Goal: Complete application form: Complete application form

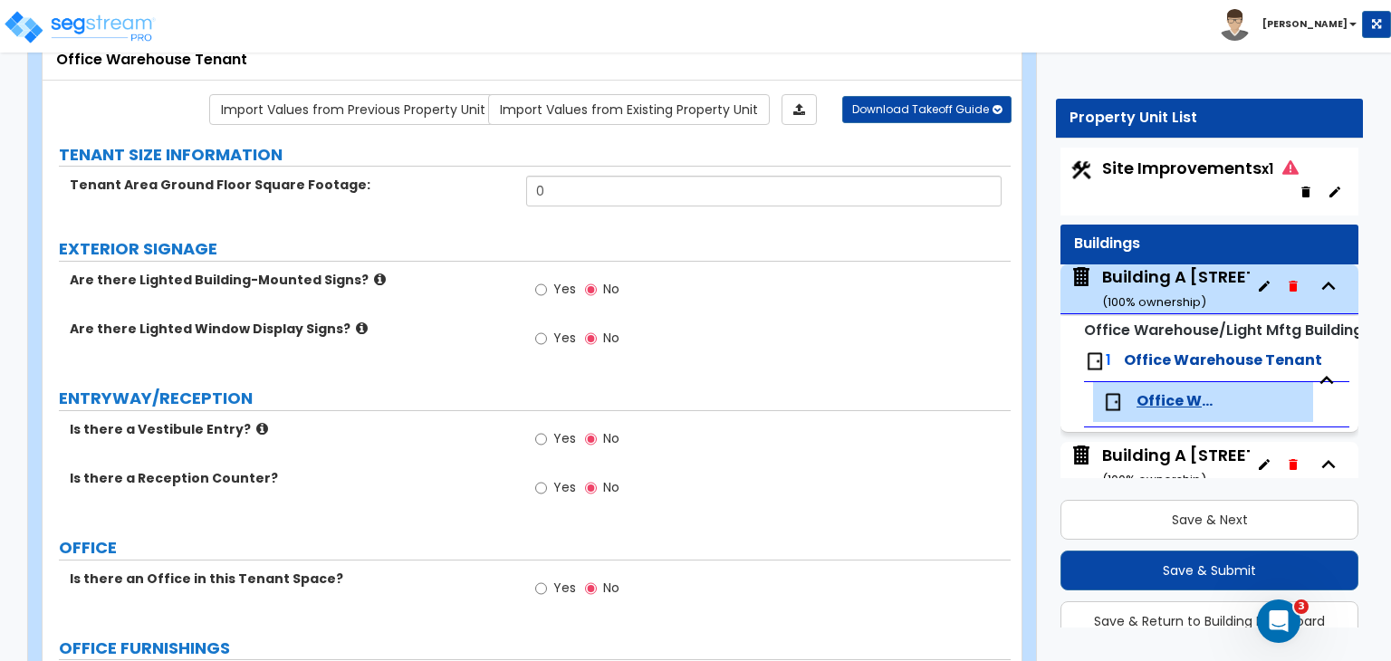
scroll to position [147, 0]
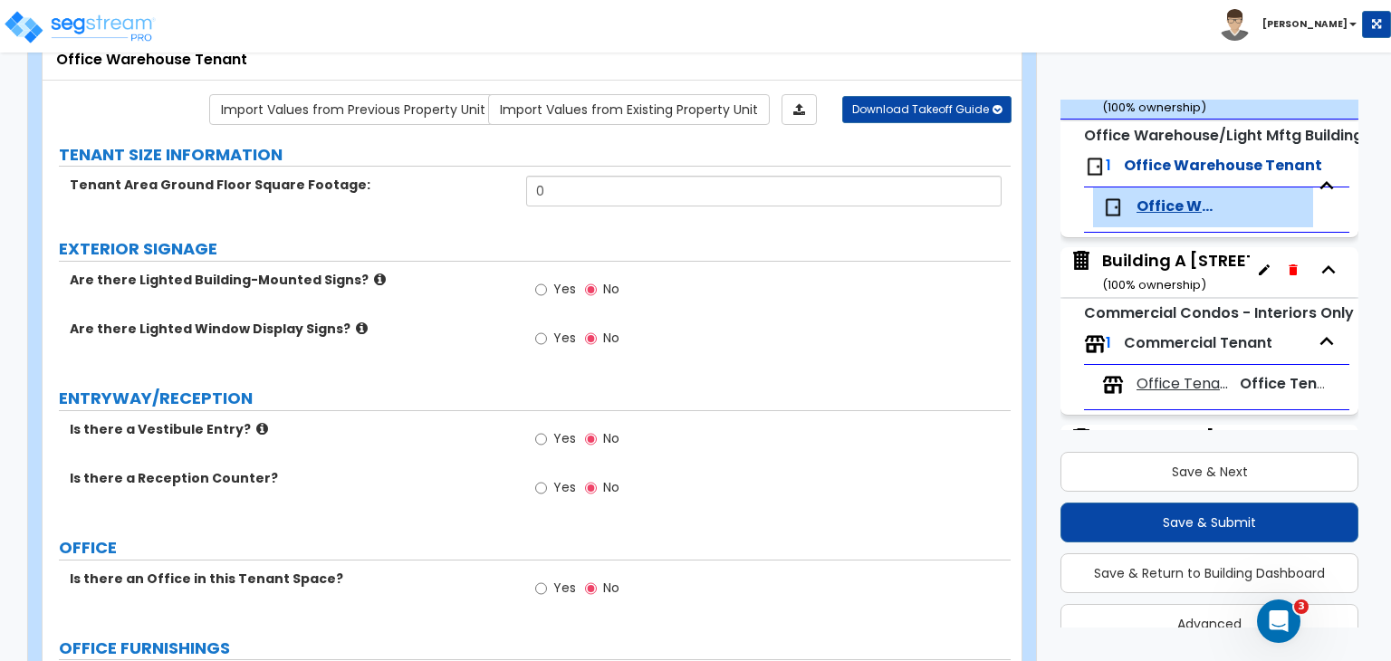
click at [456, 244] on label "EXTERIOR SIGNAGE" at bounding box center [535, 249] width 952 height 24
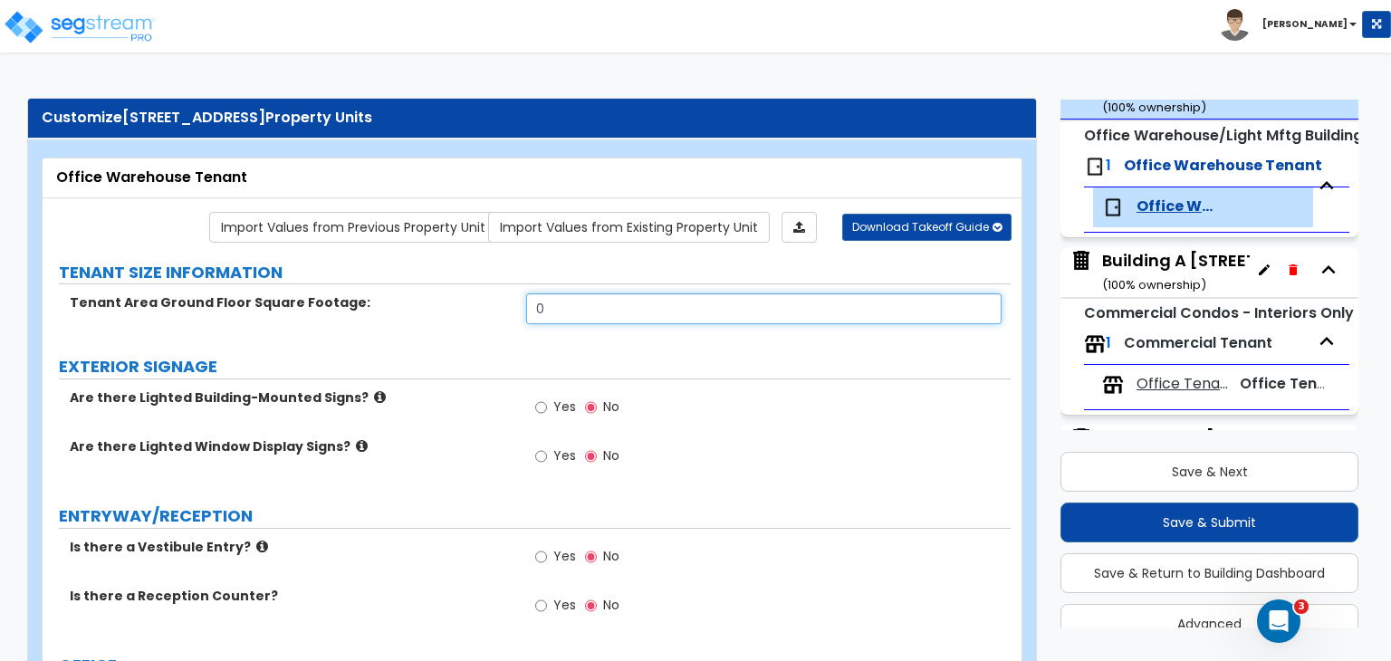
drag, startPoint x: 579, startPoint y: 299, endPoint x: 486, endPoint y: 298, distance: 92.4
click at [486, 298] on div "Tenant Area Ground Floor Square Footage: 0" at bounding box center [527, 314] width 968 height 43
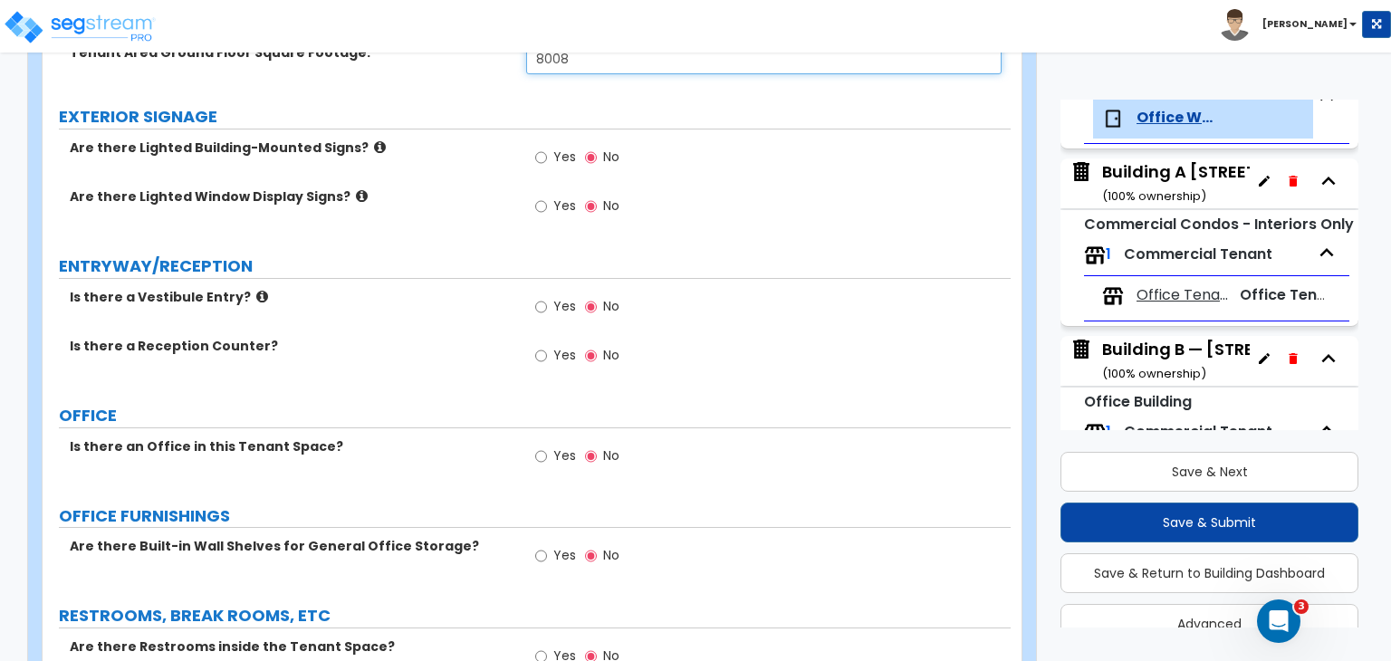
scroll to position [252, 0]
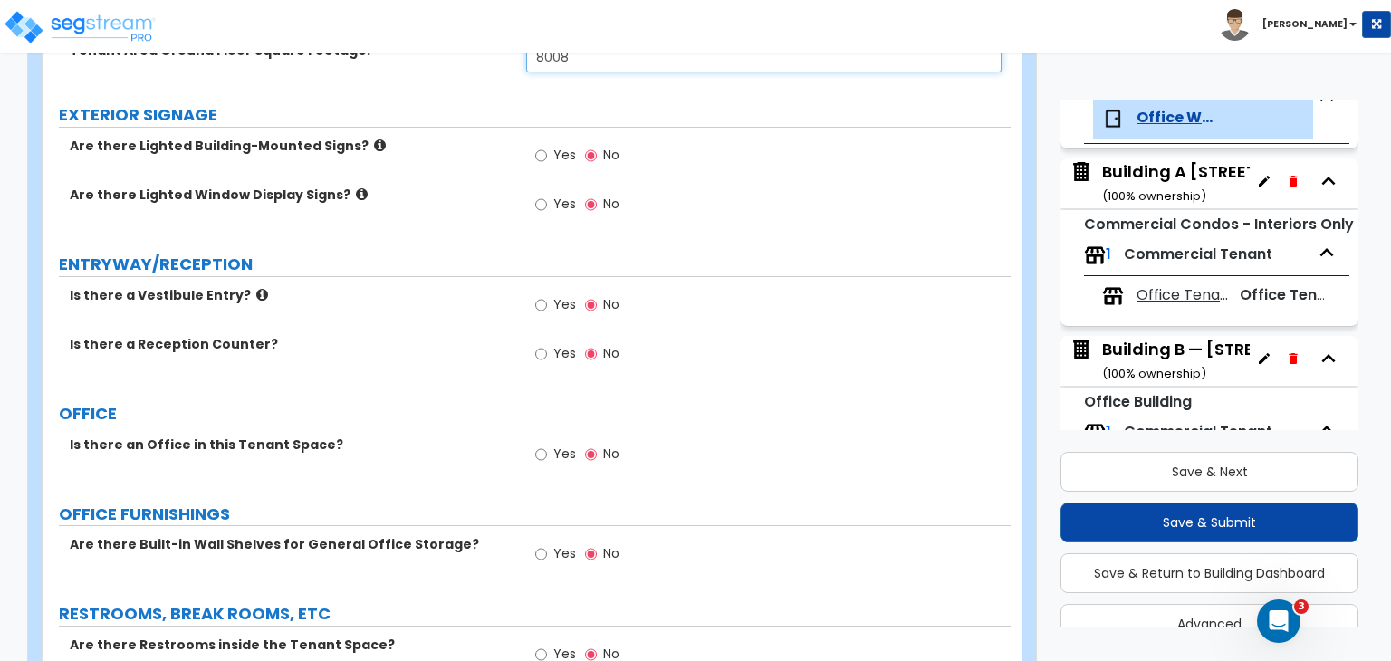
type input "8,008"
click at [540, 454] on input "Yes" at bounding box center [541, 455] width 12 height 20
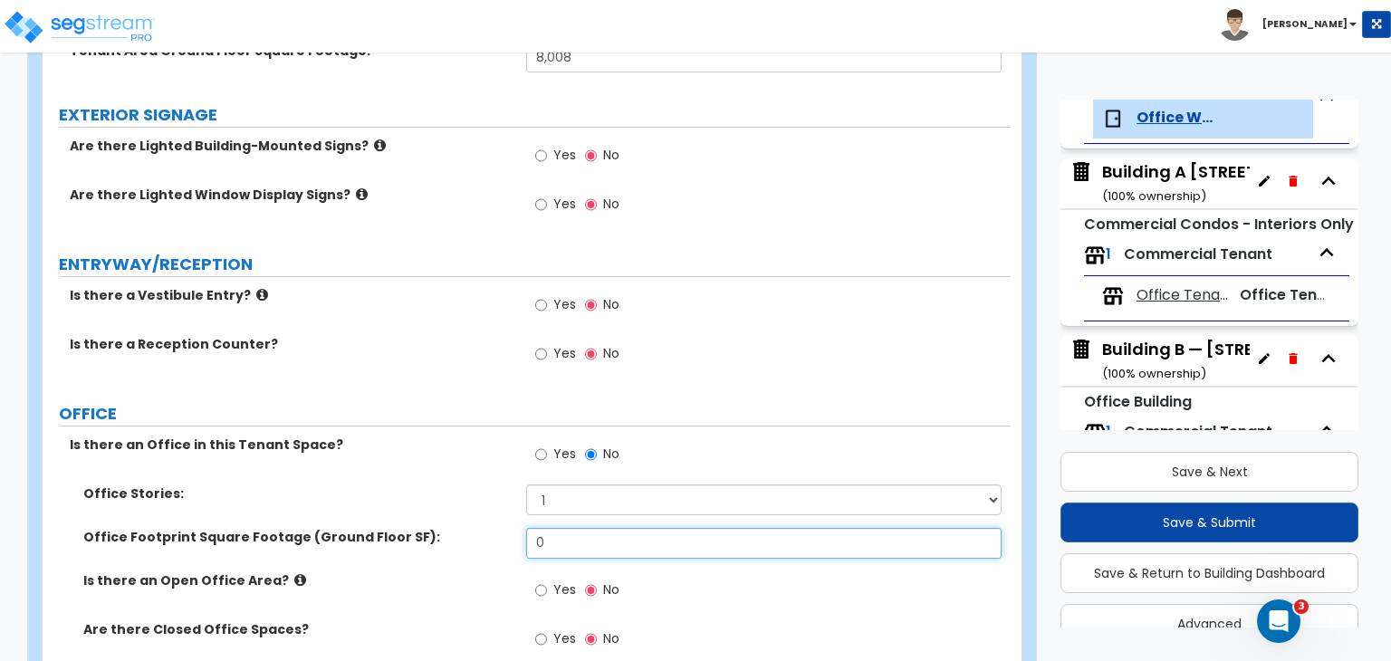
drag, startPoint x: 576, startPoint y: 535, endPoint x: 493, endPoint y: 537, distance: 83.3
click at [493, 537] on div "Office Footprint Square Footage (Ground Floor SF): 0" at bounding box center [527, 549] width 968 height 43
type input "1,202"
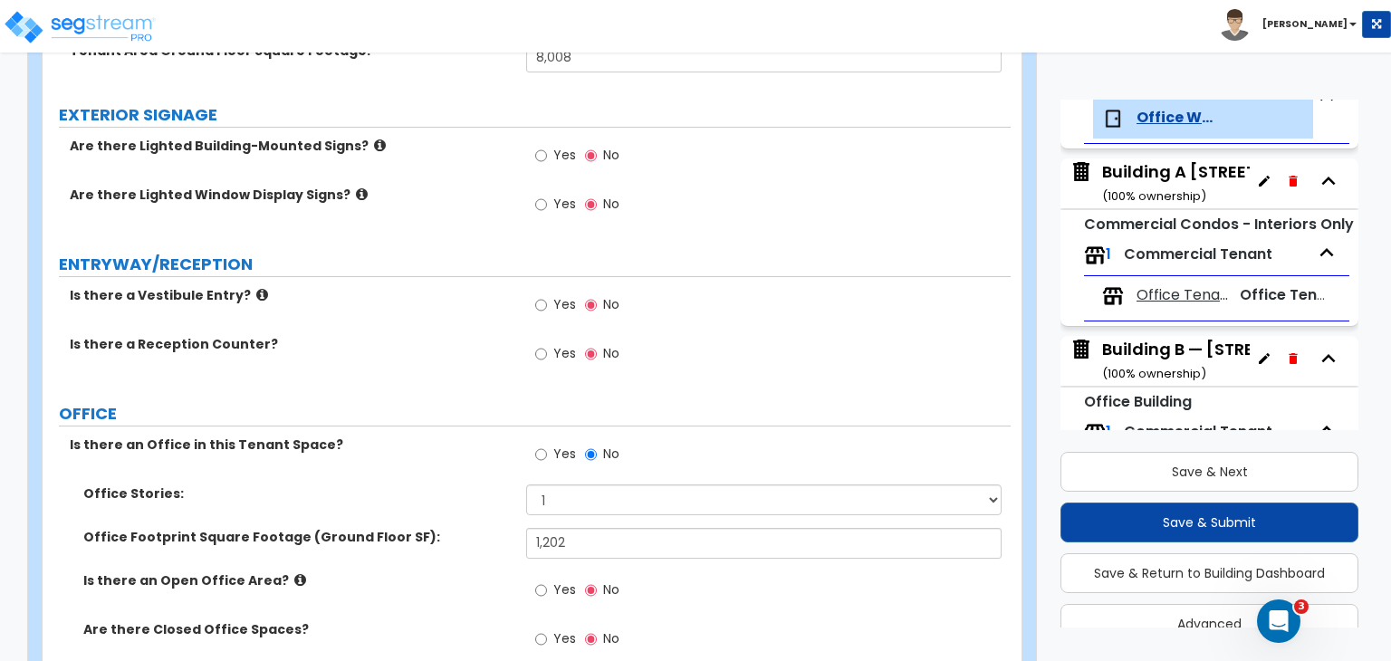
click at [496, 503] on div "Office Stories: 1 2 3" at bounding box center [527, 505] width 968 height 43
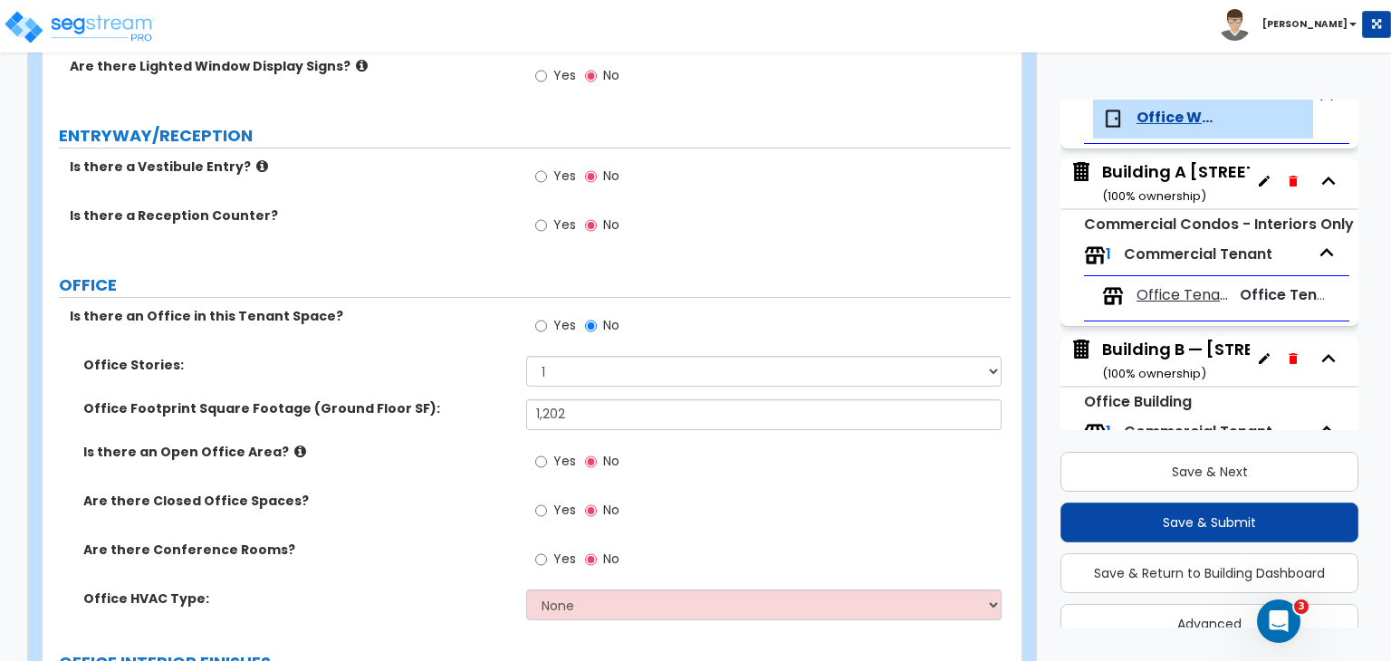
scroll to position [386, 0]
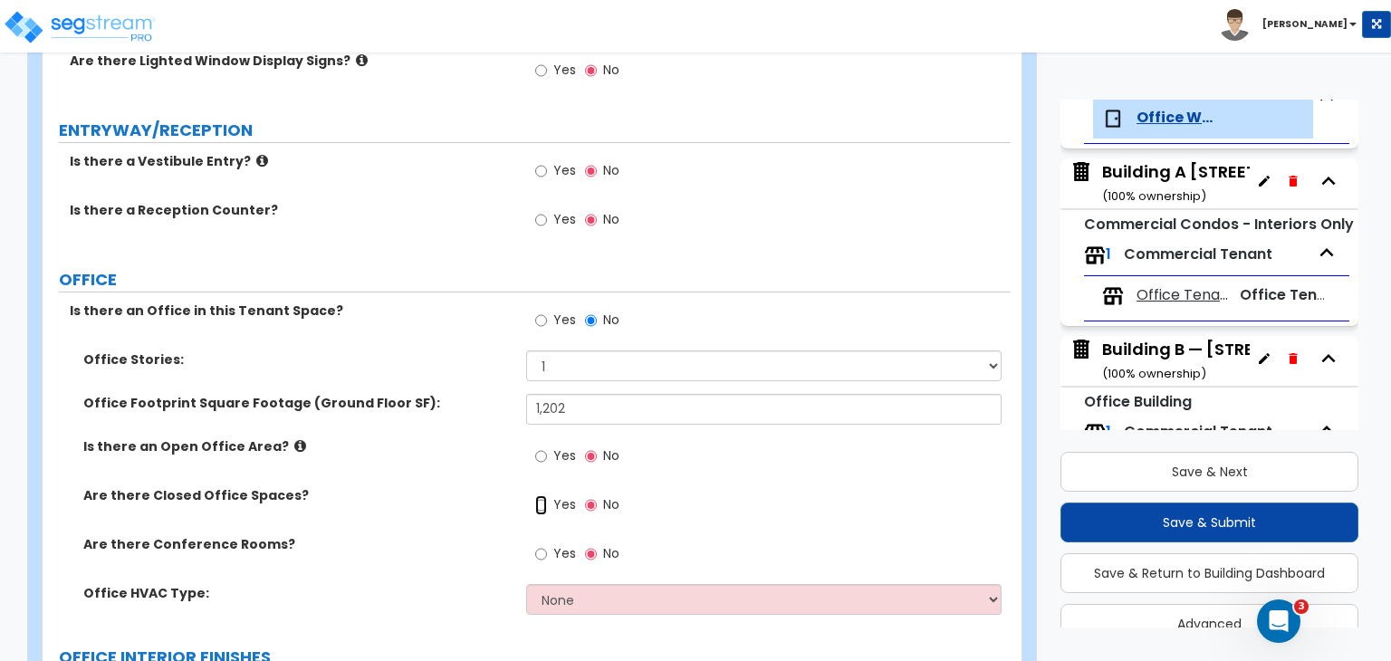
click at [541, 500] on input "Yes" at bounding box center [541, 505] width 12 height 20
radio input "true"
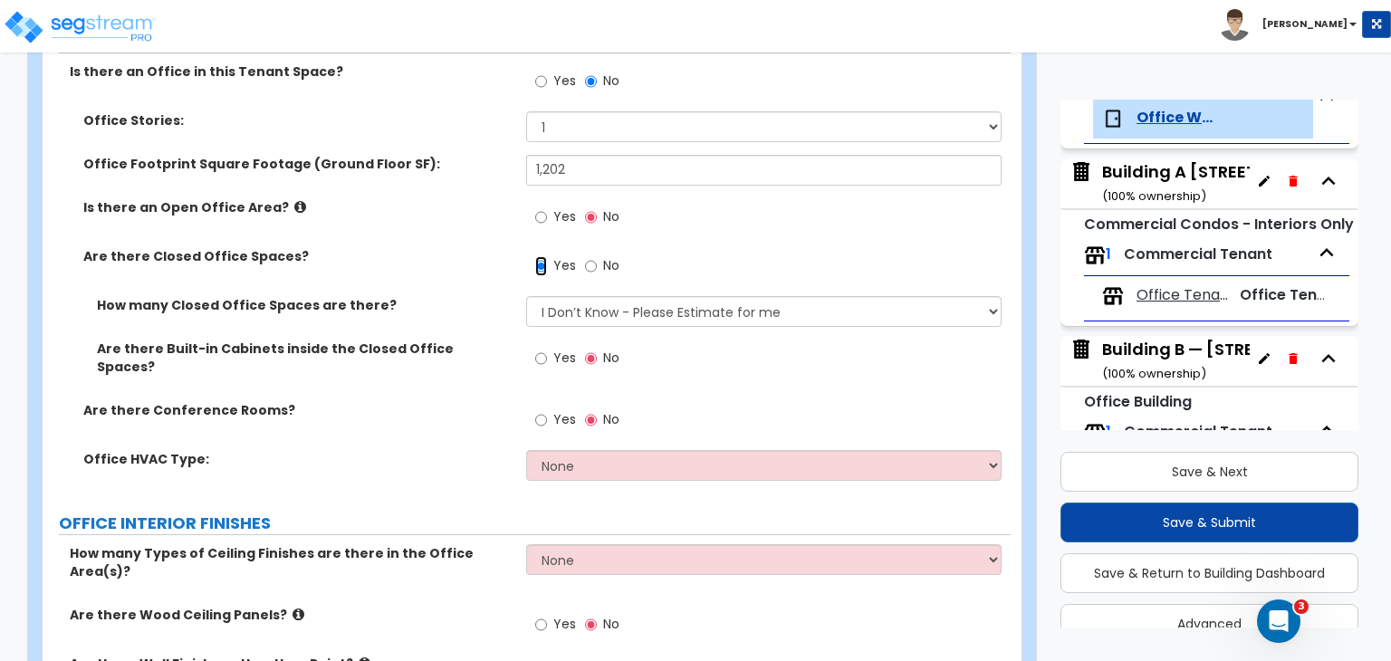
scroll to position [639, 0]
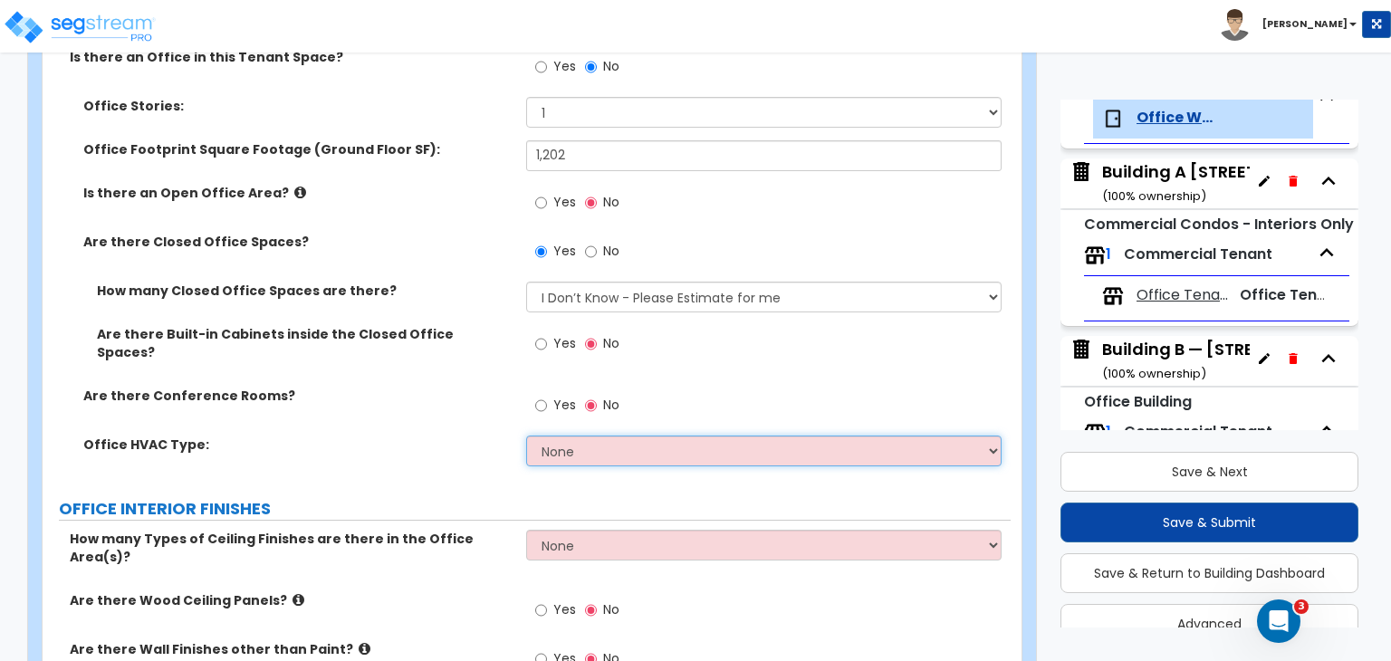
click at [576, 437] on select "None Rooftop Unit Furnace-Condenser Forced Air Split Heating/Cooling Systems He…" at bounding box center [763, 451] width 474 height 31
select select "1"
click at [526, 436] on select "None Rooftop Unit Furnace-Condenser Forced Air Split Heating/Cooling Systems He…" at bounding box center [763, 451] width 474 height 31
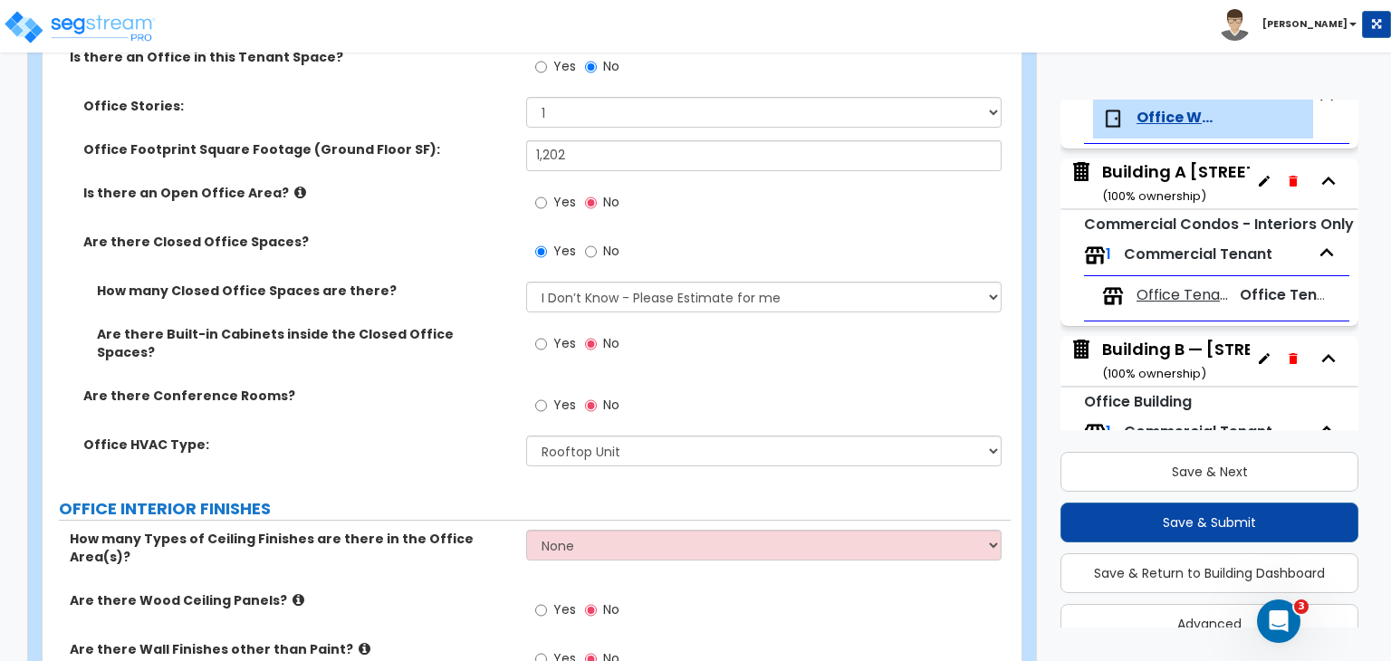
click at [466, 436] on label "Office HVAC Type:" at bounding box center [297, 445] width 429 height 18
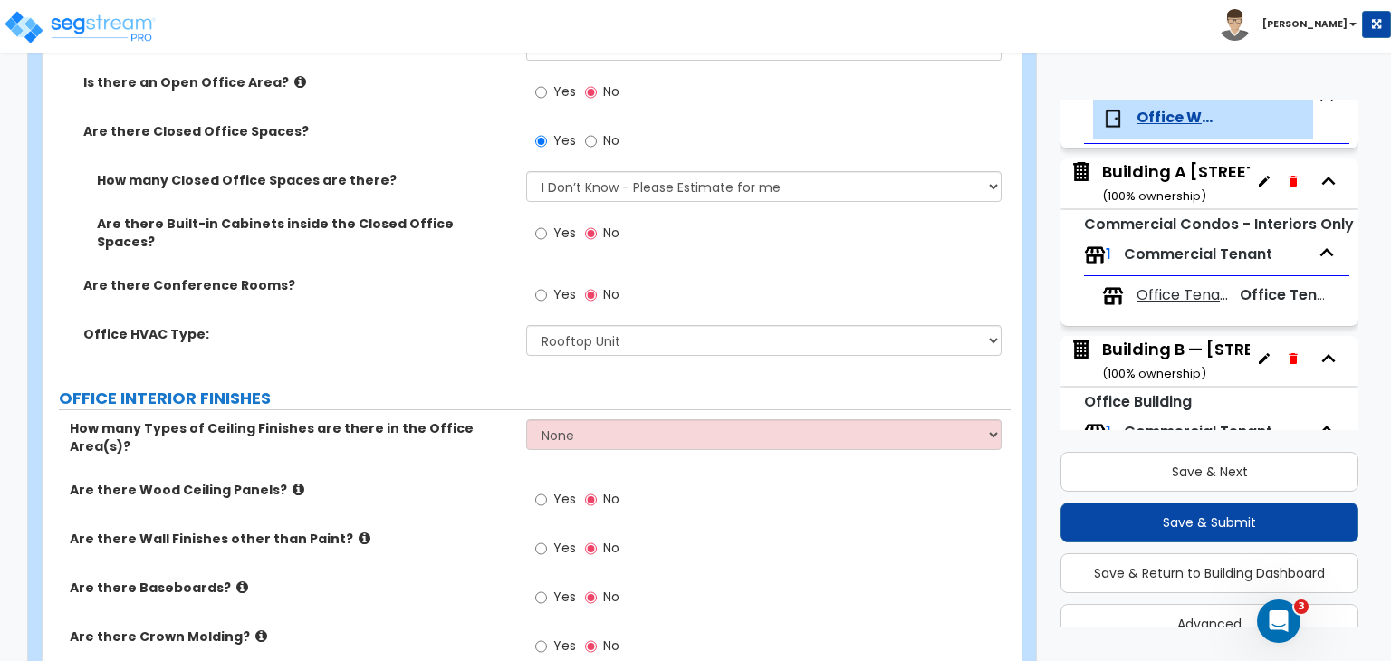
scroll to position [751, 0]
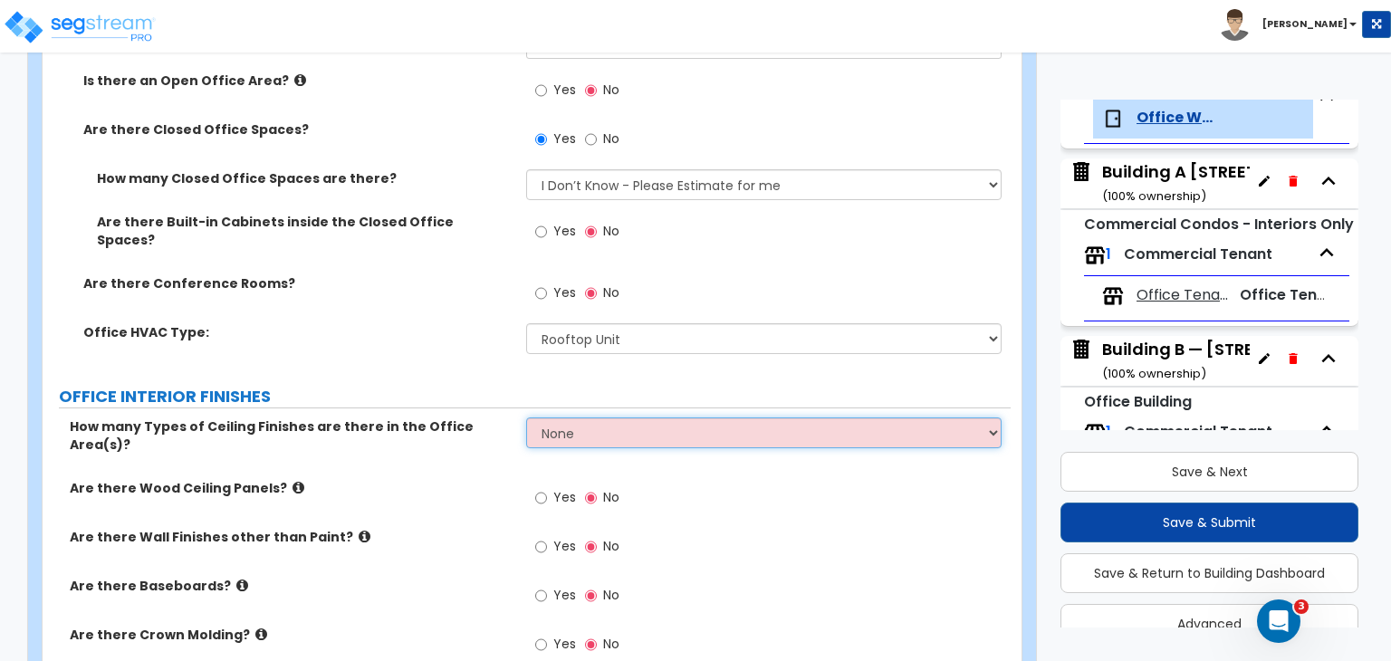
click at [579, 425] on select "None 1 2 3" at bounding box center [763, 432] width 474 height 31
select select "1"
click at [526, 417] on select "None 1 2 3" at bounding box center [763, 432] width 474 height 31
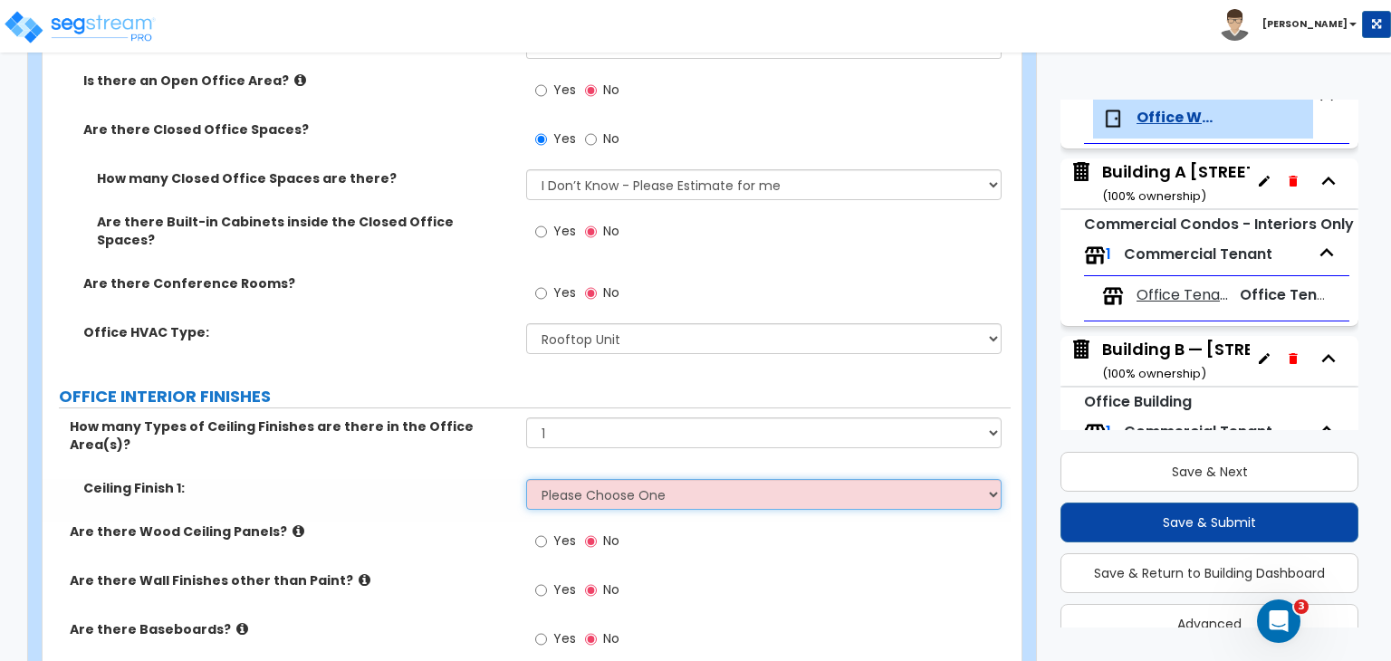
click at [569, 479] on select "Please Choose One Drop Ceiling Open Ceiling Drywall Ceiling" at bounding box center [763, 494] width 474 height 31
click at [575, 479] on select "Please Choose One Drop Ceiling Open Ceiling Drywall Ceiling" at bounding box center [763, 494] width 474 height 31
select select "1"
click at [526, 479] on select "Please Choose One Drop Ceiling Open Ceiling Drywall Ceiling" at bounding box center [763, 494] width 474 height 31
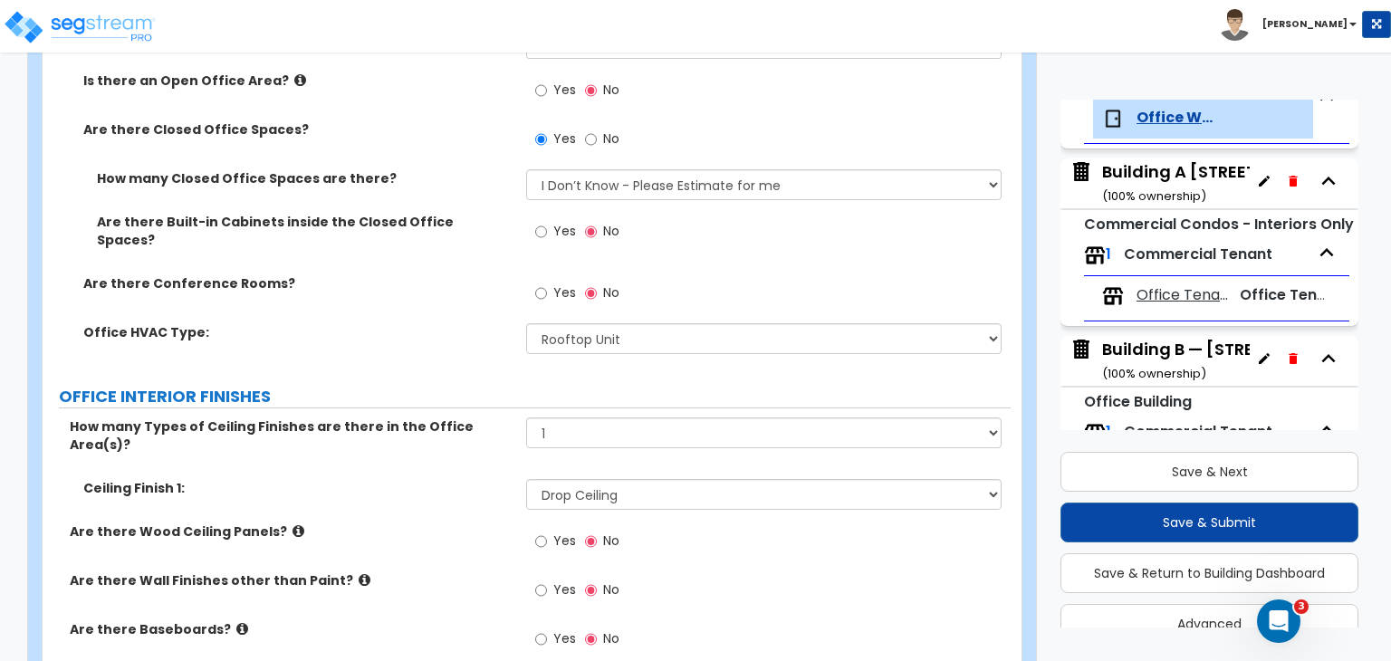
click at [503, 488] on div "Ceiling Finish 1: Please Choose One Drop Ceiling Open Ceiling Drywall Ceiling" at bounding box center [527, 500] width 968 height 43
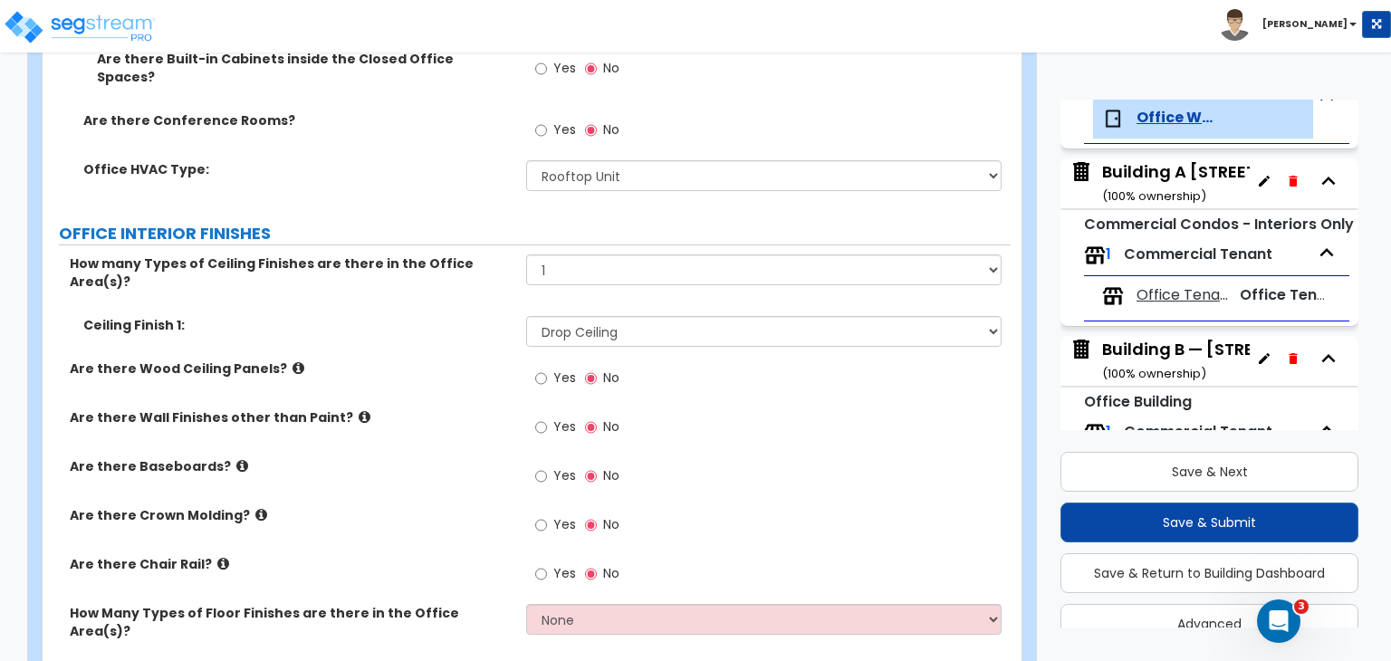
scroll to position [974, 0]
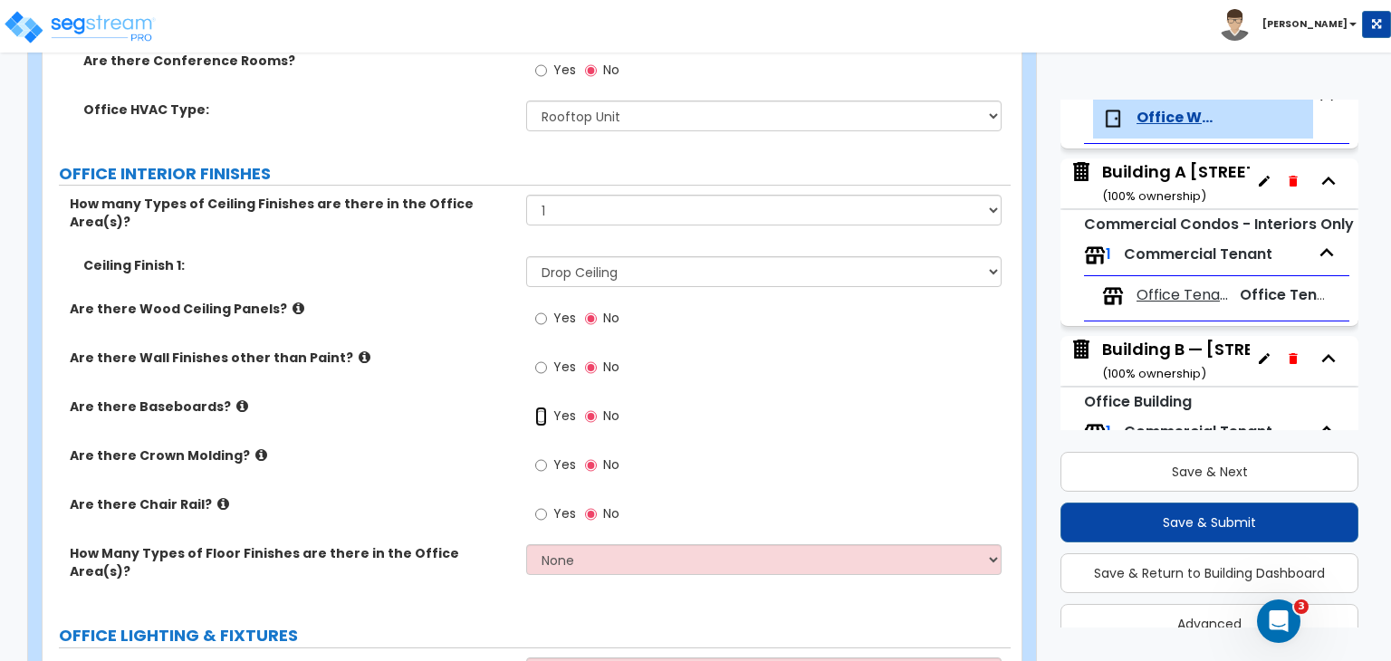
click at [537, 407] on input "Yes" at bounding box center [541, 417] width 12 height 20
radio input "true"
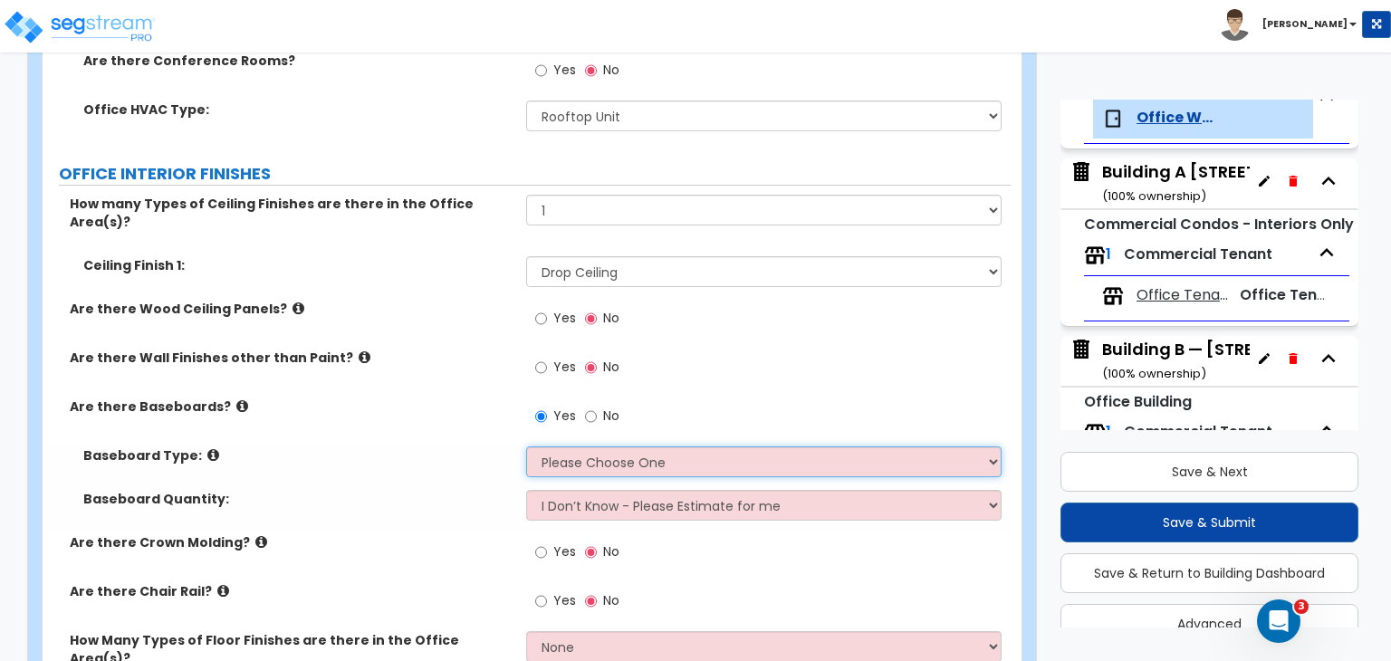
click at [550, 446] on select "Please Choose One Wood Vinyl Carpet Tile" at bounding box center [763, 461] width 474 height 31
click at [526, 446] on select "Please Choose One Wood Vinyl Carpet Tile" at bounding box center [763, 461] width 474 height 31
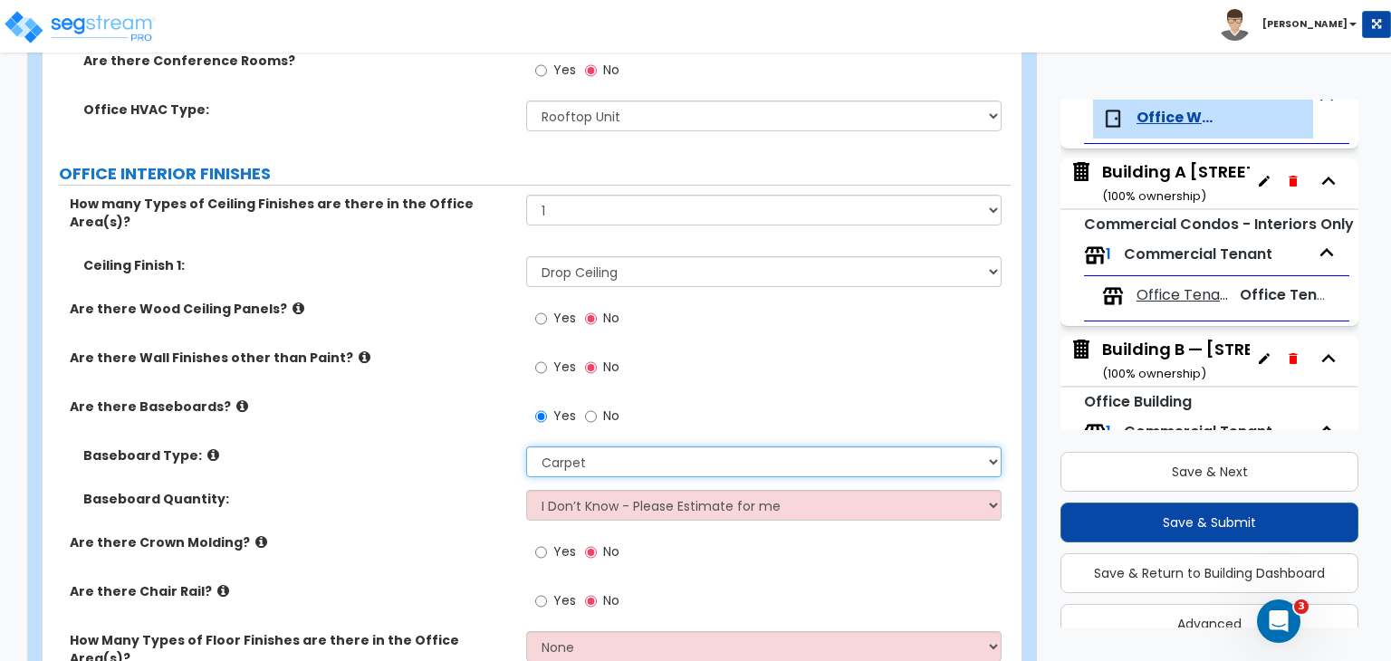
click at [576, 446] on select "Please Choose One Wood Vinyl Carpet Tile" at bounding box center [763, 461] width 474 height 31
select select "2"
click at [526, 446] on select "Please Choose One Wood Vinyl Carpet Tile" at bounding box center [763, 461] width 474 height 31
click at [472, 490] on label "Baseboard Quantity:" at bounding box center [297, 499] width 429 height 18
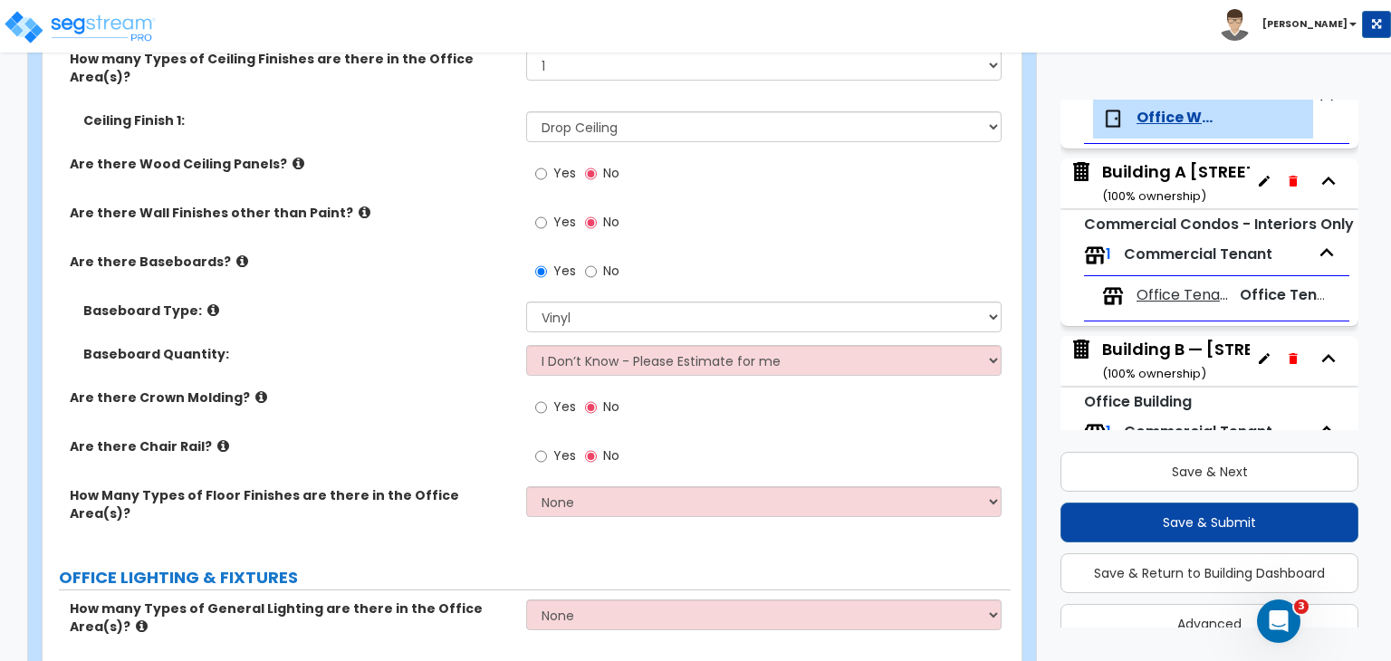
scroll to position [1128, 0]
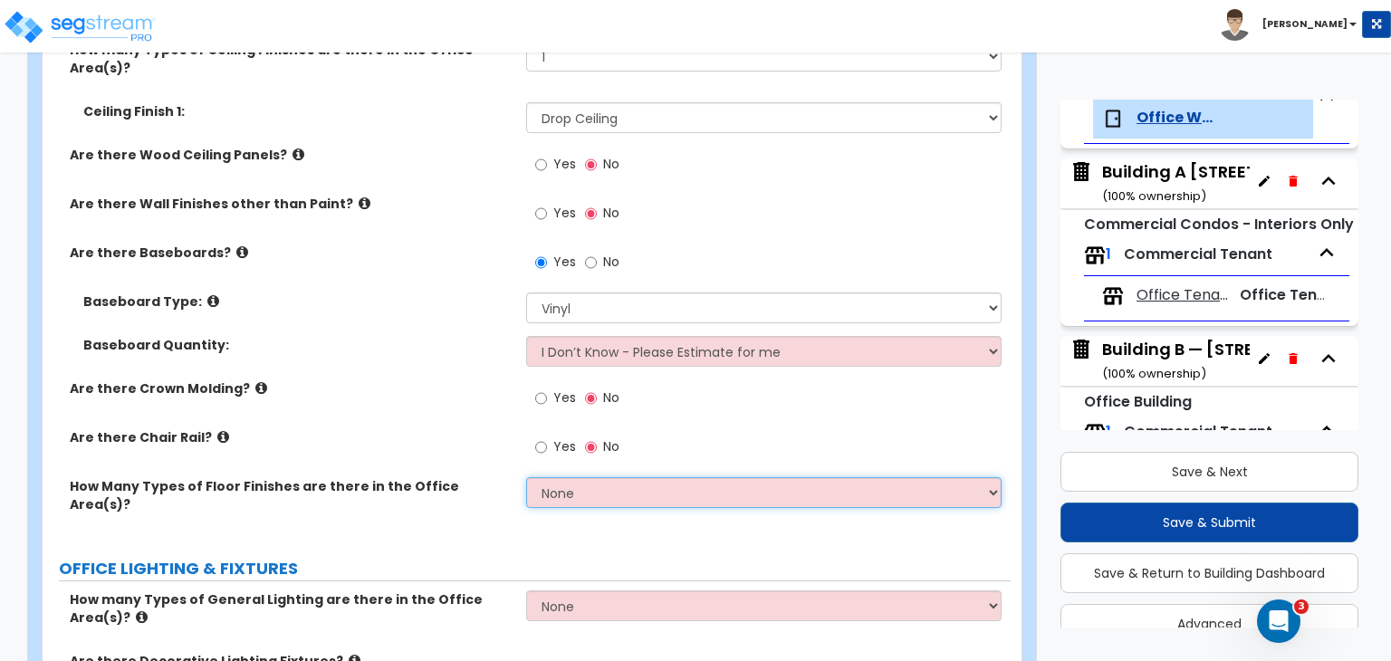
click at [563, 477] on select "None 1 2 3" at bounding box center [763, 492] width 474 height 31
select select "2"
click at [526, 477] on select "None 1 2 3" at bounding box center [763, 492] width 474 height 31
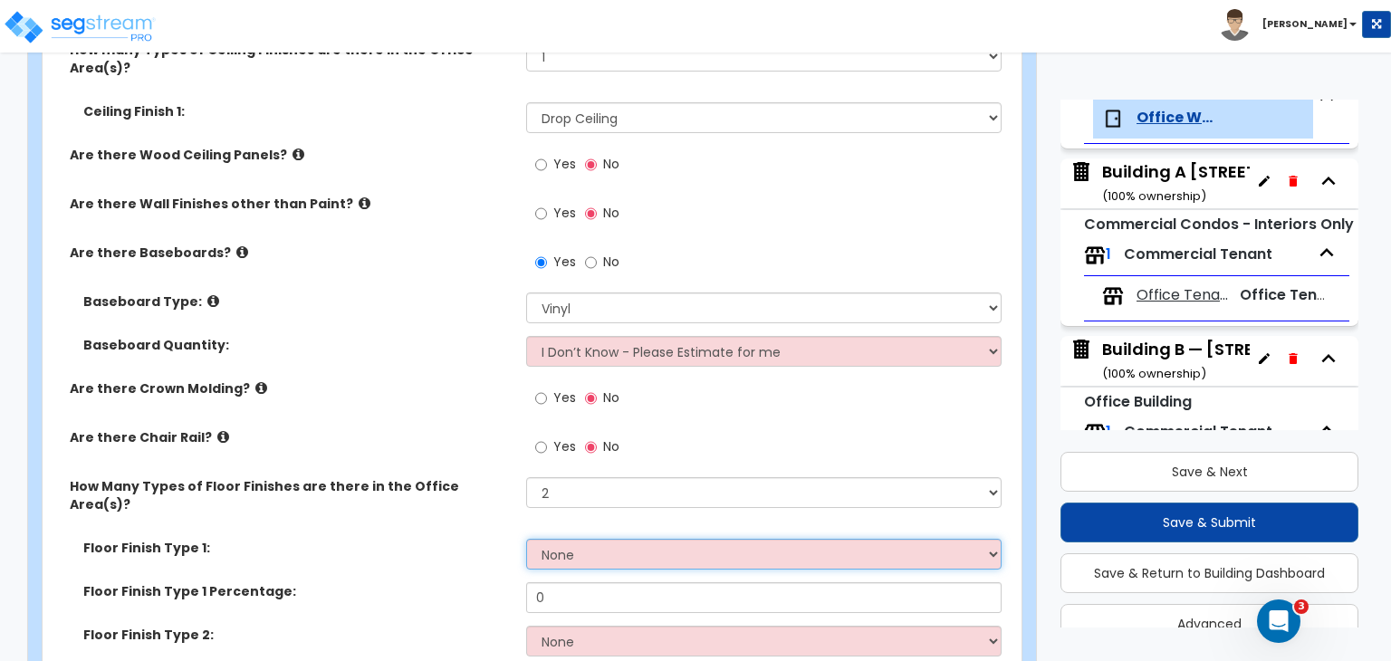
click at [570, 539] on select "None Tile Flooring Hardwood Flooring Resilient Laminate Flooring VCT Flooring S…" at bounding box center [763, 554] width 474 height 31
select select "5"
click at [526, 539] on select "None Tile Flooring Hardwood Flooring Resilient Laminate Flooring VCT Flooring S…" at bounding box center [763, 554] width 474 height 31
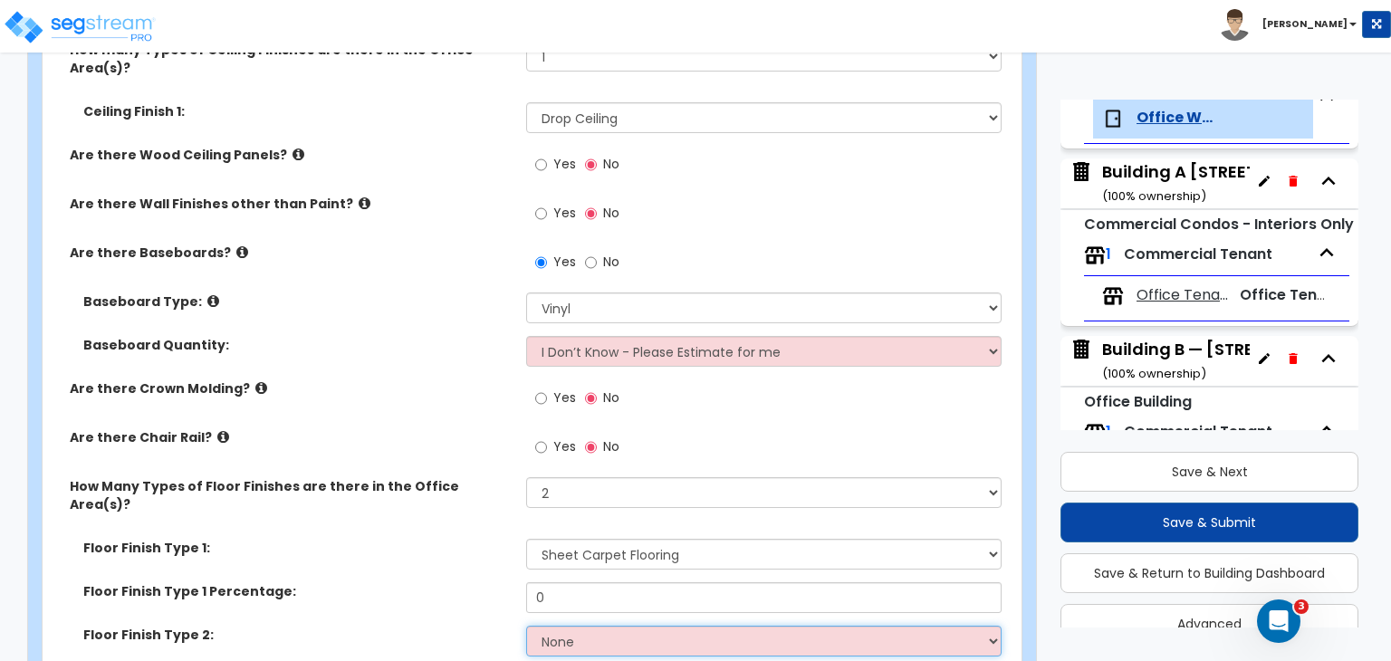
click at [571, 626] on select "None Tile Flooring Hardwood Flooring Resilient Laminate Flooring VCT Flooring S…" at bounding box center [763, 641] width 474 height 31
select select "4"
click at [526, 626] on select "None Tile Flooring Hardwood Flooring Resilient Laminate Flooring VCT Flooring S…" at bounding box center [763, 641] width 474 height 31
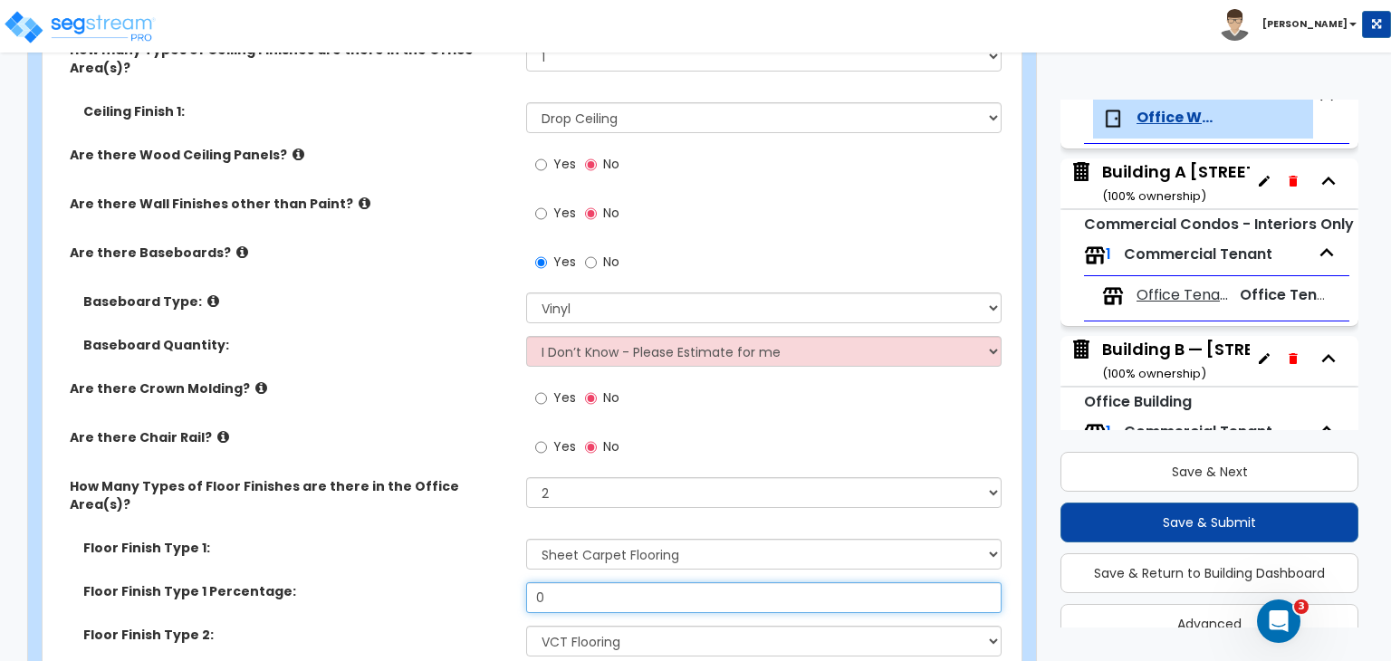
drag, startPoint x: 562, startPoint y: 550, endPoint x: 418, endPoint y: 553, distance: 144.0
click at [418, 582] on div "Floor Finish Type 1 Percentage: 0" at bounding box center [527, 603] width 968 height 43
type input "85"
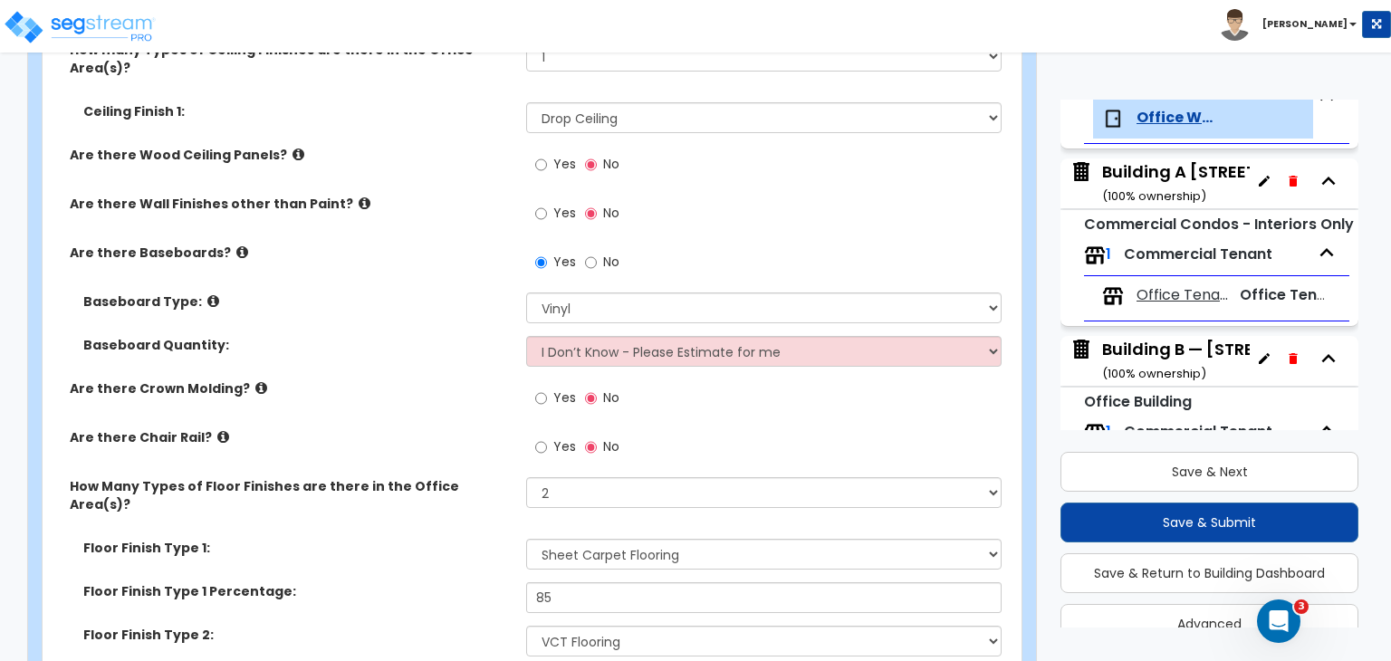
click at [418, 582] on div "Floor Finish Type 1 Percentage: 85" at bounding box center [527, 603] width 968 height 43
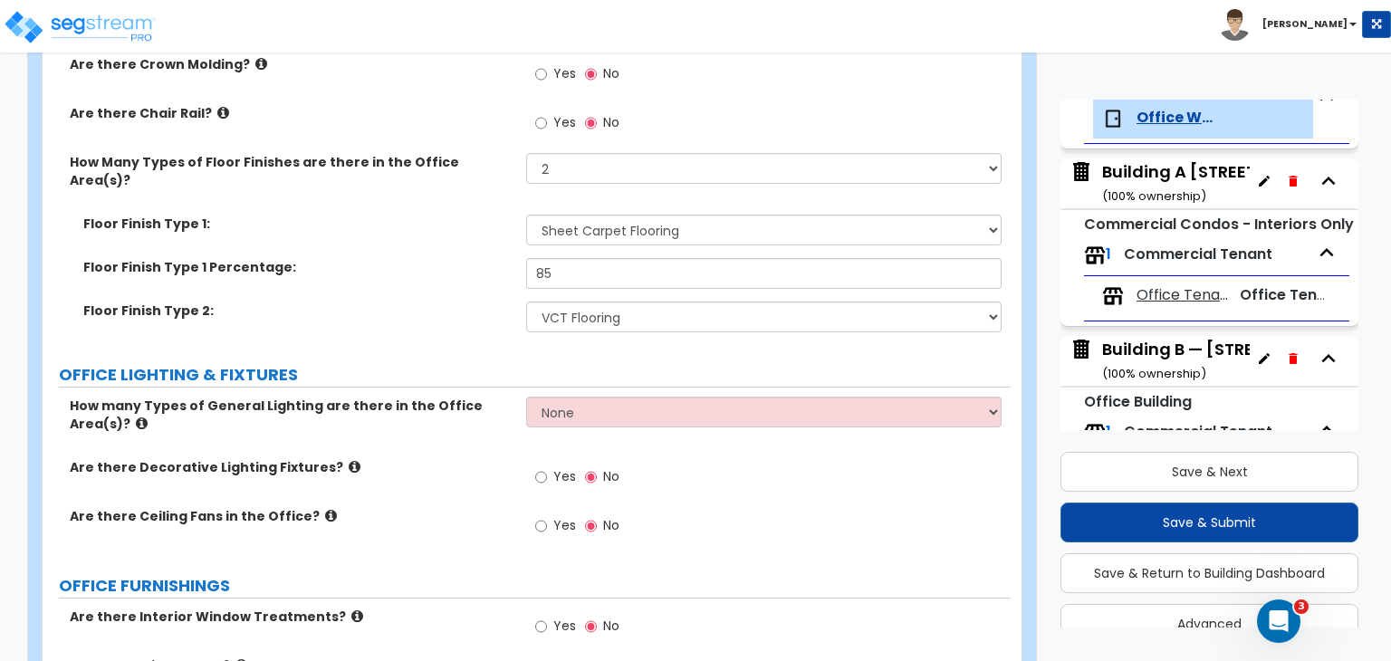
scroll to position [1456, 0]
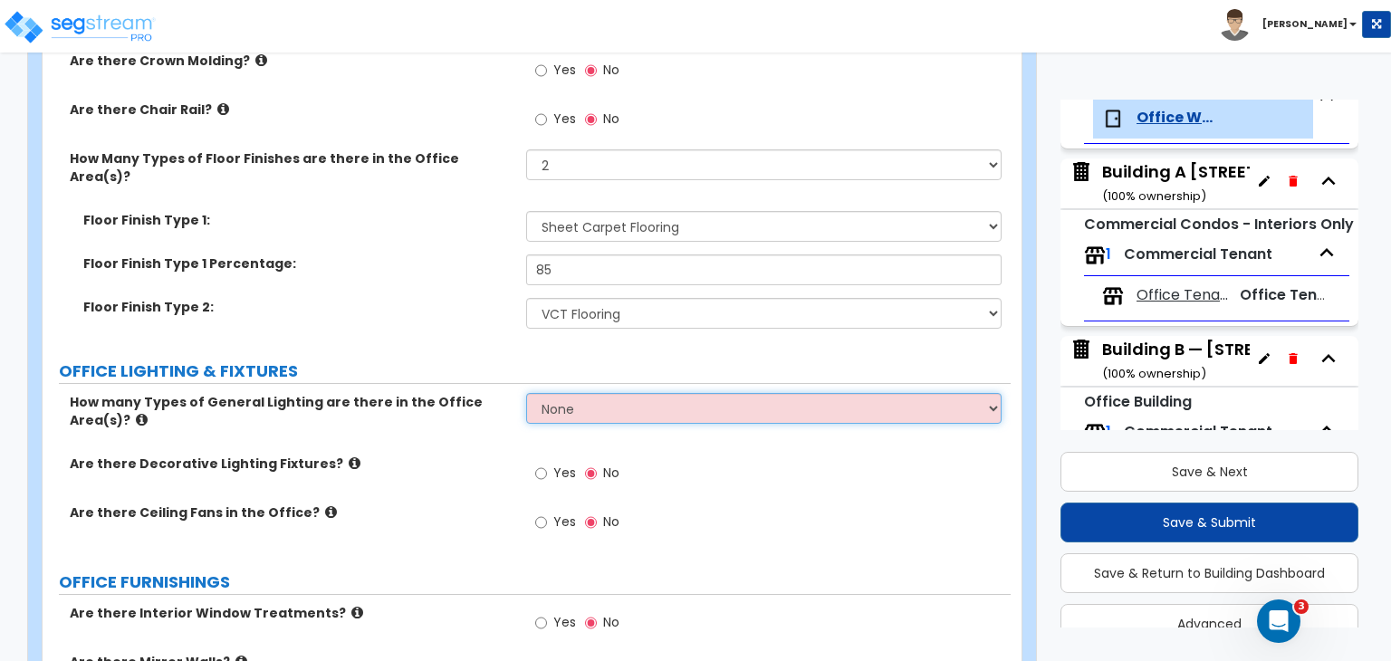
click at [603, 393] on select "None 1 2 3" at bounding box center [763, 408] width 474 height 31
select select "1"
click at [526, 393] on select "None 1 2 3" at bounding box center [763, 408] width 474 height 31
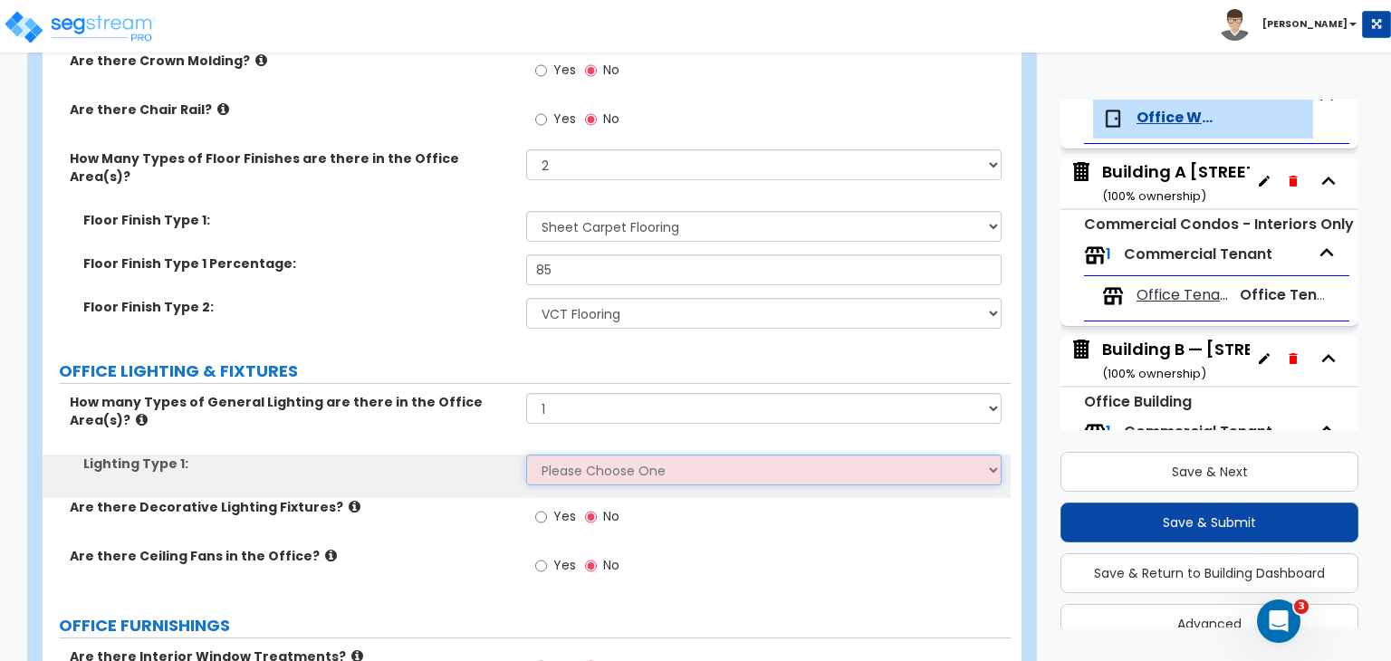
click at [576, 455] on select "Please Choose One LED Surface-Mounted LED Recessed Fluorescent Surface-Mounted …" at bounding box center [763, 470] width 474 height 31
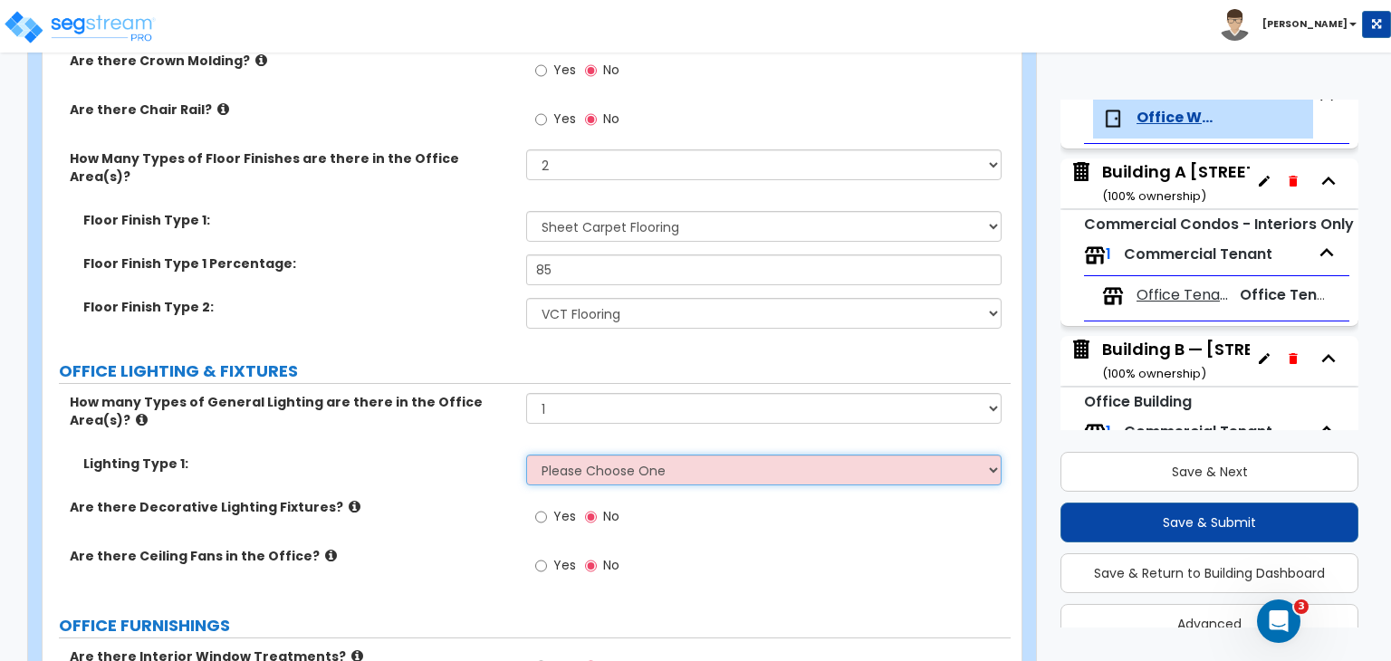
select select "4"
click at [526, 455] on select "Please Choose One LED Surface-Mounted LED Recessed Fluorescent Surface-Mounted …" at bounding box center [763, 470] width 474 height 31
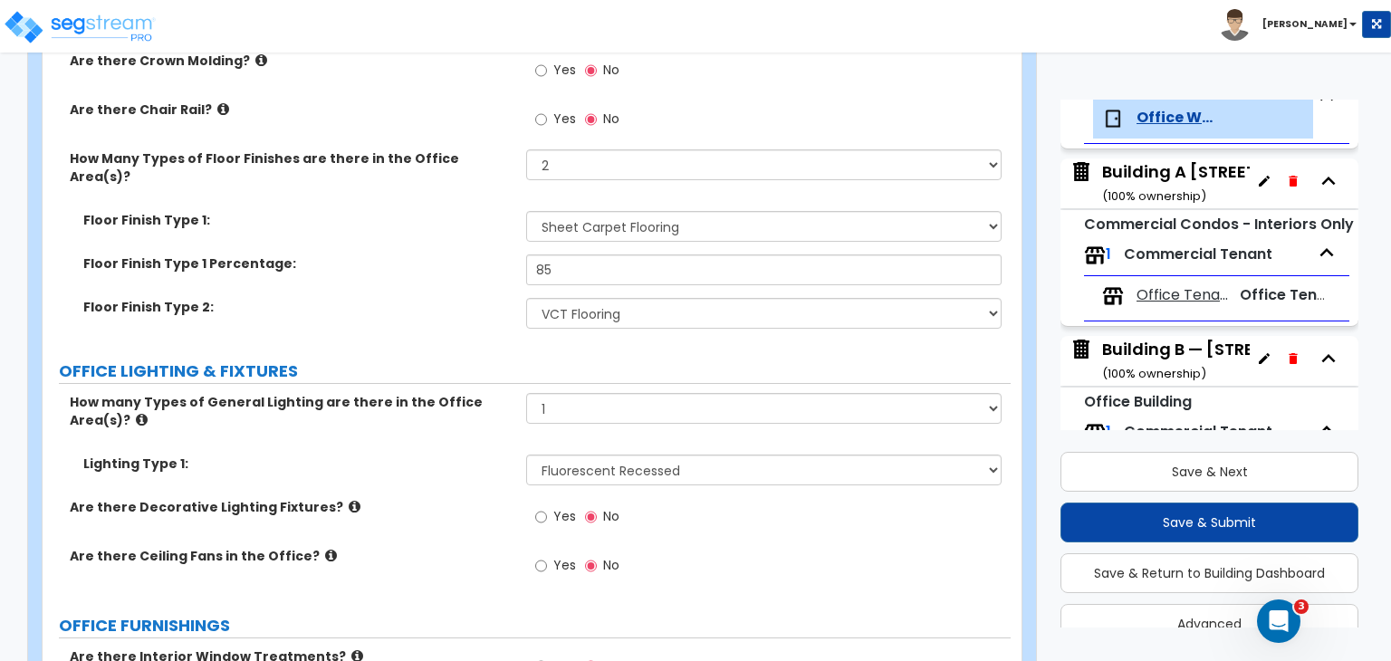
click at [455, 498] on div "Are there Decorative Lighting Fixtures? Yes No" at bounding box center [527, 522] width 968 height 49
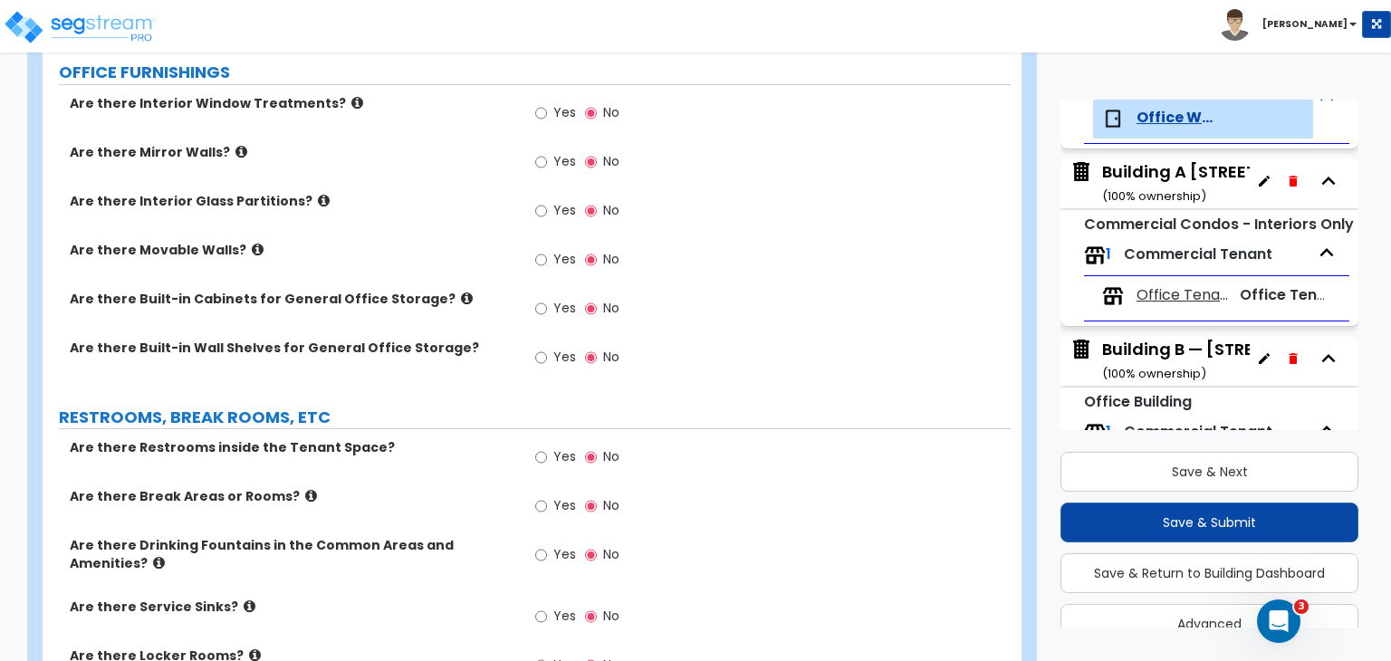
scroll to position [2010, 0]
click at [540, 446] on input "Yes" at bounding box center [541, 456] width 12 height 20
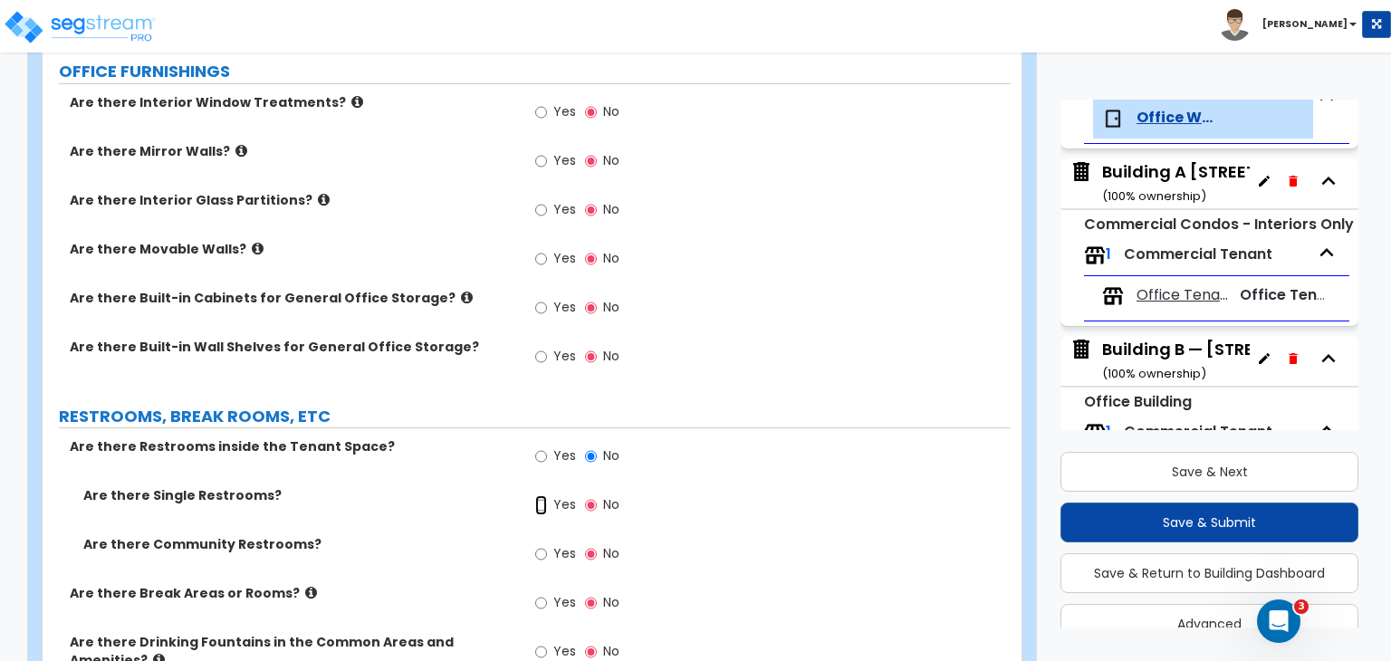
click at [538, 495] on input "Yes" at bounding box center [541, 505] width 12 height 20
radio input "true"
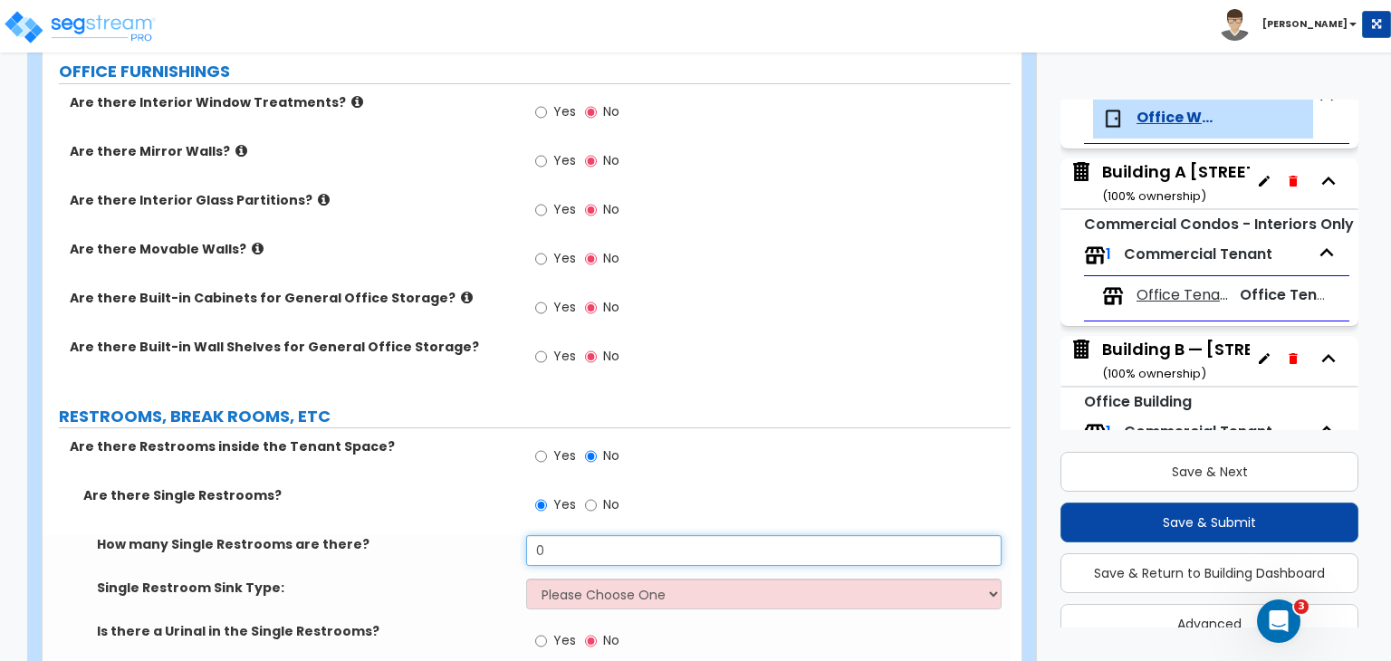
drag, startPoint x: 559, startPoint y: 492, endPoint x: 417, endPoint y: 499, distance: 141.4
click at [417, 535] on div "How many Single Restrooms are there? 0" at bounding box center [527, 556] width 968 height 43
type input "3"
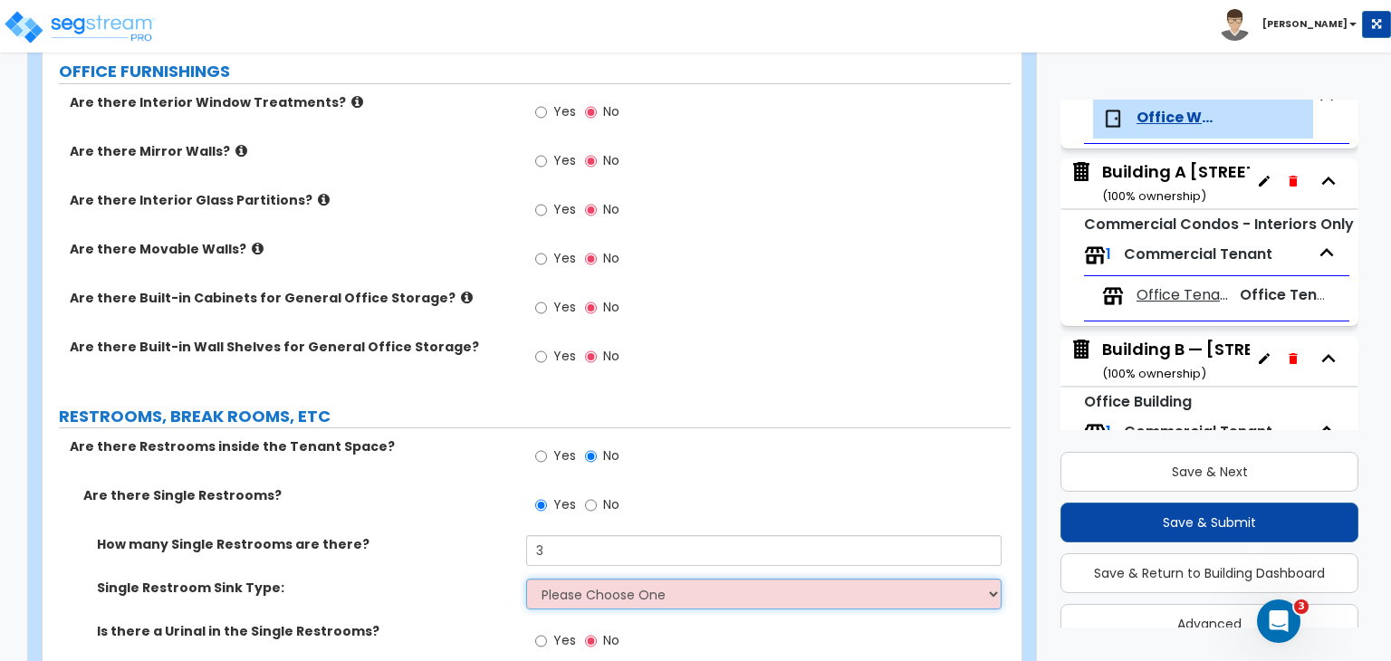
click at [557, 579] on select "Please Choose One Wall-mounted Vanity-mounted" at bounding box center [763, 594] width 474 height 31
select select "1"
click at [526, 579] on select "Please Choose One Wall-mounted Vanity-mounted" at bounding box center [763, 594] width 474 height 31
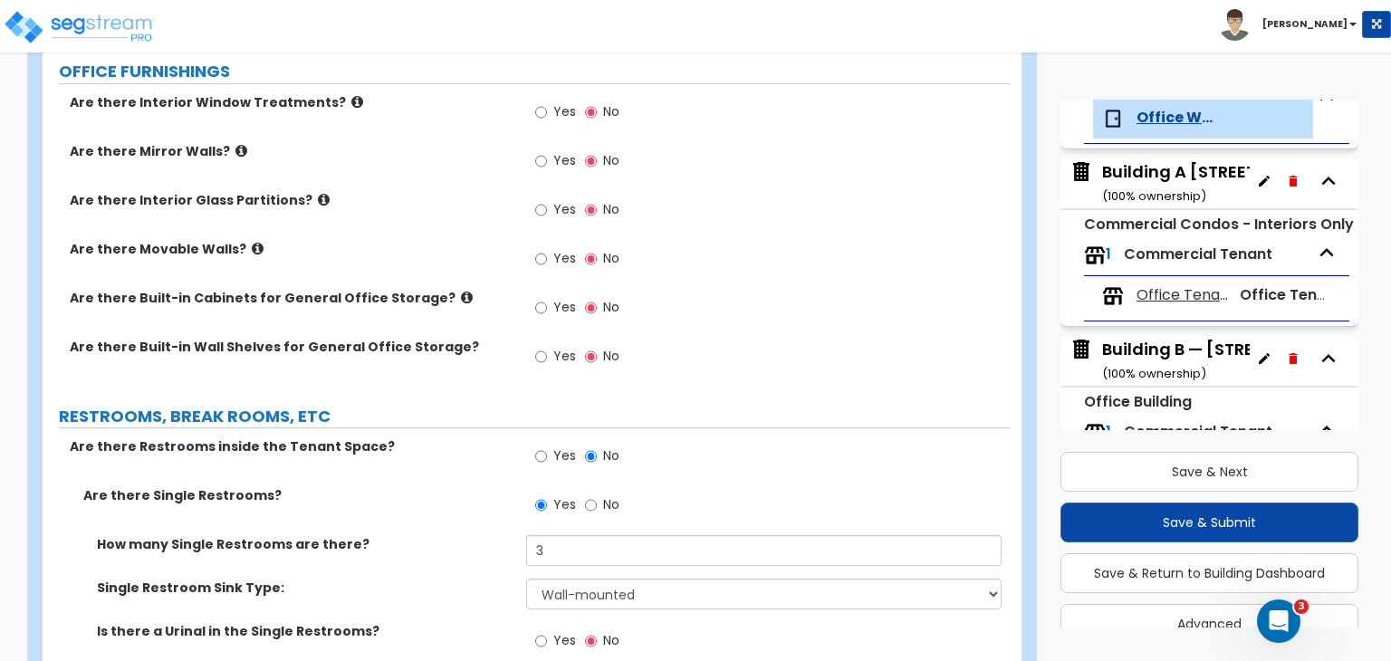
click at [477, 535] on div "How many Single Restrooms are there? 3" at bounding box center [527, 556] width 968 height 43
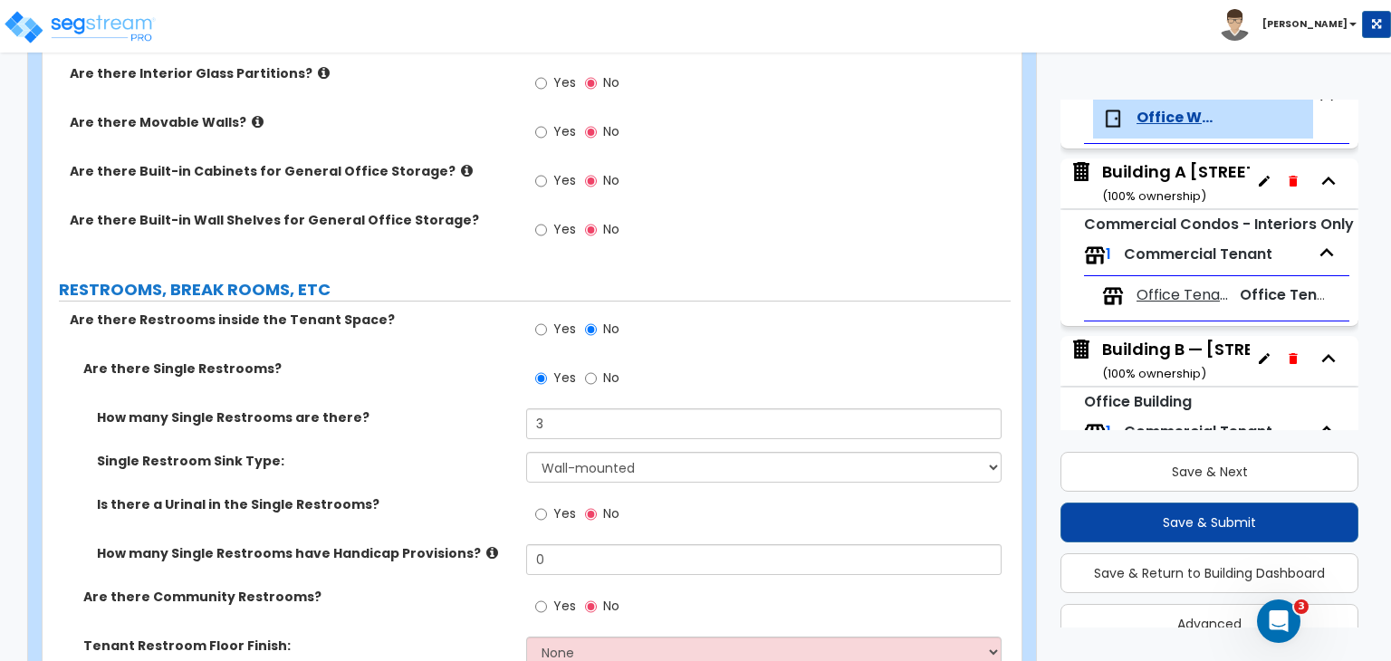
scroll to position [2155, 0]
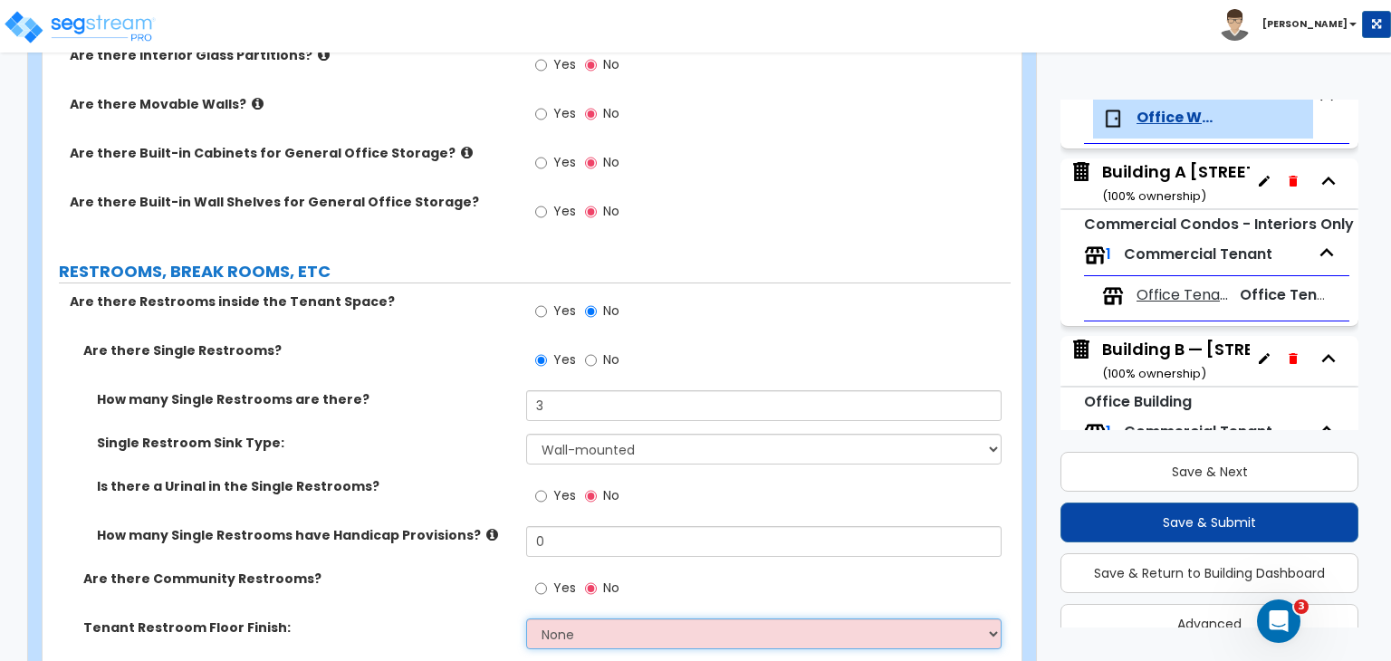
click at [551, 618] on select "None Tile Flooring Resilient Laminate Flooring VCT Flooring Sheet Vinyl Flooring" at bounding box center [763, 633] width 474 height 31
select select "1"
click at [526, 618] on select "None Tile Flooring Resilient Laminate Flooring VCT Flooring Sheet Vinyl Flooring" at bounding box center [763, 633] width 474 height 31
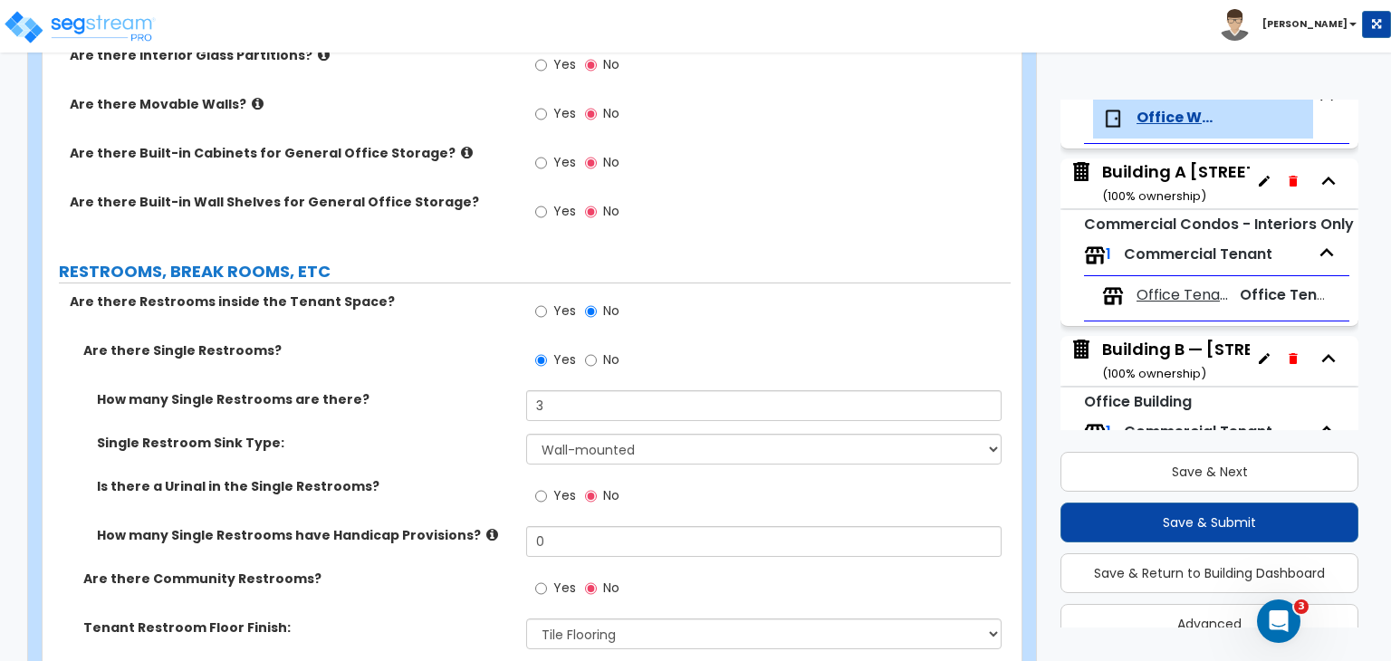
click at [431, 570] on div "Are there Community Restrooms? Yes No" at bounding box center [527, 594] width 968 height 49
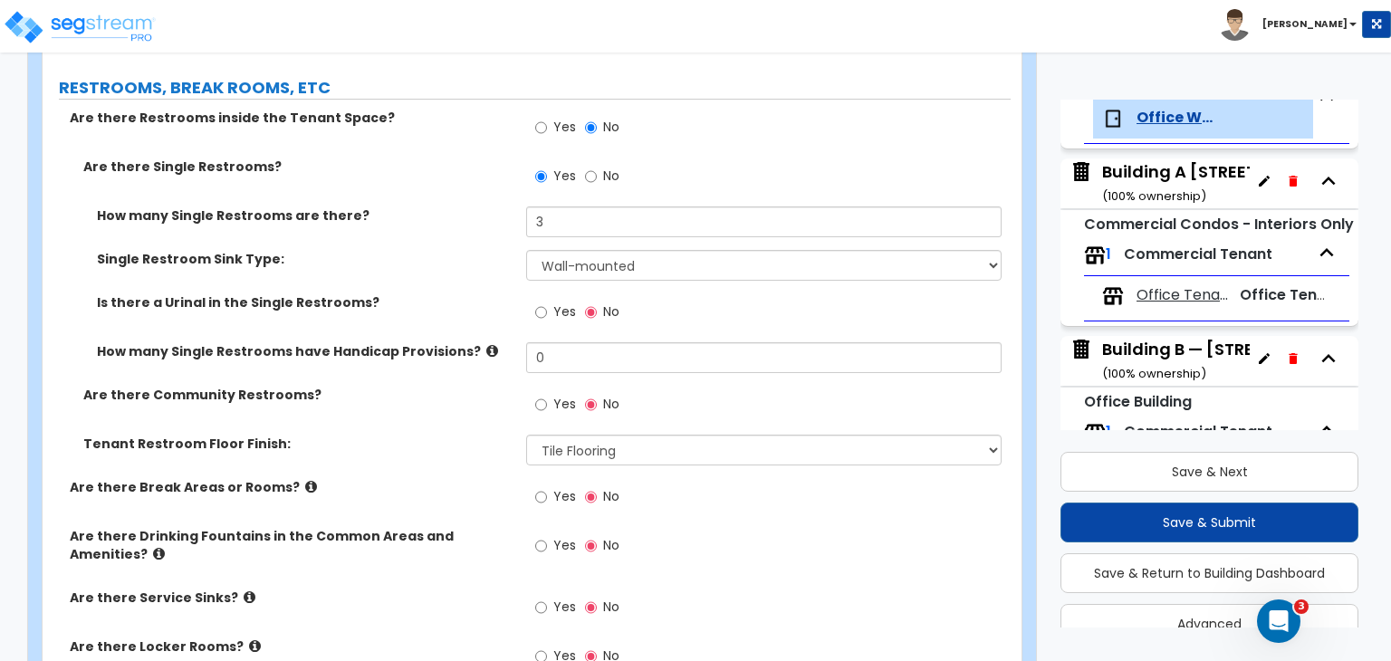
scroll to position [2357, 0]
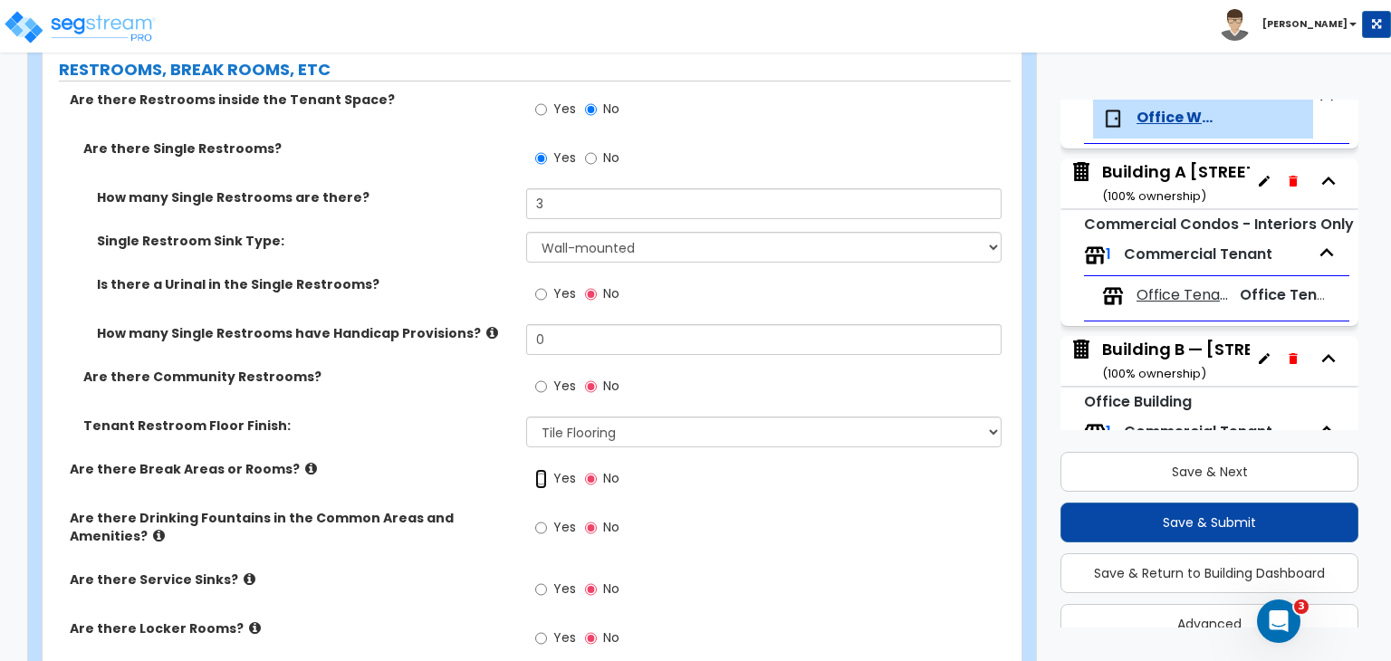
click at [543, 469] on input "Yes" at bounding box center [541, 479] width 12 height 20
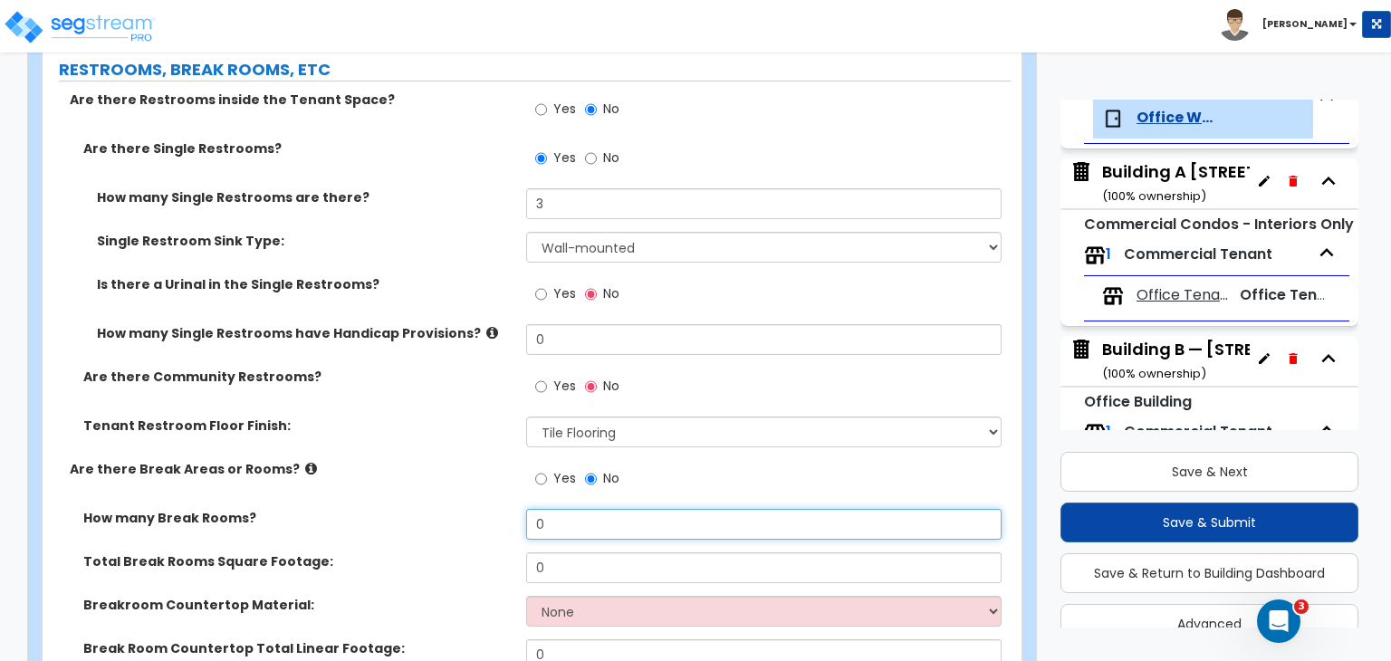
drag, startPoint x: 562, startPoint y: 464, endPoint x: 432, endPoint y: 466, distance: 130.4
click at [432, 509] on div "How many Break Rooms? 0" at bounding box center [527, 530] width 968 height 43
type input "2"
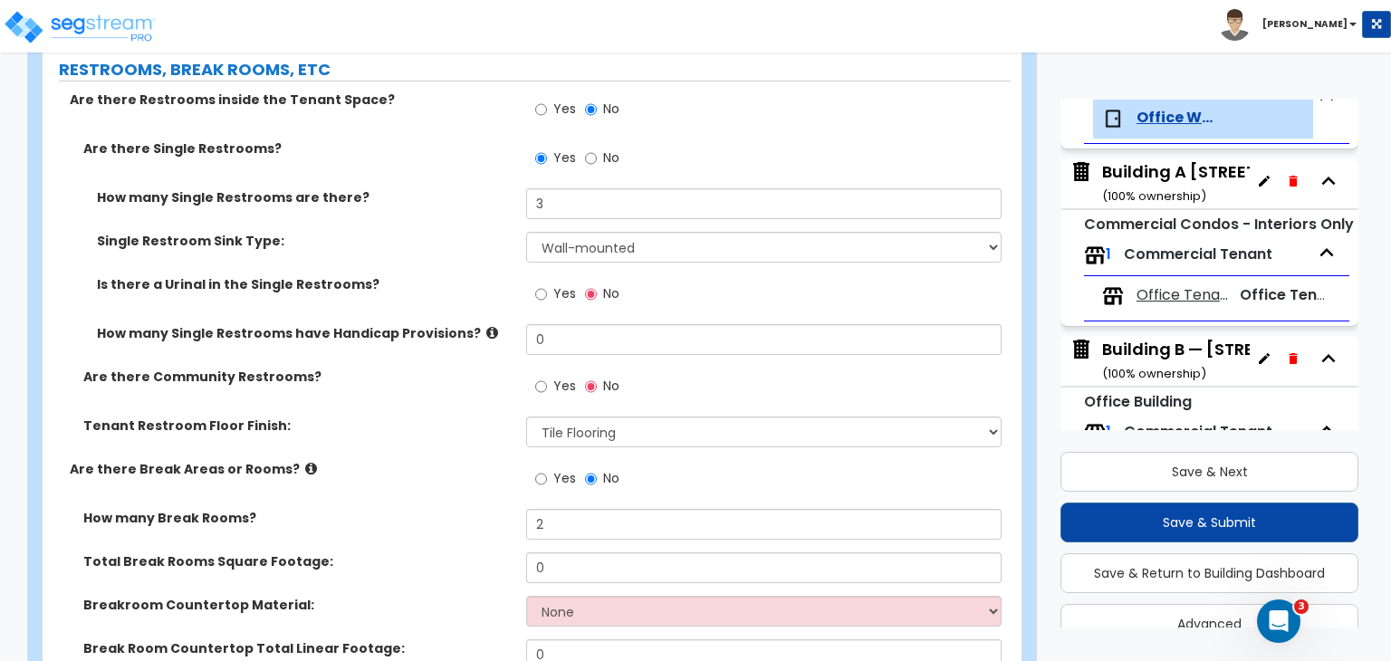
click at [445, 552] on label "Total Break Rooms Square Footage:" at bounding box center [297, 561] width 429 height 18
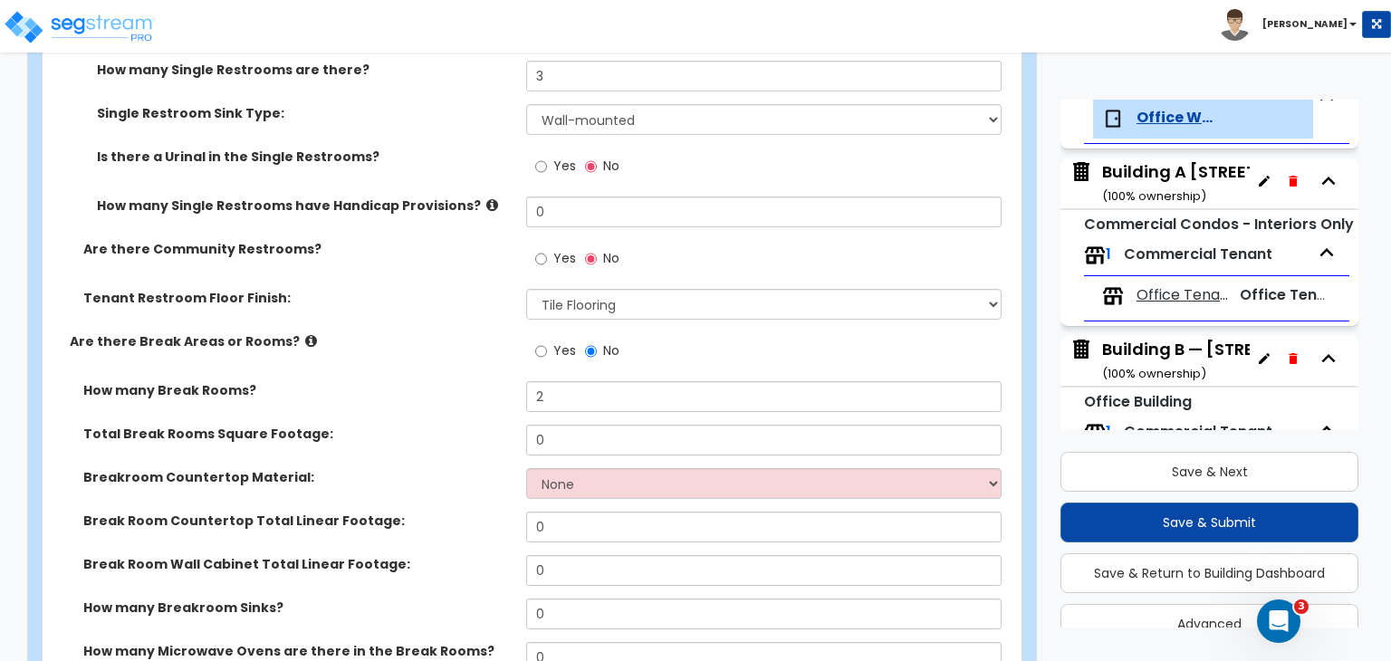
scroll to position [2487, 0]
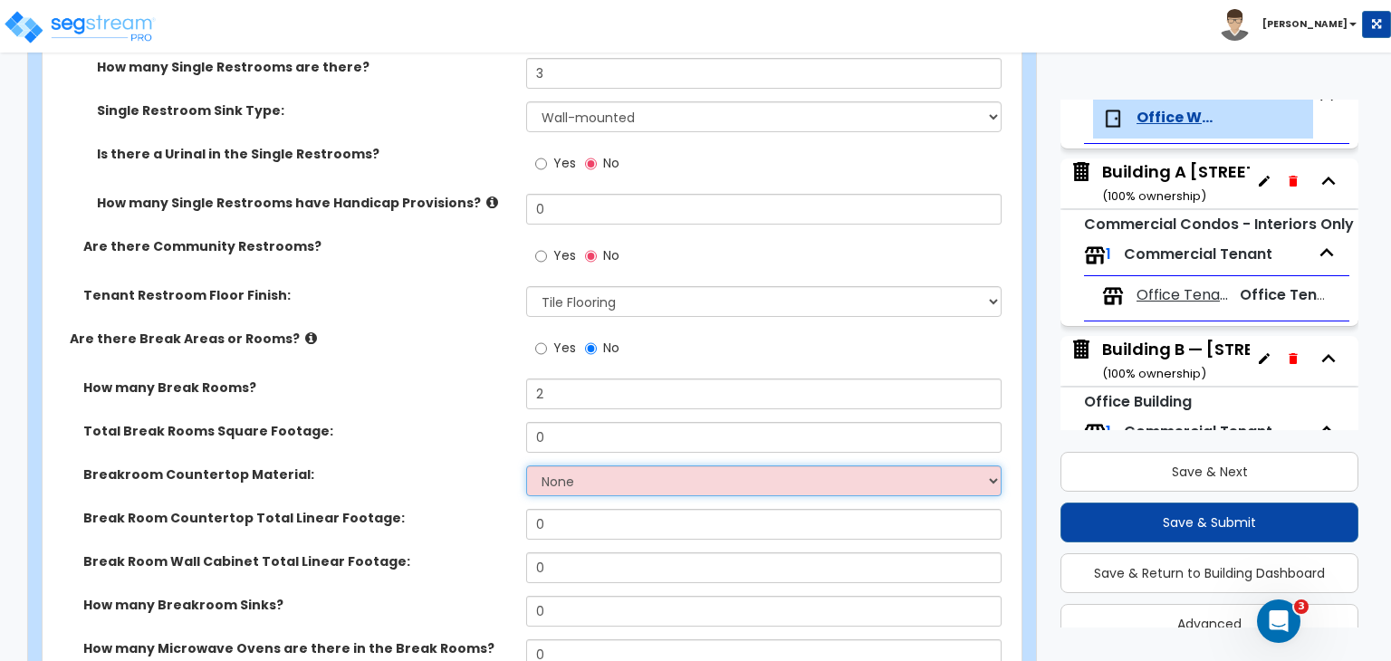
click at [562, 465] on select "None Plastic Laminate Solid Surface Stone Quartz Marble Tile Wood Stainless Ste…" at bounding box center [763, 480] width 474 height 31
select select "1"
click at [526, 465] on select "None Plastic Laminate Solid Surface Stone Quartz Marble Tile Wood Stainless Ste…" at bounding box center [763, 480] width 474 height 31
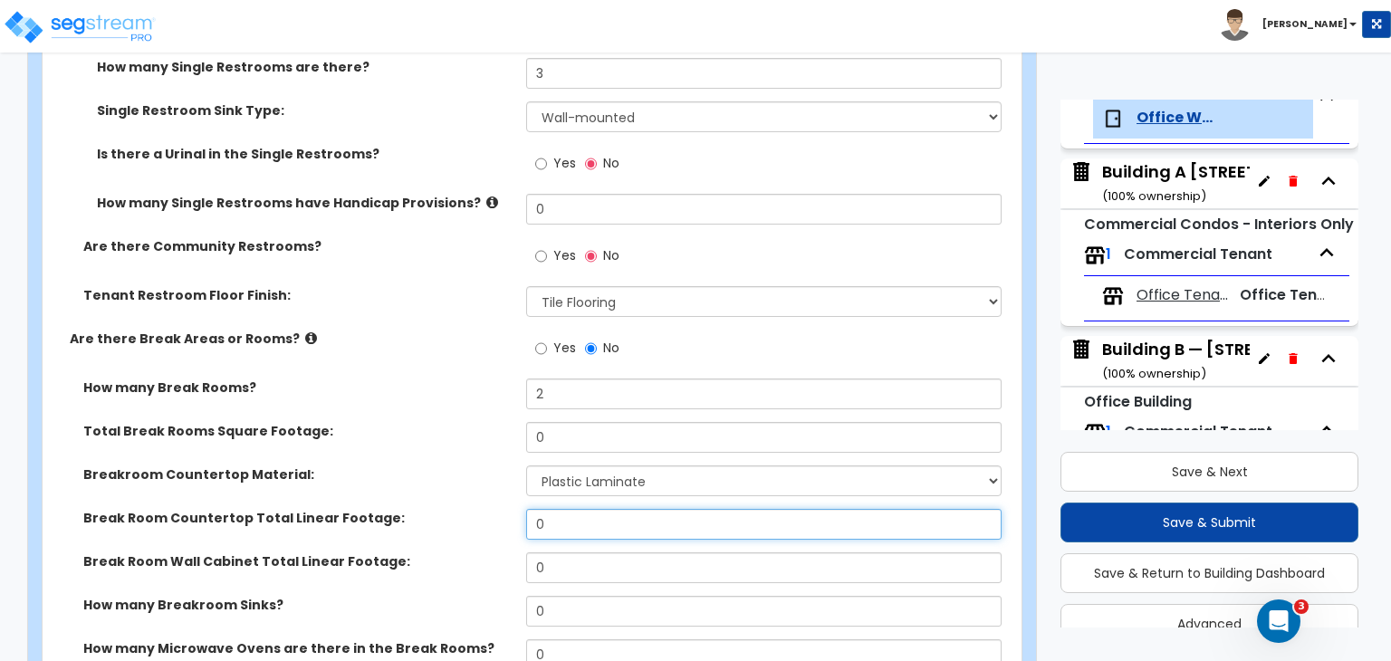
drag, startPoint x: 567, startPoint y: 477, endPoint x: 442, endPoint y: 469, distance: 125.2
click at [442, 509] on div "Break Room Countertop Total Linear Footage: 0" at bounding box center [527, 530] width 968 height 43
type input "12"
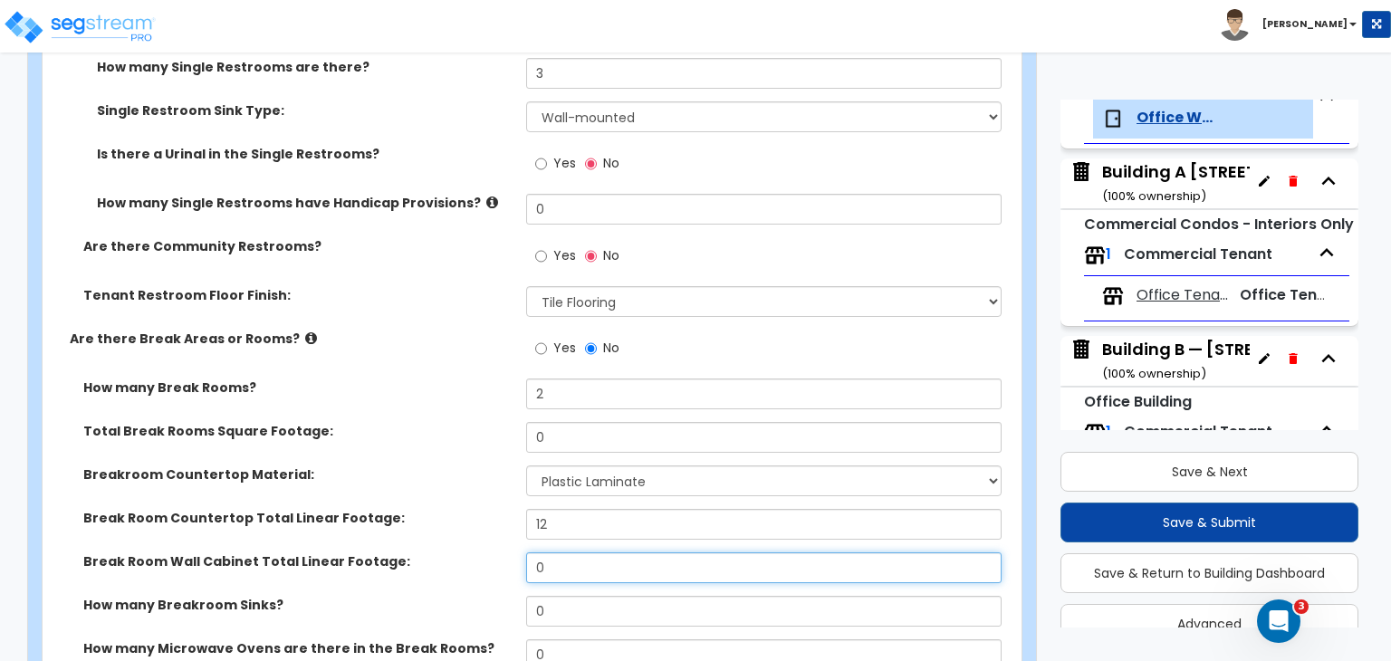
drag, startPoint x: 568, startPoint y: 515, endPoint x: 479, endPoint y: 508, distance: 89.0
click at [479, 552] on div "Break Room Wall Cabinet Total Linear Footage: 0" at bounding box center [527, 573] width 968 height 43
type input "12"
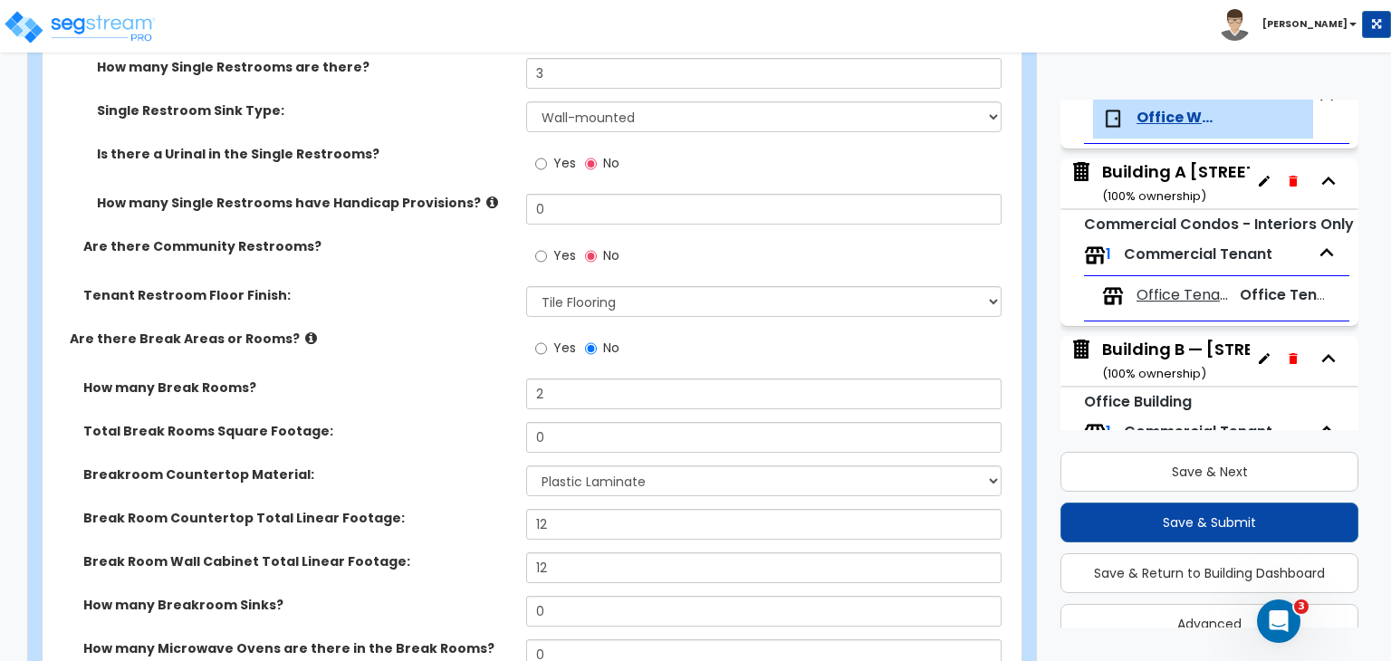
click at [489, 552] on div "Break Room Wall Cabinet Total Linear Footage: 12" at bounding box center [527, 573] width 968 height 43
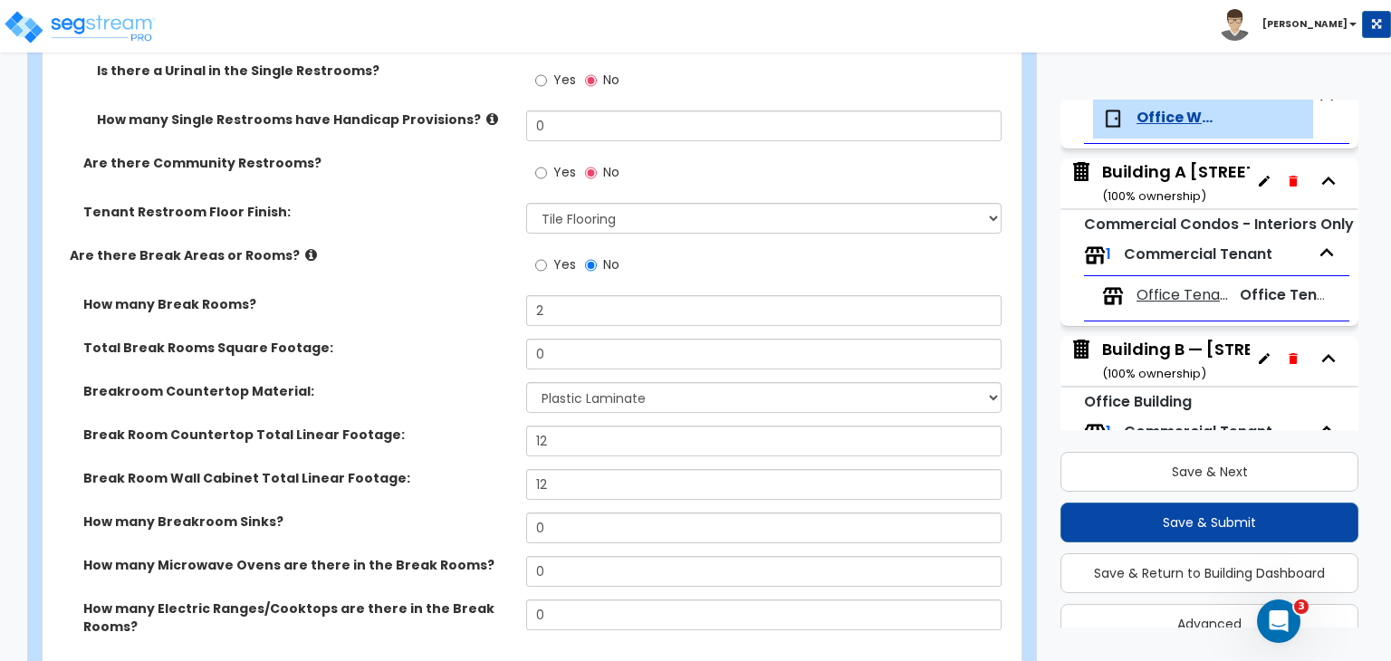
scroll to position [2571, 0]
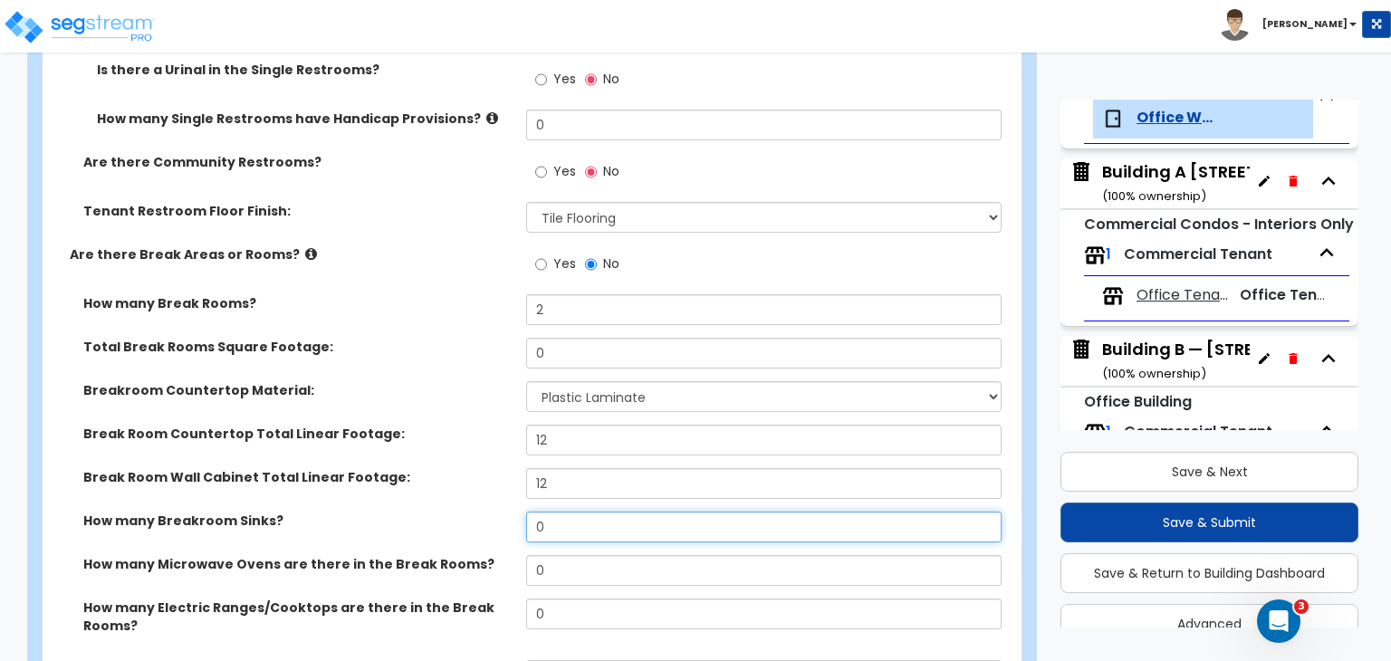
drag, startPoint x: 563, startPoint y: 480, endPoint x: 464, endPoint y: 447, distance: 104.8
click at [464, 447] on div "How many Break Rooms? 2 Total Break Rooms Square Footage: 0 Breakroom Counterto…" at bounding box center [526, 566] width 941 height 545
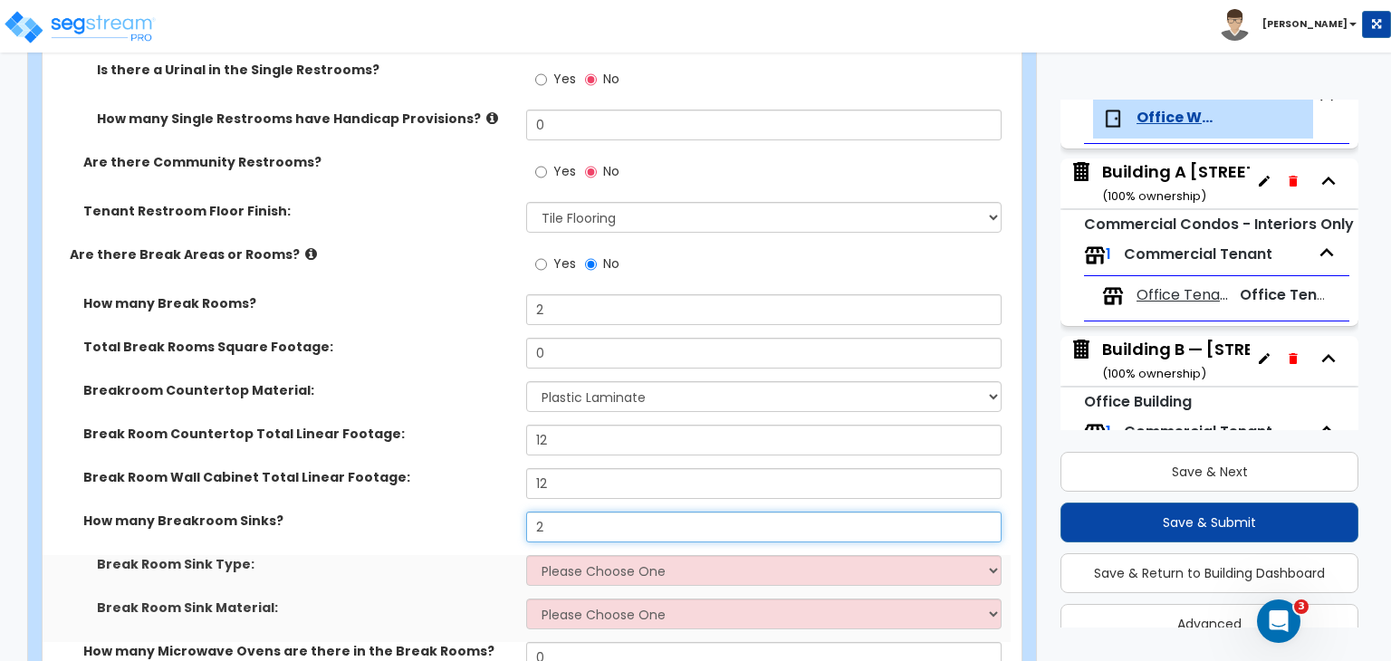
type input "2"
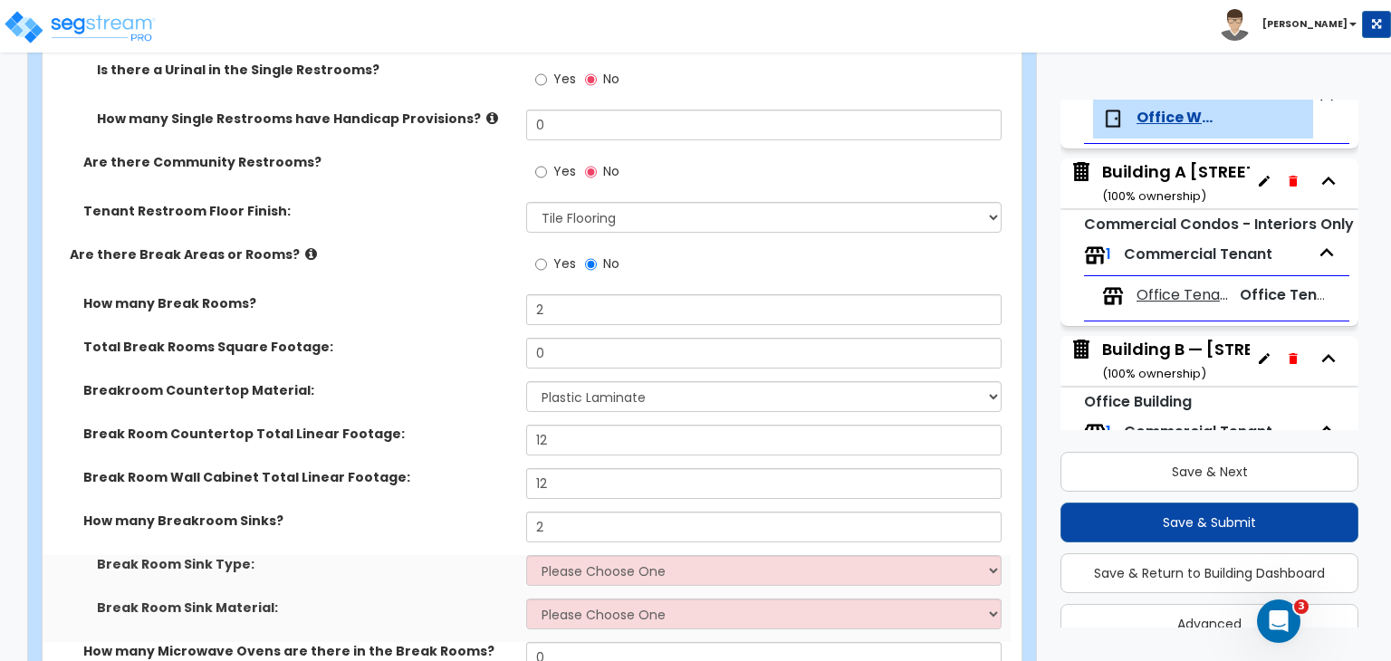
click at [510, 468] on div "Break Room Wall Cabinet Total Linear Footage: 12" at bounding box center [527, 489] width 968 height 43
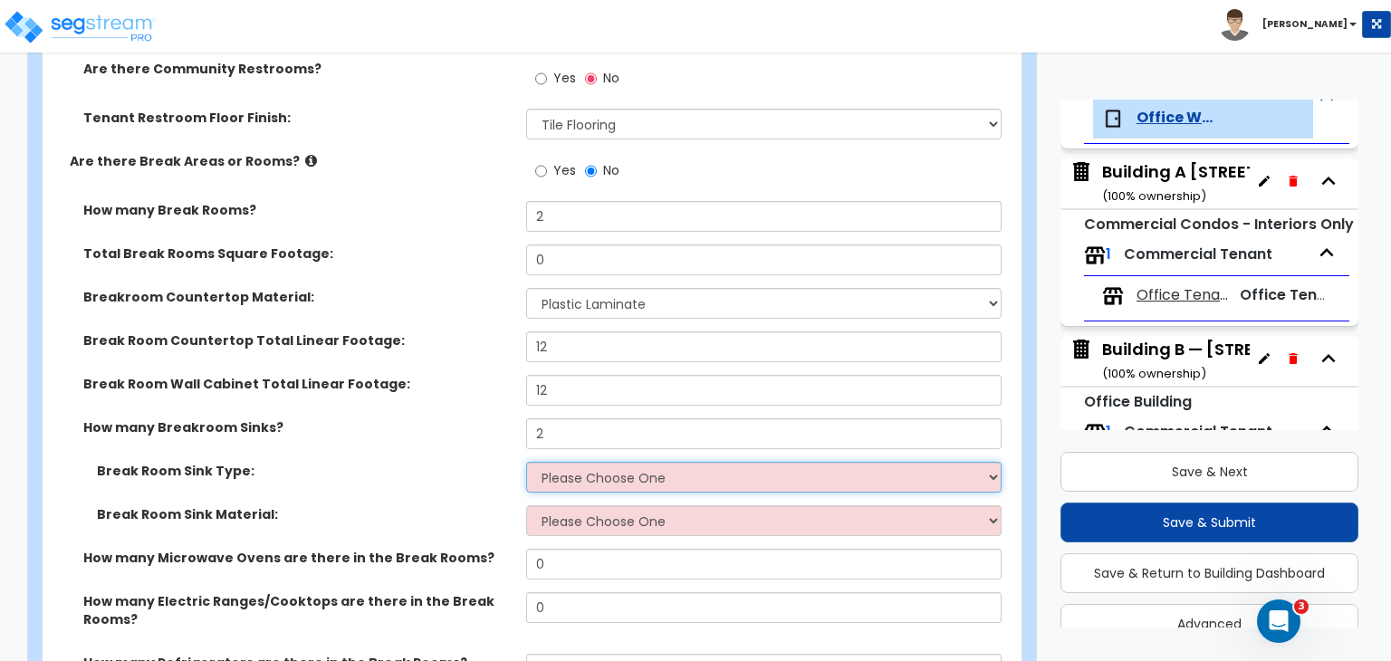
click at [587, 462] on select "Please Choose One Single Sink Double Sink" at bounding box center [763, 477] width 474 height 31
select select "1"
click at [526, 462] on select "Please Choose One Single Sink Double Sink" at bounding box center [763, 477] width 474 height 31
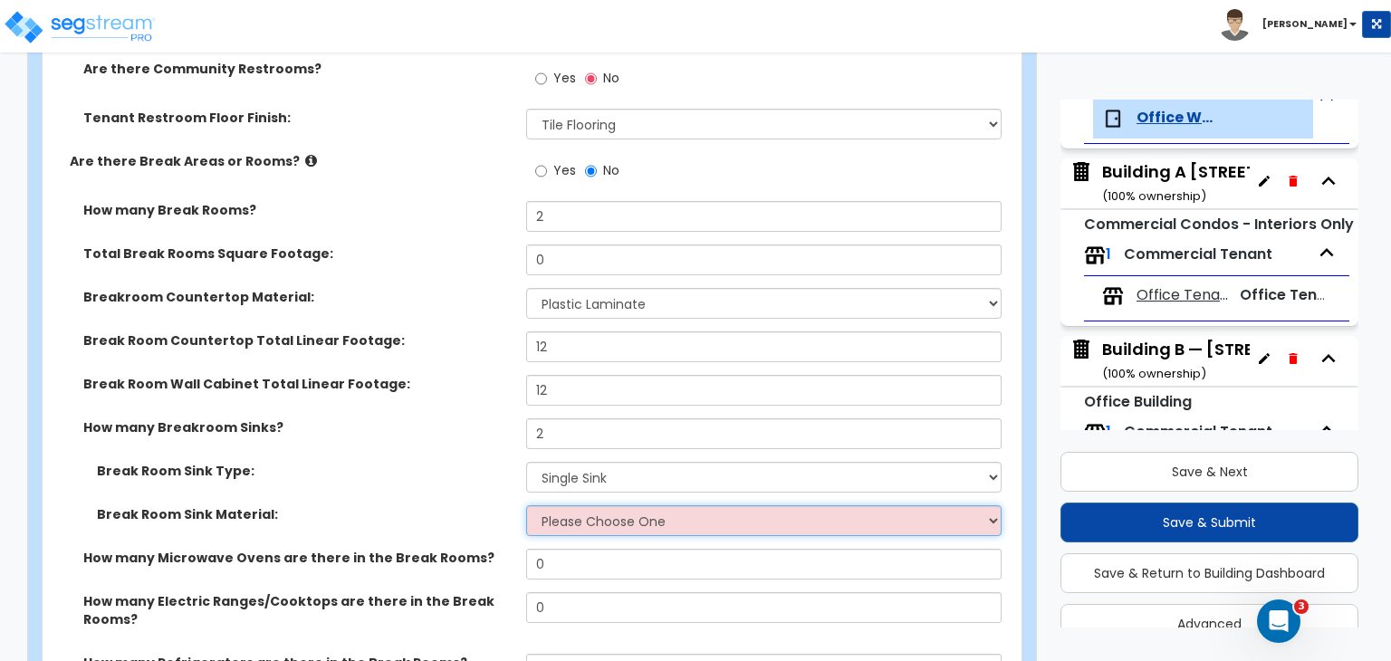
click at [590, 505] on select "Please Choose One Stainless Steel Porcelain Enamel Cast Iron" at bounding box center [763, 520] width 474 height 31
select select "1"
click at [526, 505] on select "Please Choose One Stainless Steel Porcelain Enamel Cast Iron" at bounding box center [763, 520] width 474 height 31
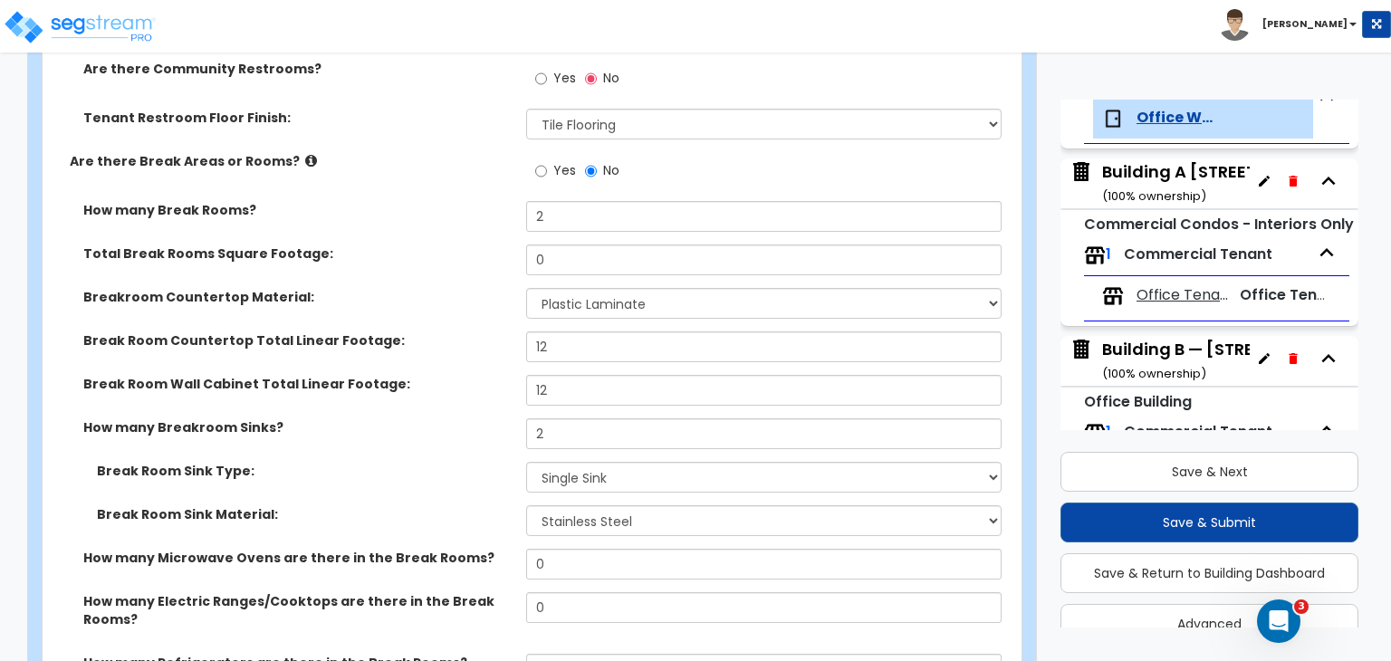
click at [435, 462] on div "Break Room Sink Type: Please Choose One Single Sink Double Sink" at bounding box center [527, 483] width 968 height 43
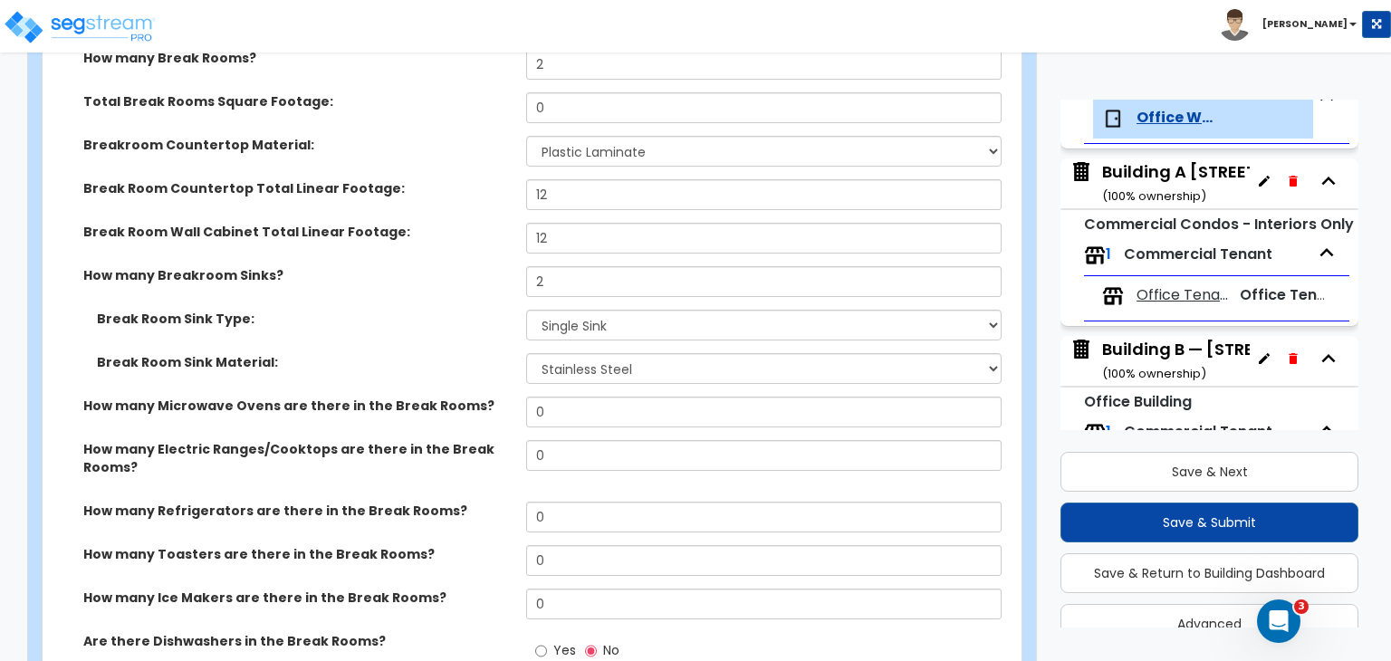
scroll to position [2821, 0]
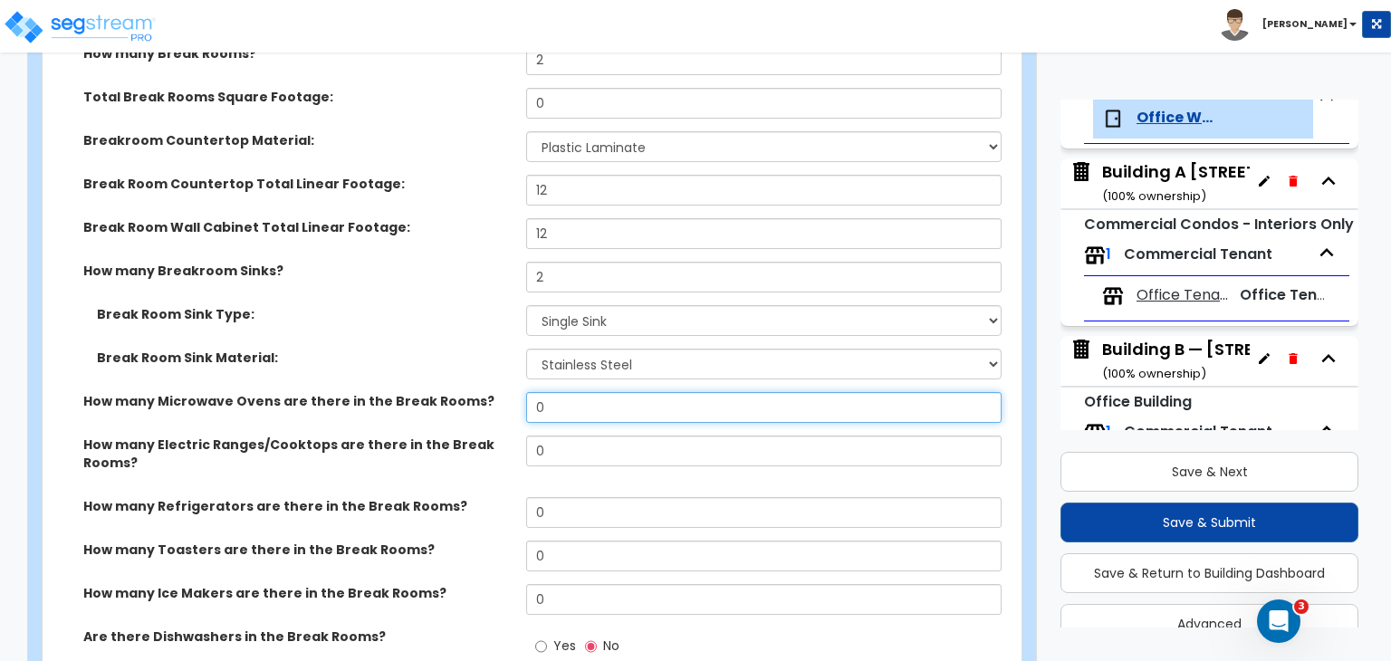
drag, startPoint x: 559, startPoint y: 361, endPoint x: 431, endPoint y: 338, distance: 129.8
click at [431, 338] on div "How many Break Rooms? 2 Total Break Rooms Square Footage: 0 Breakroom Counterto…" at bounding box center [526, 360] width 941 height 632
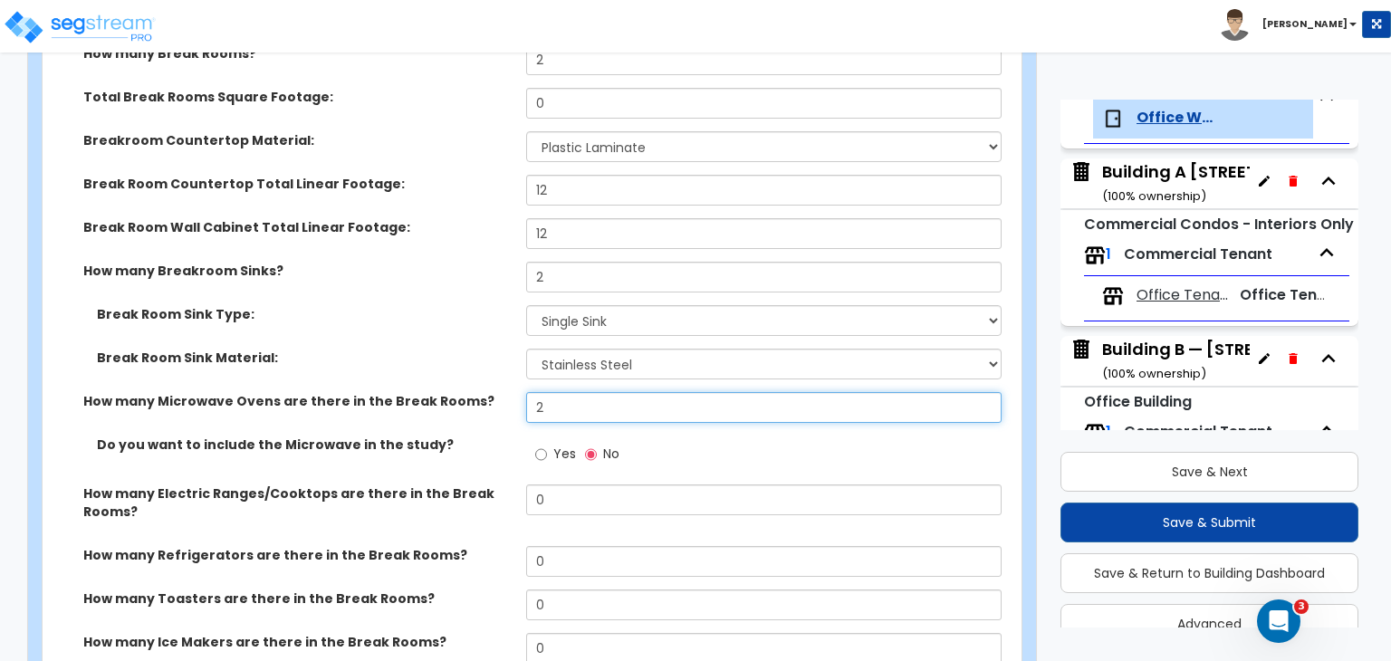
type input "2"
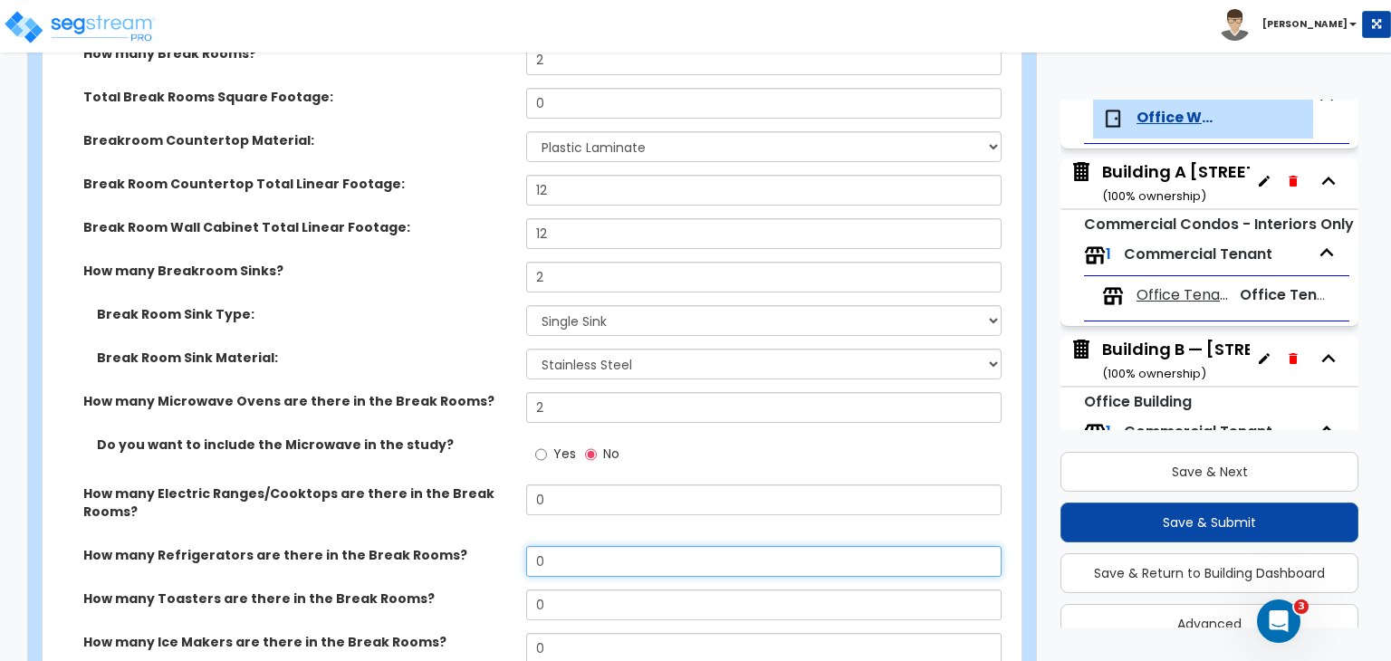
drag, startPoint x: 495, startPoint y: 511, endPoint x: 445, endPoint y: 512, distance: 49.8
click at [445, 546] on div "How many Refrigerators are there in the Break Rooms? 0" at bounding box center [527, 567] width 968 height 43
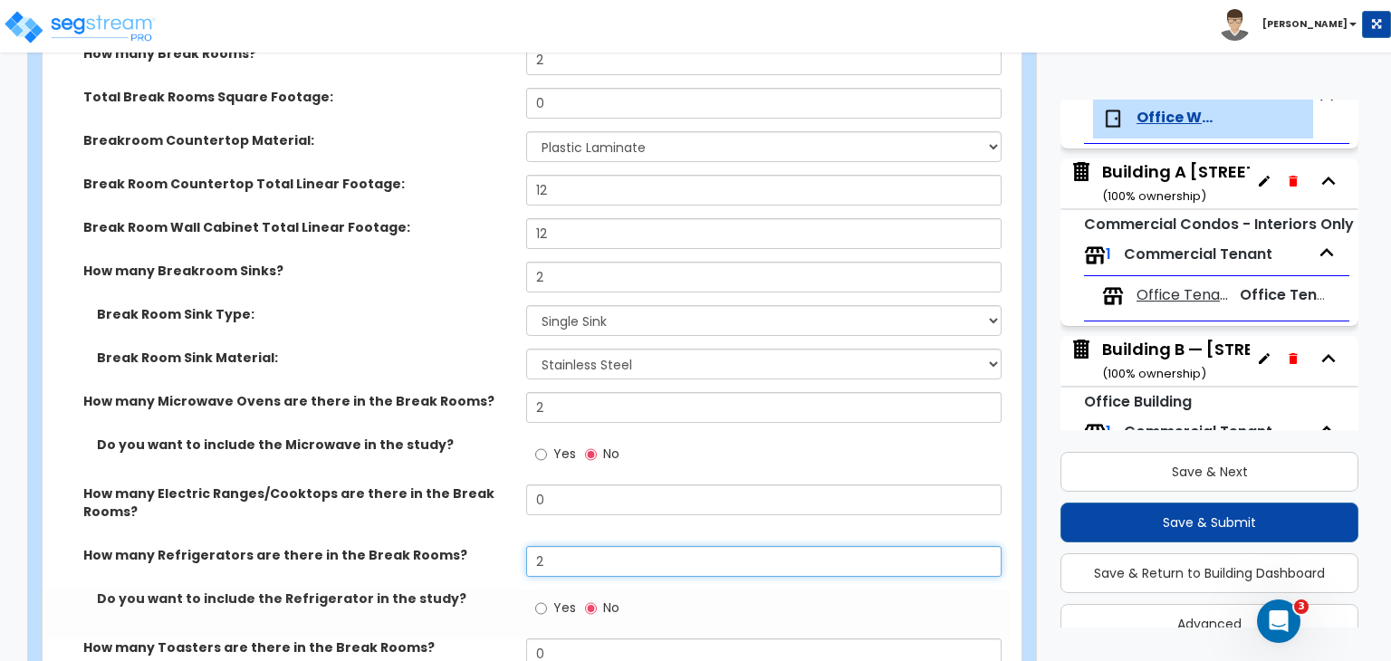
type input "2"
click at [467, 490] on div "How many Electric Ranges/Cooktops are there in the Break Rooms? 0" at bounding box center [527, 515] width 968 height 62
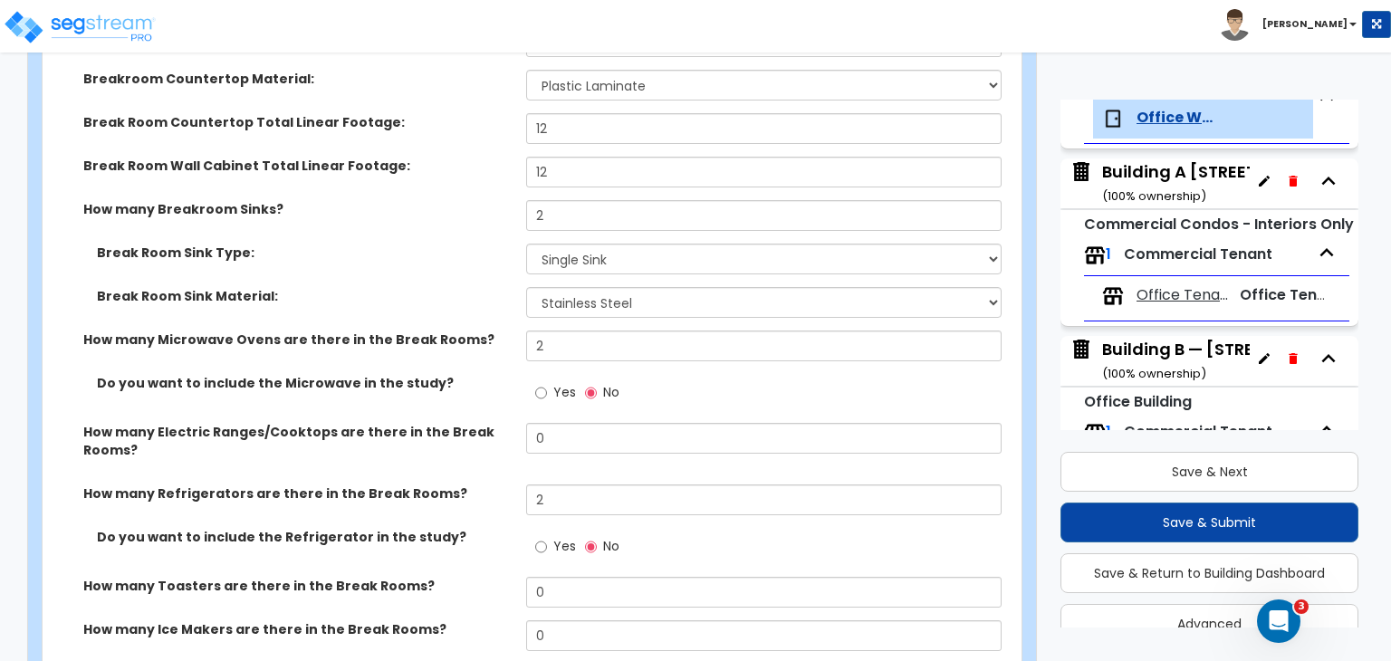
click at [486, 528] on label "Do you want to include the Refrigerator in the study?" at bounding box center [305, 537] width 416 height 18
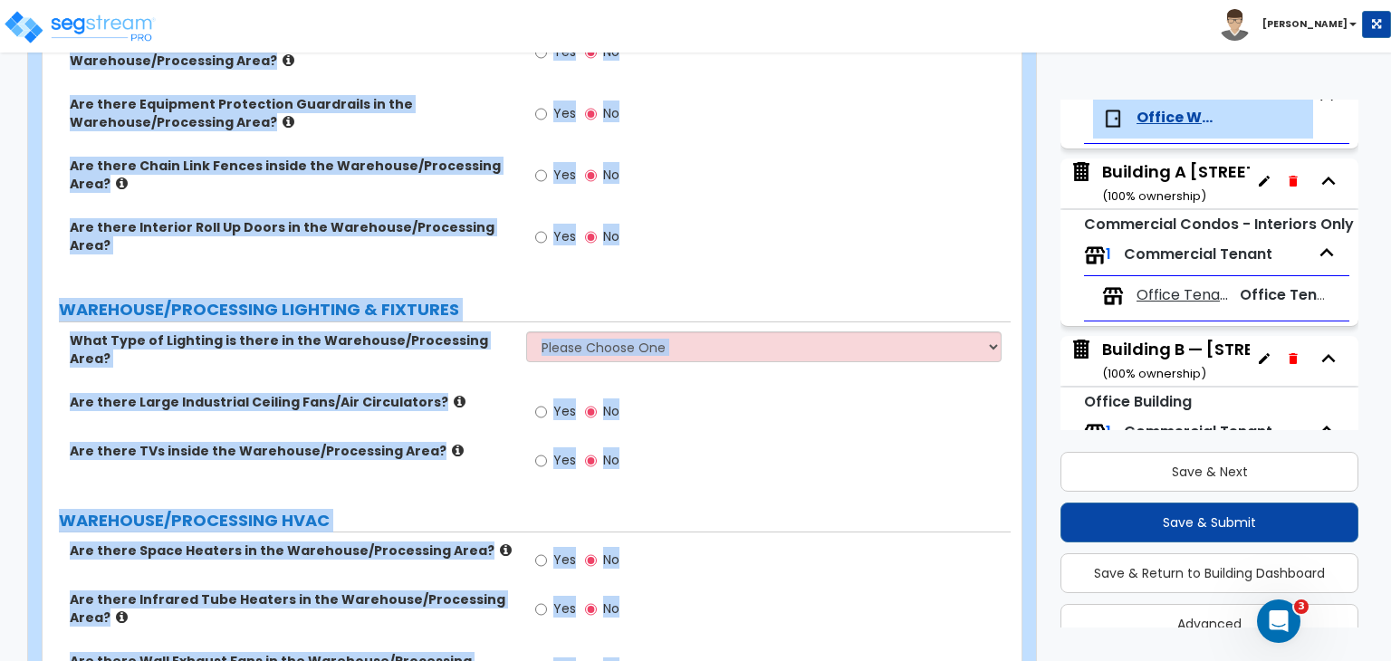
scroll to position [5798, 0]
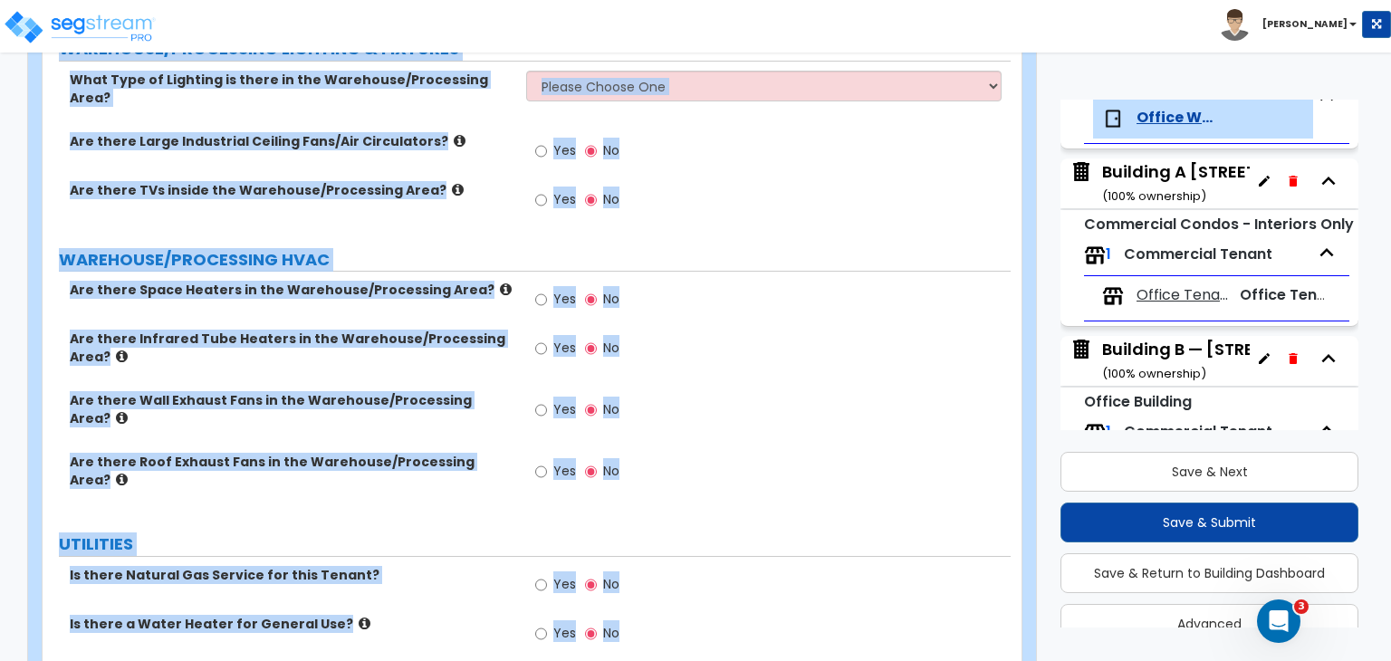
drag, startPoint x: 58, startPoint y: 273, endPoint x: 522, endPoint y: 703, distance: 632.3
copy div "How many 120V Receptacles are used for Manufacturing Equipment (excl. cranes, a…"
click at [679, 391] on div "Yes No" at bounding box center [767, 415] width 483 height 49
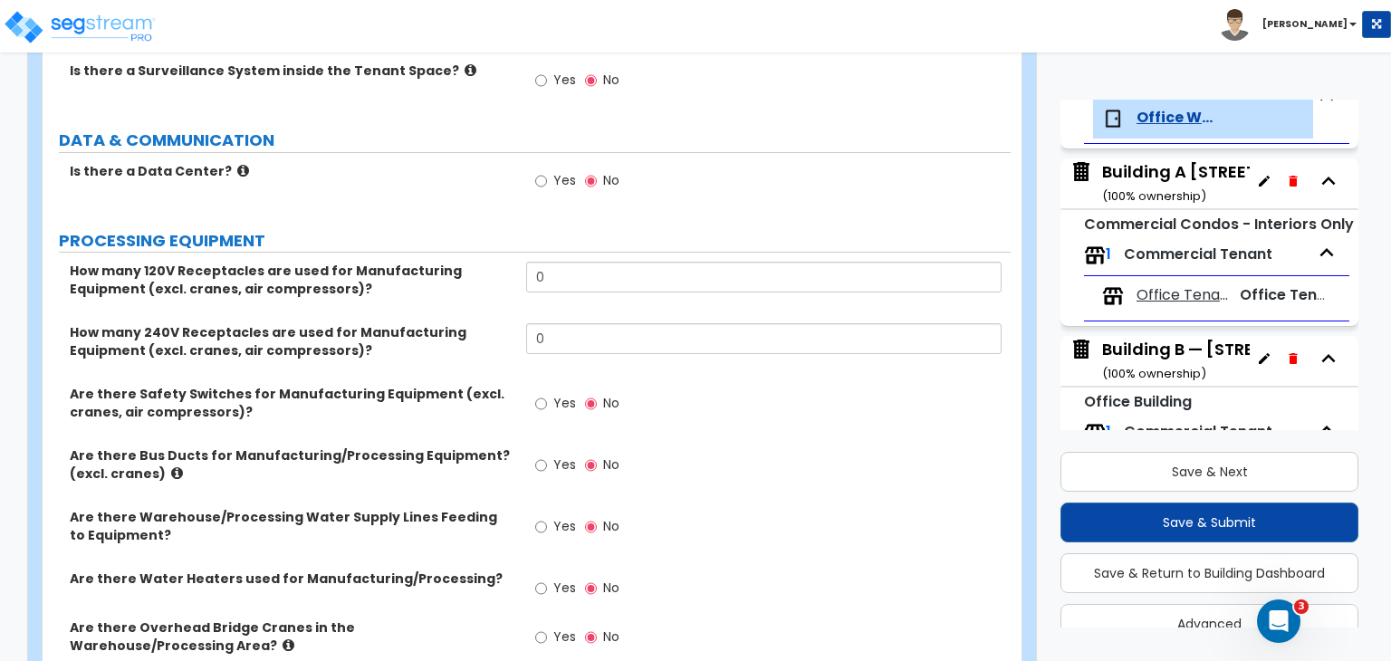
scroll to position [4063, 0]
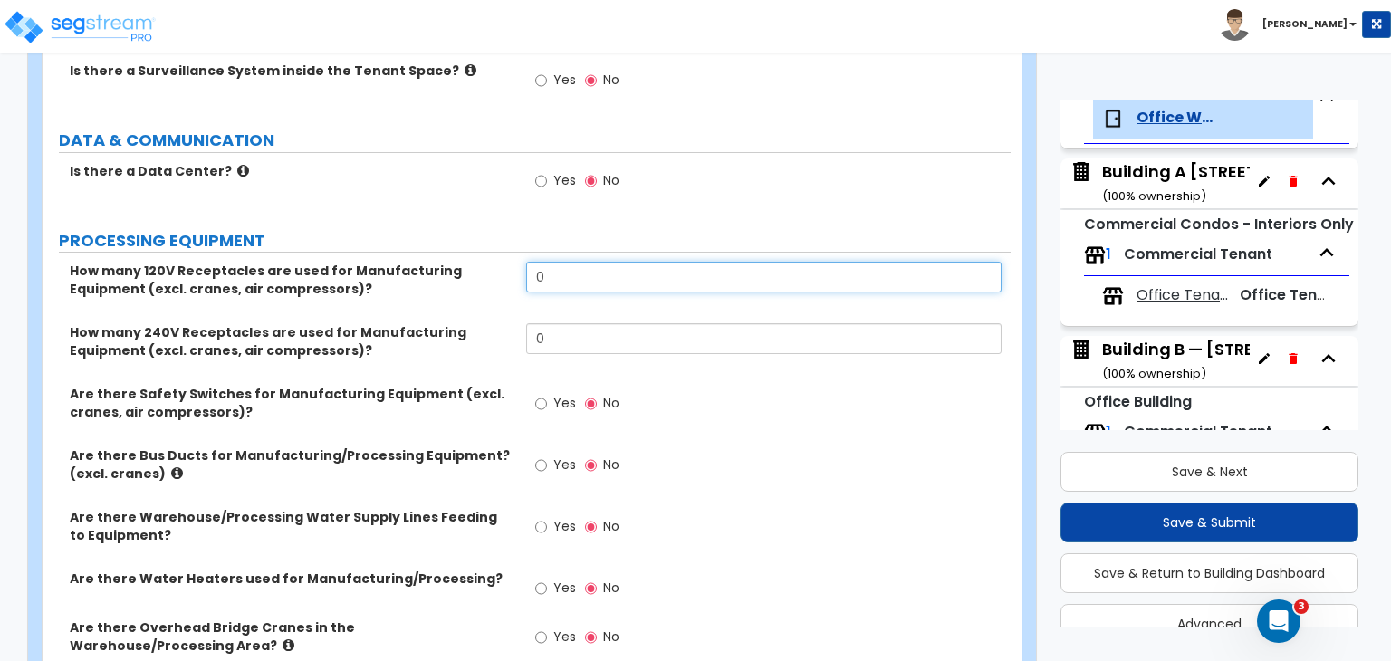
drag, startPoint x: 583, startPoint y: 219, endPoint x: 468, endPoint y: 222, distance: 115.0
click at [468, 262] on div "How many 120V Receptacles are used for Manufacturing Equipment (excl. cranes, a…" at bounding box center [527, 293] width 968 height 62
type input "4"
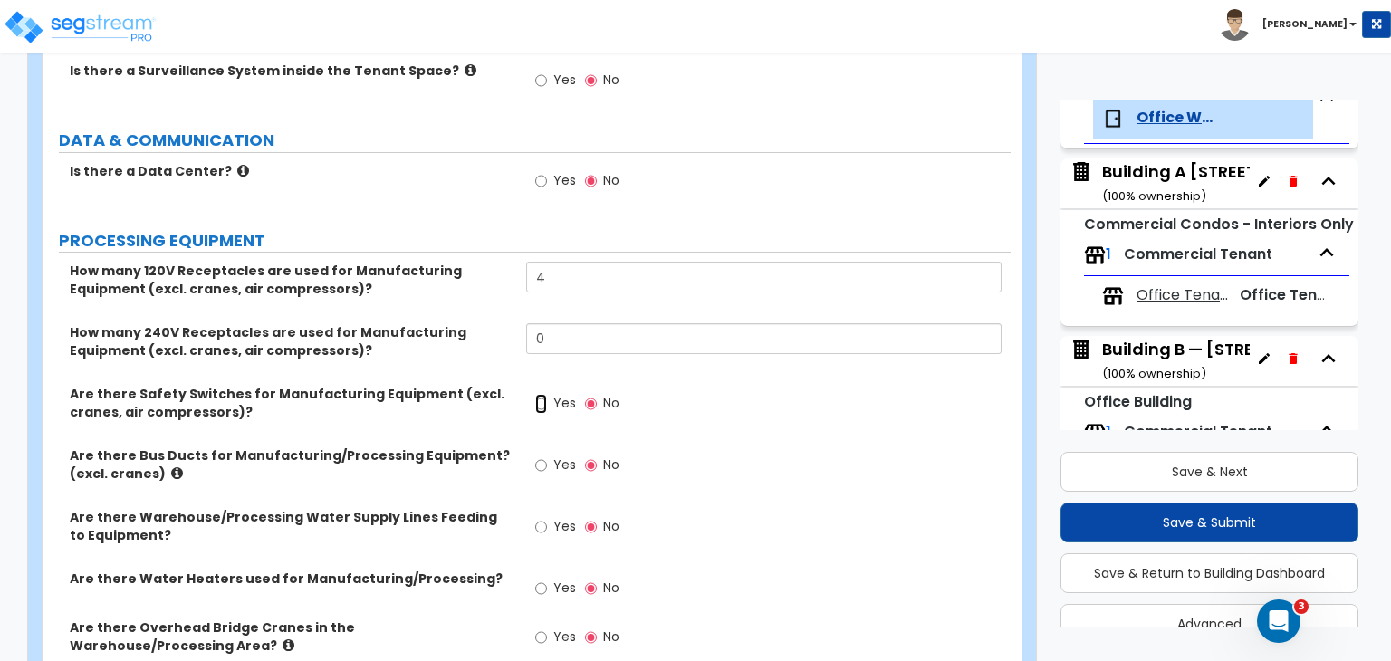
click at [538, 394] on input "Yes" at bounding box center [541, 404] width 12 height 20
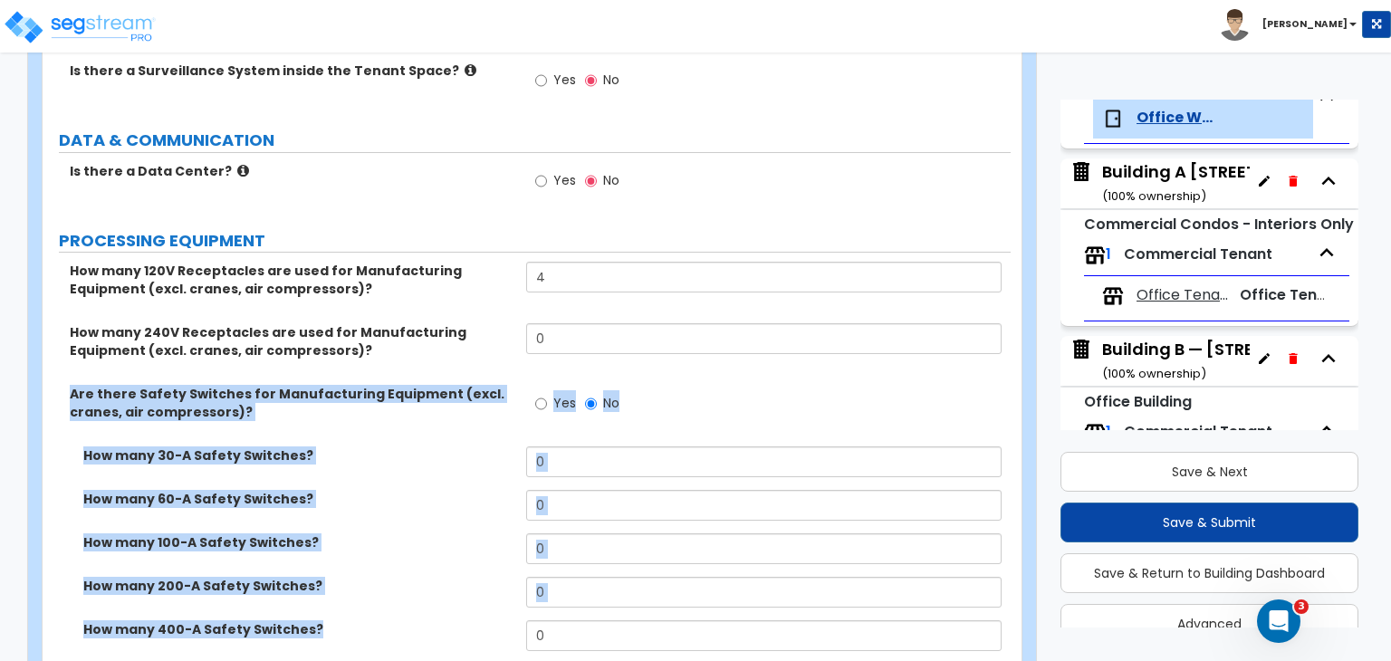
drag, startPoint x: 65, startPoint y: 336, endPoint x: 316, endPoint y: 589, distance: 356.0
copy div "Are there Safety Switches for Manufacturing Equipment (excl. cranes, air compre…"
click at [398, 490] on label "How many 60-A Safety Switches?" at bounding box center [297, 499] width 429 height 18
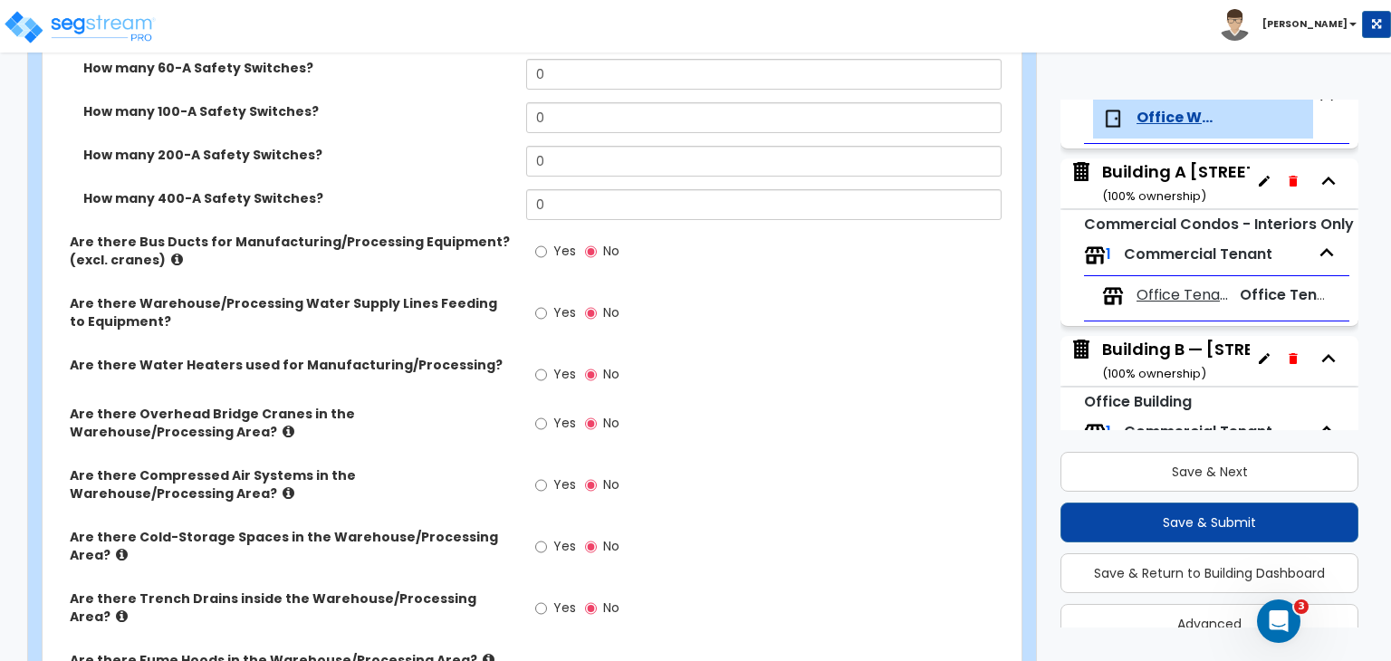
scroll to position [4498, 0]
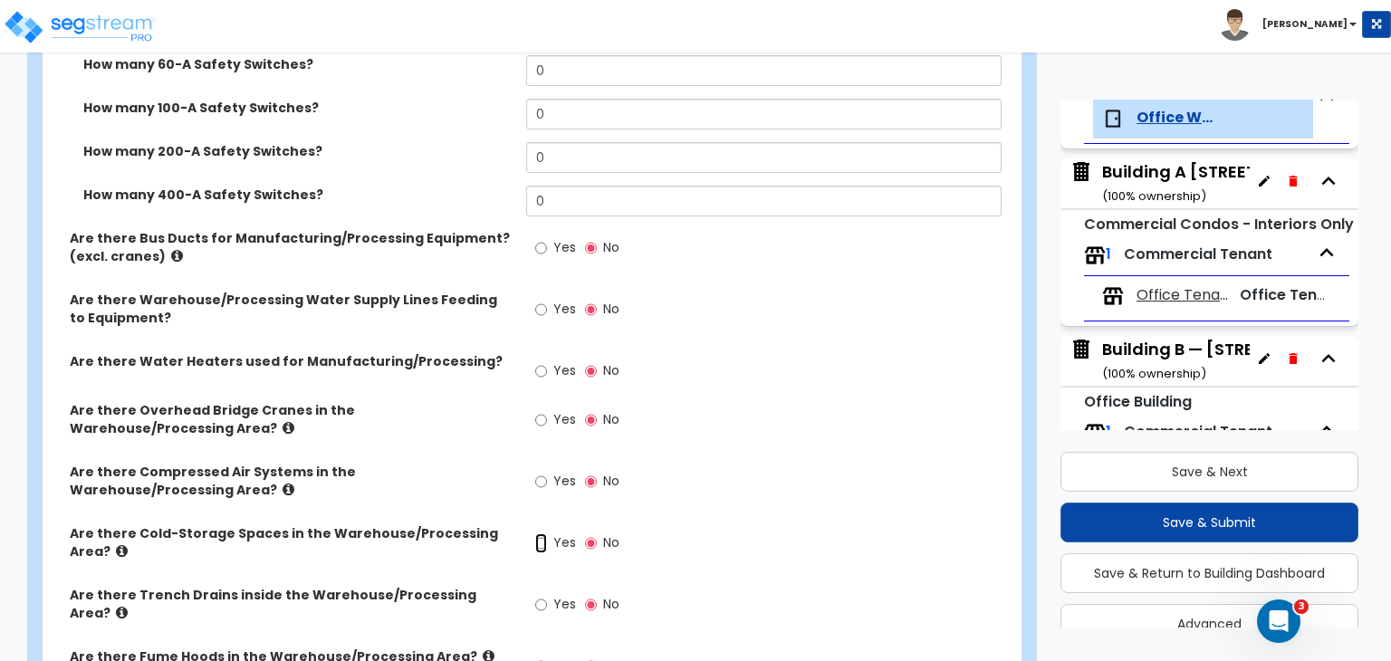
click at [537, 533] on input "Yes" at bounding box center [541, 543] width 12 height 20
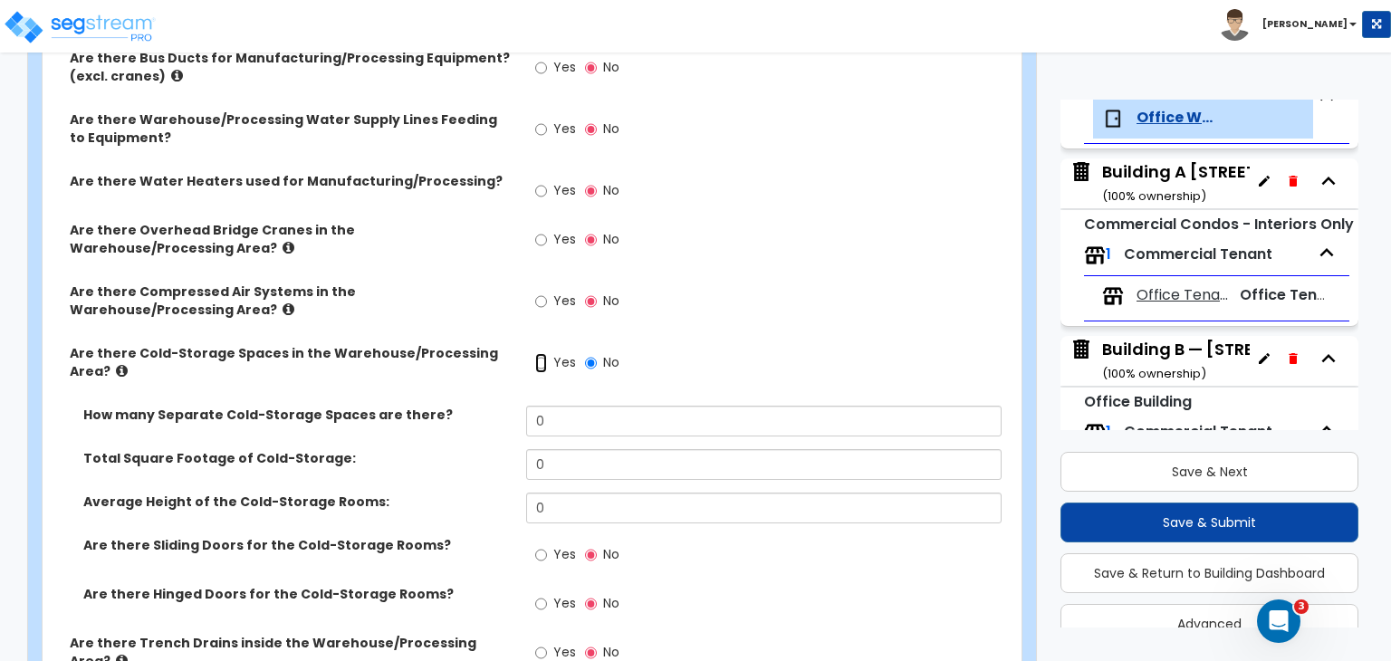
scroll to position [4683, 0]
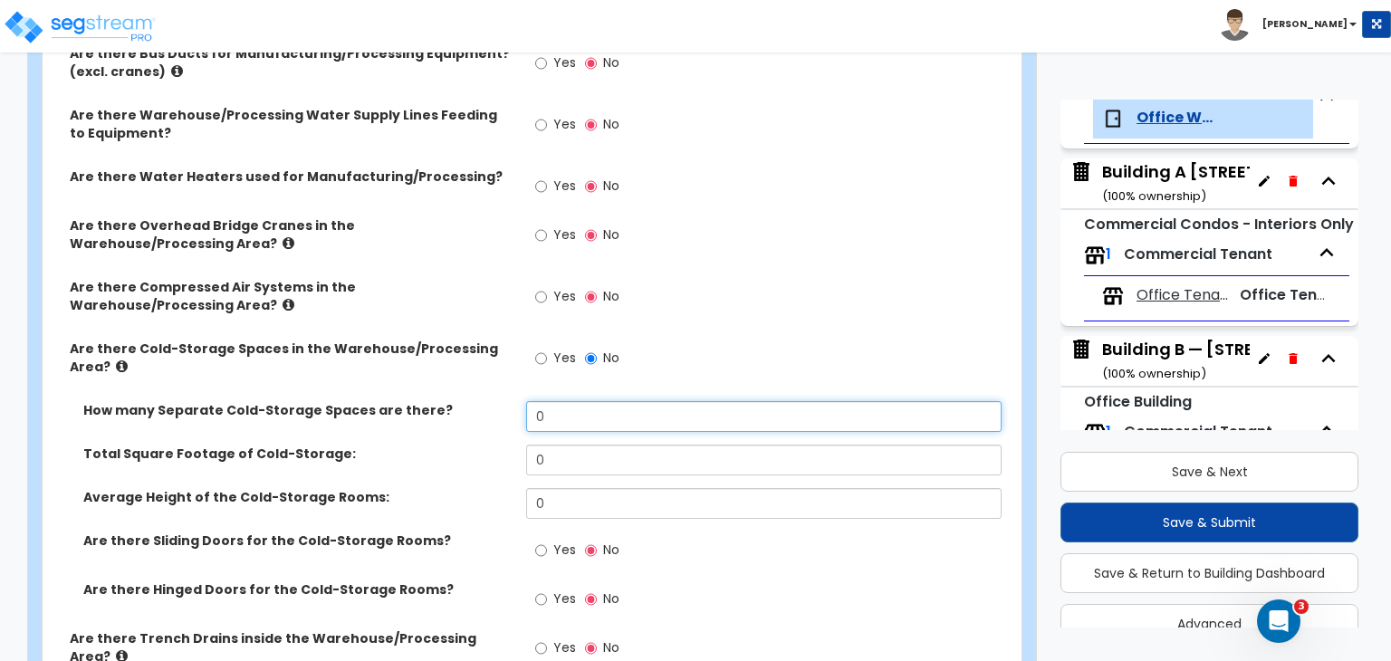
drag, startPoint x: 561, startPoint y: 374, endPoint x: 426, endPoint y: 349, distance: 138.2
click at [426, 401] on div "How many Separate Cold-Storage Spaces are there? 0" at bounding box center [527, 422] width 968 height 43
type input "1"
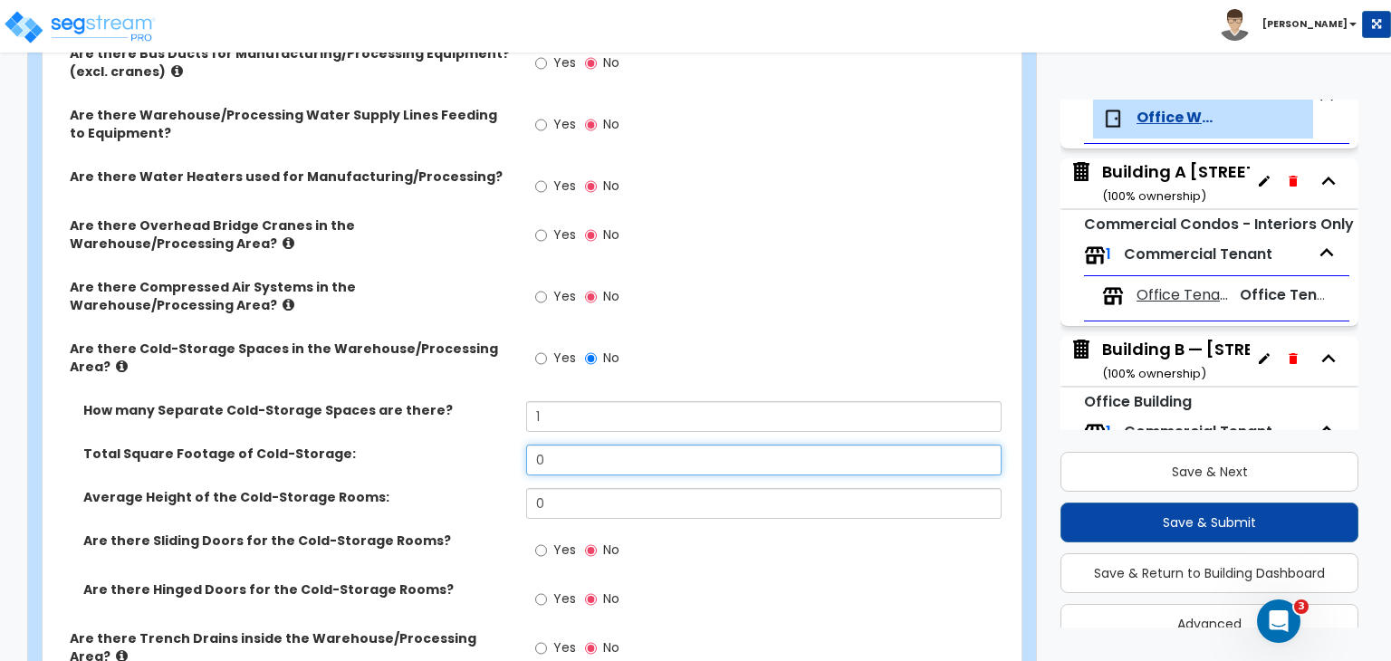
drag, startPoint x: 564, startPoint y: 404, endPoint x: 452, endPoint y: 397, distance: 112.4
click at [452, 445] on div "Total Square Footage of Cold-Storage: 0" at bounding box center [527, 466] width 968 height 43
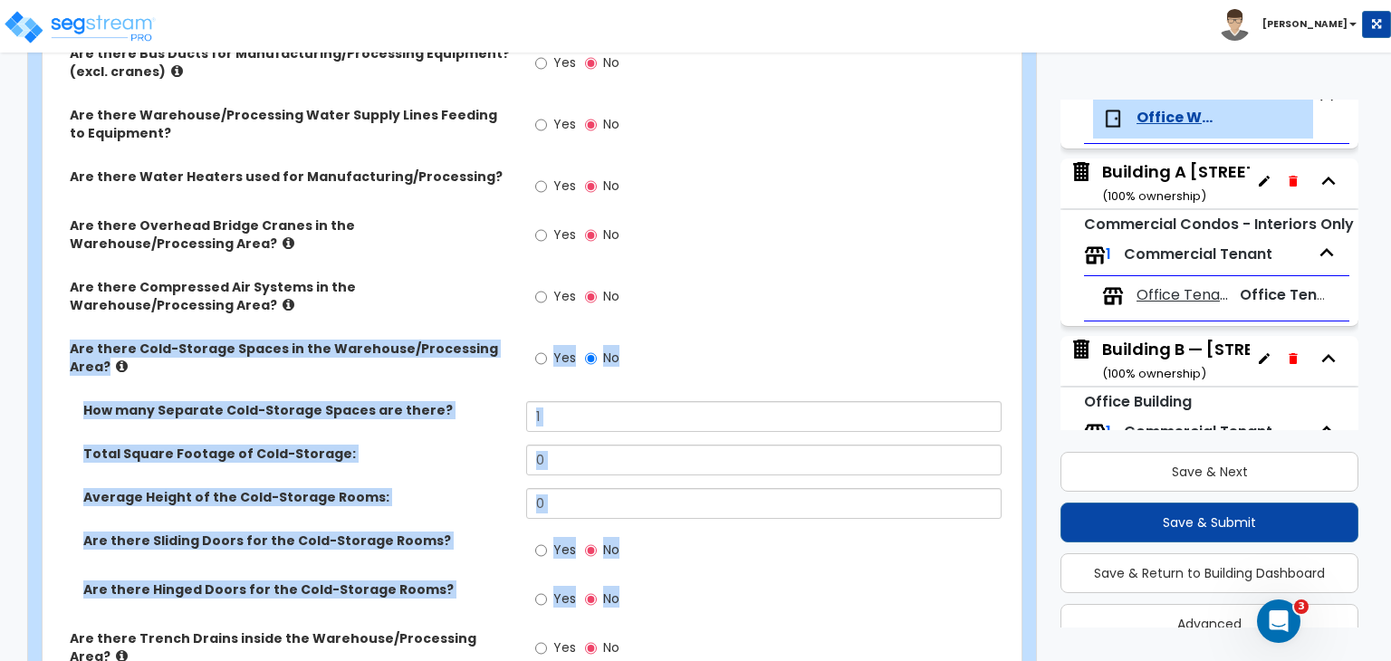
drag, startPoint x: 66, startPoint y: 294, endPoint x: 630, endPoint y: 559, distance: 623.0
click at [630, 559] on div "How many 120V Receptacles are used for Manufacturing Equipment (excl. cranes, a…" at bounding box center [526, 307] width 941 height 1331
copy div "Are there Cold-Storage Spaces in the Warehouse/Processing Area? Yes No How many…"
click at [472, 445] on div "Total Square Footage of Cold-Storage: 0" at bounding box center [527, 466] width 968 height 43
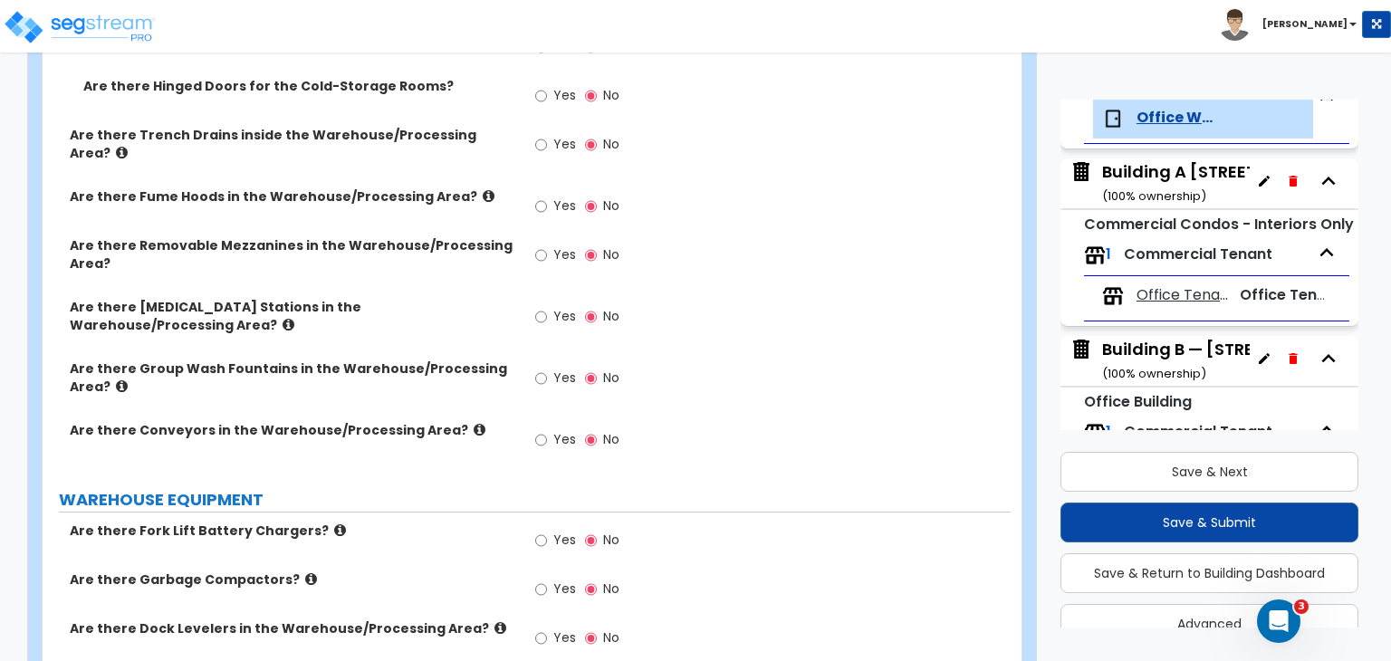
scroll to position [5205, 0]
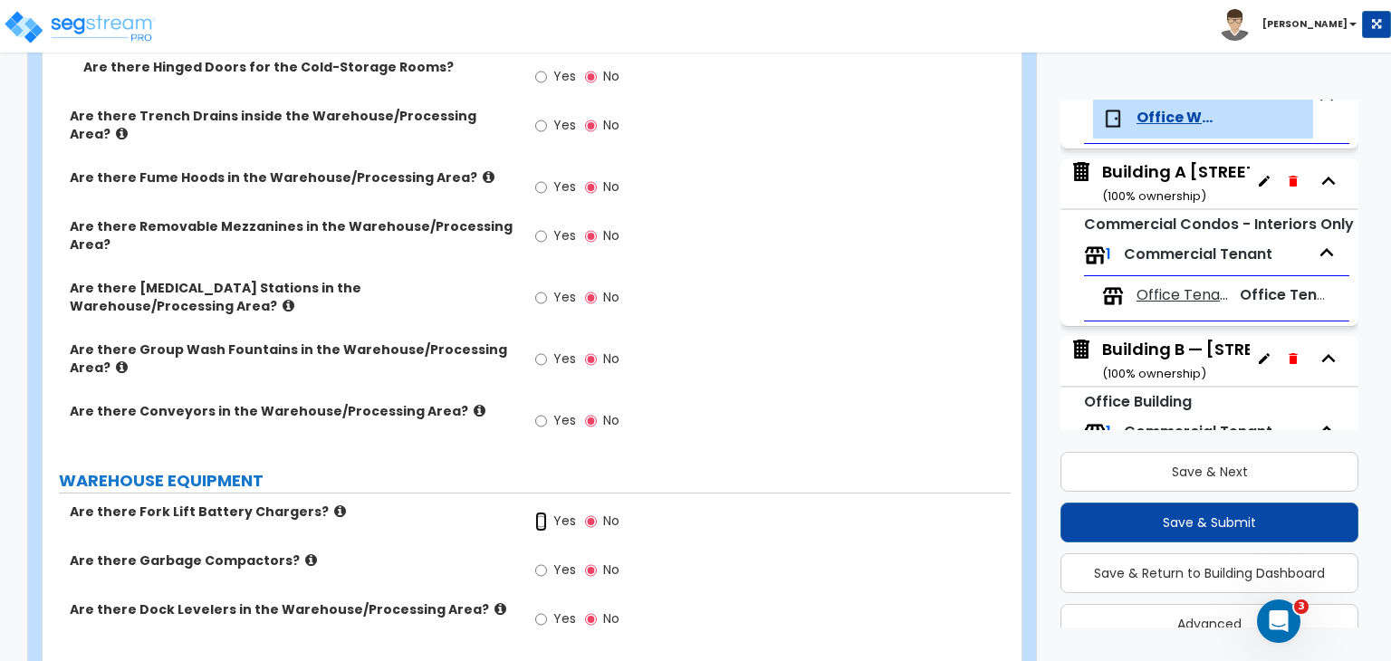
click at [539, 512] on input "Yes" at bounding box center [541, 522] width 12 height 20
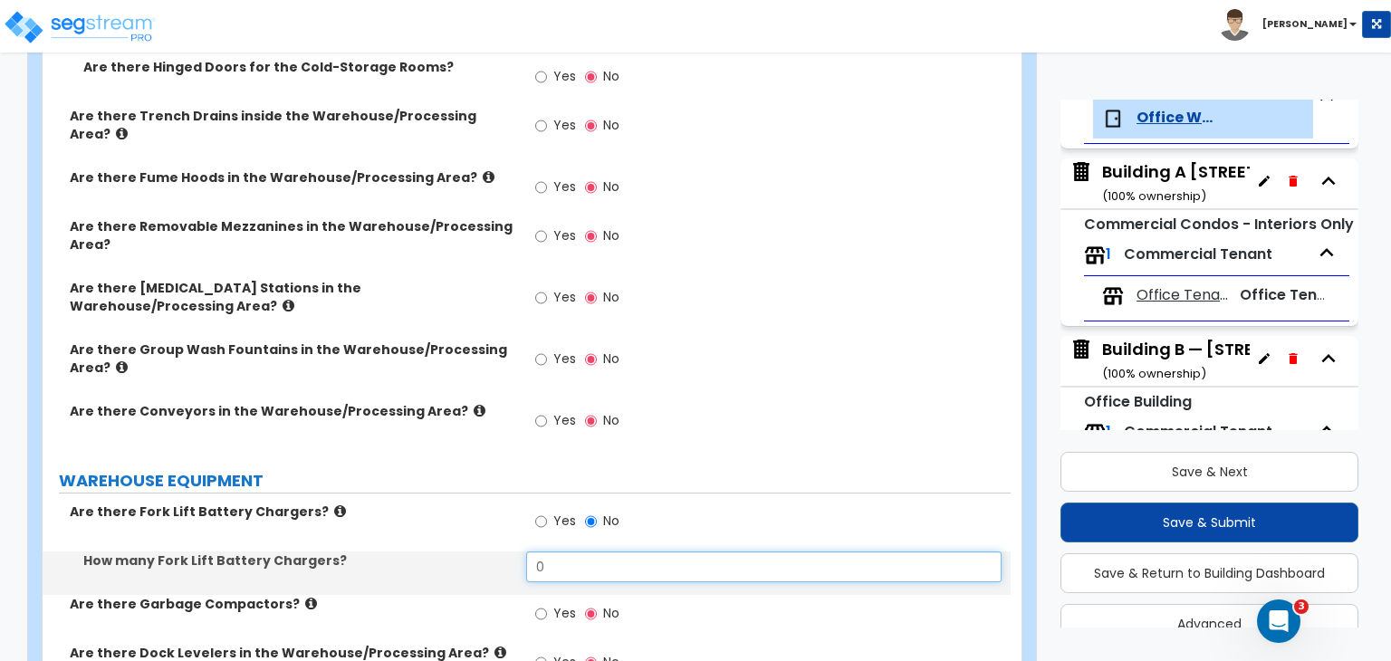
drag, startPoint x: 569, startPoint y: 484, endPoint x: 451, endPoint y: 483, distance: 117.7
click at [451, 551] on div "How many Fork Lift Battery Chargers? 0" at bounding box center [527, 572] width 968 height 43
type input "1"
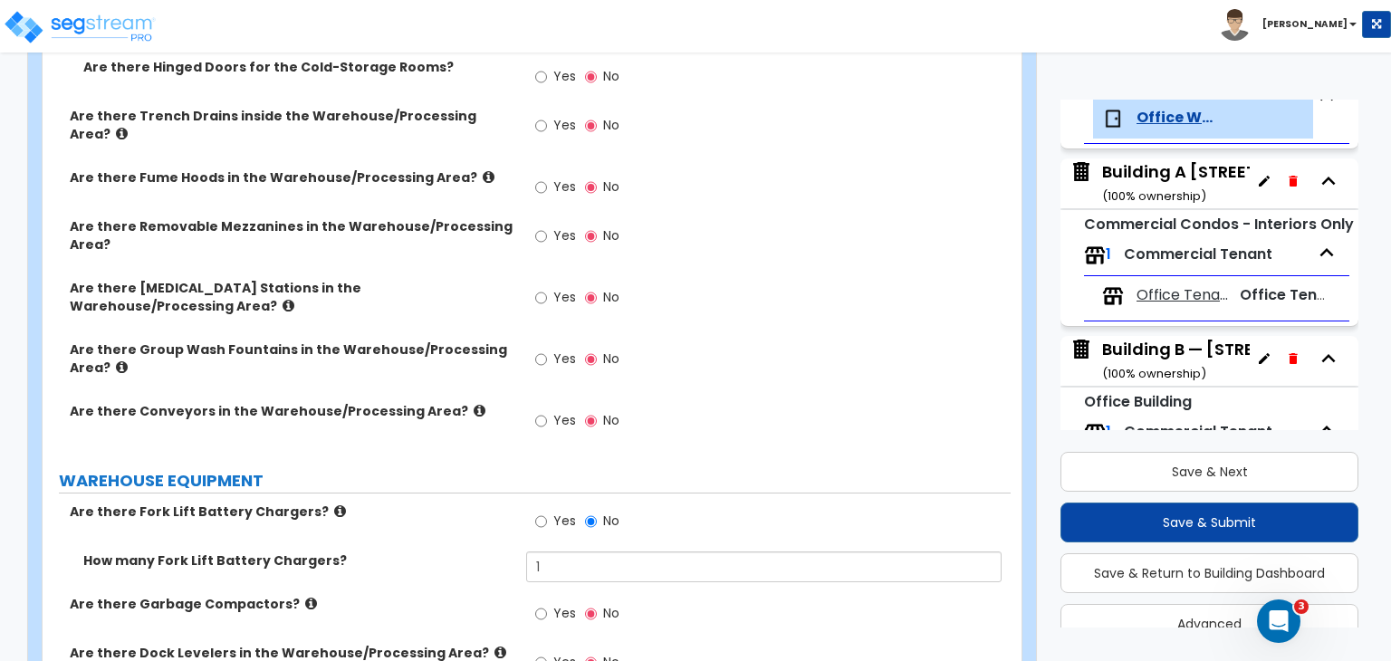
click at [455, 503] on div "Are there Fork Lift Battery Chargers? Yes No" at bounding box center [527, 527] width 968 height 49
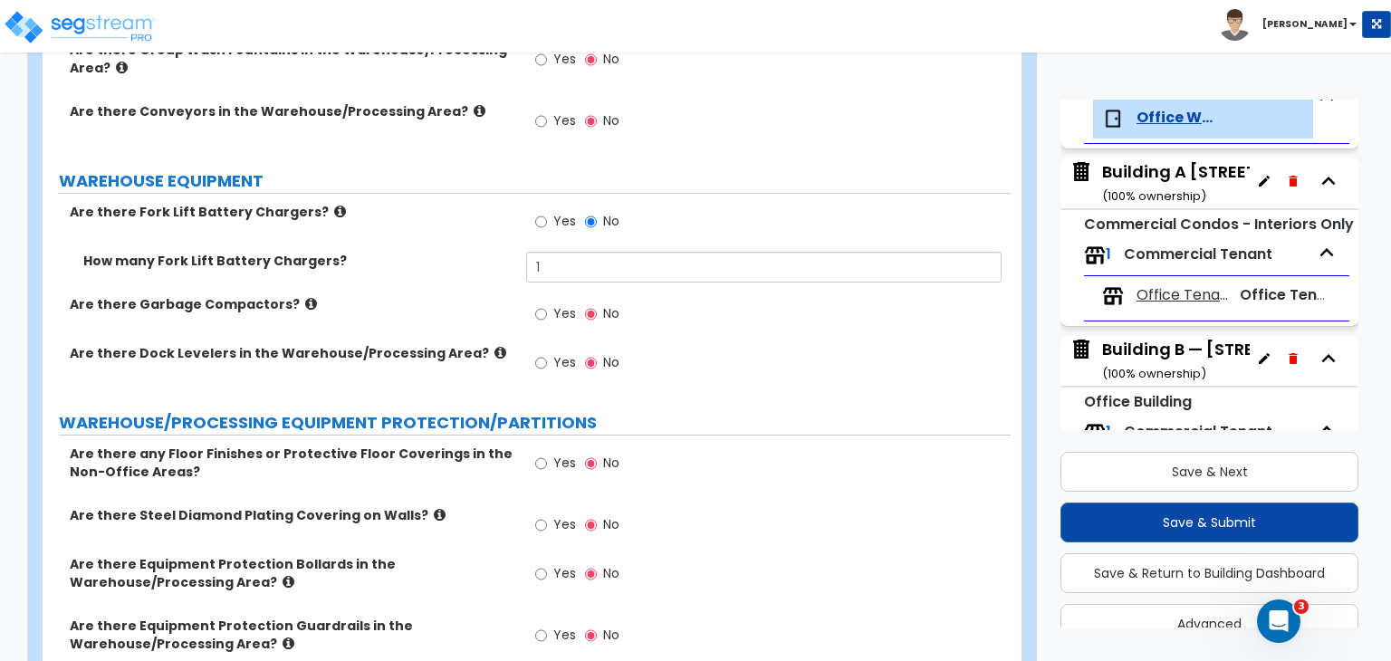
scroll to position [5599, 0]
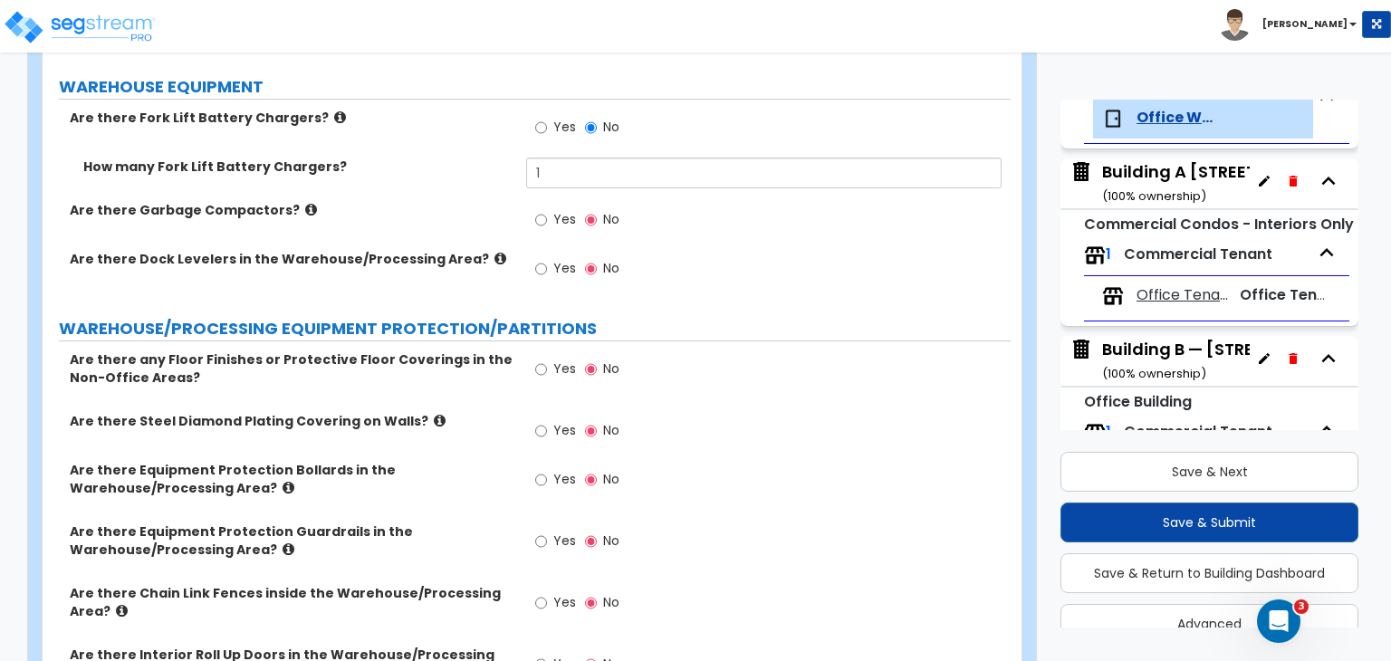
click at [457, 461] on div "Are there Equipment Protection Bollards in the Warehouse/Processing Area? Yes No" at bounding box center [527, 492] width 968 height 62
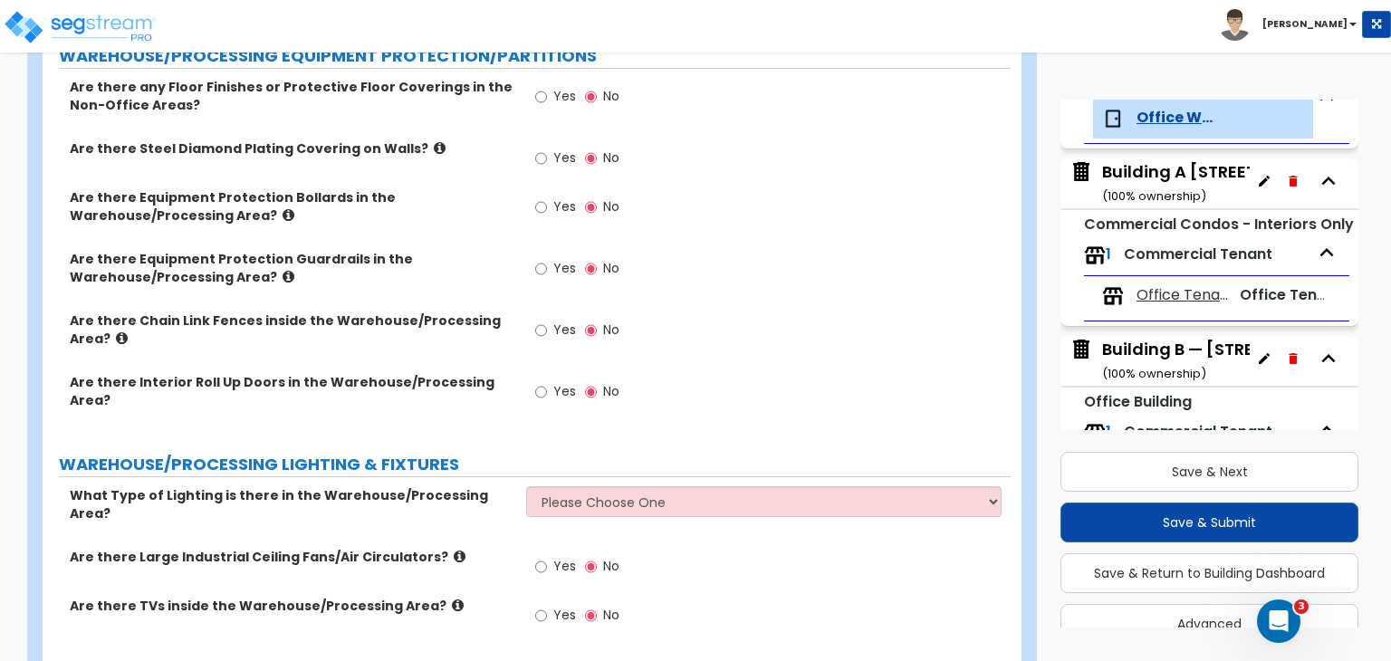
scroll to position [5882, 0]
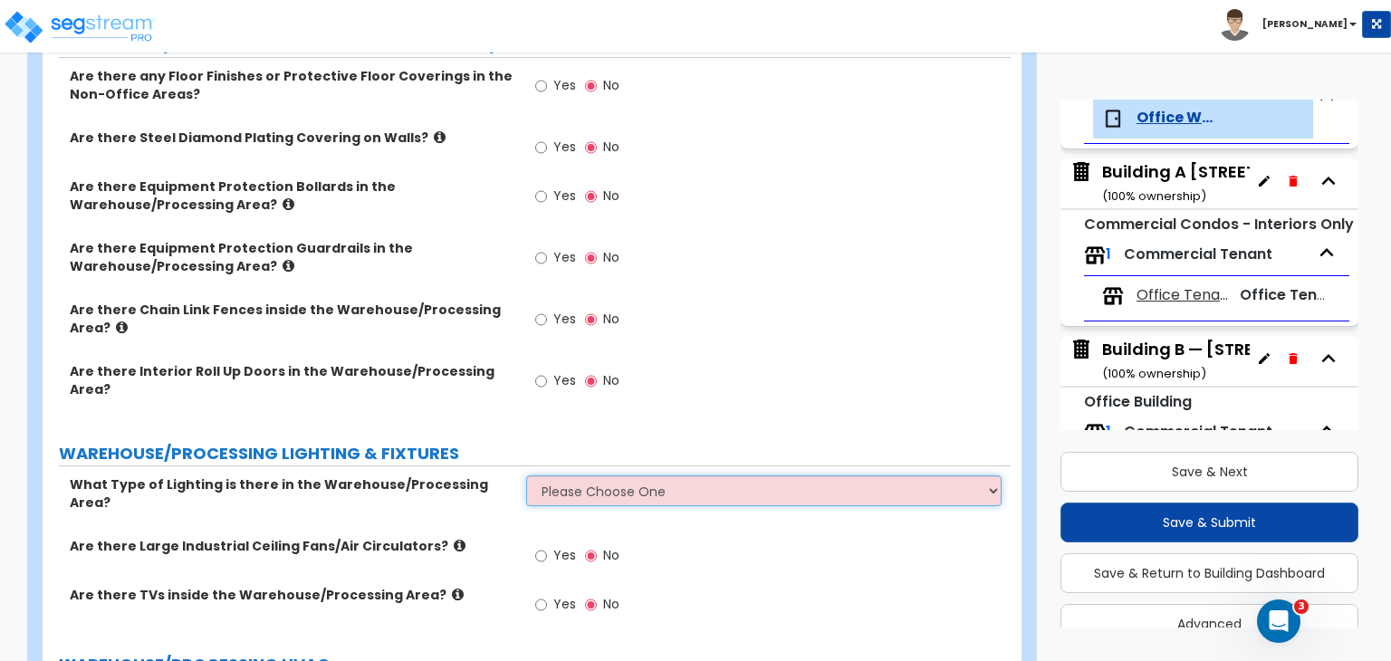
click at [600, 475] on select "Please Choose One High Bay Round Fixtures High Bay Fluorescent Tube Lighting Hi…" at bounding box center [763, 490] width 474 height 31
select select "2"
click at [526, 475] on select "Please Choose One High Bay Round Fixtures High Bay Fluorescent Tube Lighting Hi…" at bounding box center [763, 490] width 474 height 31
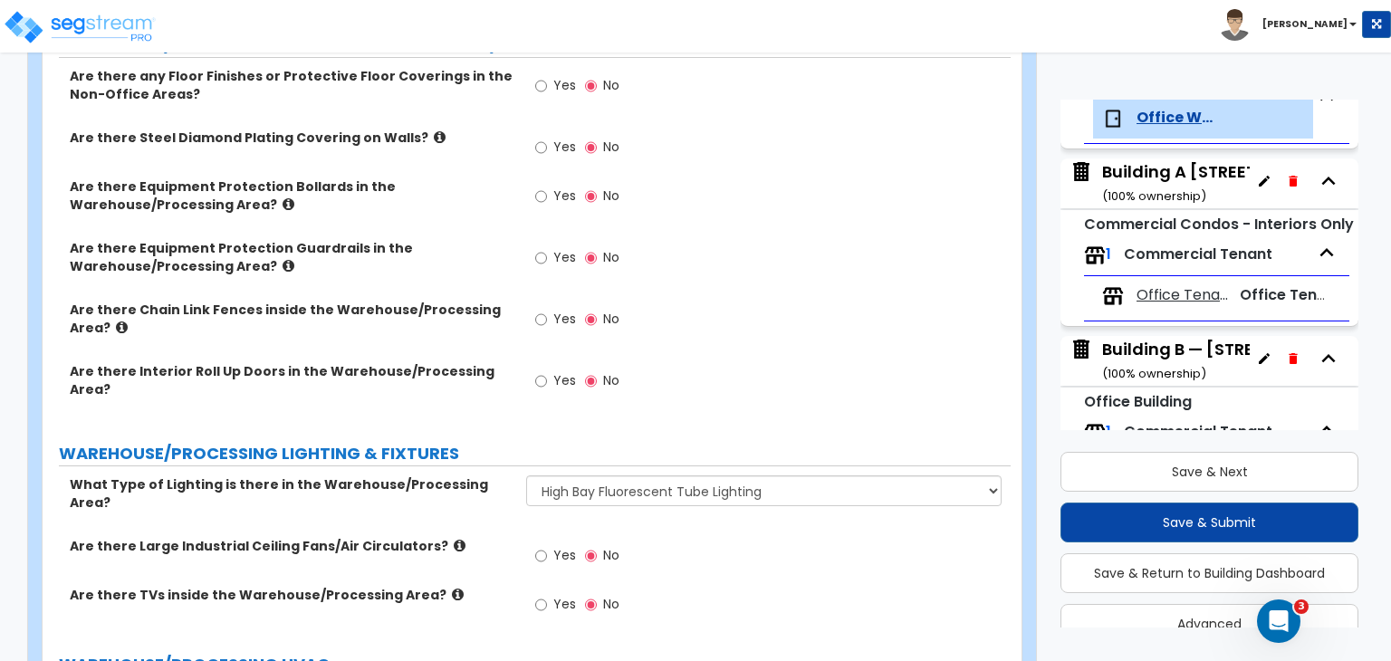
click at [488, 537] on label "Are there Large Industrial Ceiling Fans/Air Circulators?" at bounding box center [291, 546] width 443 height 18
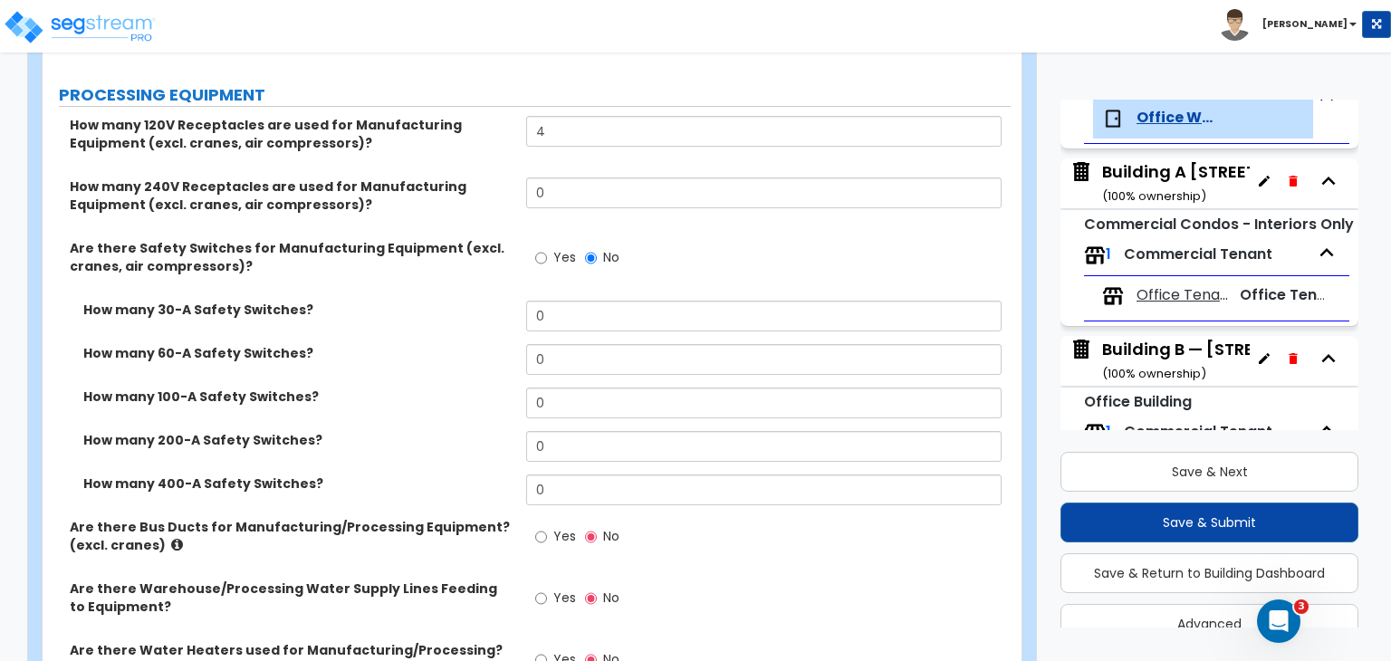
scroll to position [4206, 0]
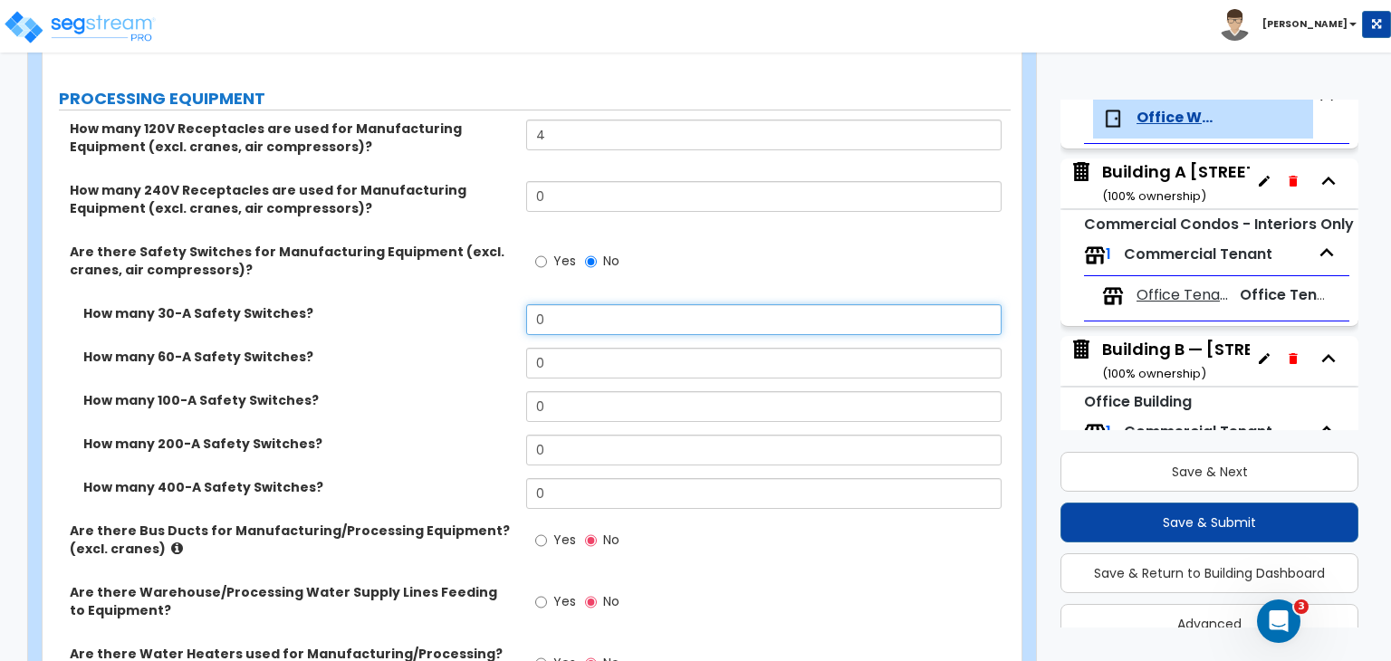
drag, startPoint x: 577, startPoint y: 265, endPoint x: 420, endPoint y: 269, distance: 156.7
click at [420, 304] on div "How many 30-A Safety Switches? 0" at bounding box center [527, 325] width 968 height 43
type input "1"
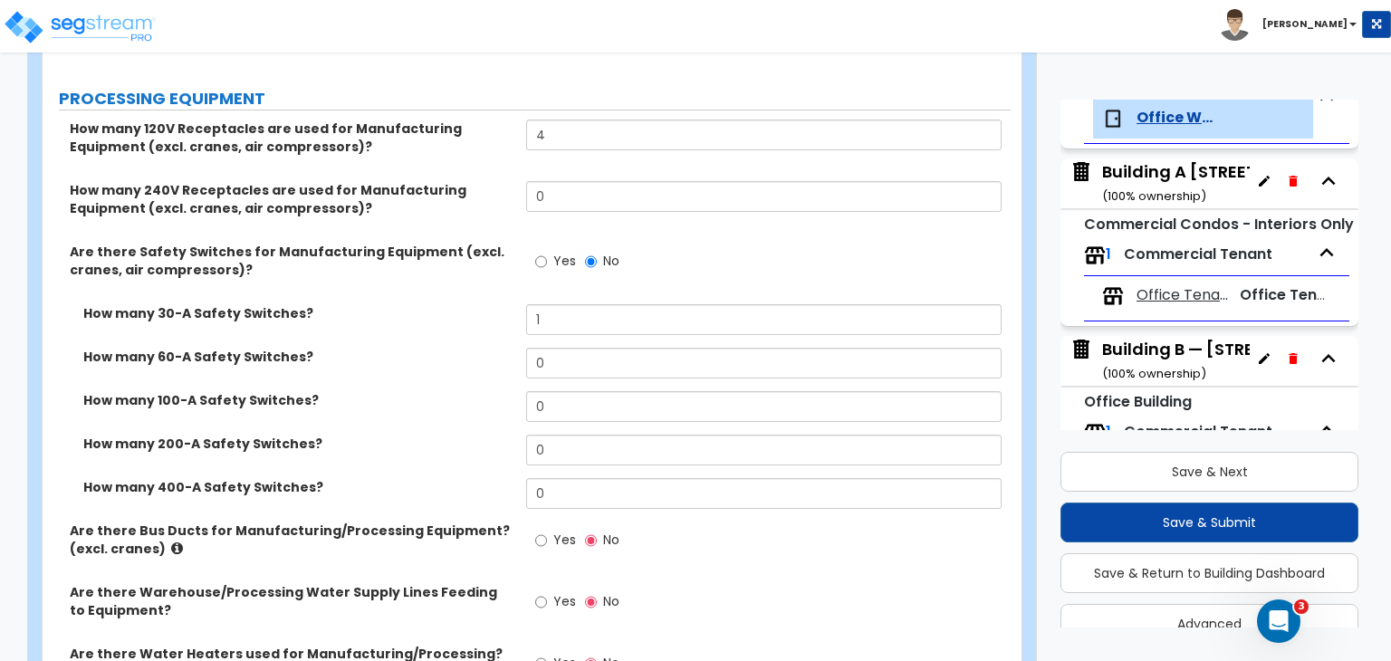
click at [420, 391] on label "How many 100-A Safety Switches?" at bounding box center [297, 400] width 429 height 18
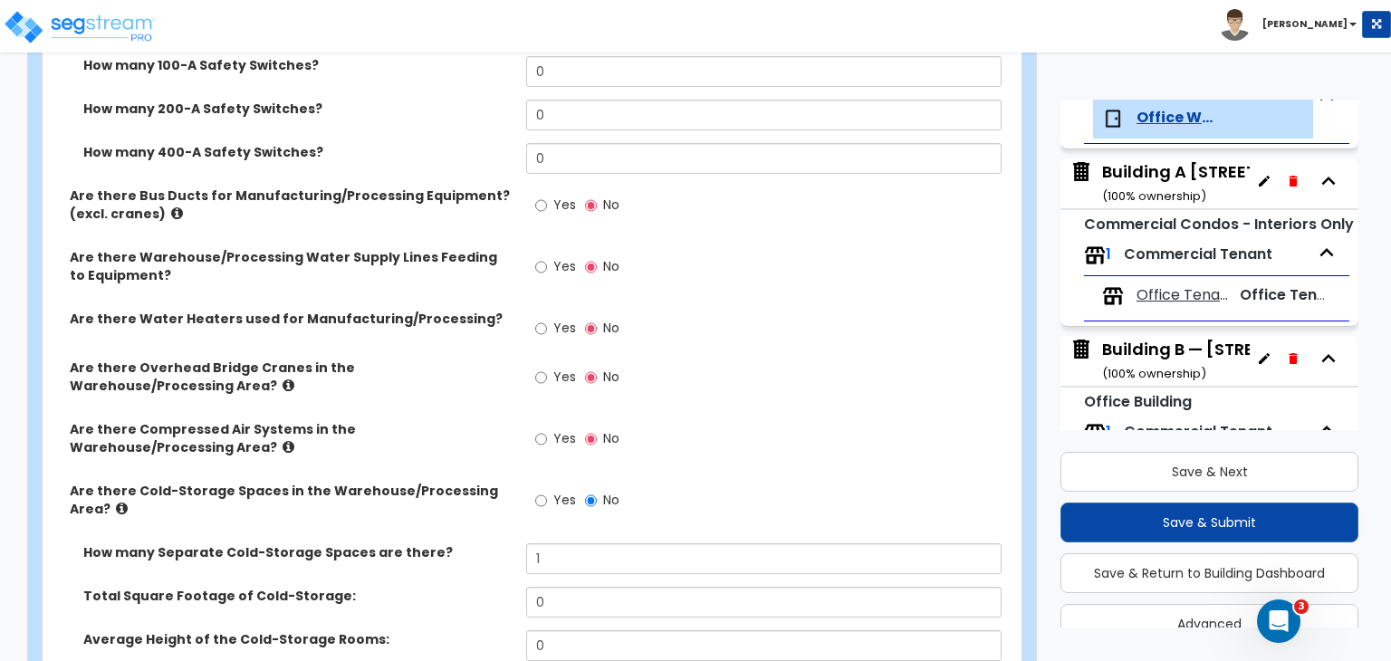
scroll to position [4585, 0]
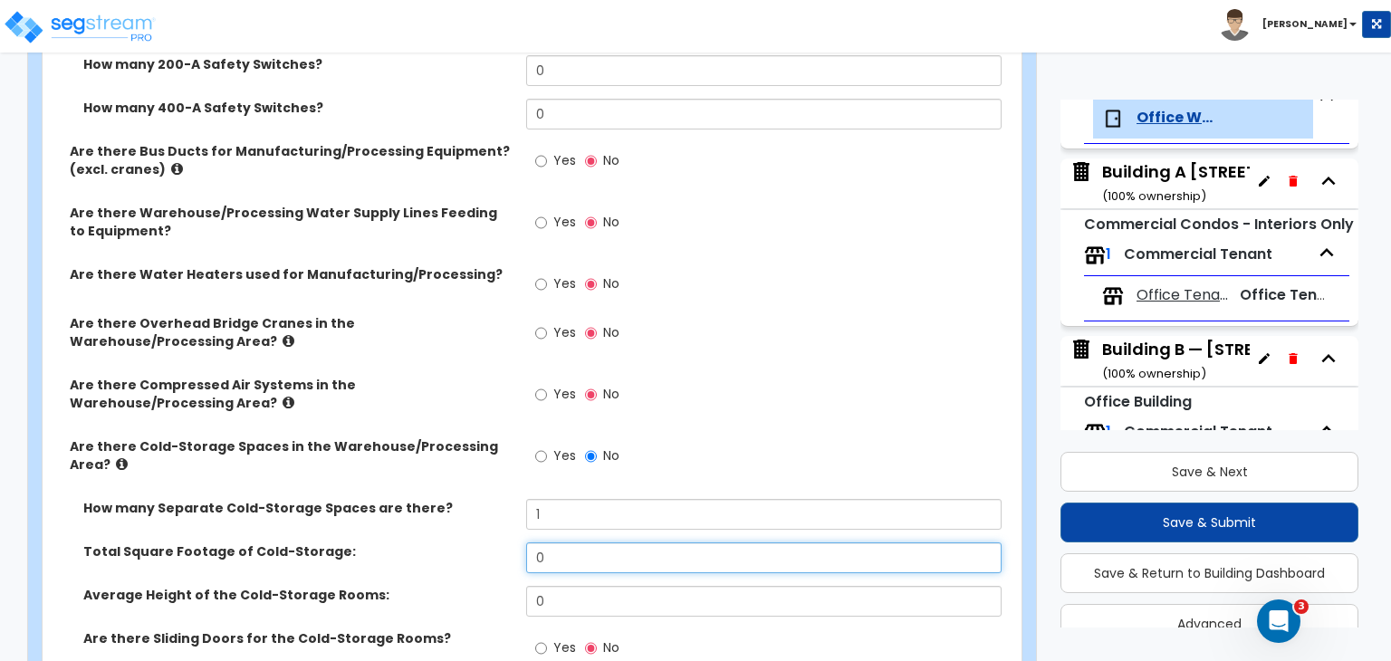
drag, startPoint x: 560, startPoint y: 503, endPoint x: 493, endPoint y: 507, distance: 67.1
click at [493, 542] on div "Total Square Footage of Cold-Storage: 0" at bounding box center [527, 563] width 968 height 43
type input "96"
drag, startPoint x: 564, startPoint y: 547, endPoint x: 453, endPoint y: 537, distance: 111.8
click at [453, 586] on div "Average Height of the Cold-Storage Rooms: 0" at bounding box center [527, 607] width 968 height 43
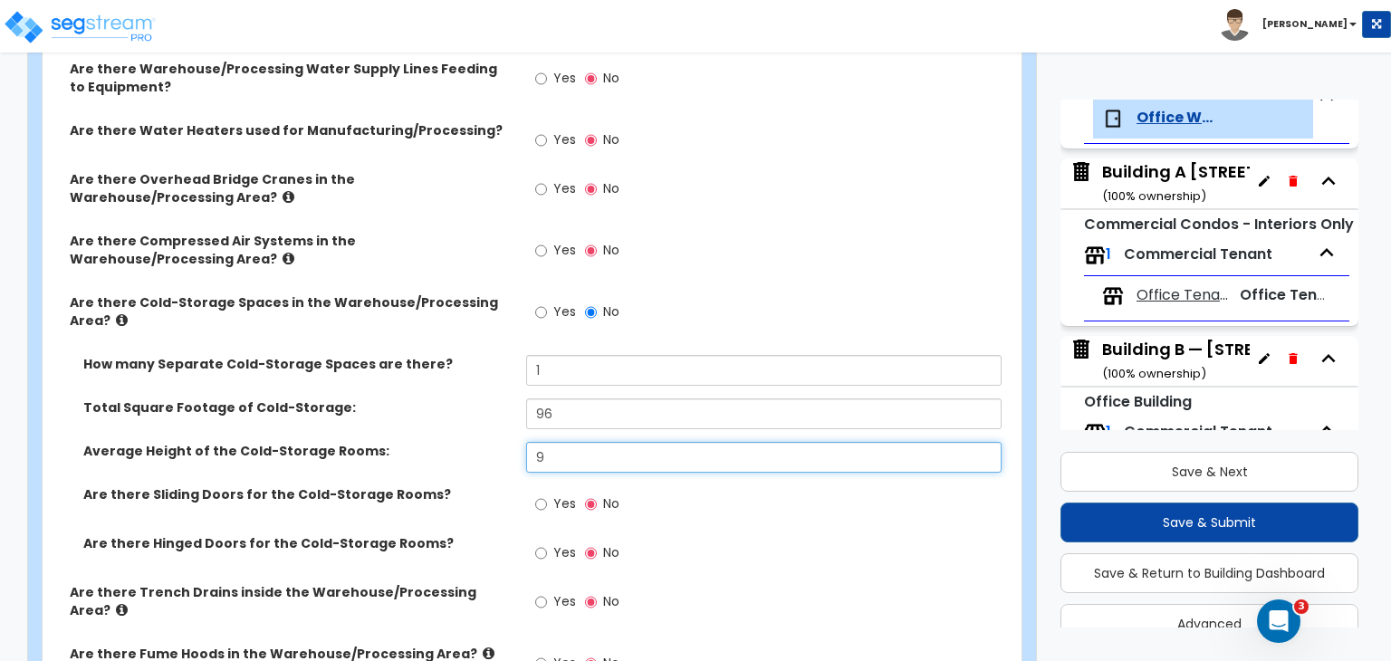
scroll to position [4730, 0]
type input "9"
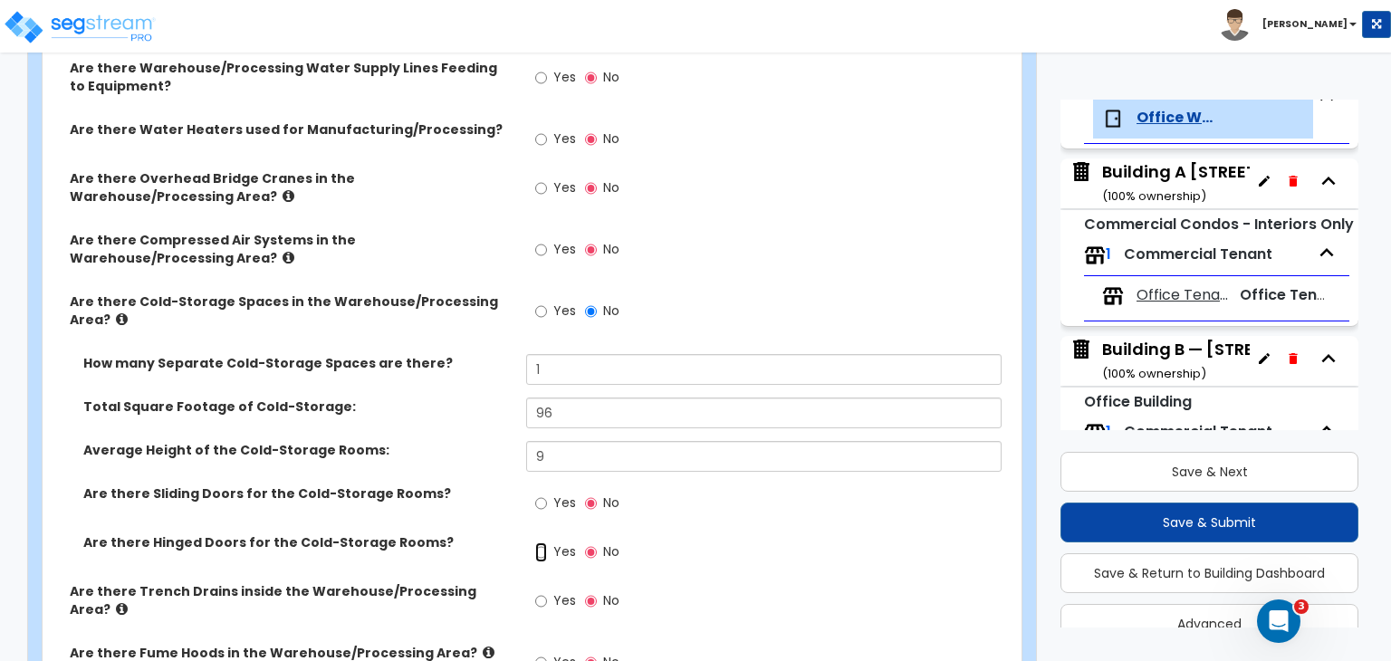
click at [542, 542] on input "Yes" at bounding box center [541, 552] width 12 height 20
radio input "true"
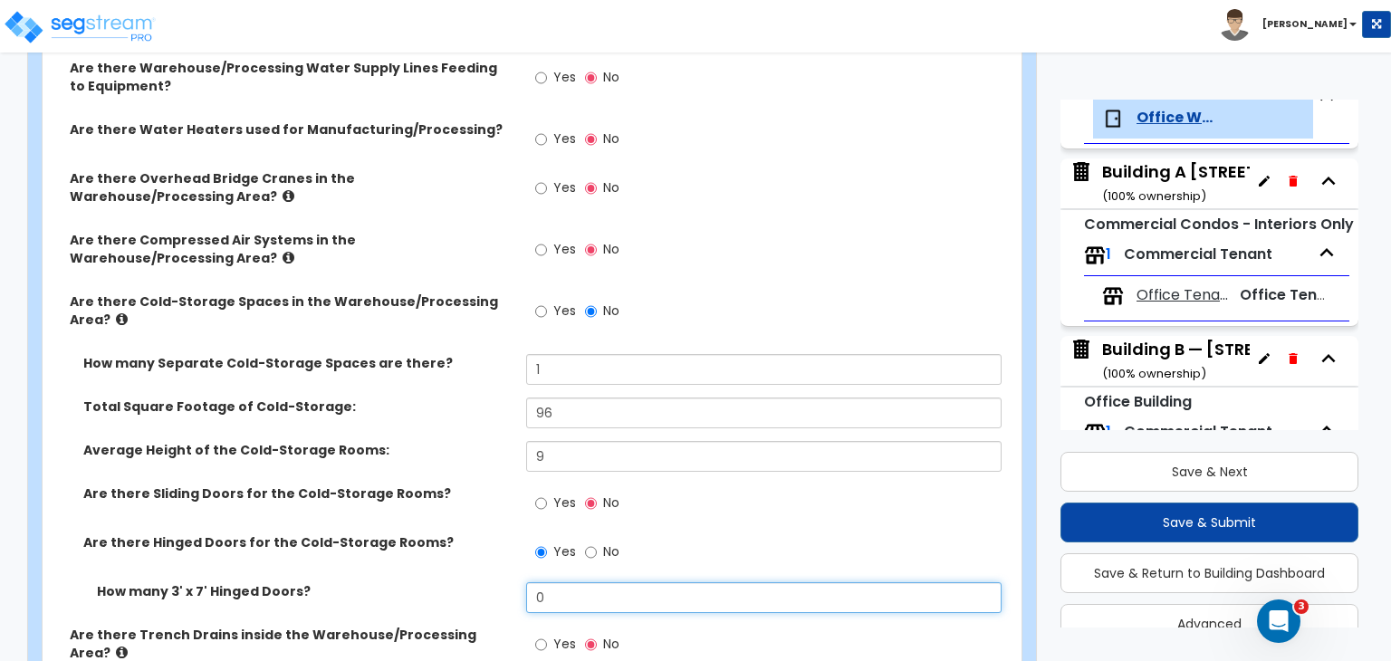
drag, startPoint x: 555, startPoint y: 540, endPoint x: 463, endPoint y: 546, distance: 92.6
click at [463, 582] on div "How many 3' x 7' Hinged Doors? 0" at bounding box center [527, 603] width 968 height 43
type input "1"
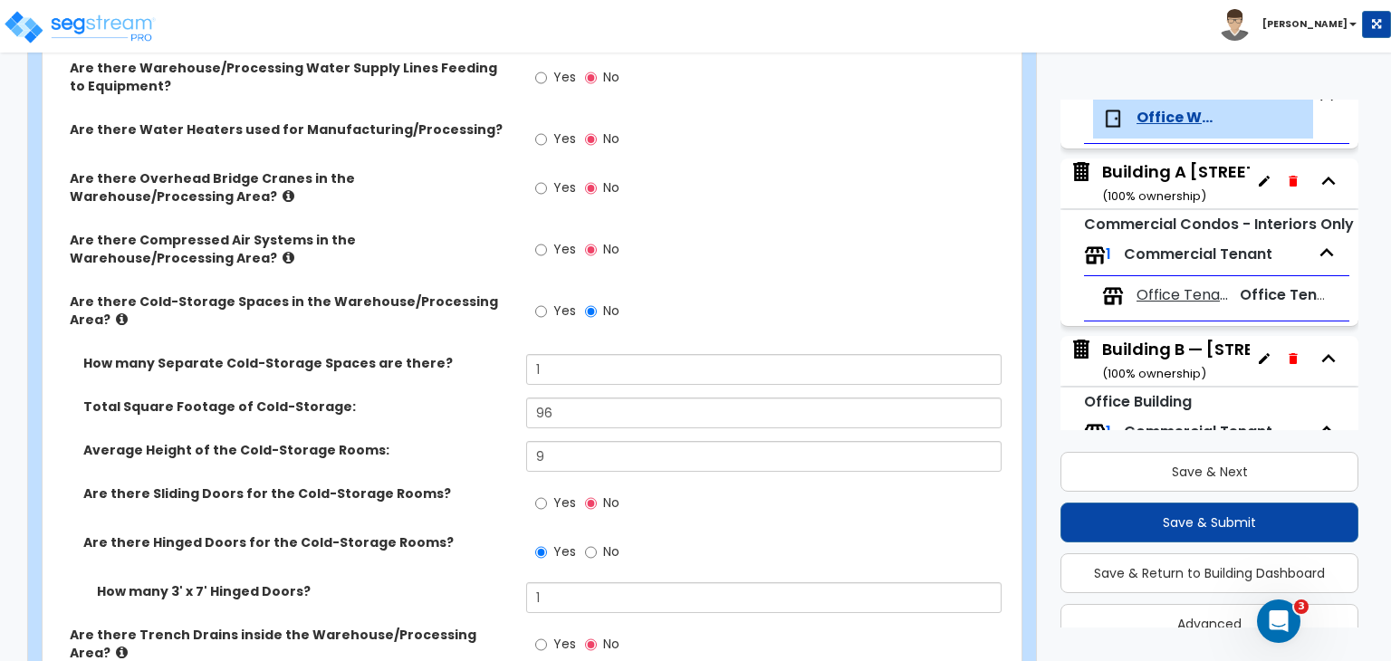
click at [464, 533] on div "Are there Hinged Doors for the Cold-Storage Rooms? Yes No" at bounding box center [527, 557] width 968 height 49
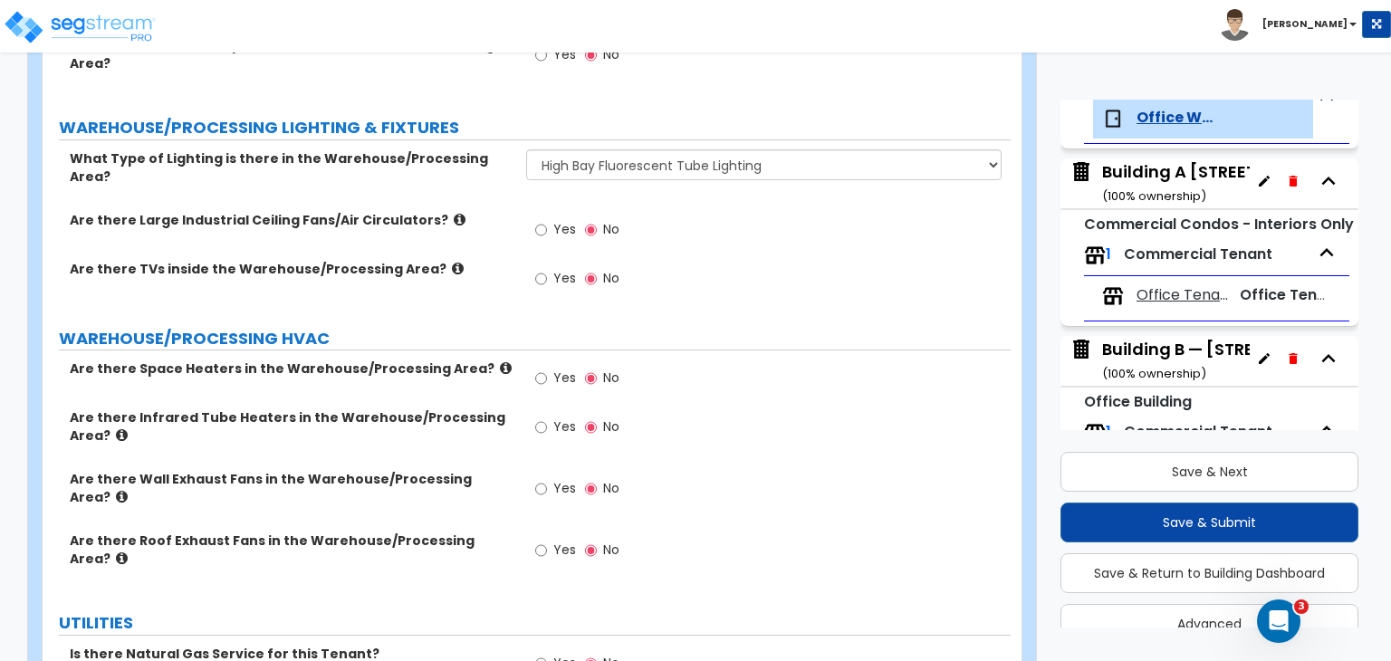
scroll to position [6331, 0]
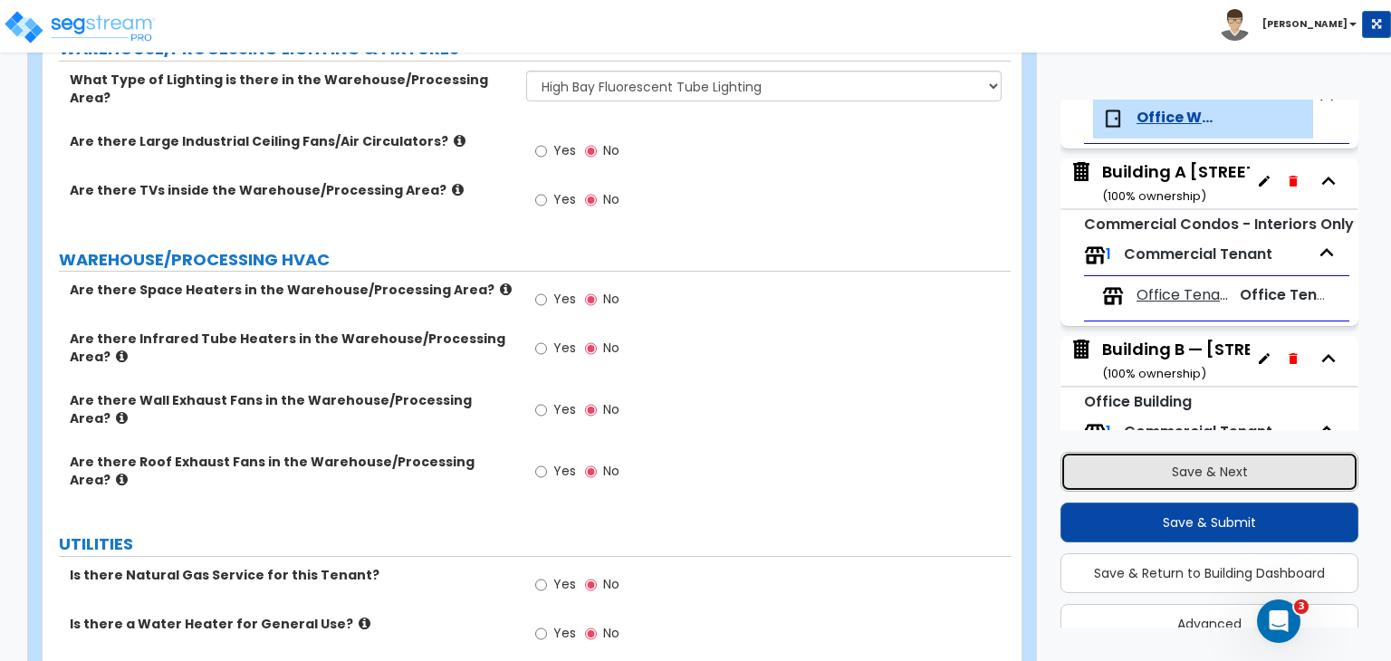
click at [1163, 475] on button "Save & Next" at bounding box center [1209, 472] width 298 height 40
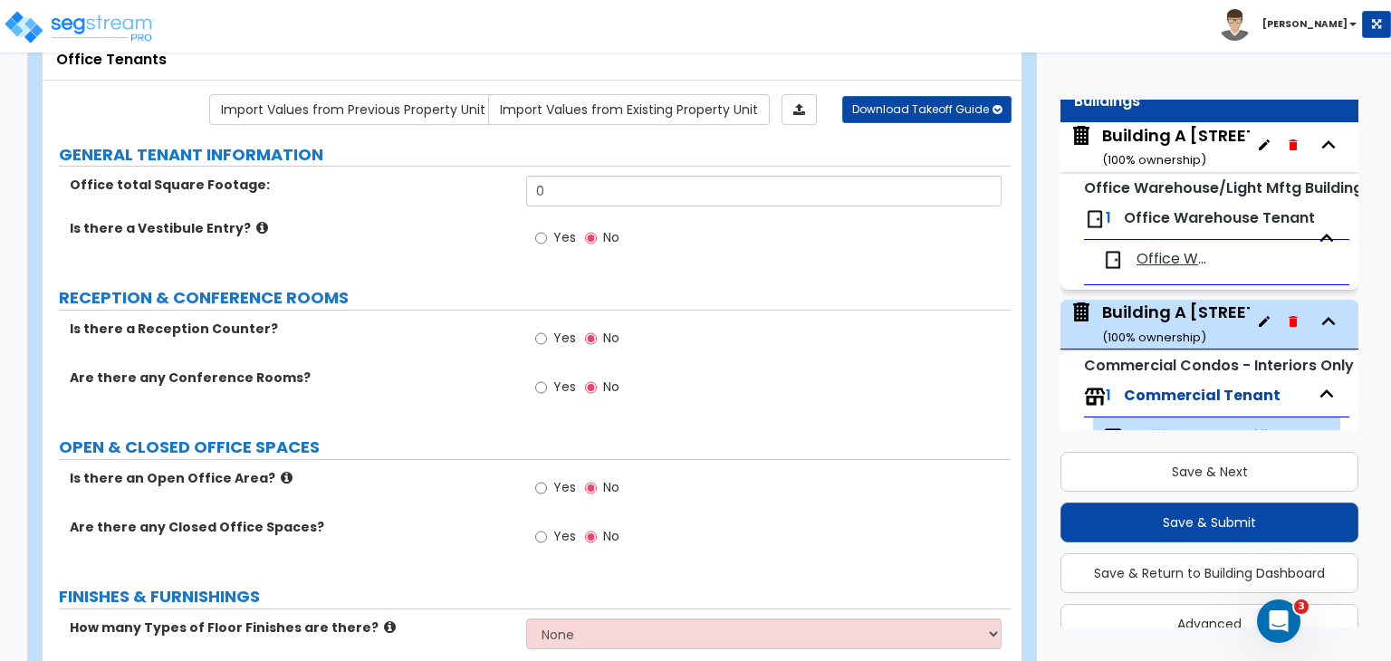
scroll to position [91, 0]
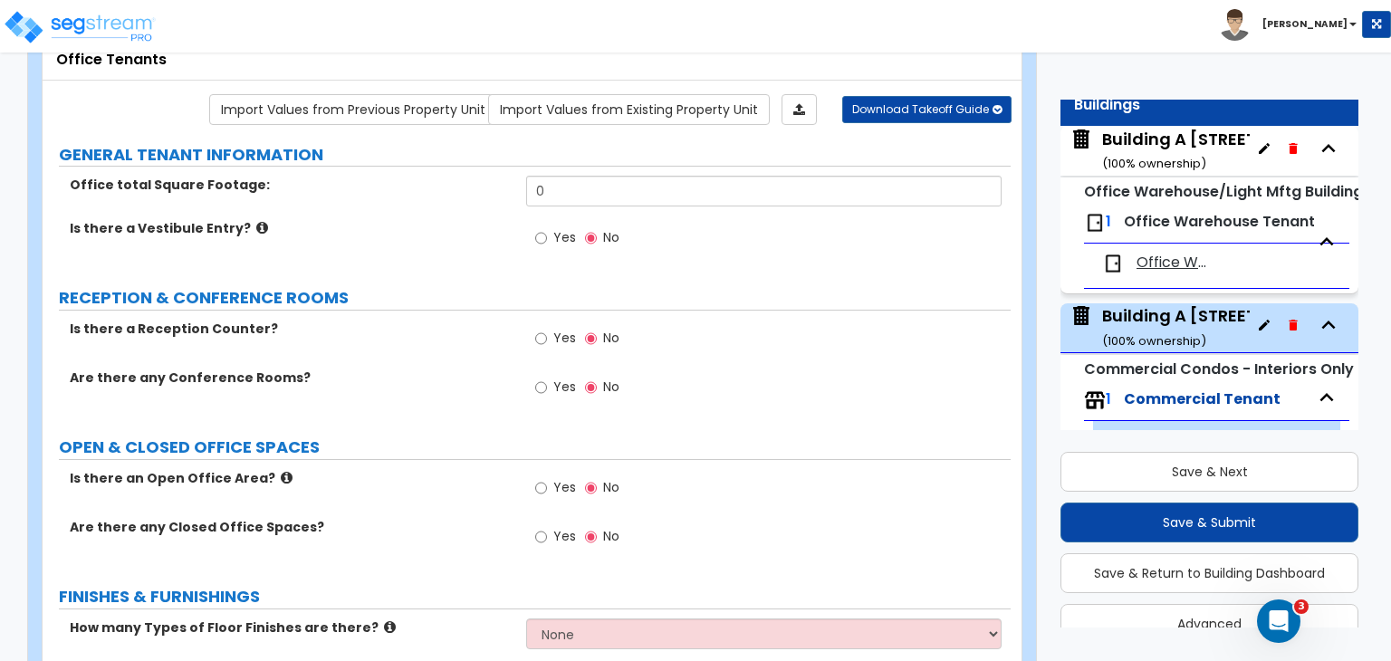
click at [1155, 147] on div "Building A [STREET_ADDRESS] ( 100 % ownership)" at bounding box center [1227, 151] width 250 height 46
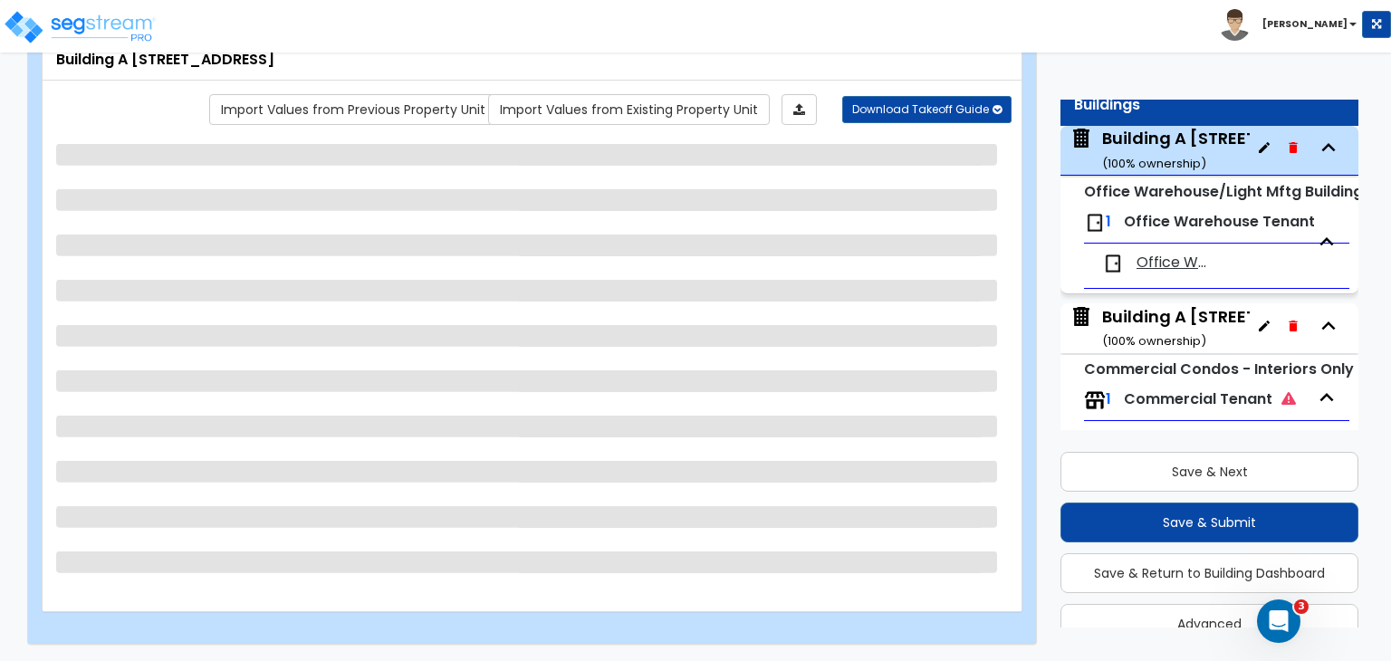
scroll to position [116, 0]
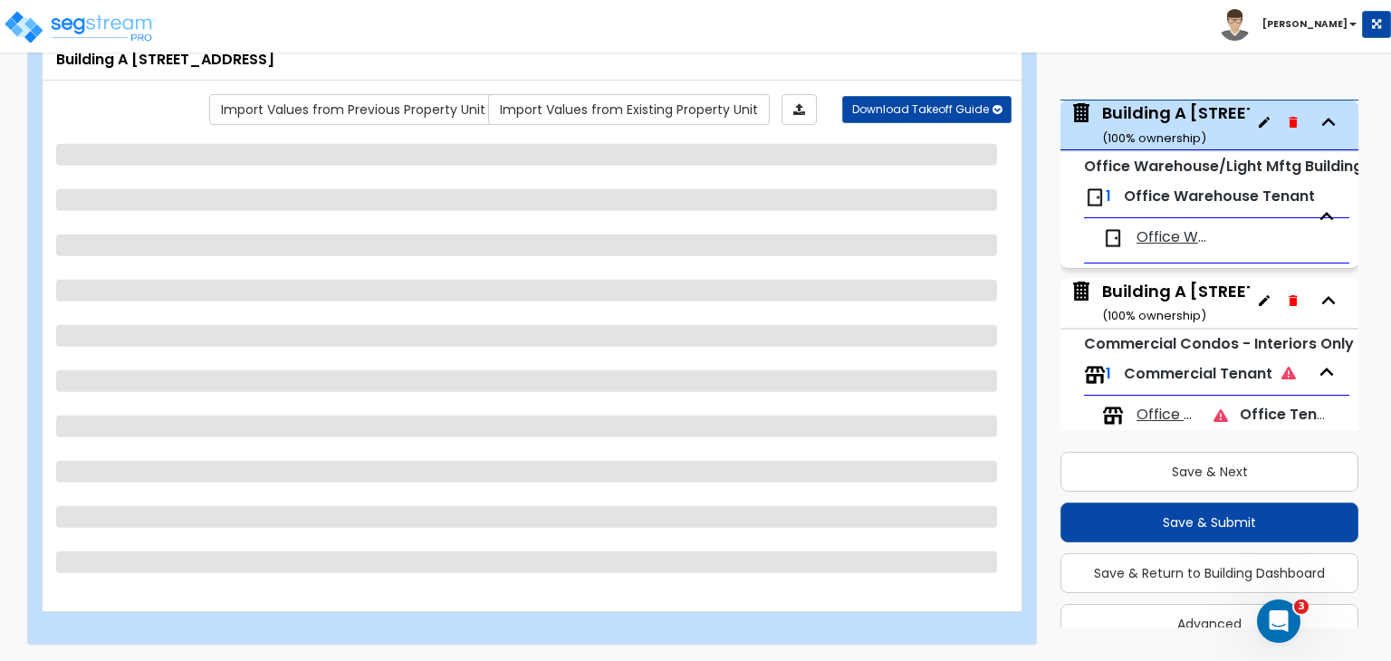
select select "2"
select select "1"
select select "2"
select select "1"
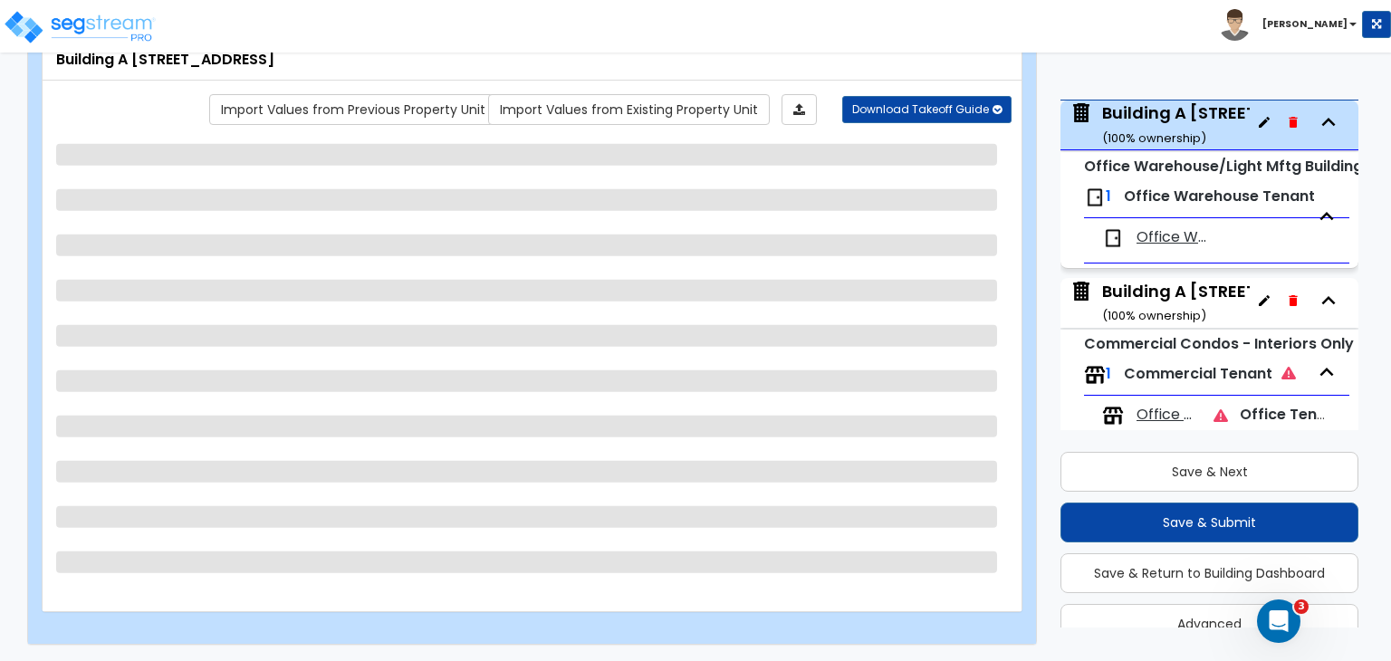
select select "2"
select select "1"
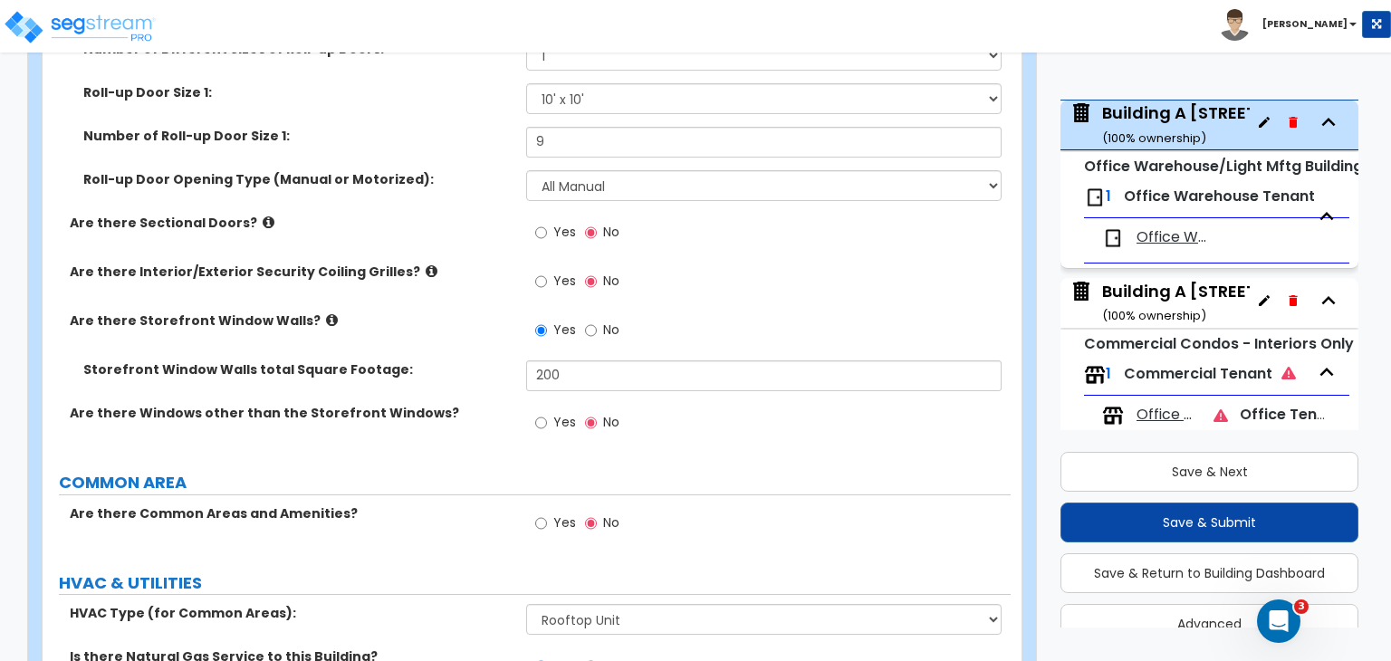
scroll to position [2401, 0]
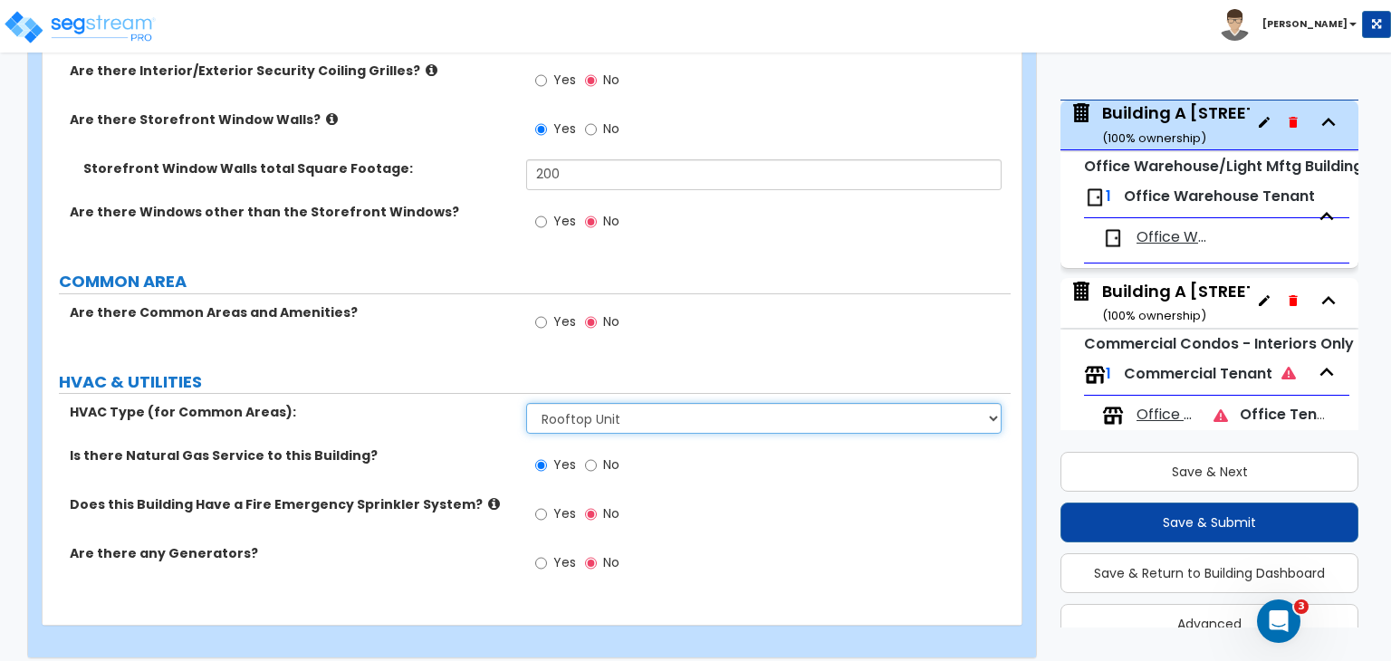
click at [588, 407] on select "Please Choose One Rooftop Unit Furnace-Condenser Forced Air Split Heating/Cooli…" at bounding box center [763, 418] width 474 height 31
select select "0"
click at [526, 403] on select "Please Choose One Rooftop Unit Furnace-Condenser Forced Air Split Heating/Cooli…" at bounding box center [763, 418] width 474 height 31
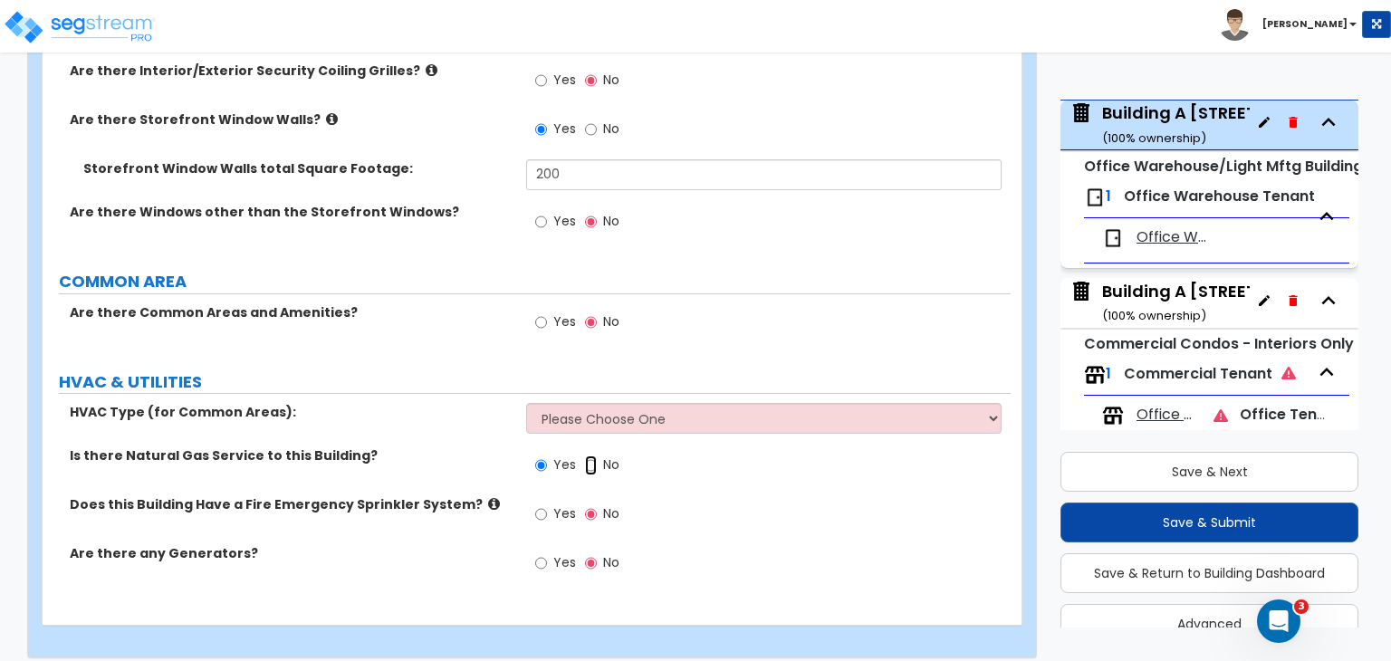
click at [591, 455] on input "No" at bounding box center [591, 465] width 12 height 20
radio input "false"
radio input "true"
click at [486, 446] on label "Is there Natural Gas Service to this Building?" at bounding box center [291, 455] width 443 height 18
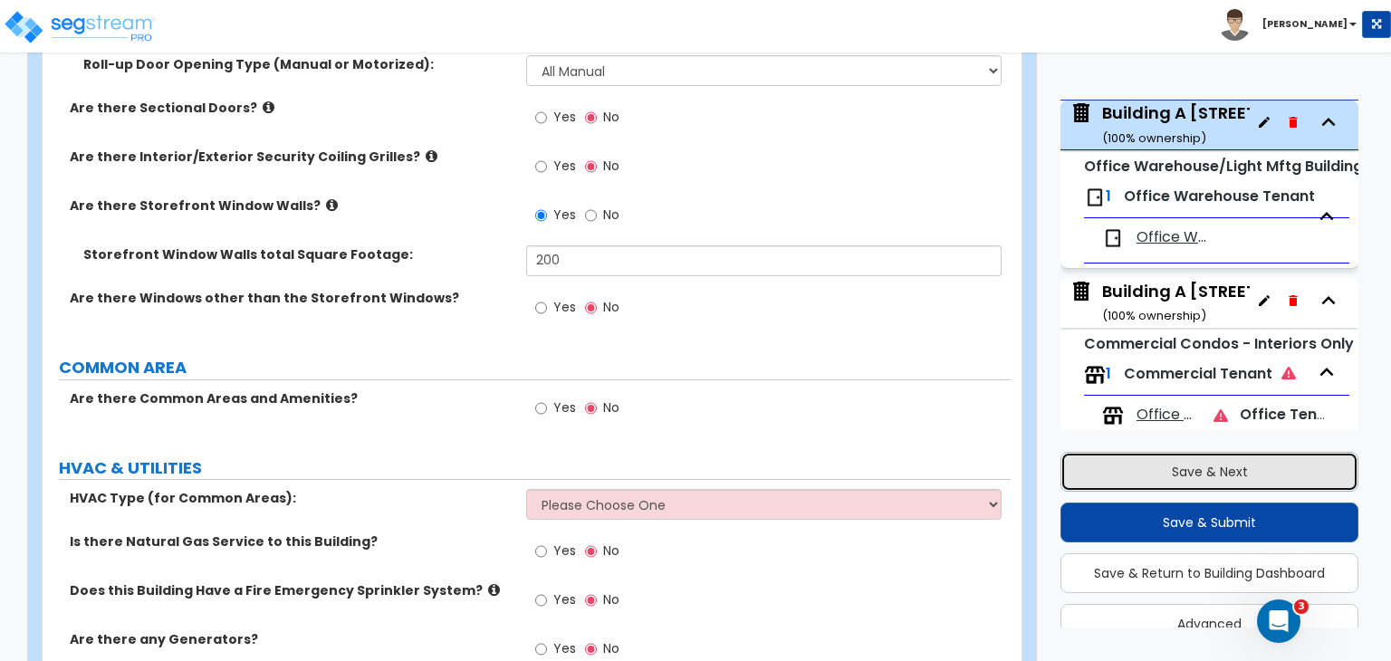
click at [1127, 474] on button "Save & Next" at bounding box center [1209, 472] width 298 height 40
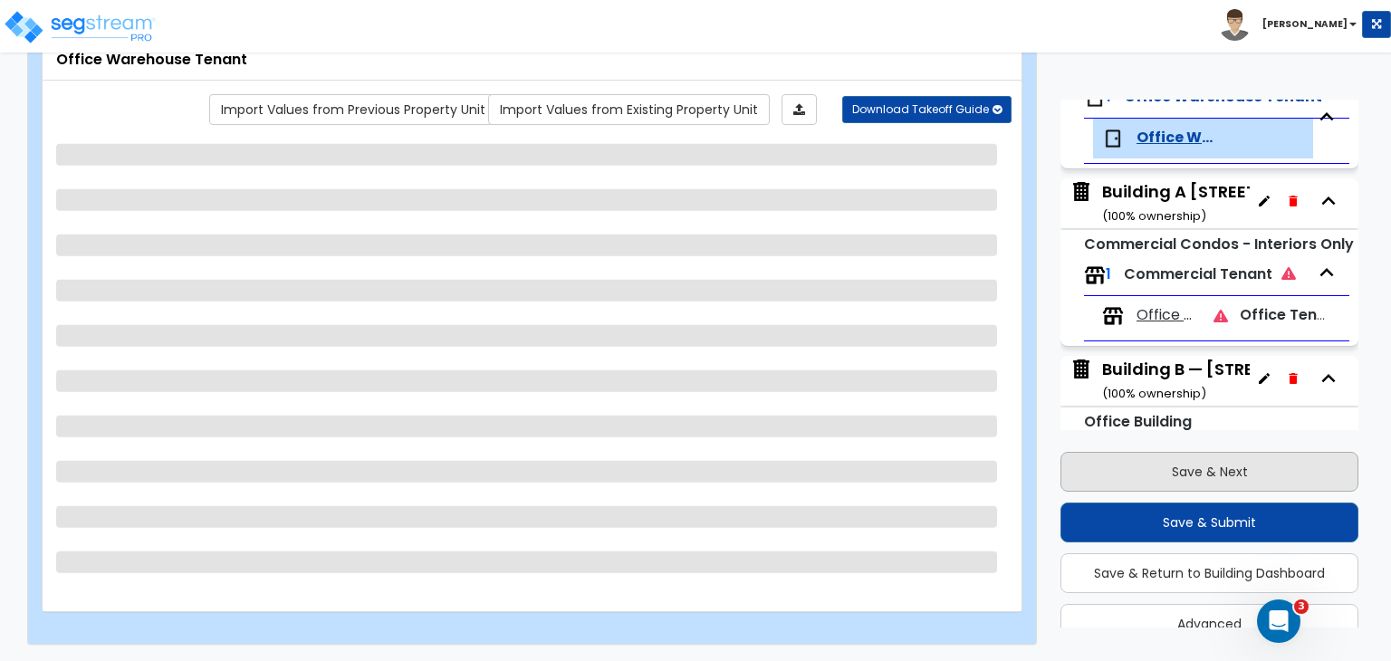
scroll to position [235, 0]
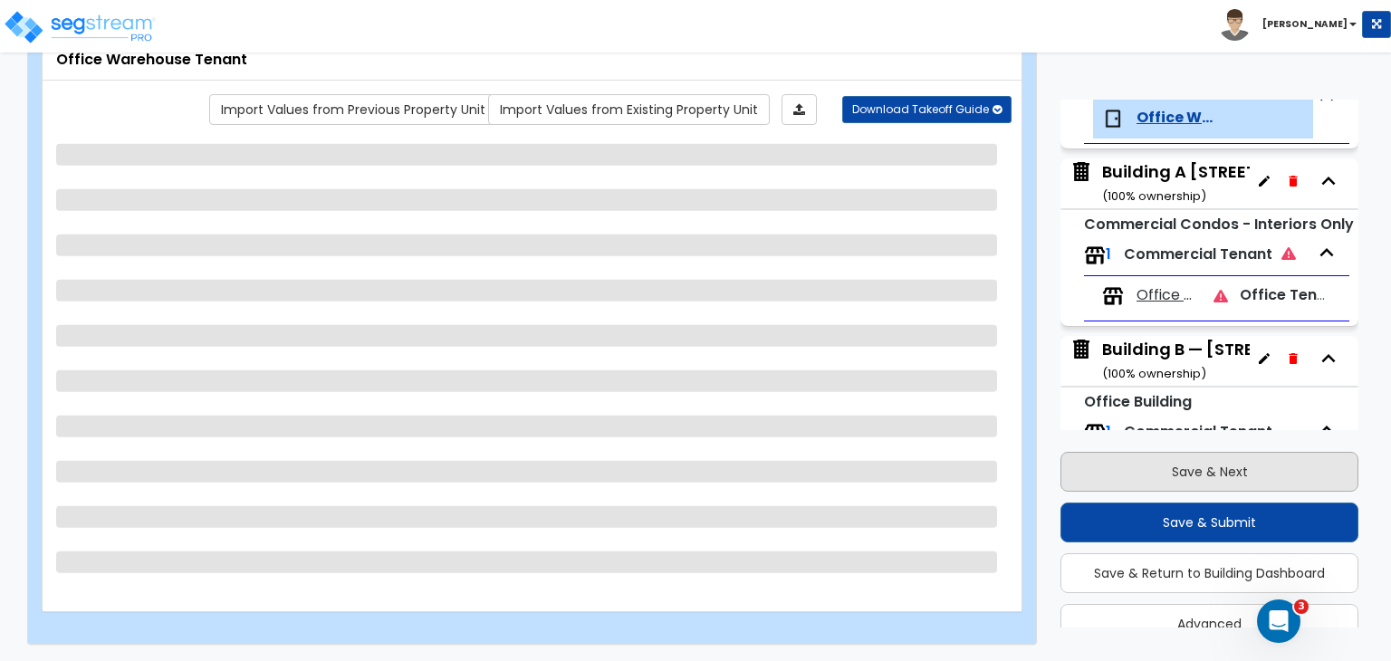
select select "1"
select select "2"
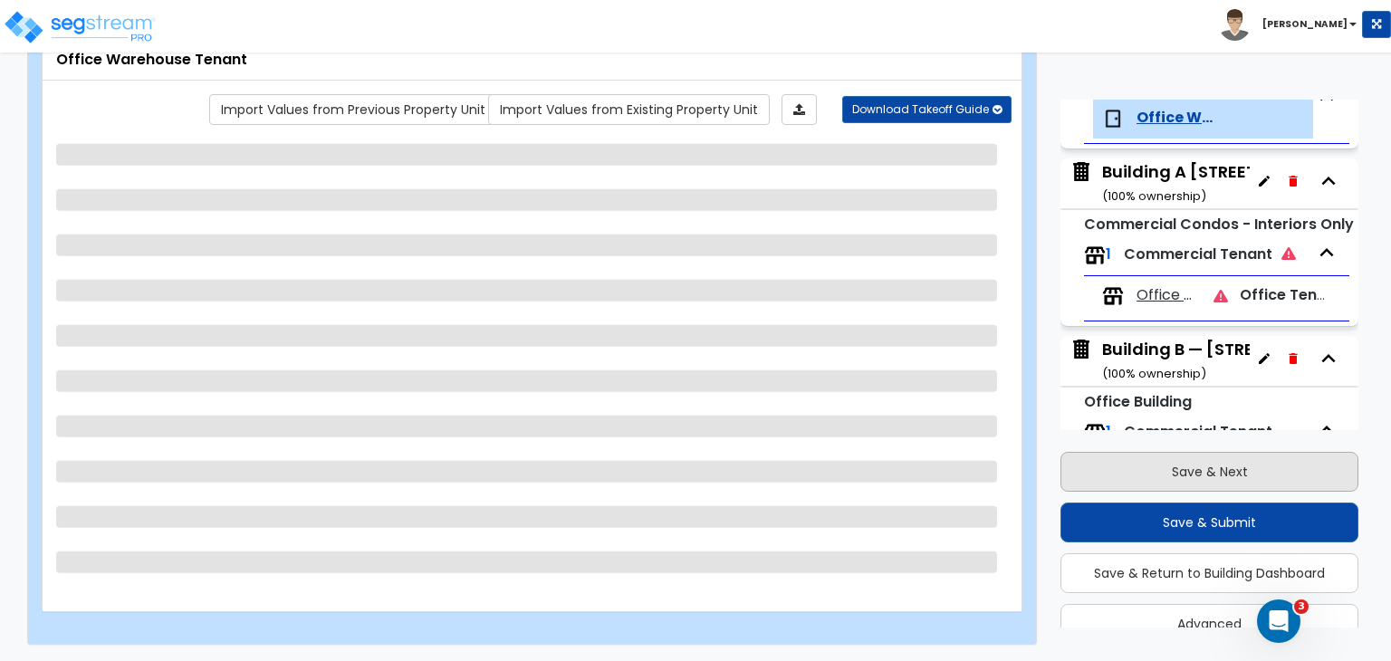
select select "5"
select select "4"
select select "1"
select select "4"
select select "1"
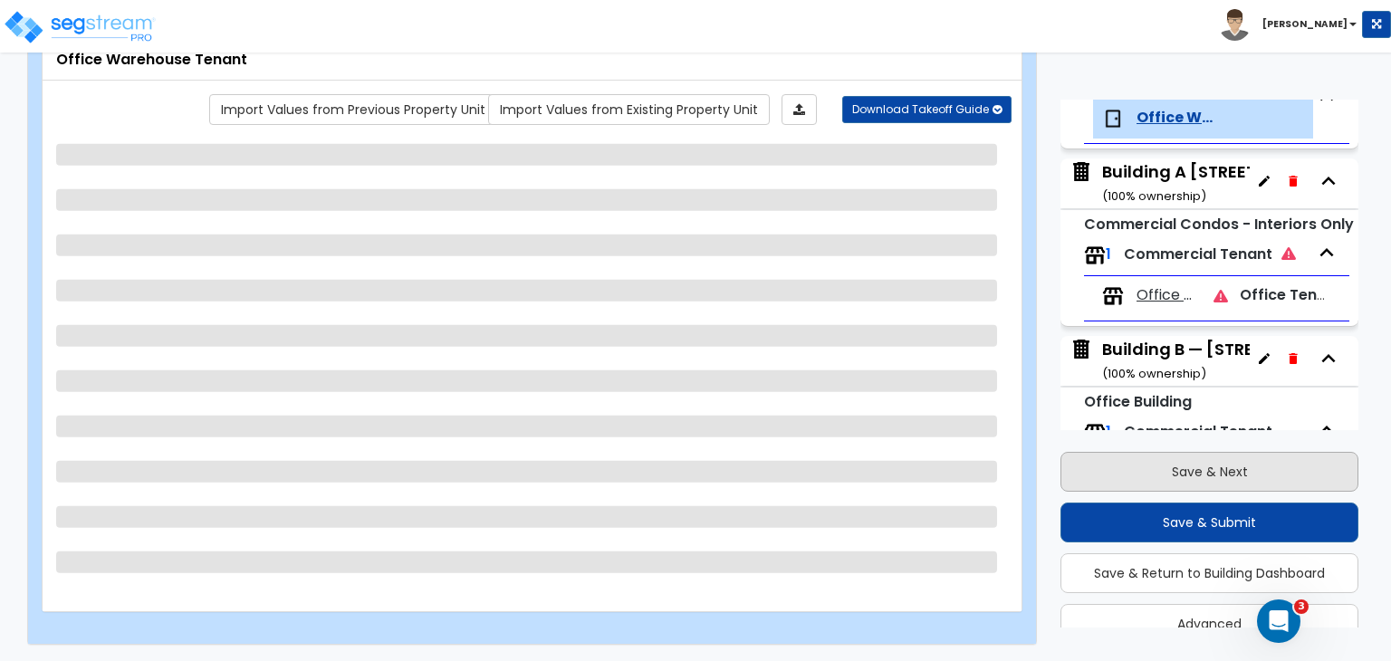
select select "1"
select select "2"
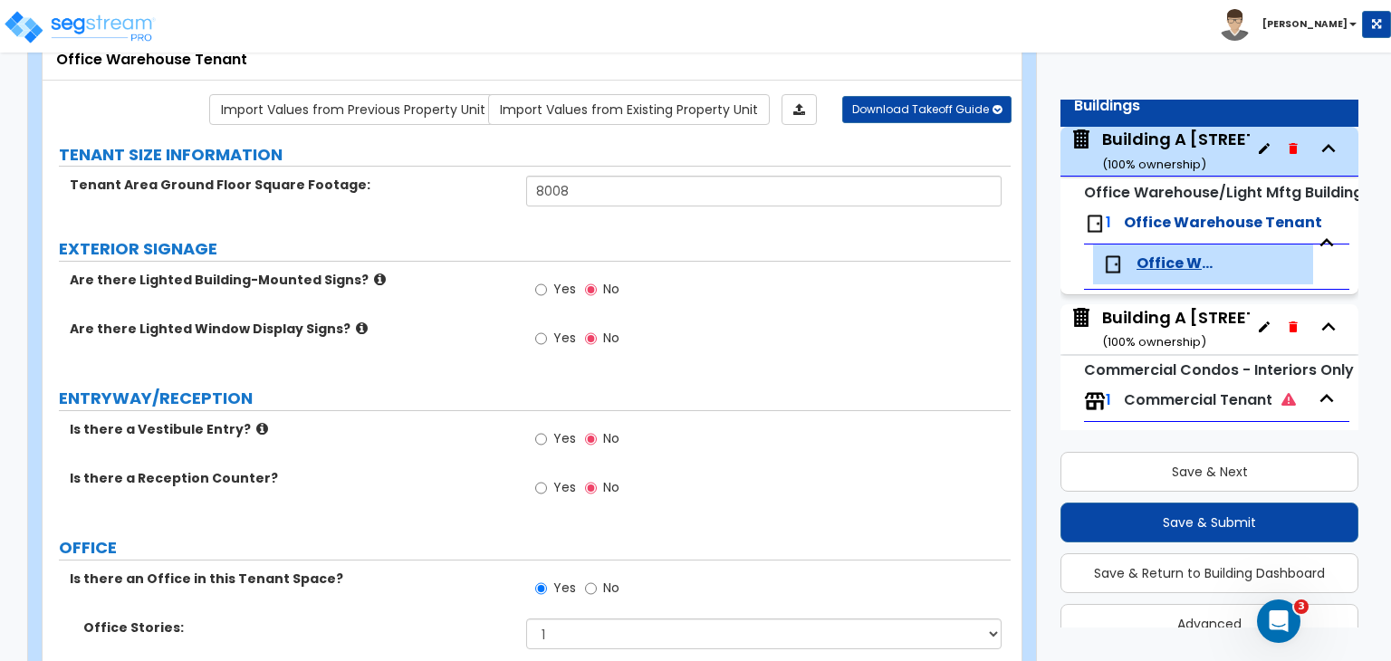
scroll to position [65, 0]
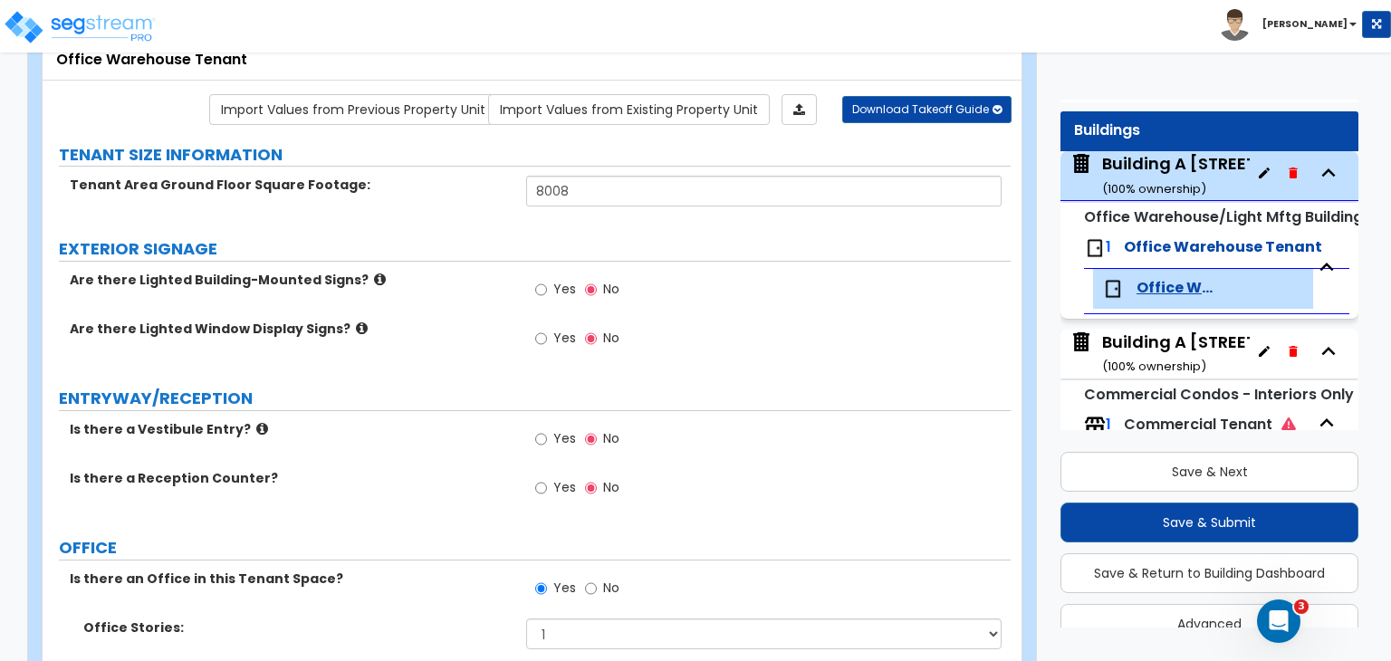
click at [1155, 287] on span "Office Warehouse Tenant" at bounding box center [1174, 288] width 77 height 21
click at [1158, 247] on span "Office Warehouse Tenant" at bounding box center [1223, 246] width 198 height 21
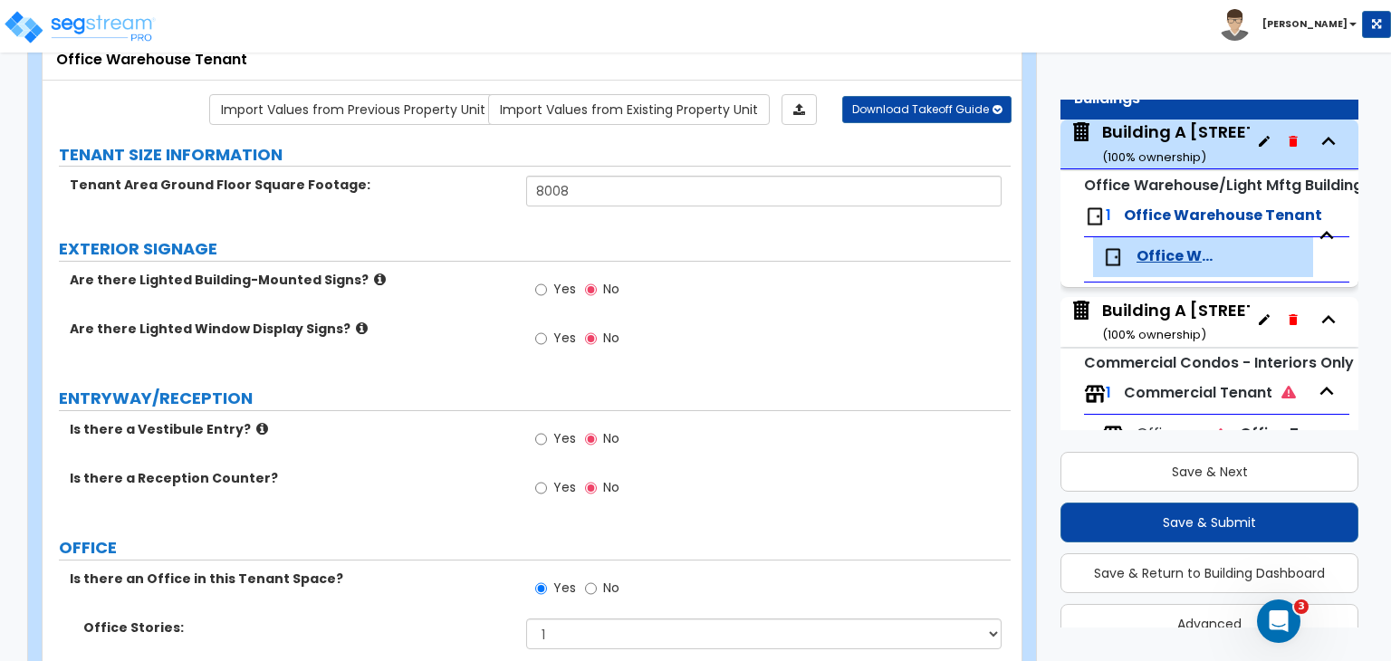
scroll to position [7, 0]
click at [1194, 306] on div "Building A [STREET_ADDRESS] ( 100 % ownership)" at bounding box center [1227, 315] width 250 height 46
click at [1137, 304] on div "Building A [STREET_ADDRESS] ( 100 % ownership)" at bounding box center [1227, 315] width 250 height 46
click at [1166, 254] on span "Office Warehouse Tenant" at bounding box center [1174, 256] width 77 height 21
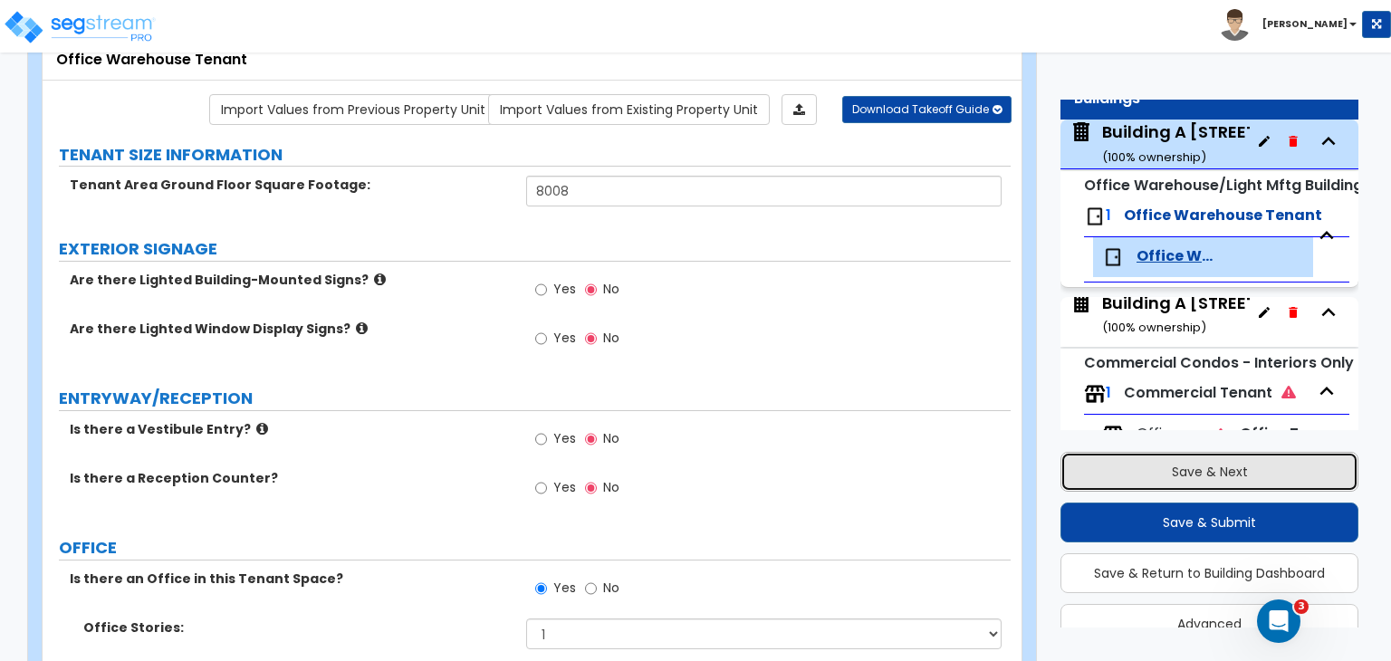
click at [1210, 463] on button "Save & Next" at bounding box center [1209, 472] width 298 height 40
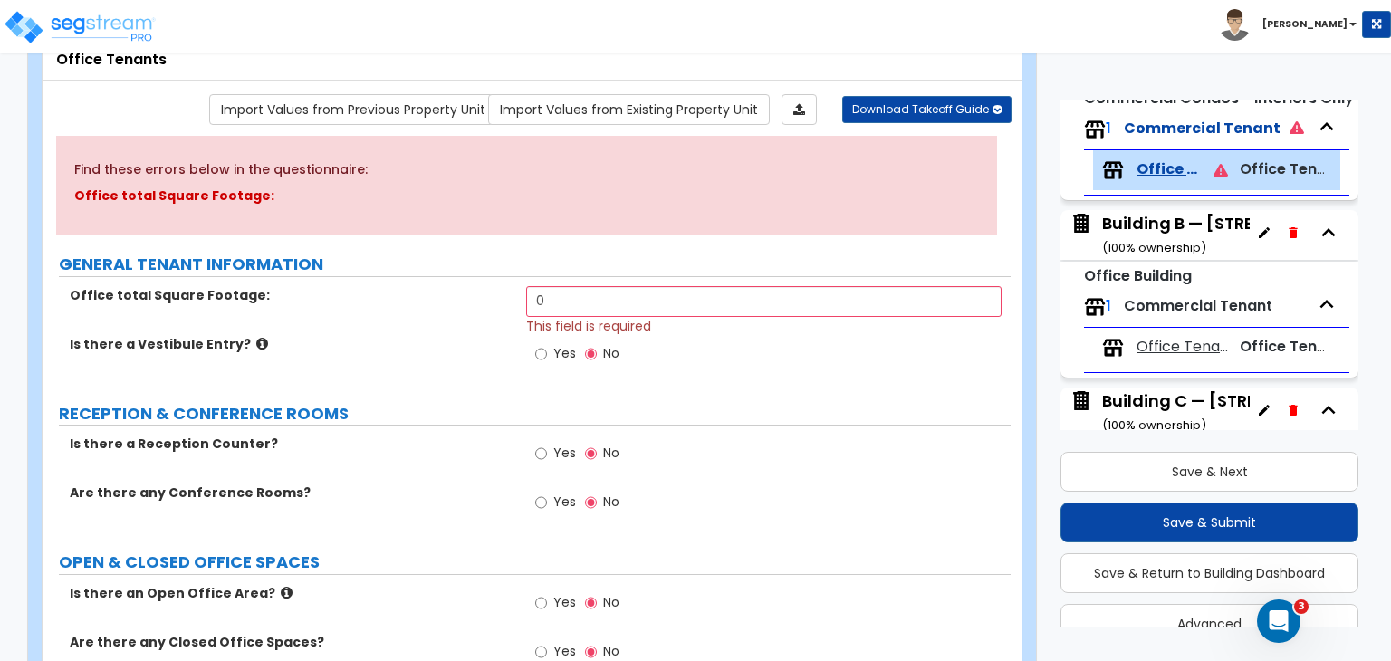
scroll to position [362, 0]
drag, startPoint x: 580, startPoint y: 302, endPoint x: 435, endPoint y: 285, distance: 146.7
click at [435, 286] on div "Office total Square Footage: 0 This field is required" at bounding box center [527, 310] width 968 height 49
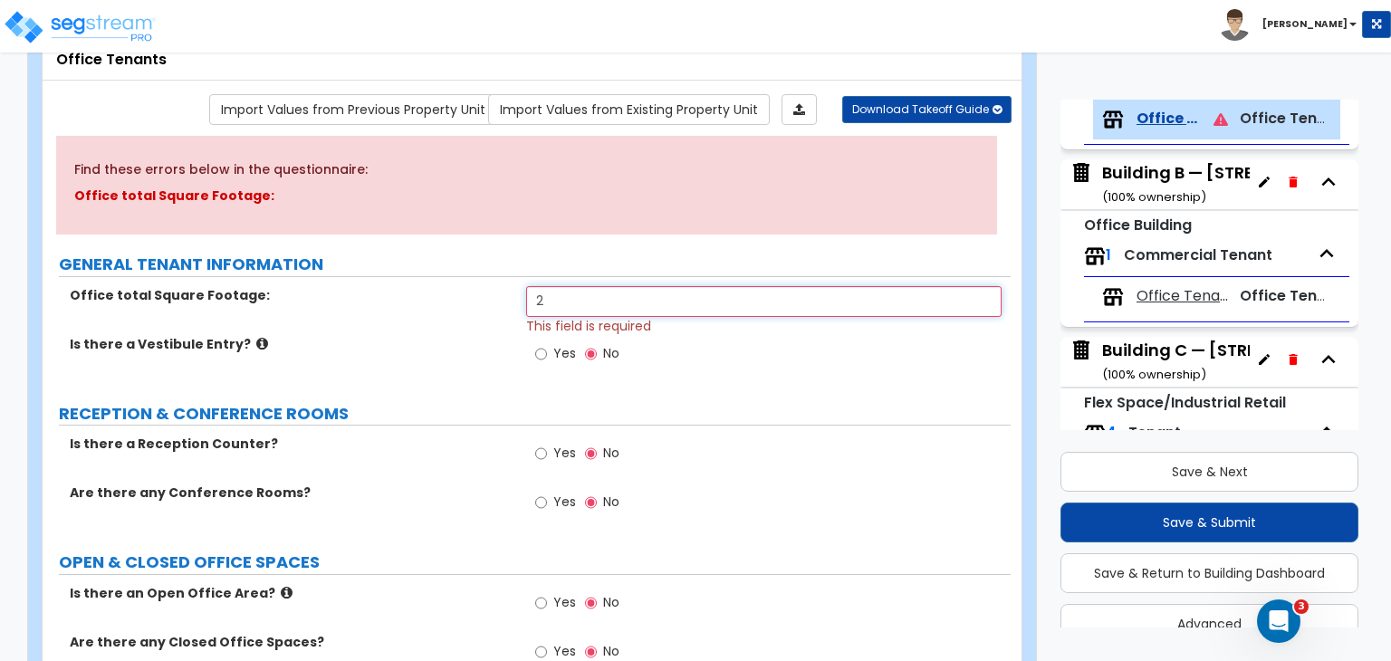
scroll to position [413, 0]
type input "2,948"
click at [459, 359] on div "Is there a Vestibule Entry? Yes No" at bounding box center [527, 359] width 968 height 49
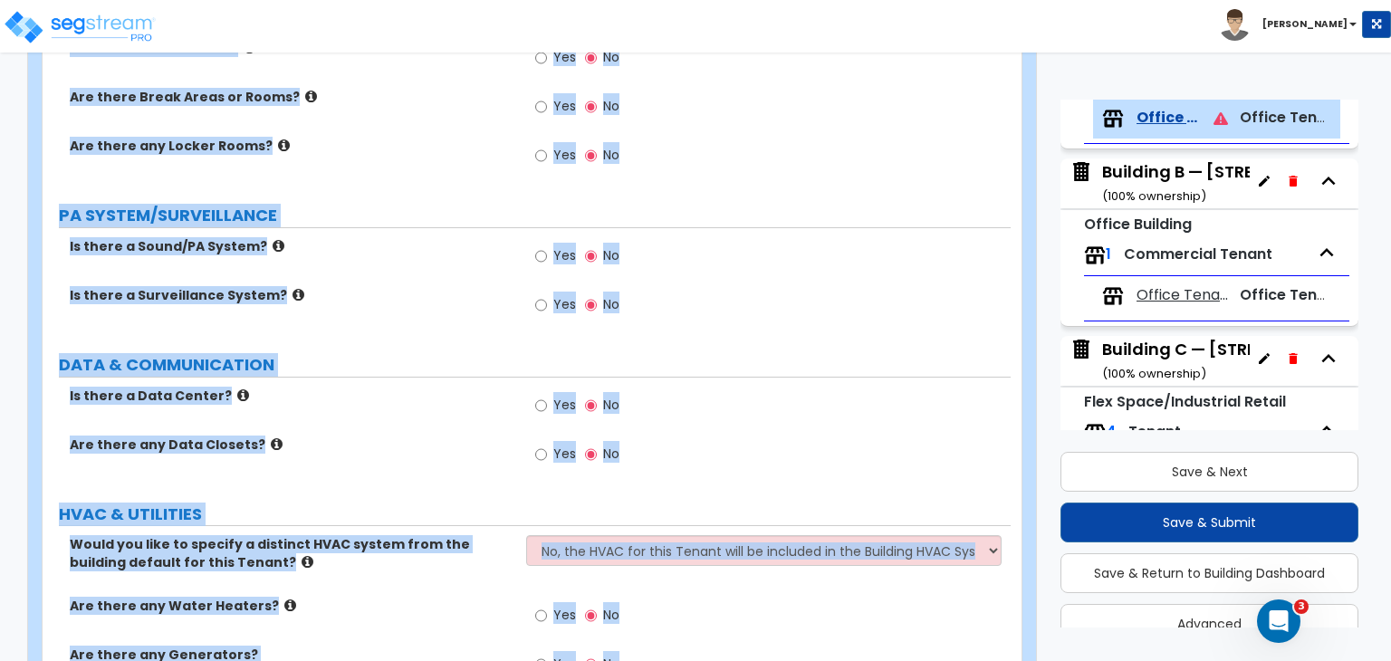
scroll to position [2088, 0]
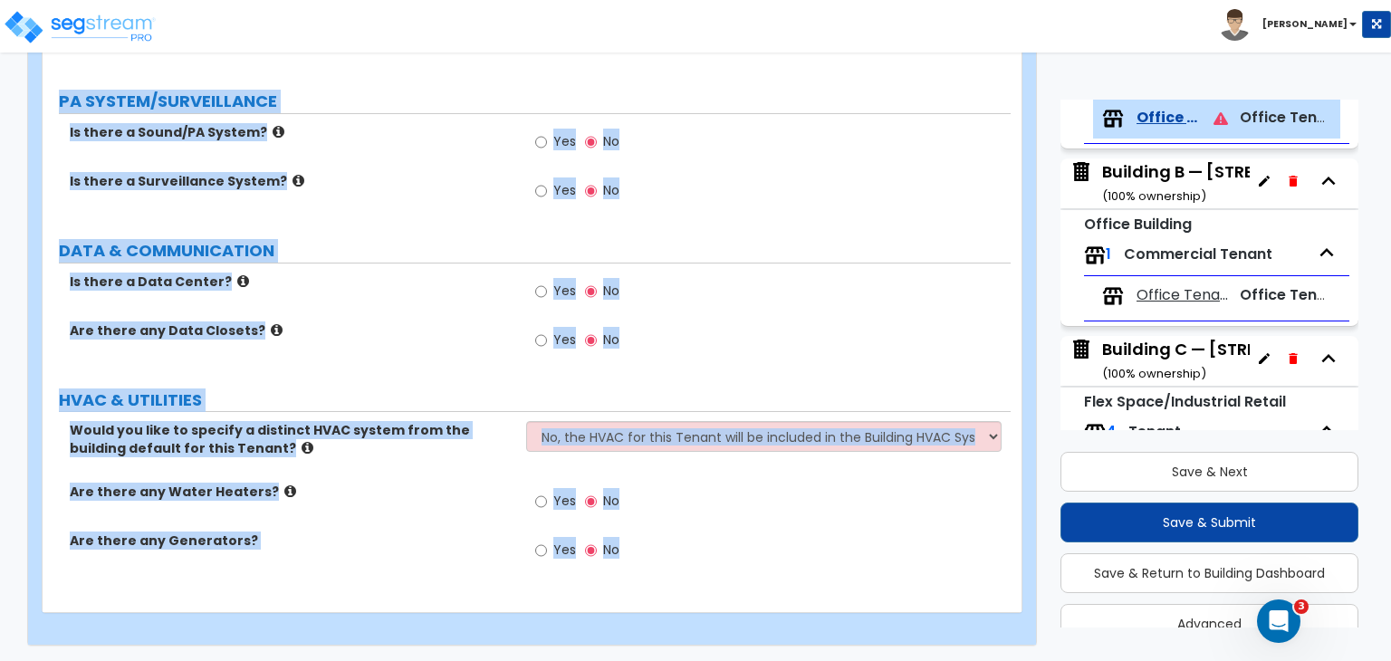
drag, startPoint x: 62, startPoint y: 262, endPoint x: 795, endPoint y: 703, distance: 855.7
copy div "Office total Square Footage: This field is required Is there a Vestibule Entry?…"
click at [482, 338] on div "Are there any Data Closets? Yes No" at bounding box center [527, 345] width 968 height 49
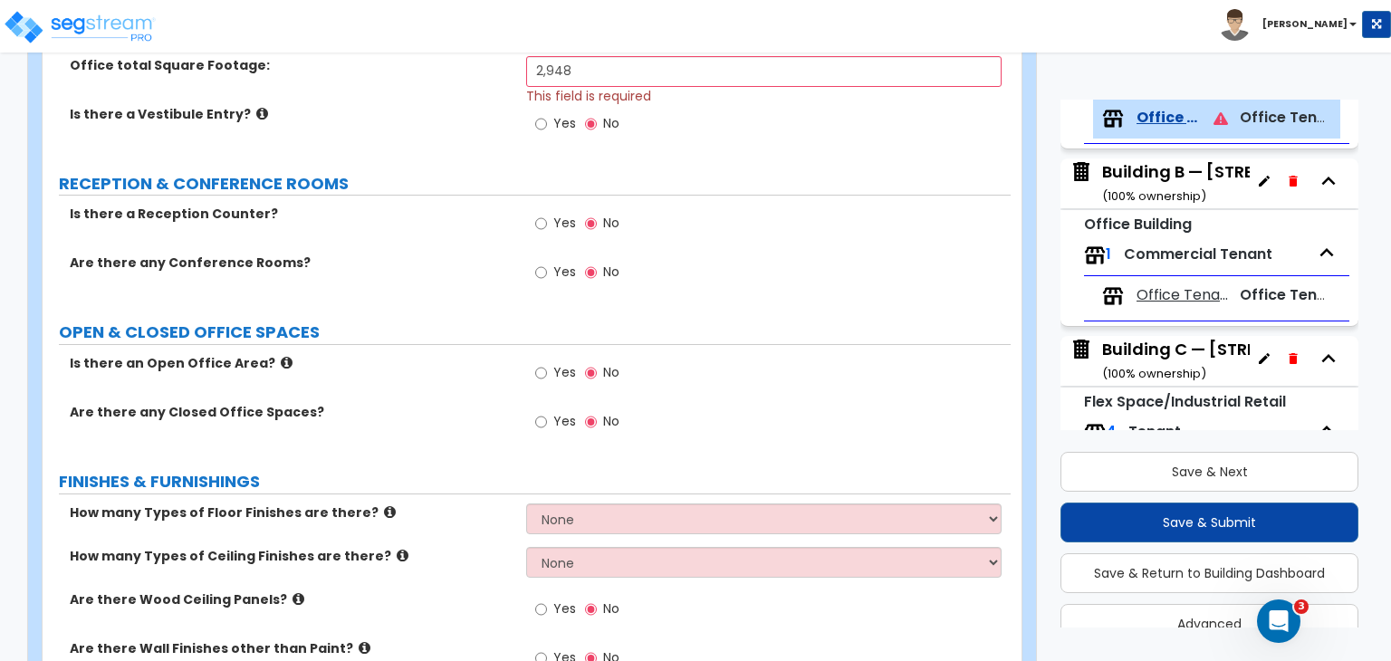
scroll to position [348, 0]
click at [538, 221] on input "Yes" at bounding box center [541, 224] width 12 height 20
radio input "true"
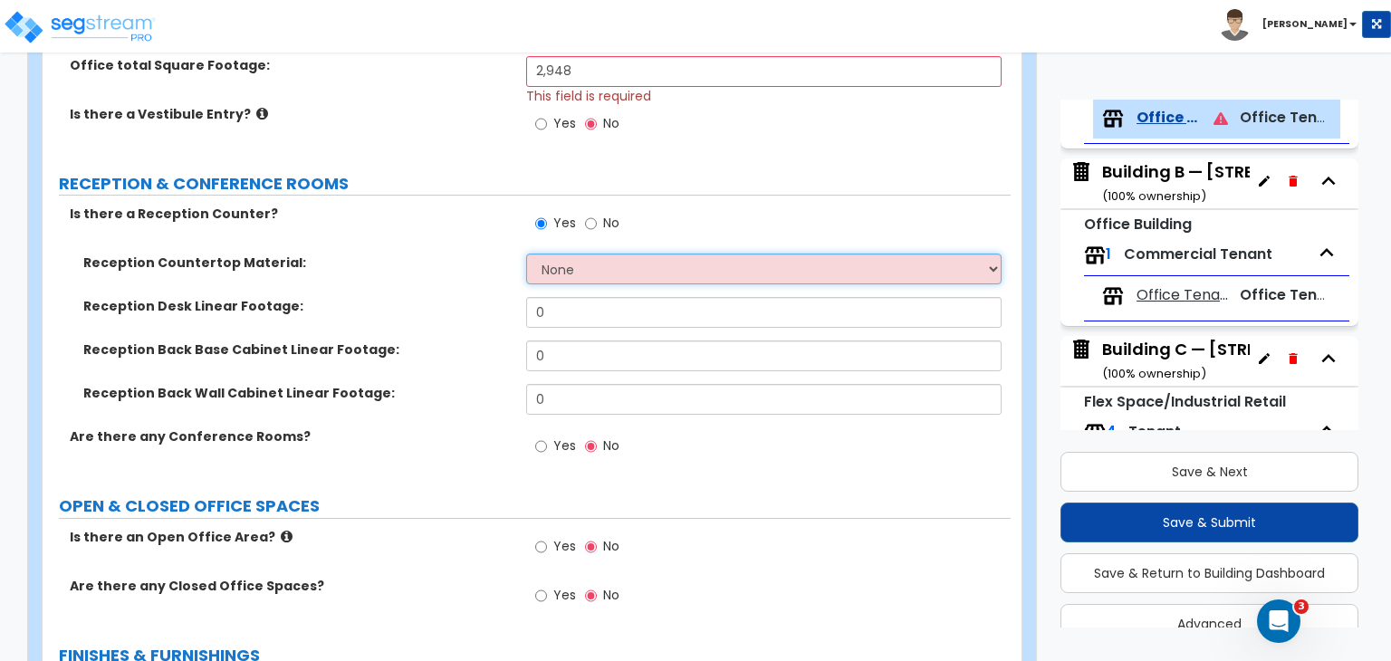
click at [565, 271] on select "None Plastic Laminate Solid Surface Stone Quartz Marble Tile Wood Stainless Ste…" at bounding box center [763, 269] width 474 height 31
select select "1"
click at [526, 254] on select "None Plastic Laminate Solid Surface Stone Quartz Marble Tile Wood Stainless Ste…" at bounding box center [763, 269] width 474 height 31
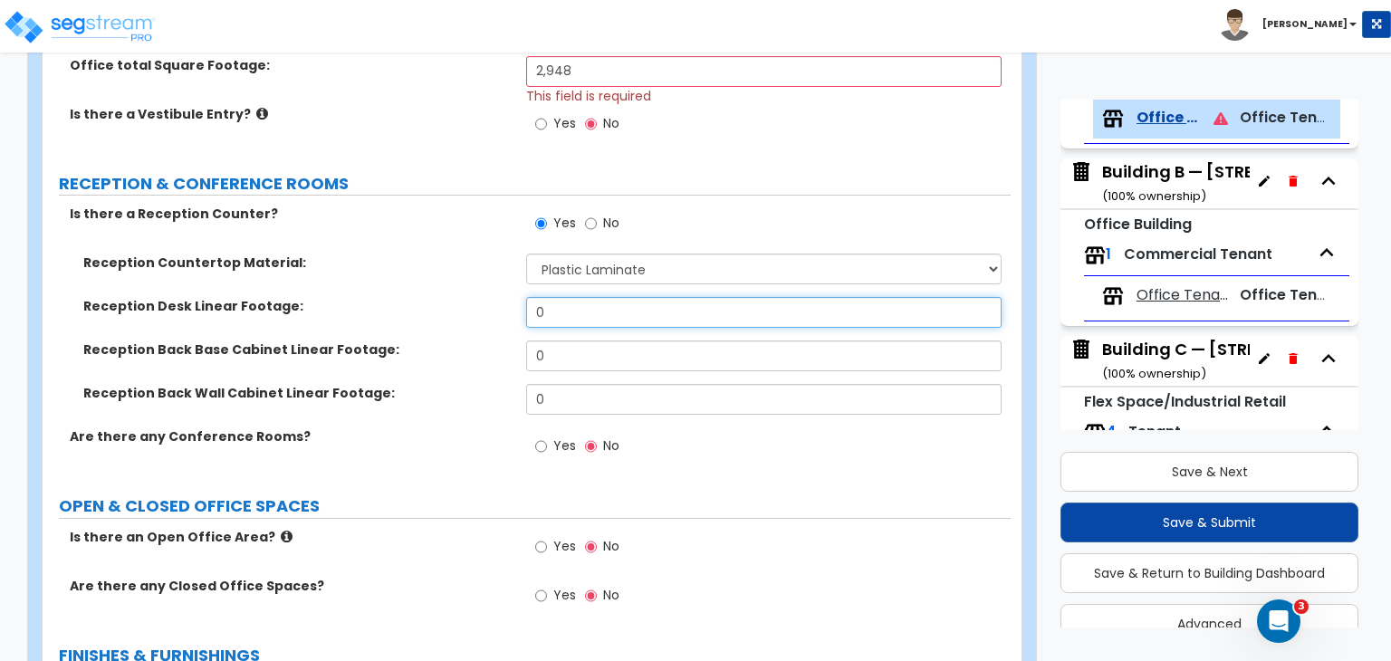
drag, startPoint x: 570, startPoint y: 310, endPoint x: 459, endPoint y: 318, distance: 110.8
click at [459, 318] on div "Reception Desk Linear Footage: 0" at bounding box center [527, 318] width 968 height 43
type input "12"
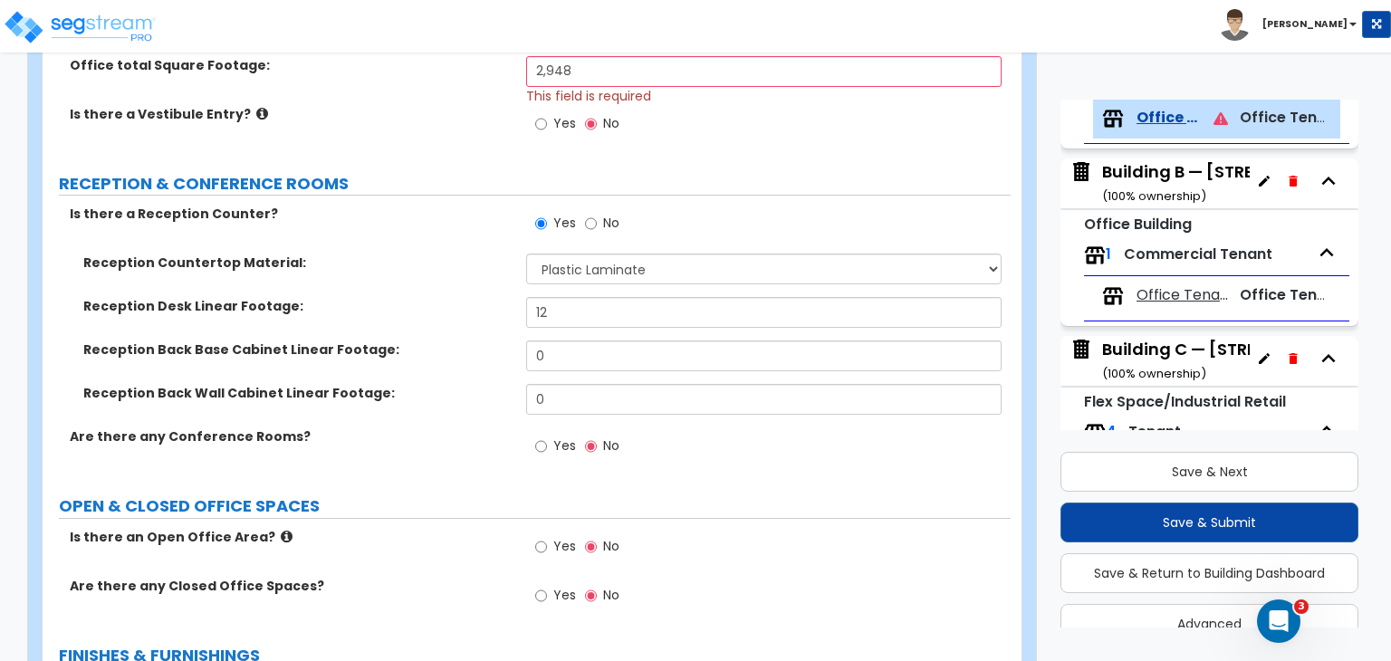
click at [463, 334] on div "Reception Desk Linear Footage: 12" at bounding box center [527, 318] width 968 height 43
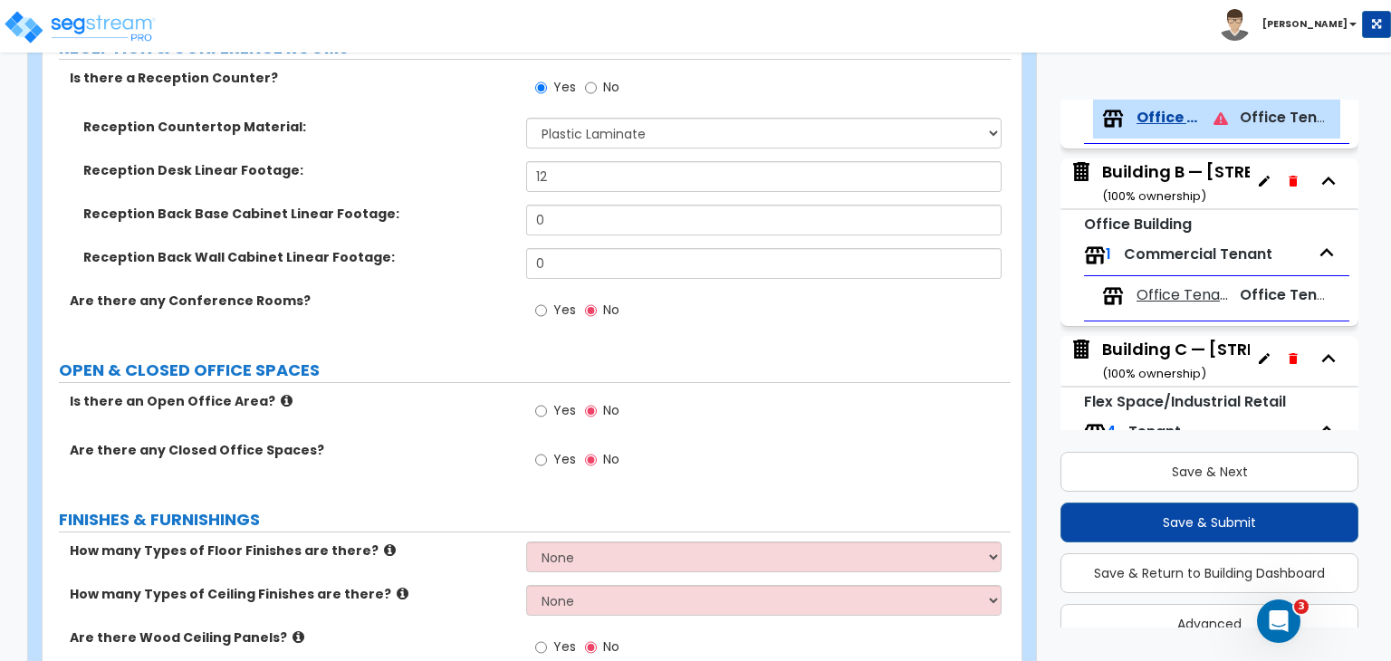
scroll to position [484, 0]
click at [541, 457] on input "Yes" at bounding box center [541, 459] width 12 height 20
radio input "true"
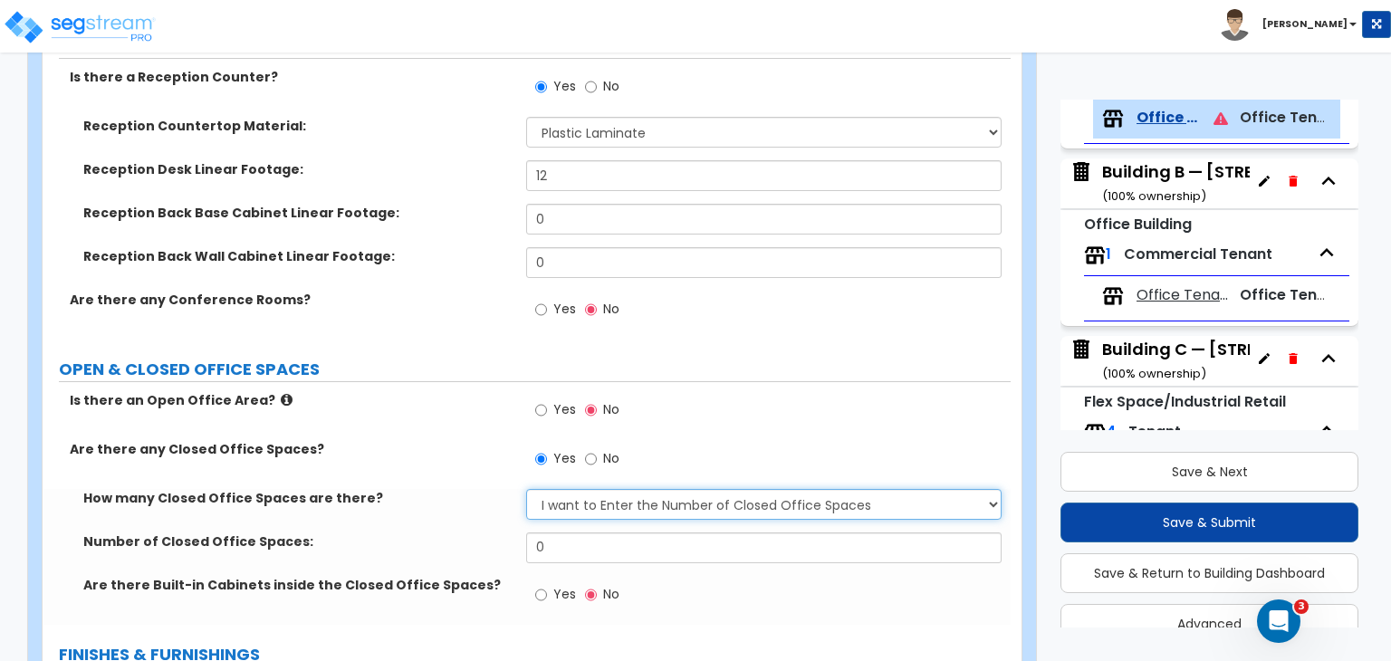
click at [566, 495] on select "I Don’t Know - Please Estimate for me I want to Enter the Number of Closed Offi…" at bounding box center [763, 504] width 474 height 31
select select "0"
click at [526, 489] on select "I Don’t Know - Please Estimate for me I want to Enter the Number of Closed Offi…" at bounding box center [763, 504] width 474 height 31
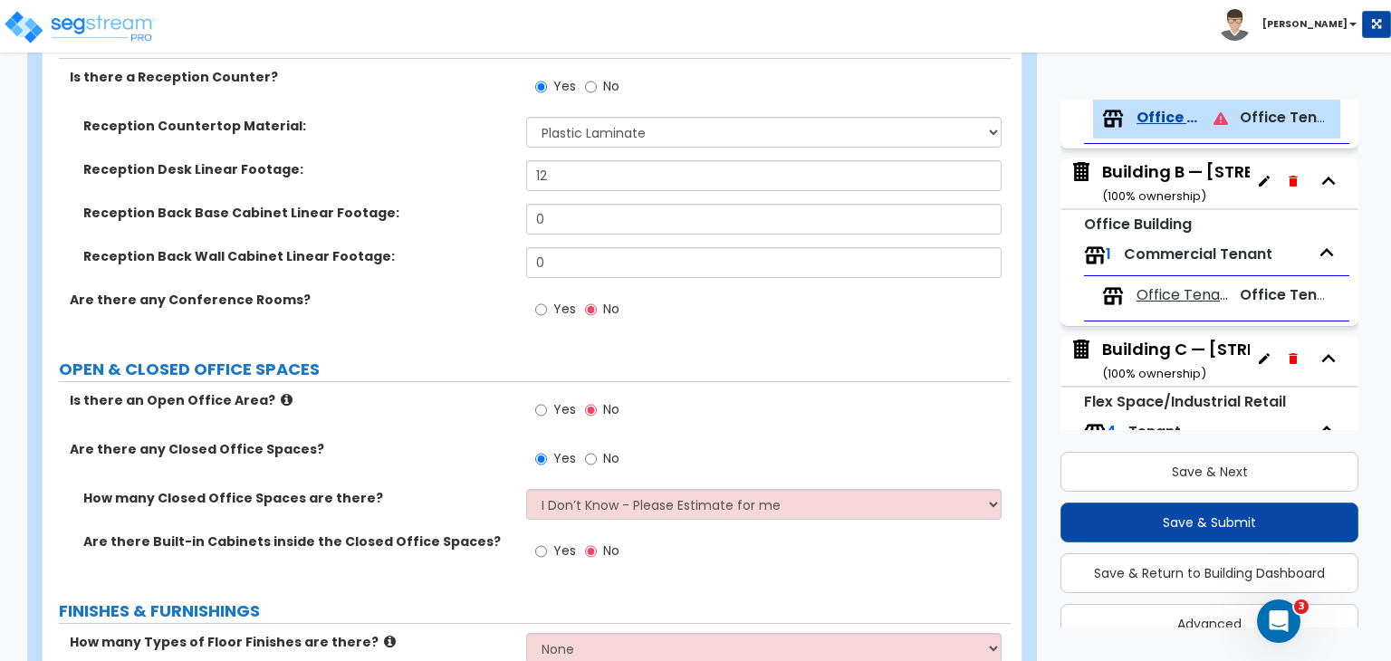
click at [471, 477] on div "Are there any Closed Office Spaces? Yes No" at bounding box center [527, 464] width 968 height 49
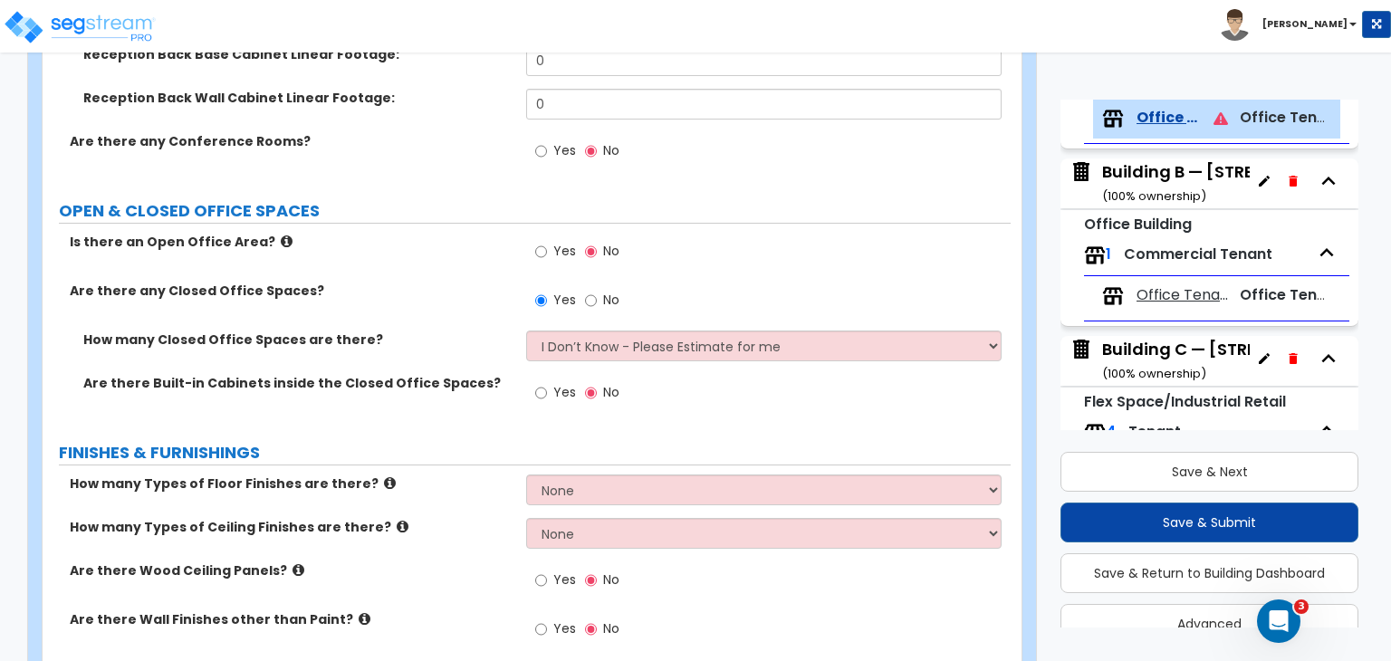
scroll to position [730, 0]
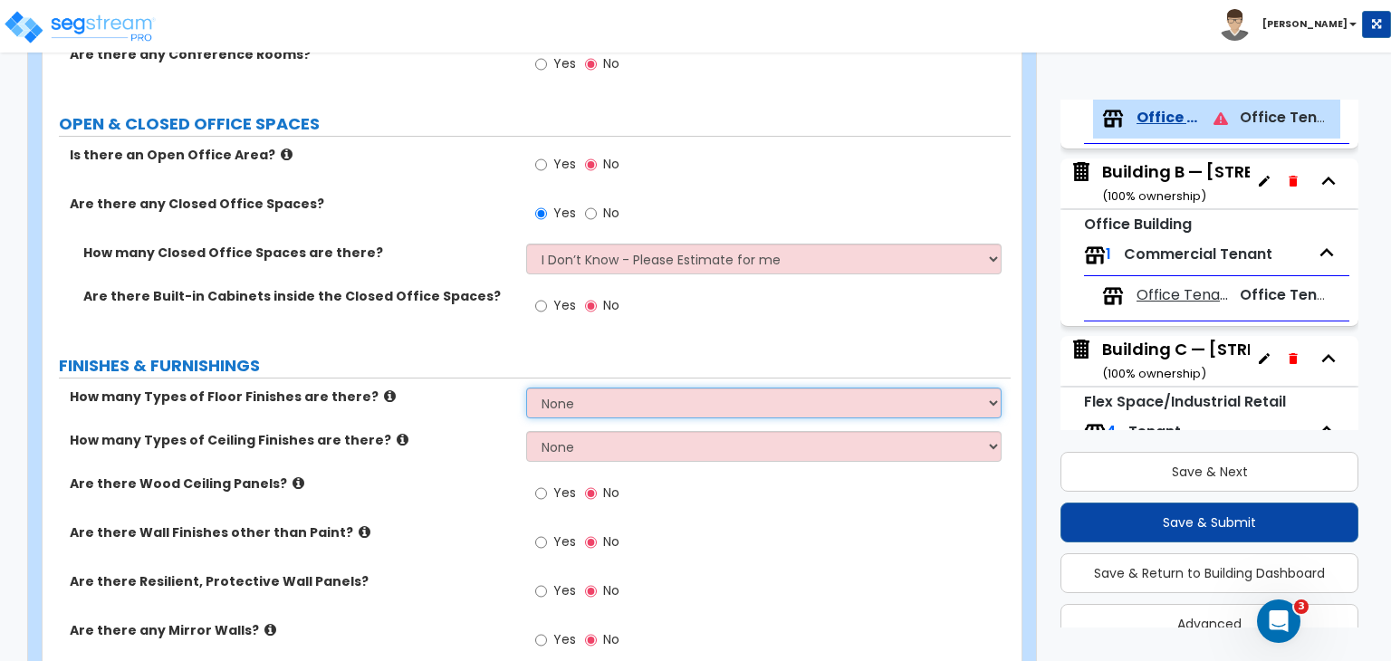
click at [569, 397] on select "None 1 2 3 4" at bounding box center [763, 403] width 474 height 31
click at [526, 388] on select "None 1 2 3 4" at bounding box center [763, 403] width 474 height 31
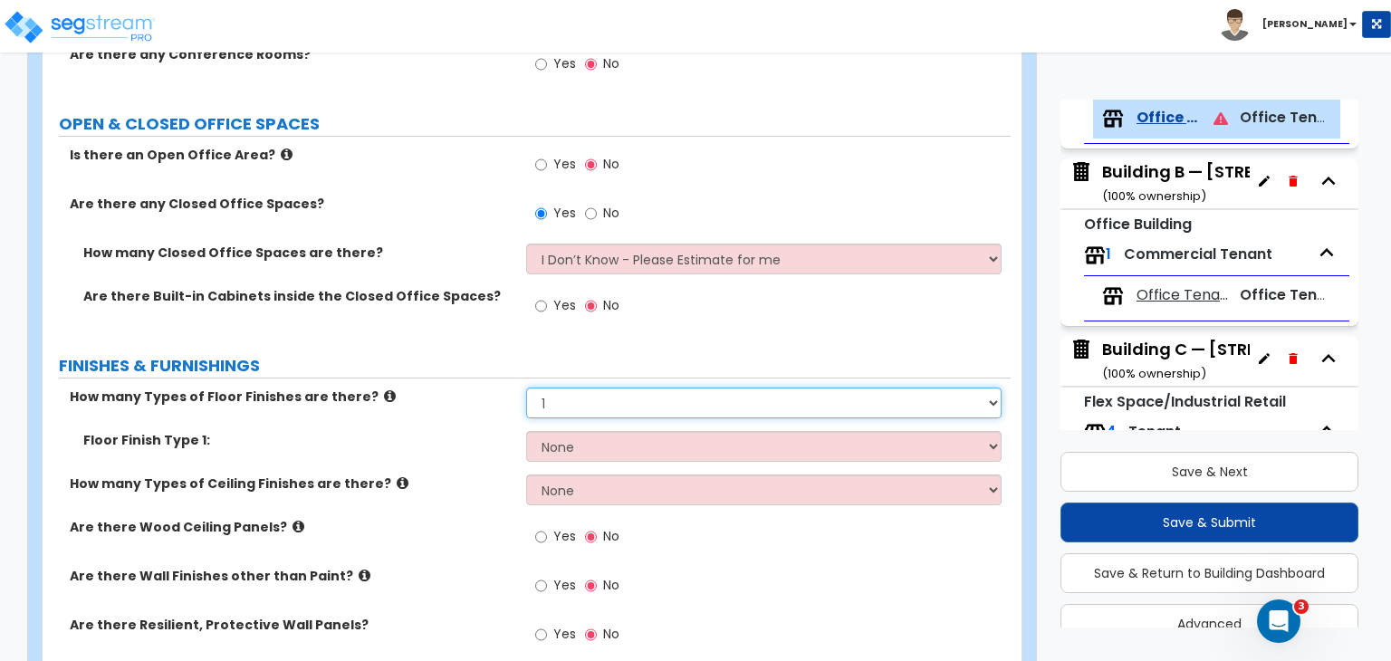
click at [565, 404] on select "None 1 2 3 4" at bounding box center [763, 403] width 474 height 31
select select "2"
click at [526, 388] on select "None 1 2 3 4" at bounding box center [763, 403] width 474 height 31
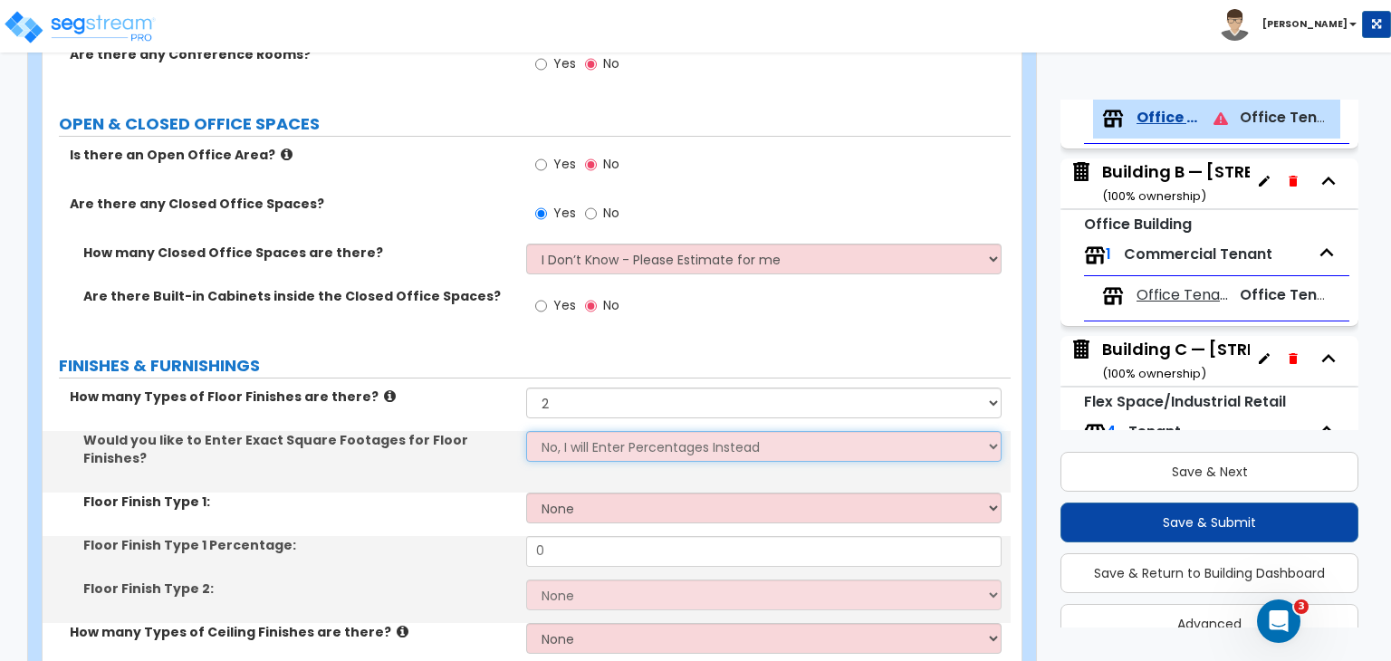
click at [562, 439] on select "No, I will Enter Percentages Instead Yes, I will Enter Exact Square Footages" at bounding box center [763, 446] width 474 height 31
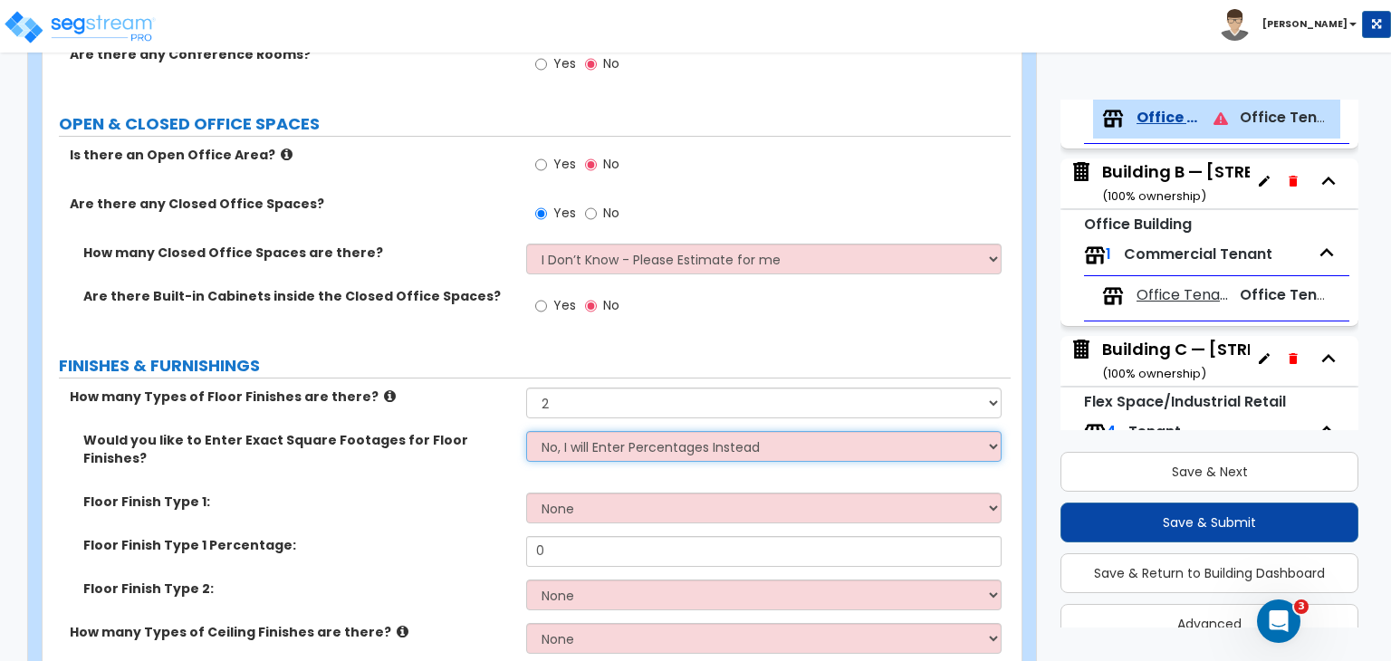
click at [526, 431] on select "No, I will Enter Percentages Instead Yes, I will Enter Exact Square Footages" at bounding box center [763, 446] width 474 height 31
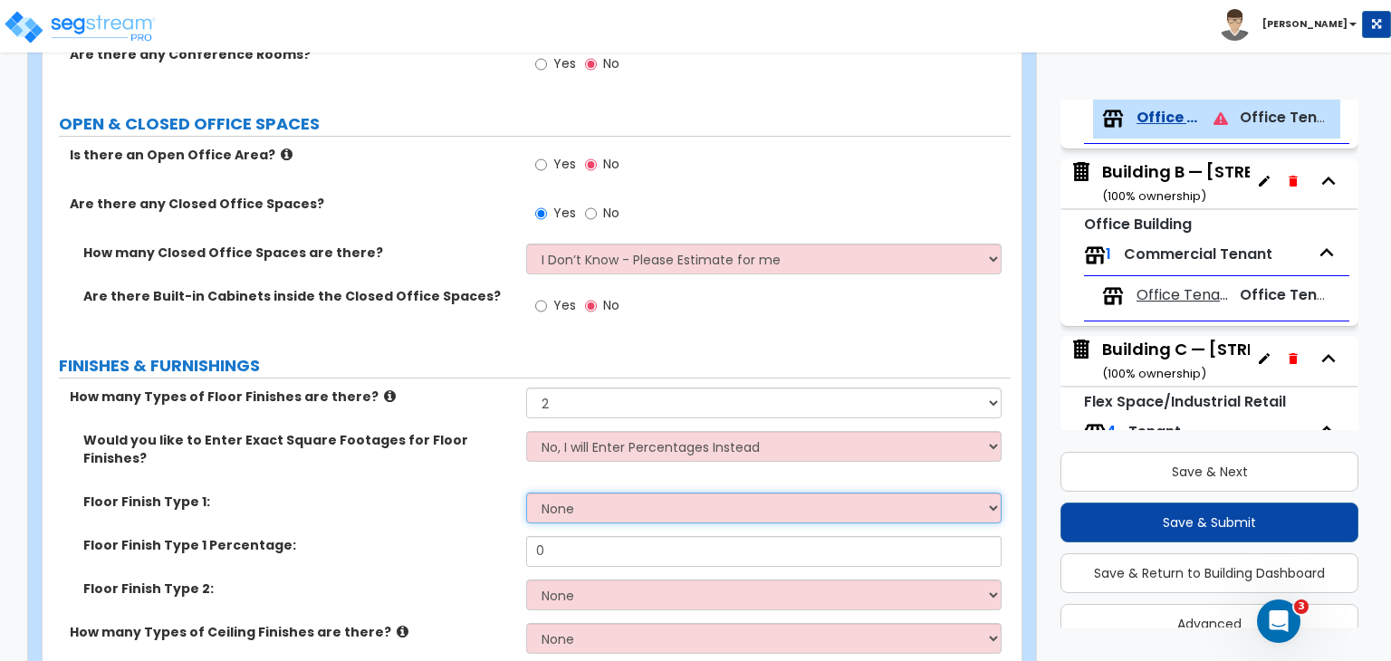
click at [573, 493] on select "None Tile Flooring Hardwood Flooring Resilient Laminate Flooring VCT Flooring S…" at bounding box center [763, 508] width 474 height 31
select select "5"
click at [526, 493] on select "None Tile Flooring Hardwood Flooring Resilient Laminate Flooring VCT Flooring S…" at bounding box center [763, 508] width 474 height 31
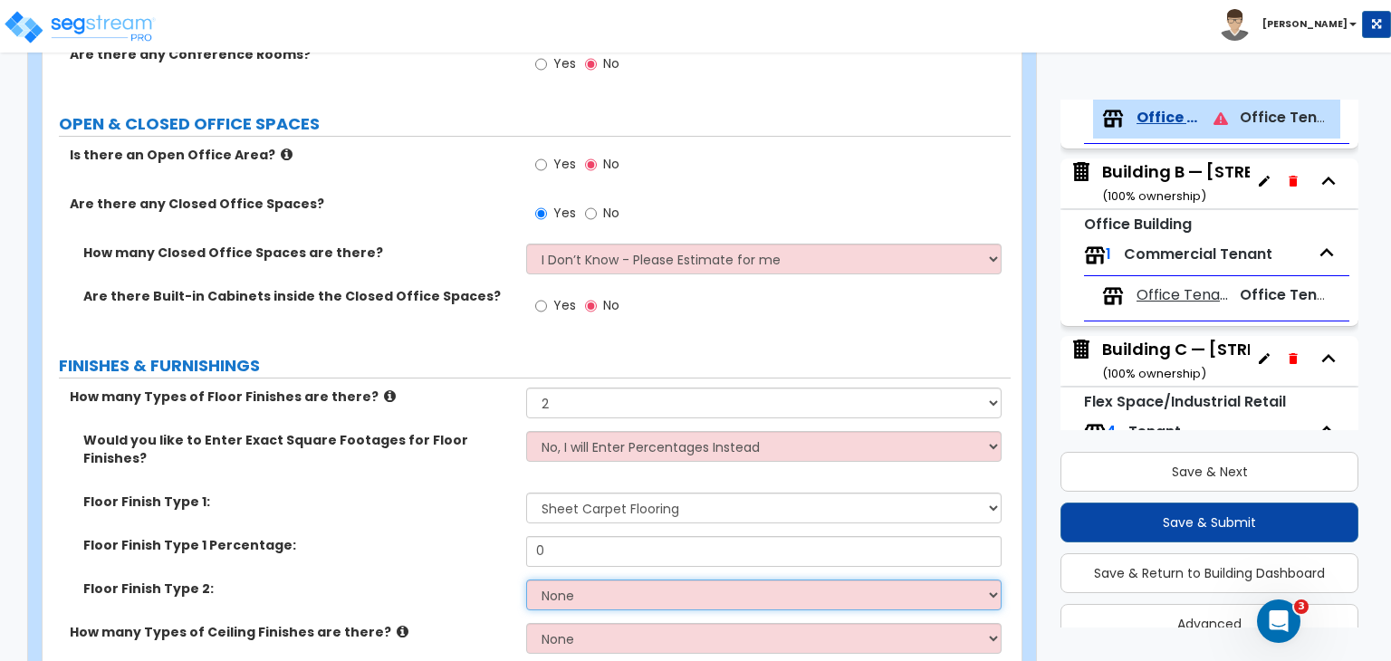
click at [565, 579] on select "None Tile Flooring Hardwood Flooring Resilient Laminate Flooring VCT Flooring S…" at bounding box center [763, 594] width 474 height 31
select select "4"
click at [526, 579] on select "None Tile Flooring Hardwood Flooring Resilient Laminate Flooring VCT Flooring S…" at bounding box center [763, 594] width 474 height 31
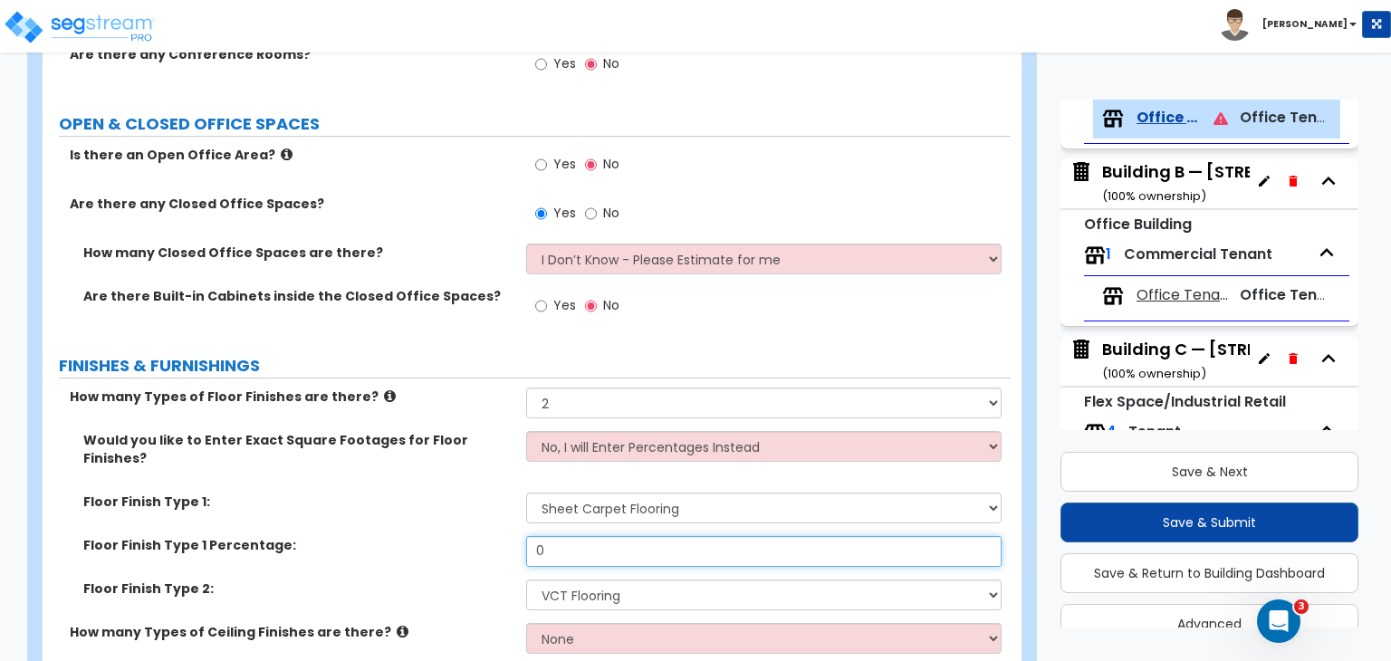
drag, startPoint x: 576, startPoint y: 533, endPoint x: 448, endPoint y: 545, distance: 128.2
click at [448, 545] on div "Floor Finish Type 1 Percentage: 0" at bounding box center [527, 557] width 968 height 43
type input "85"
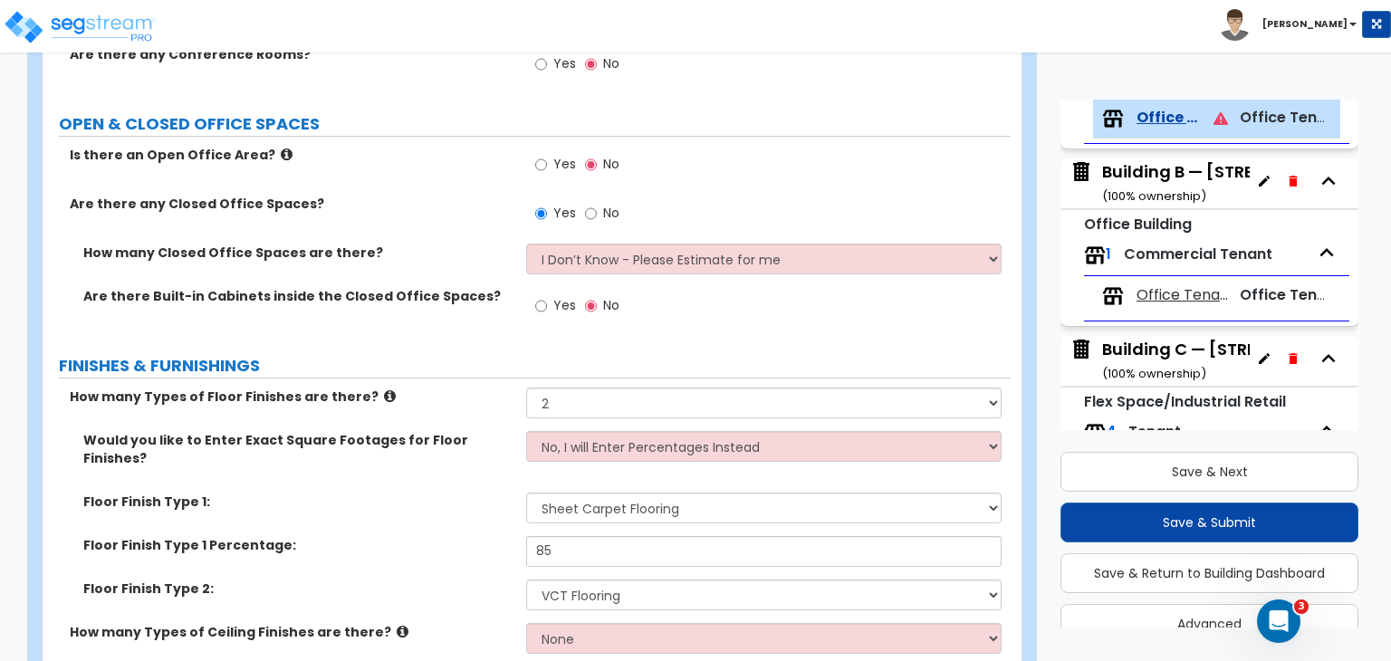
click at [456, 550] on div "Floor Finish Type 1 Percentage: 85" at bounding box center [527, 557] width 968 height 43
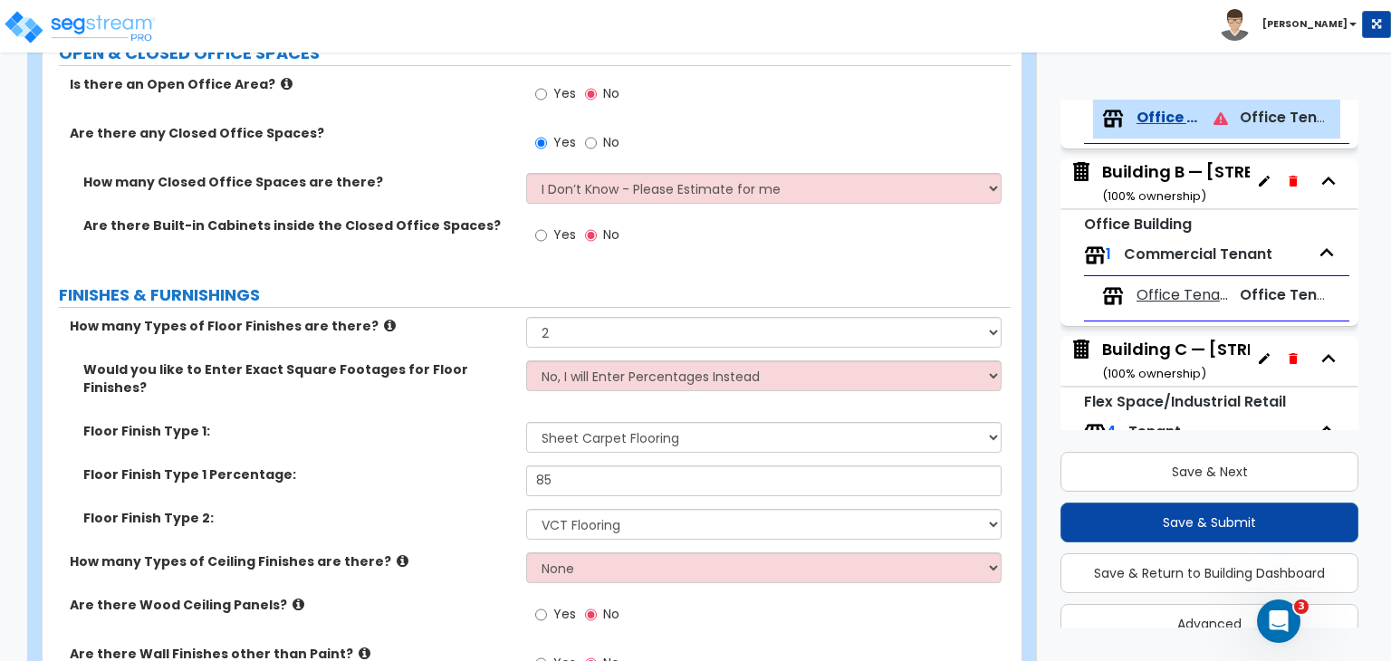
scroll to position [826, 0]
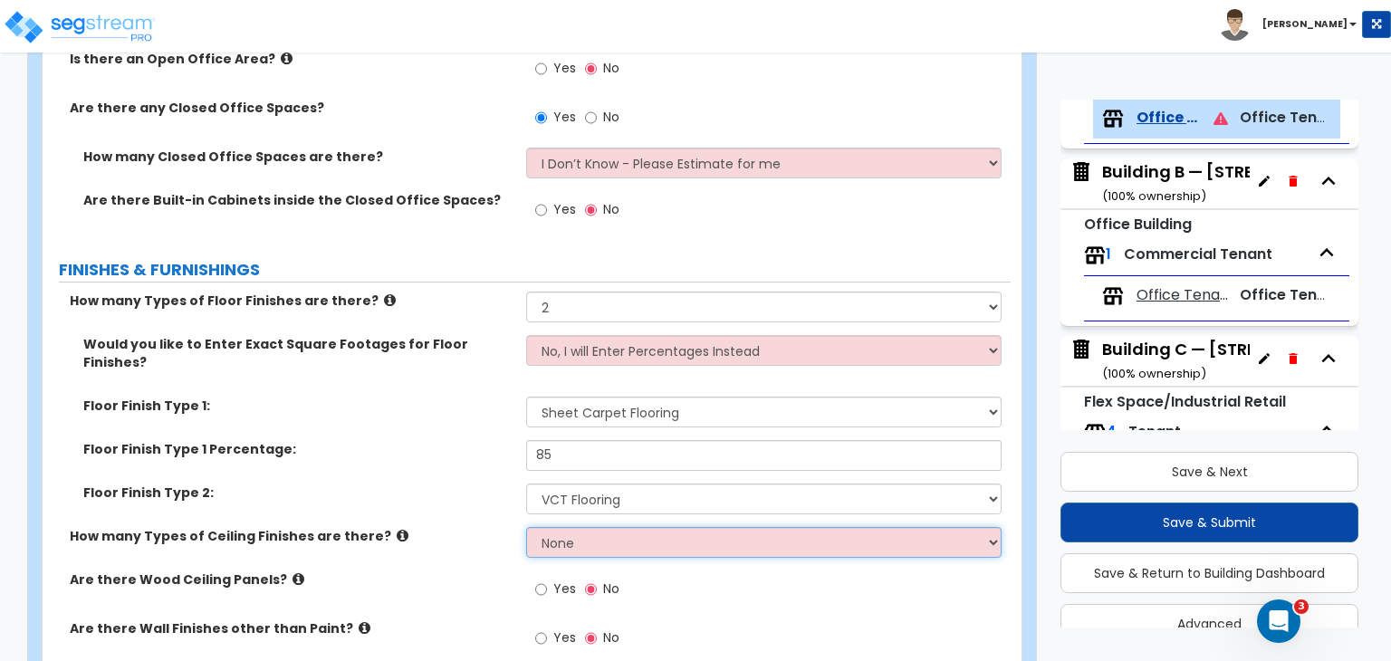
click at [579, 527] on select "None 1 2 3" at bounding box center [763, 542] width 474 height 31
select select "1"
click at [526, 527] on select "None 1 2 3" at bounding box center [763, 542] width 474 height 31
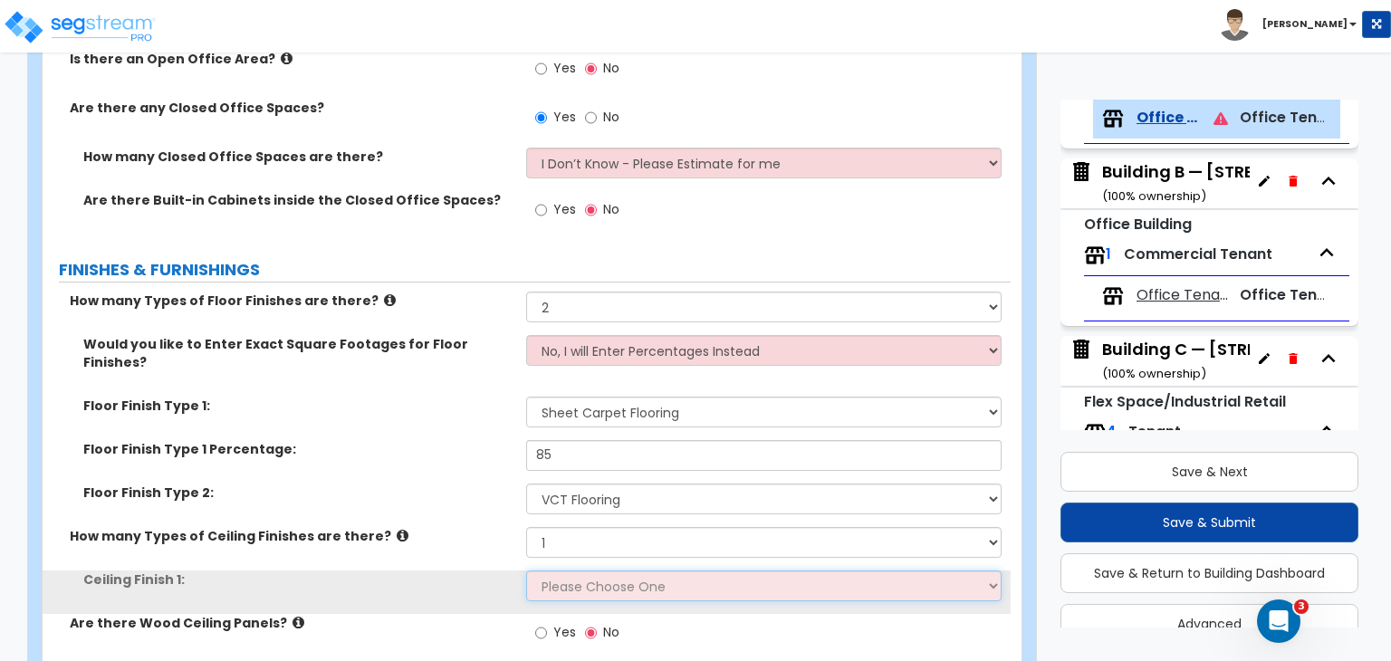
click at [598, 570] on select "Please Choose One Drop Ceiling Open Ceiling Drywall Ceiling" at bounding box center [763, 585] width 474 height 31
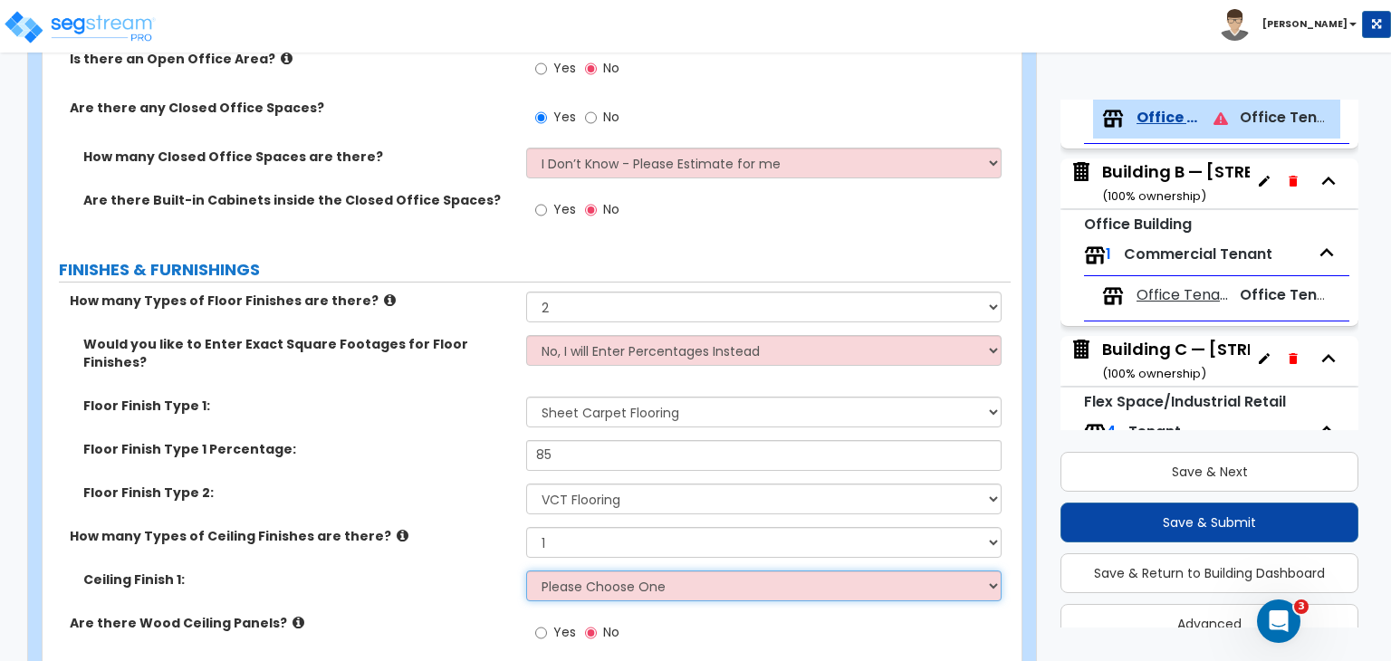
select select "1"
click at [526, 570] on select "Please Choose One Drop Ceiling Open Ceiling Drywall Ceiling" at bounding box center [763, 585] width 474 height 31
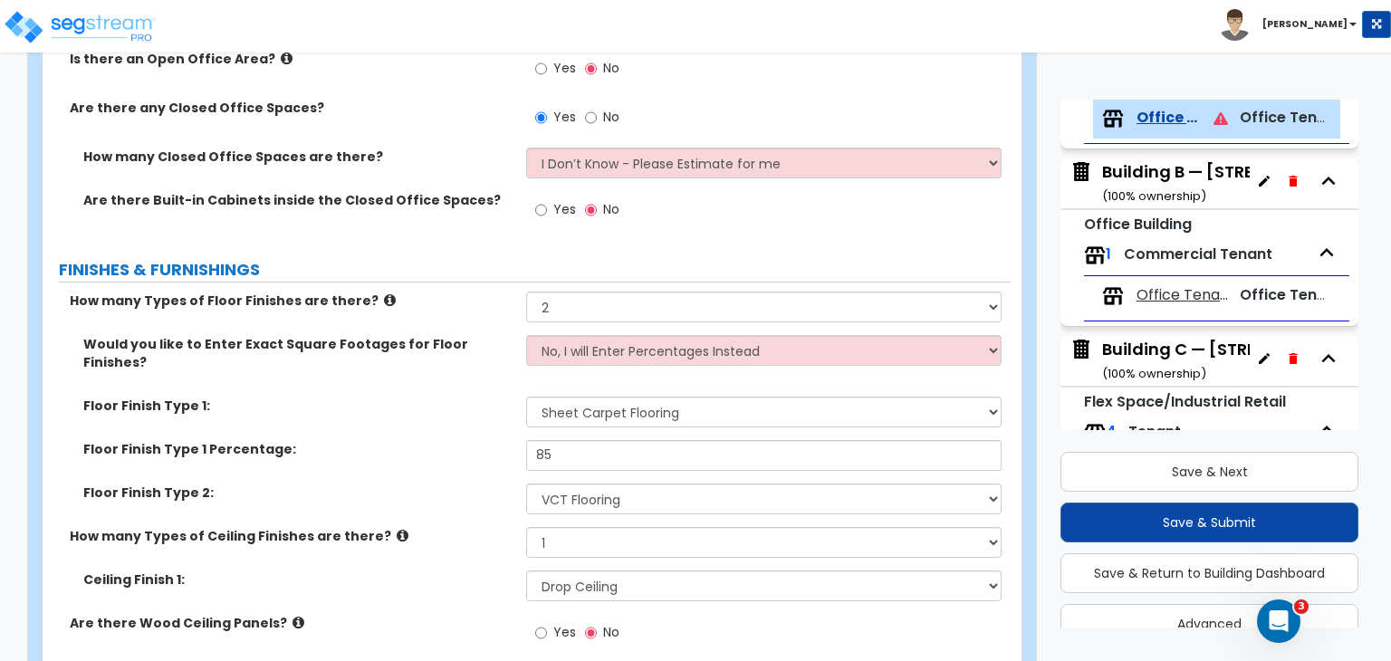
click at [474, 527] on div "How many Types of Ceiling Finishes are there? None 1 2 3" at bounding box center [527, 548] width 968 height 43
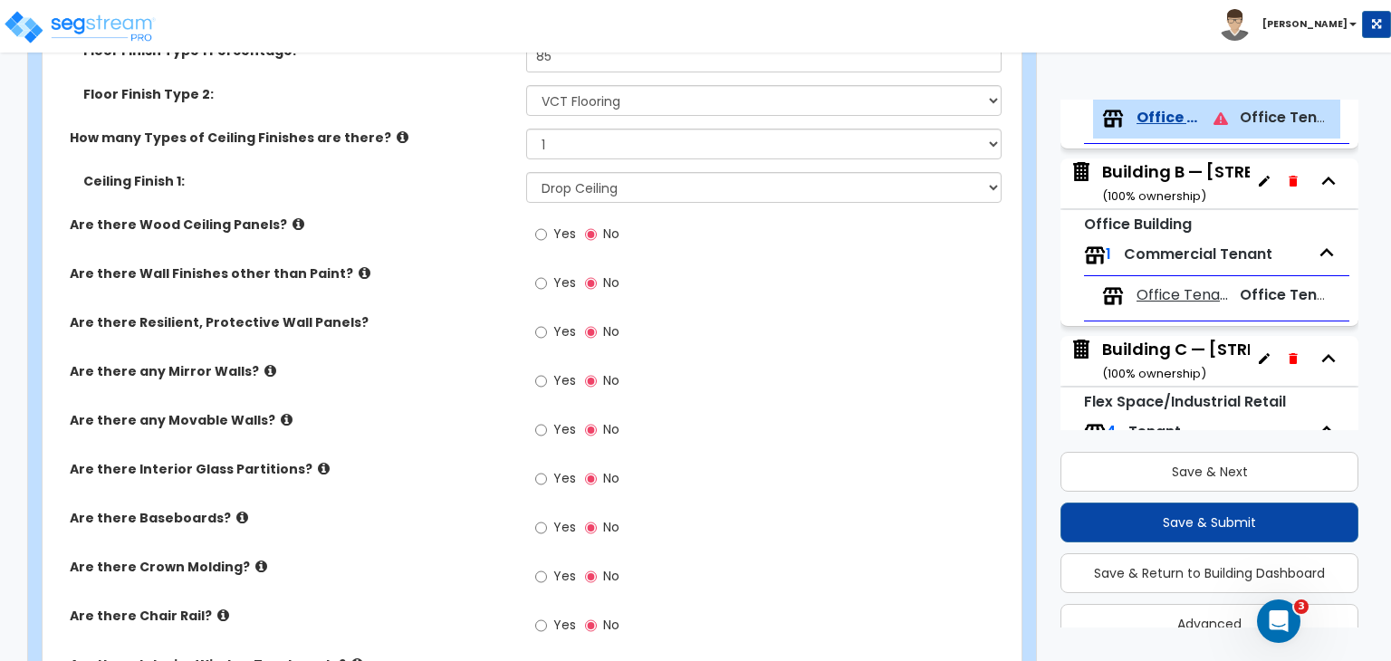
scroll to position [1228, 0]
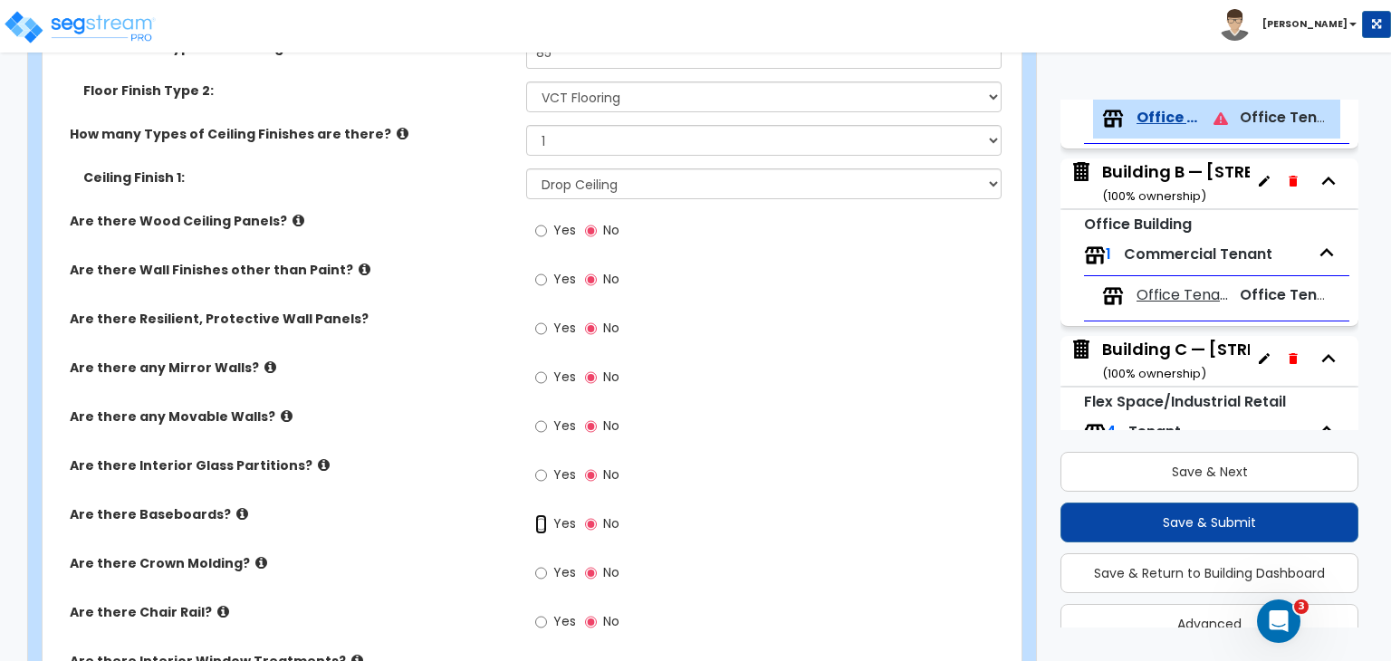
click at [540, 514] on input "Yes" at bounding box center [541, 524] width 12 height 20
radio input "true"
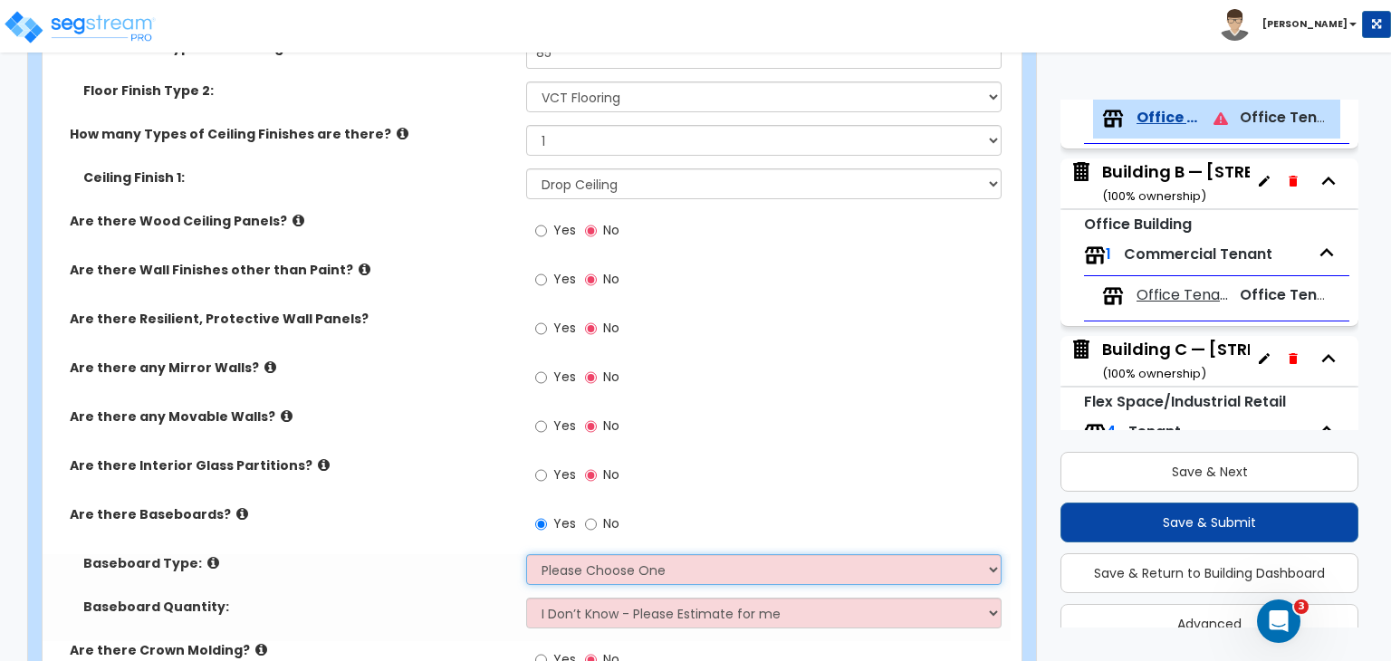
click at [570, 554] on select "Please Choose One Wood Vinyl Carpet Tile" at bounding box center [763, 569] width 474 height 31
select select "2"
click at [526, 554] on select "Please Choose One Wood Vinyl Carpet Tile" at bounding box center [763, 569] width 474 height 31
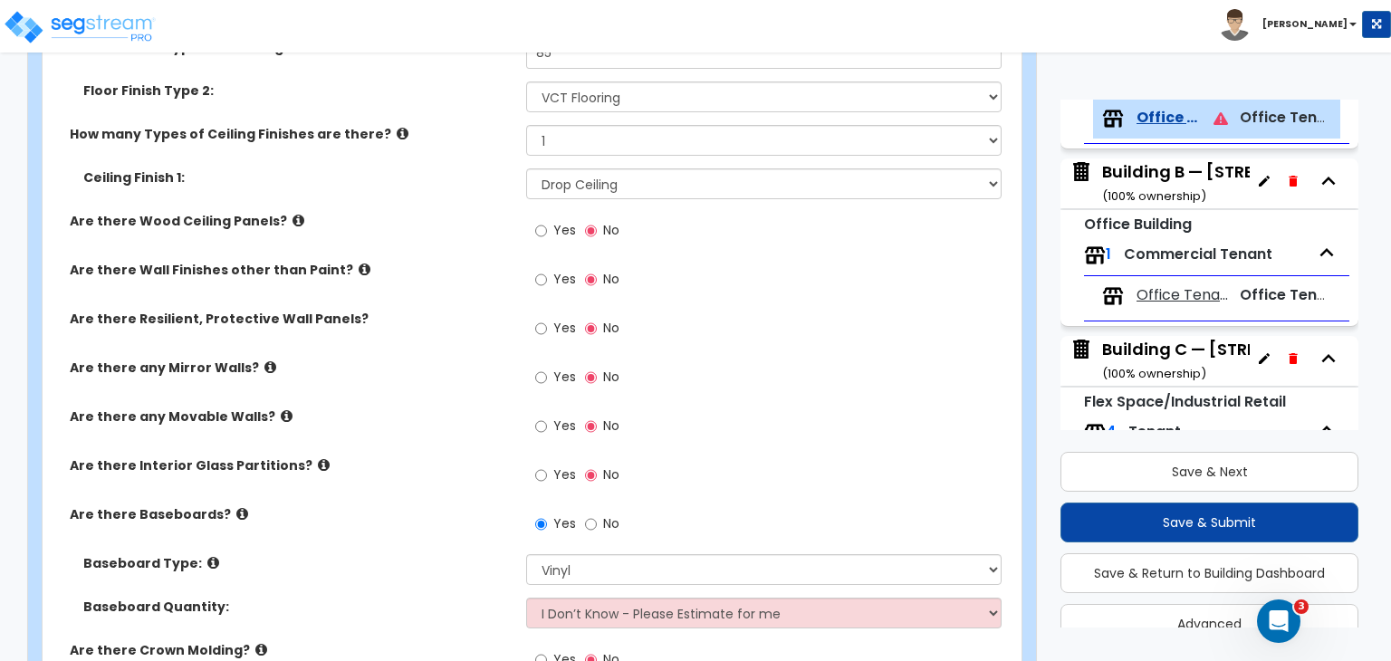
click at [459, 505] on label "Are there Baseboards?" at bounding box center [291, 514] width 443 height 18
click at [448, 456] on div "Are there Interior Glass Partitions? Yes No" at bounding box center [527, 480] width 968 height 49
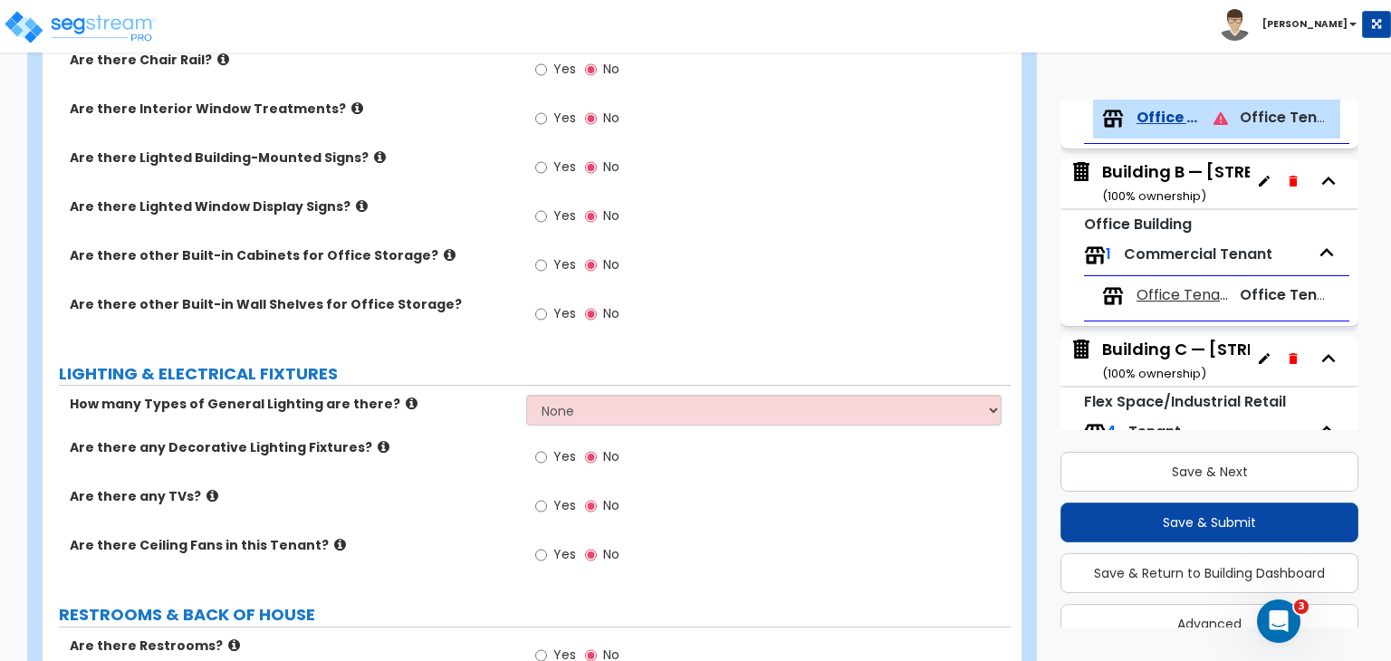
scroll to position [1883, 0]
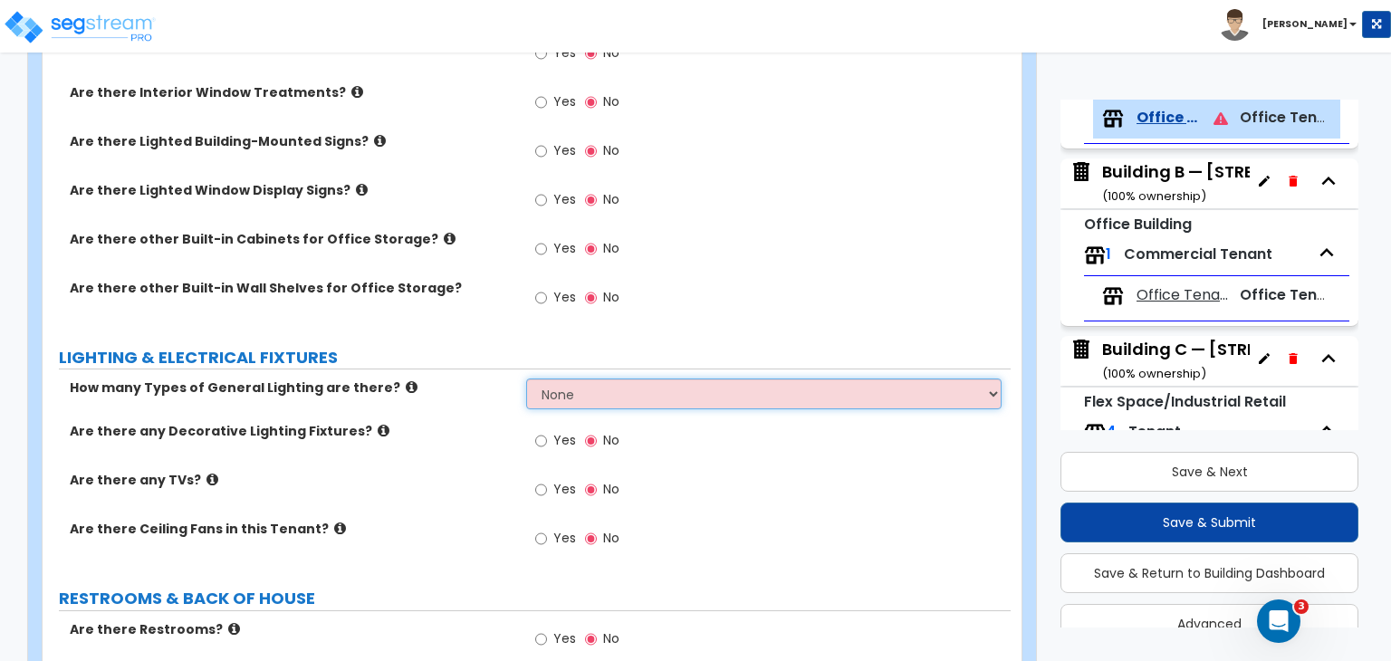
click at [572, 378] on select "None 1 2 3" at bounding box center [763, 393] width 474 height 31
select select "1"
click at [526, 378] on select "None 1 2 3" at bounding box center [763, 393] width 474 height 31
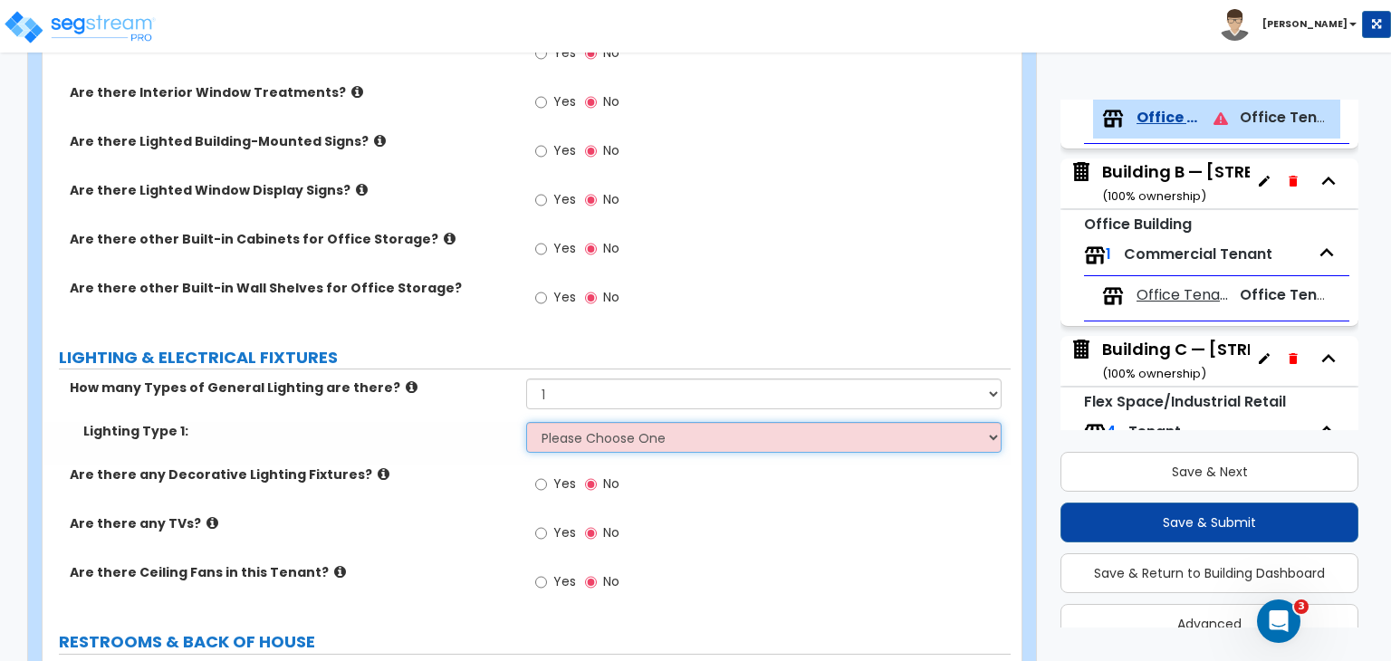
click at [587, 422] on select "Please Choose One LED Surface-Mounted LED Recessed Fluorescent Surface-Mounted …" at bounding box center [763, 437] width 474 height 31
select select "4"
click at [526, 422] on select "Please Choose One LED Surface-Mounted LED Recessed Fluorescent Surface-Mounted …" at bounding box center [763, 437] width 474 height 31
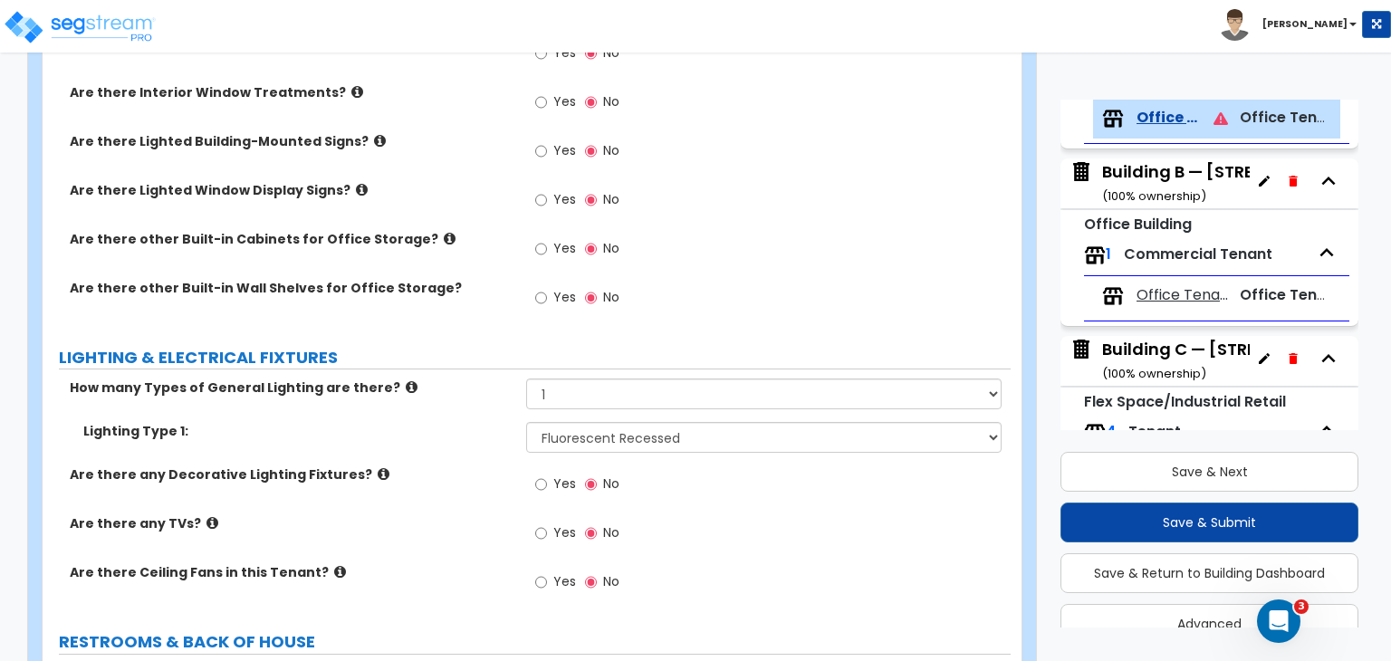
click at [453, 433] on div "Lighting Type 1: Please Choose One LED Surface-Mounted LED Recessed Fluorescent…" at bounding box center [527, 443] width 968 height 43
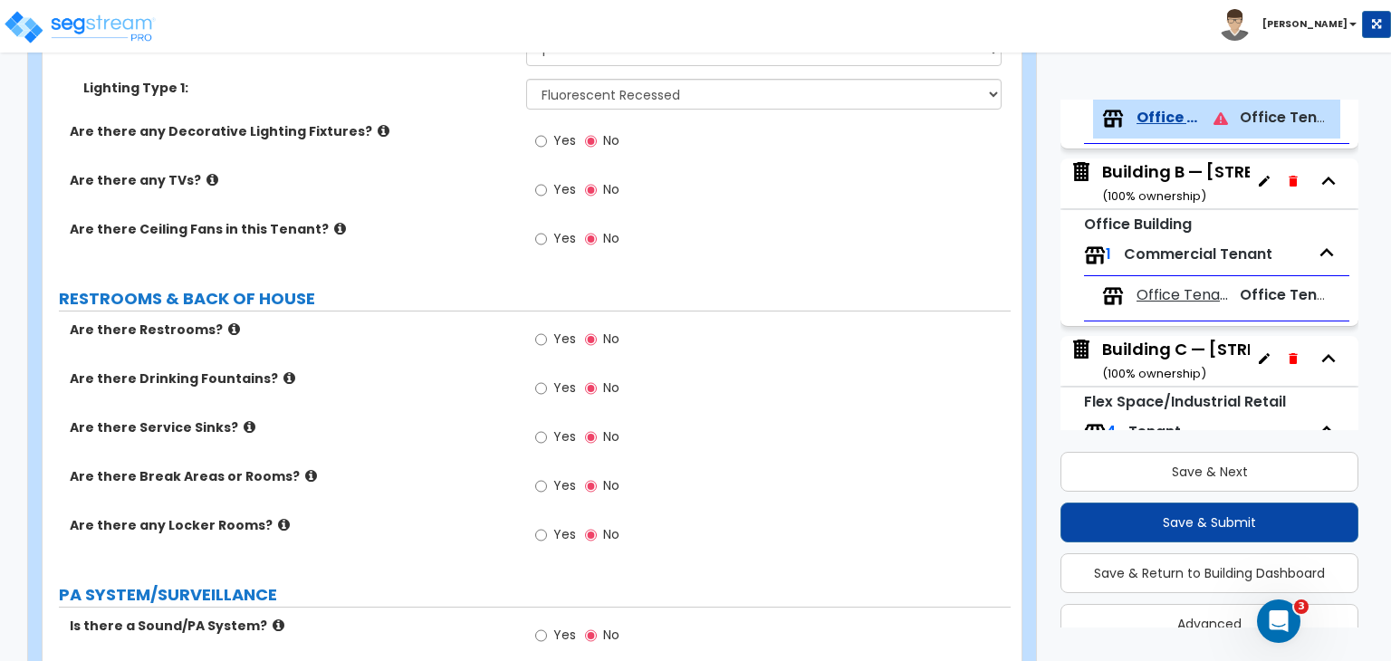
scroll to position [2227, 0]
click at [538, 329] on input "Yes" at bounding box center [541, 339] width 12 height 20
radio input "true"
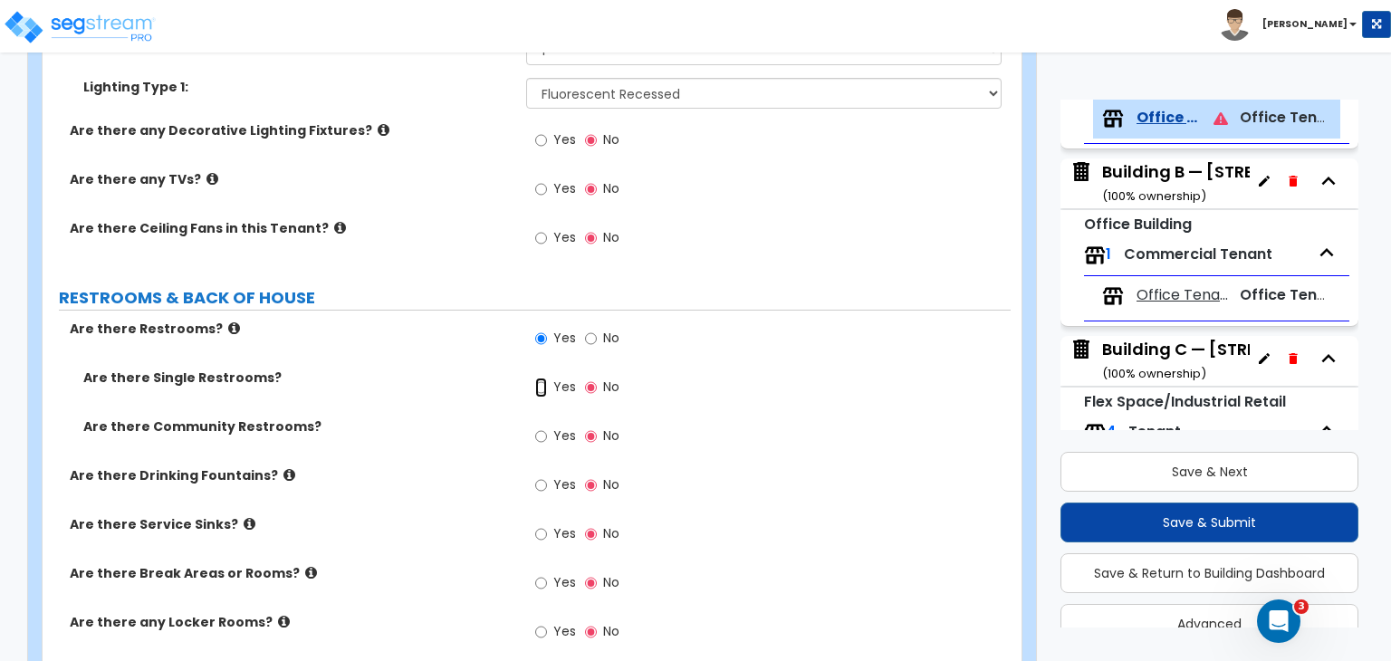
click at [540, 378] on input "Yes" at bounding box center [541, 388] width 12 height 20
radio input "true"
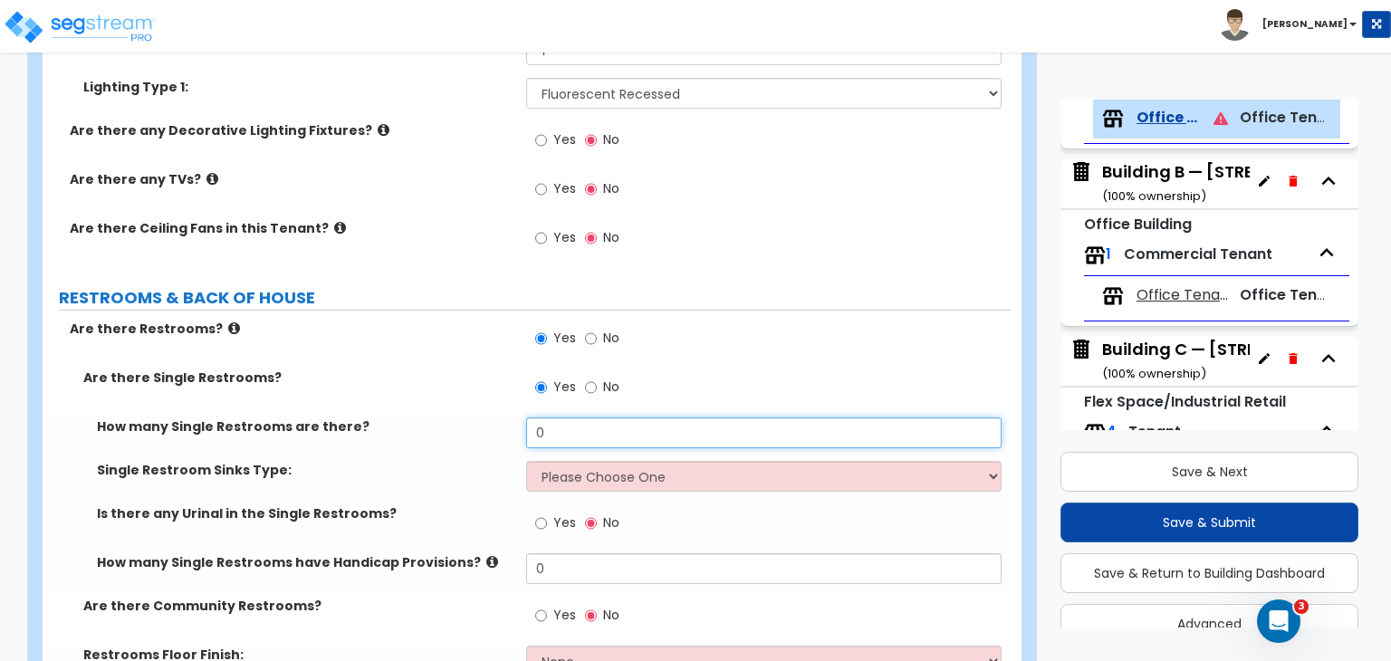
drag, startPoint x: 563, startPoint y: 410, endPoint x: 426, endPoint y: 425, distance: 138.4
click at [426, 425] on div "How many Single Restrooms are there? 0" at bounding box center [527, 438] width 968 height 43
type input "3"
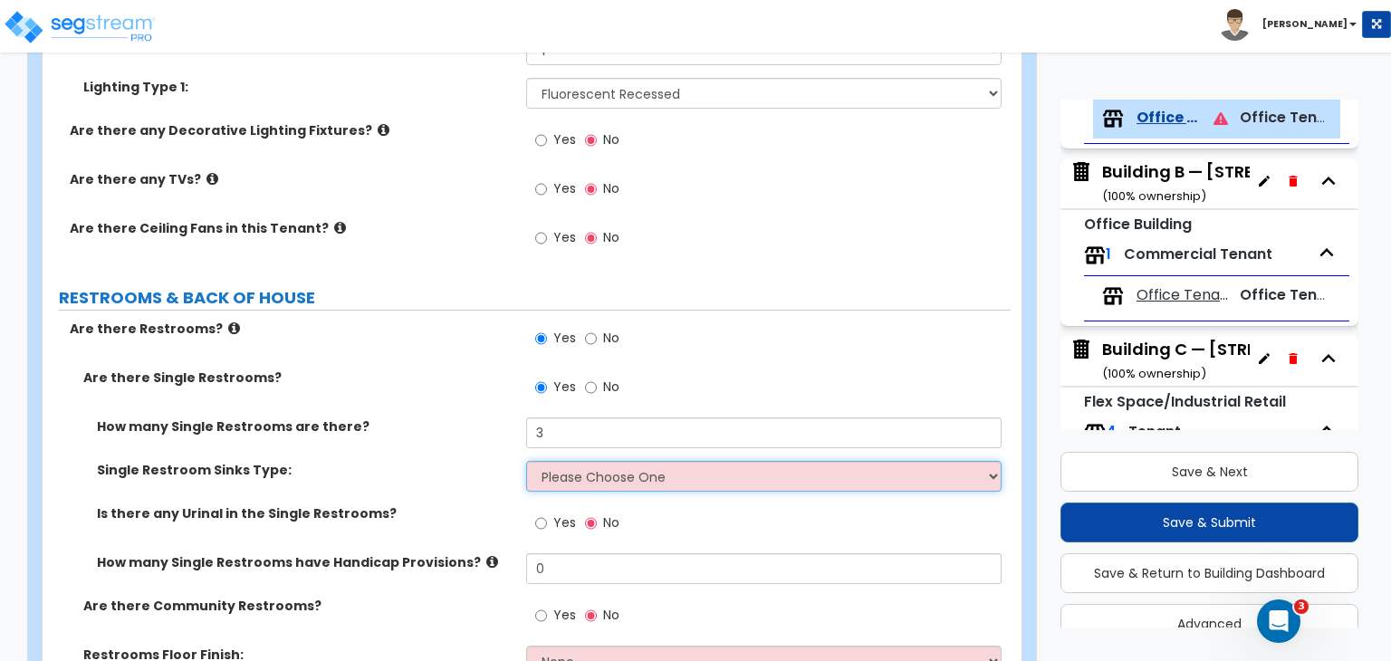
click at [575, 461] on select "Please Choose One Wall-mounted Vanity-mounted" at bounding box center [763, 476] width 474 height 31
select select "1"
click at [526, 461] on select "Please Choose One Wall-mounted Vanity-mounted" at bounding box center [763, 476] width 474 height 31
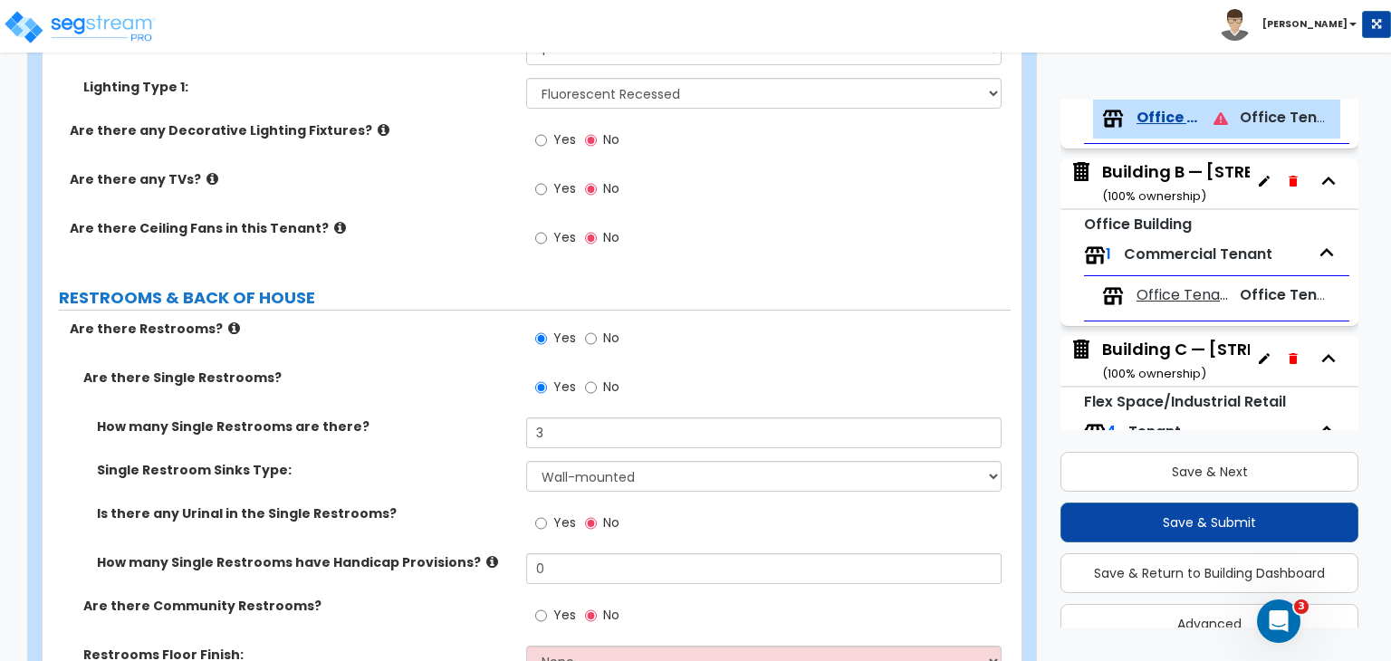
click at [450, 470] on div "Single Restroom Sinks Type: Please Choose One Wall-mounted Vanity-mounted" at bounding box center [527, 482] width 968 height 43
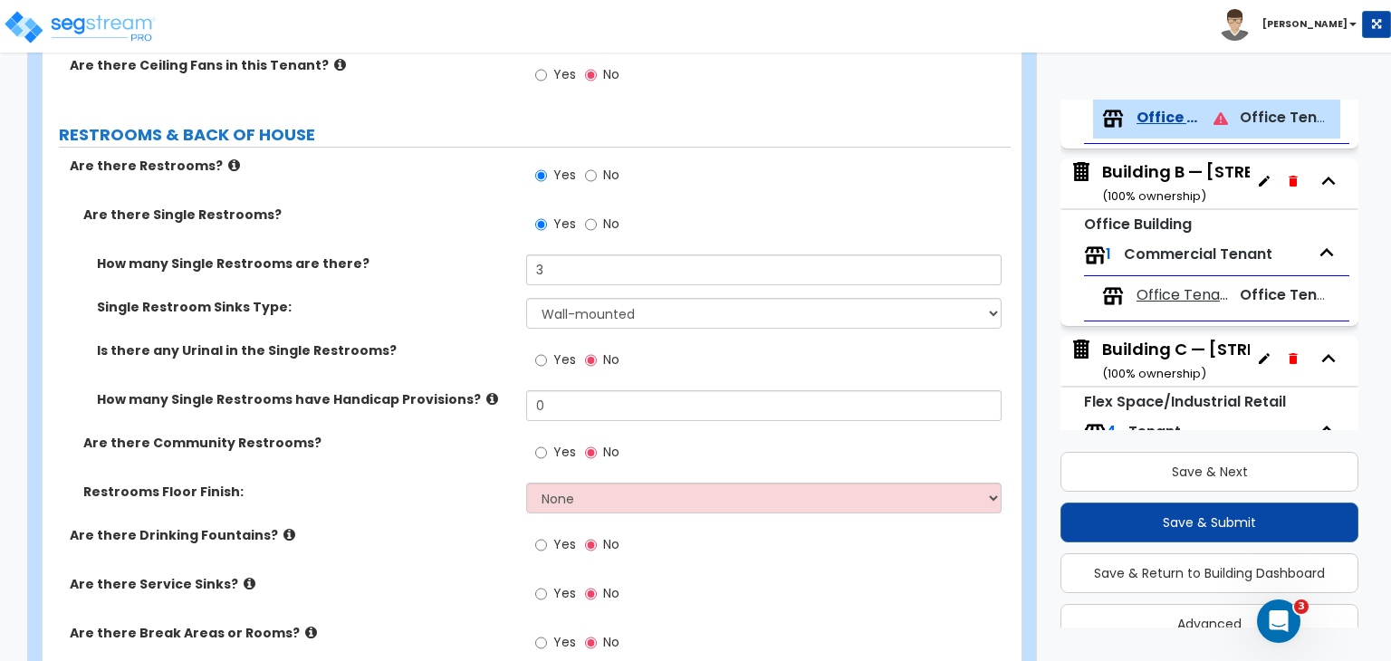
scroll to position [2390, 0]
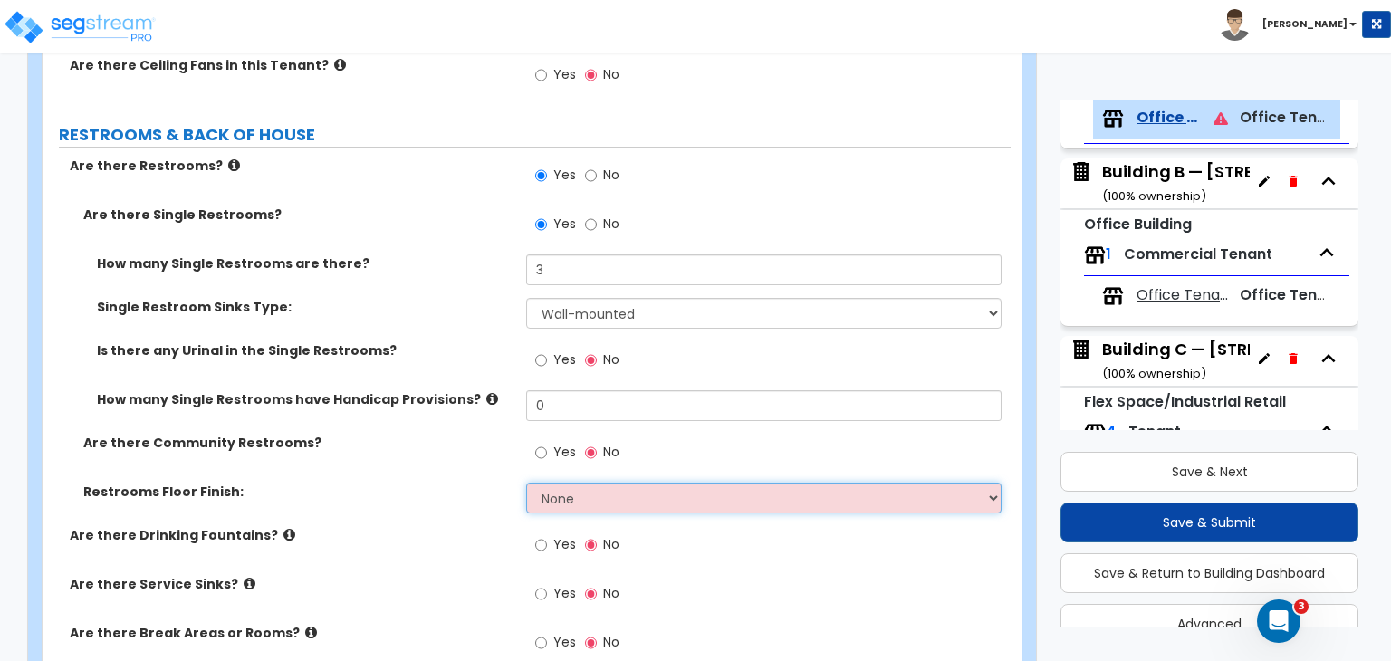
click at [543, 483] on select "None Tile Flooring Resilient Laminate Flooring VCT Flooring Sheet Vinyl Flooring" at bounding box center [763, 498] width 474 height 31
select select "1"
click at [526, 483] on select "None Tile Flooring Resilient Laminate Flooring VCT Flooring Sheet Vinyl Flooring" at bounding box center [763, 498] width 474 height 31
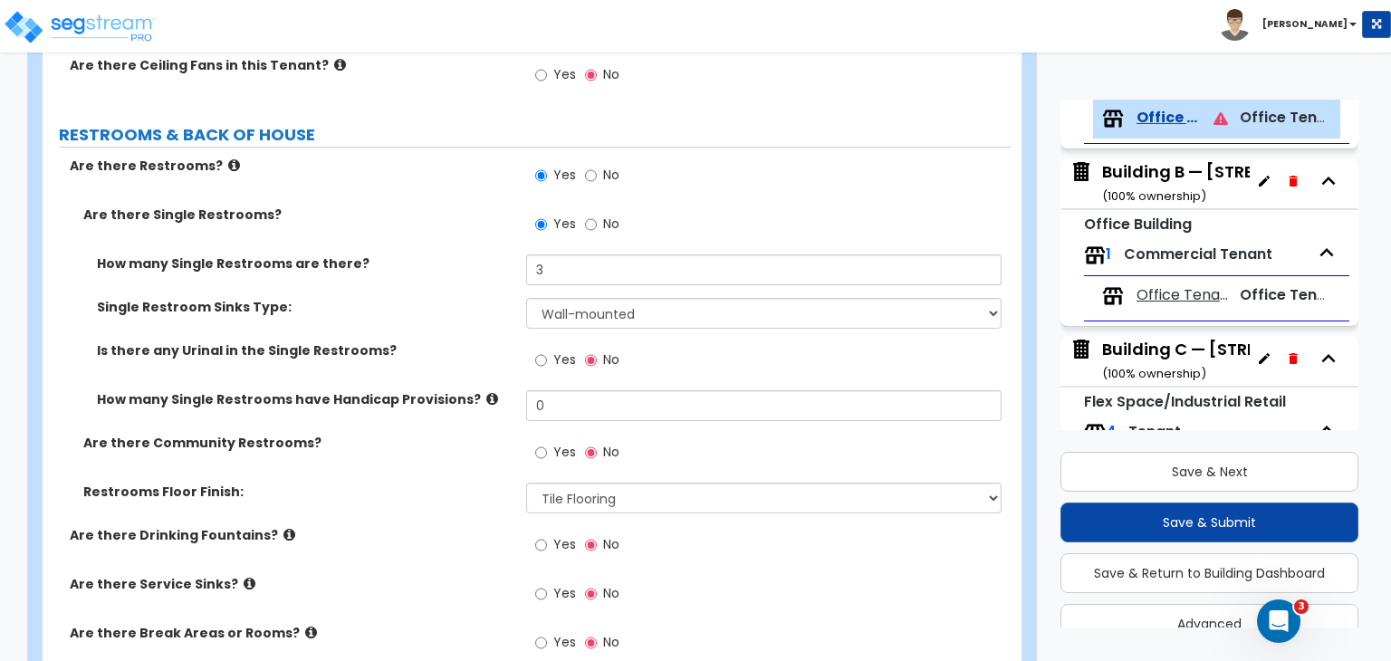
click at [466, 483] on label "Restrooms Floor Finish:" at bounding box center [297, 492] width 429 height 18
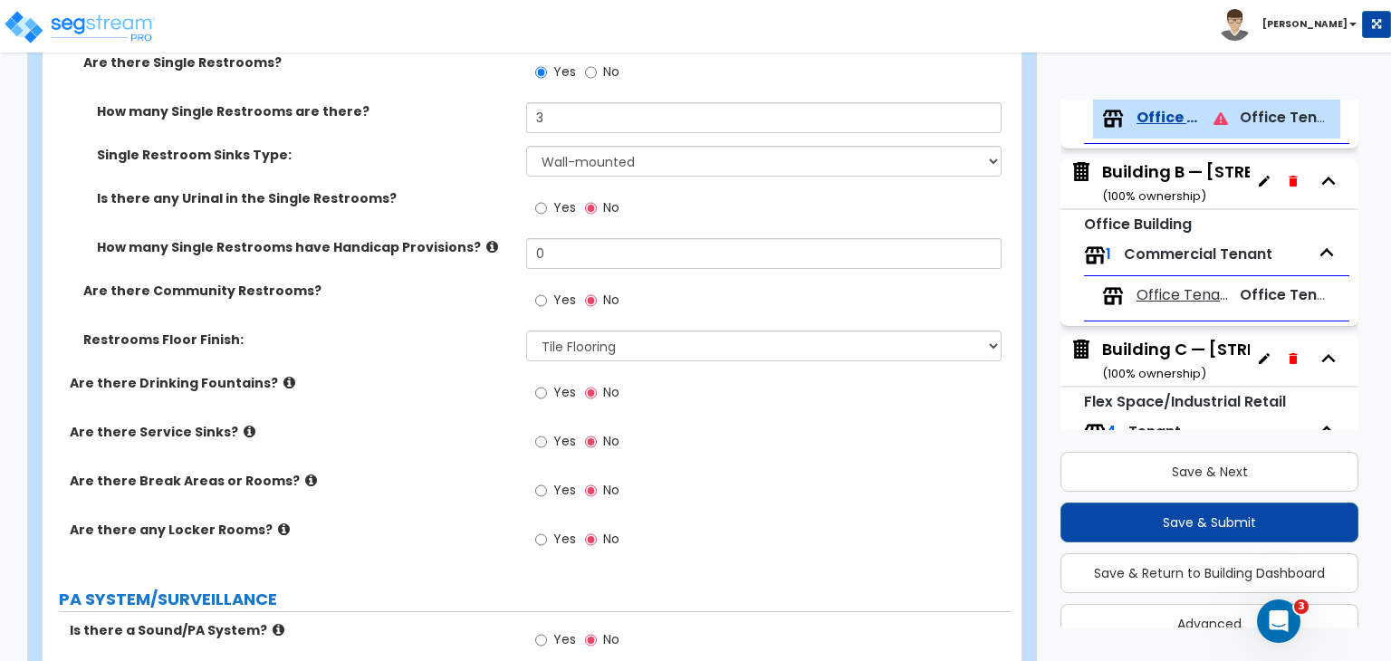
scroll to position [2542, 0]
click at [537, 481] on input "Yes" at bounding box center [541, 491] width 12 height 20
radio input "true"
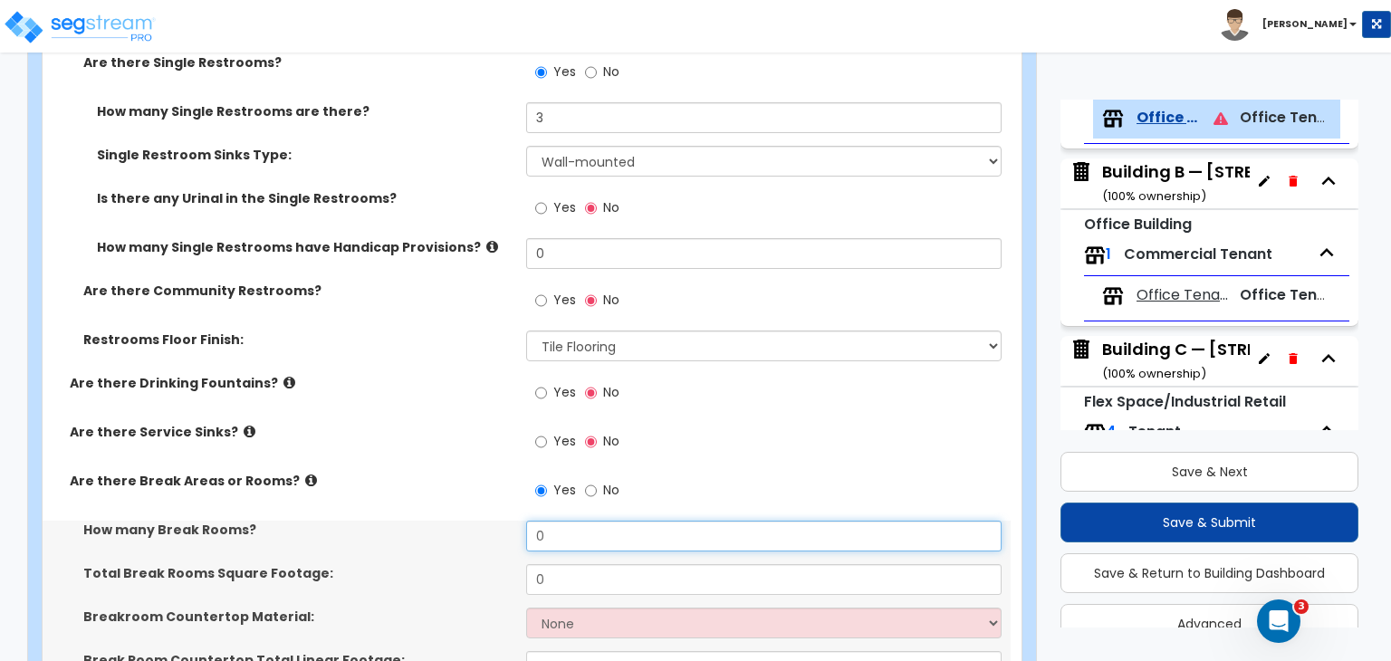
drag, startPoint x: 562, startPoint y: 509, endPoint x: 473, endPoint y: 516, distance: 89.9
click at [473, 521] on div "How many Break Rooms? 0" at bounding box center [527, 542] width 968 height 43
type input "3"
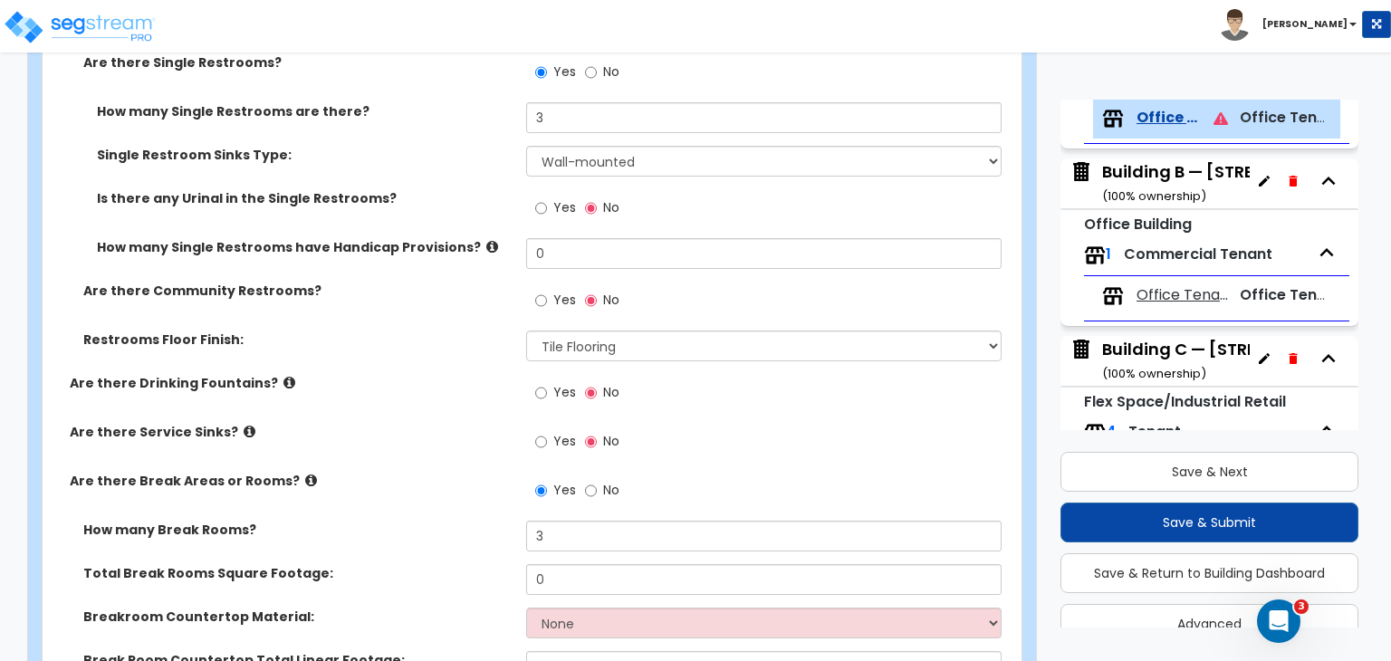
click at [473, 521] on label "How many Break Rooms?" at bounding box center [297, 530] width 429 height 18
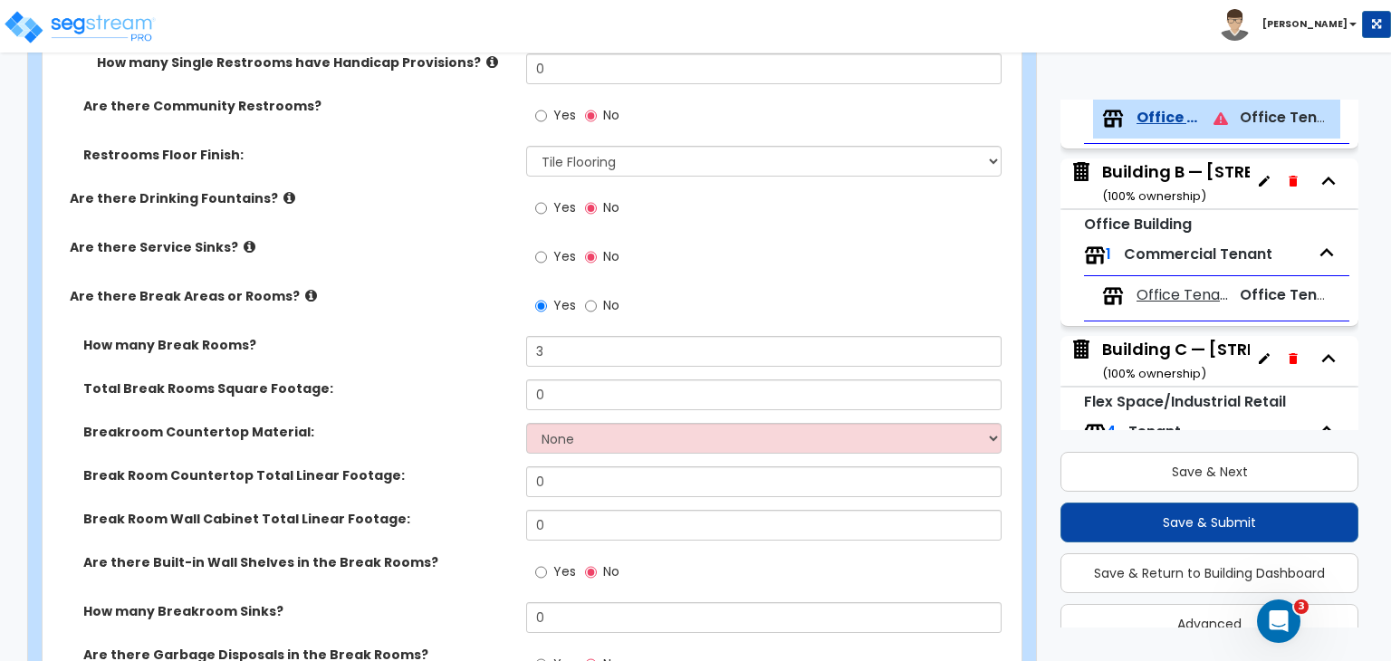
scroll to position [2771, 0]
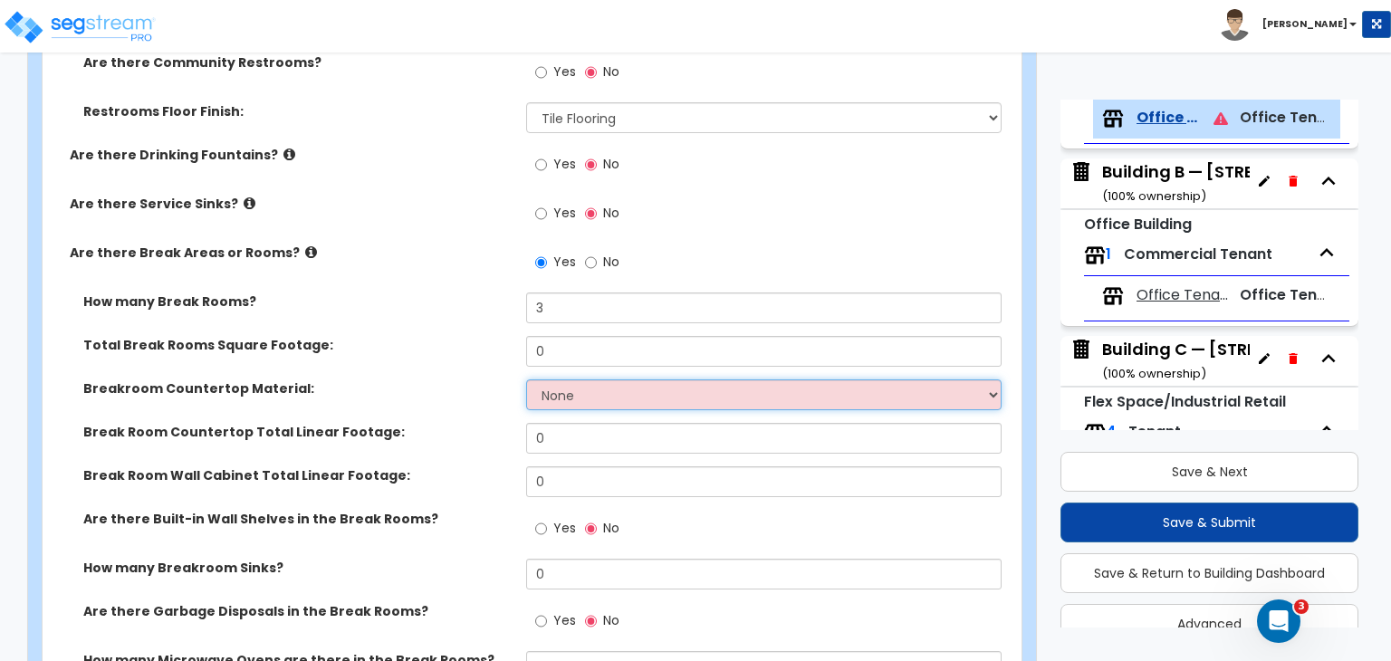
click at [551, 383] on select "None Plastic Laminate Solid Surface Stone Quartz Marble Tile Wood Stainless Ste…" at bounding box center [763, 394] width 474 height 31
select select "1"
click at [526, 379] on select "None Plastic Laminate Solid Surface Stone Quartz Marble Tile Wood Stainless Ste…" at bounding box center [763, 394] width 474 height 31
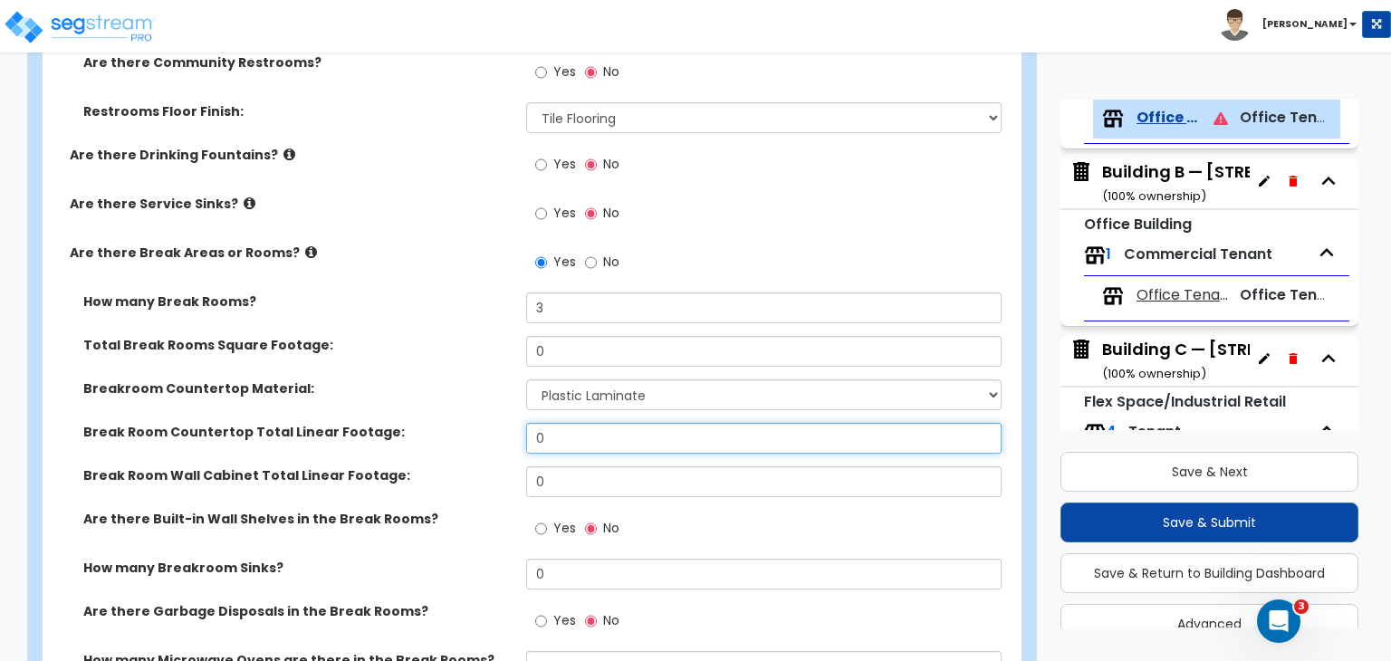
drag, startPoint x: 570, startPoint y: 417, endPoint x: 437, endPoint y: 414, distance: 132.2
click at [437, 423] on div "Break Room Countertop Total Linear Footage: 0" at bounding box center [527, 444] width 968 height 43
type input "18"
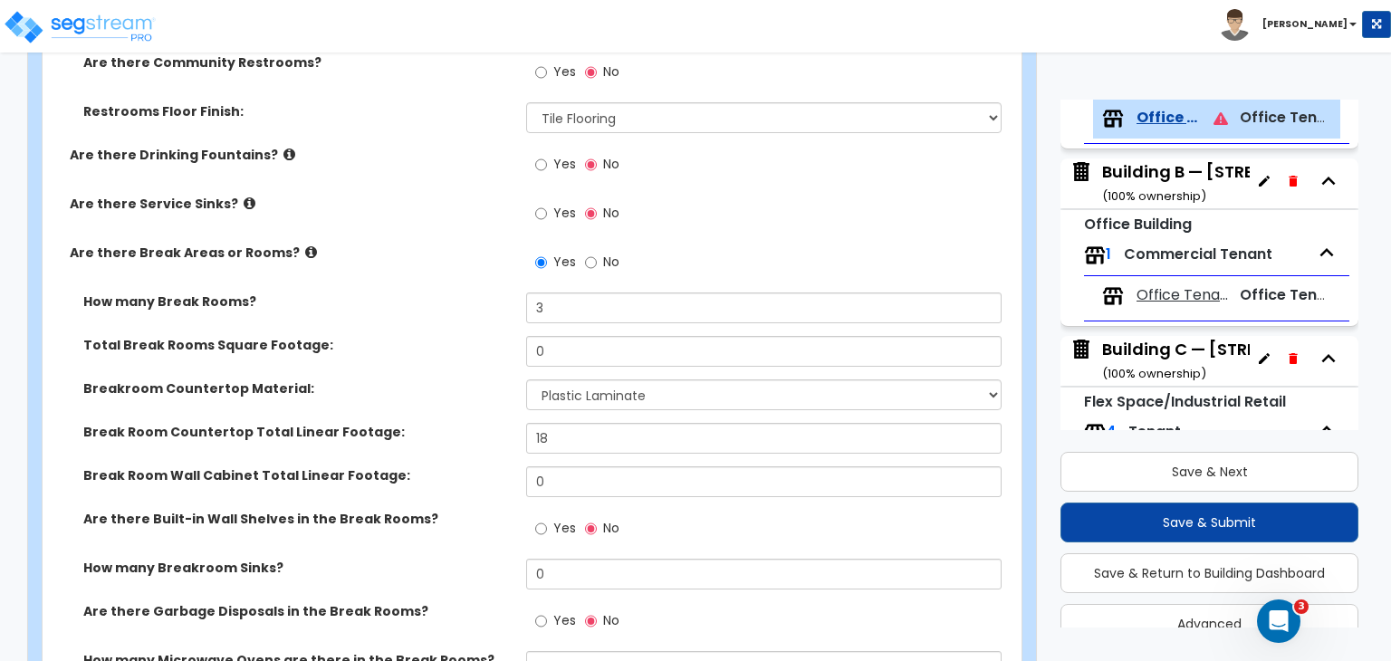
click at [444, 466] on label "Break Room Wall Cabinet Total Linear Footage:" at bounding box center [297, 475] width 429 height 18
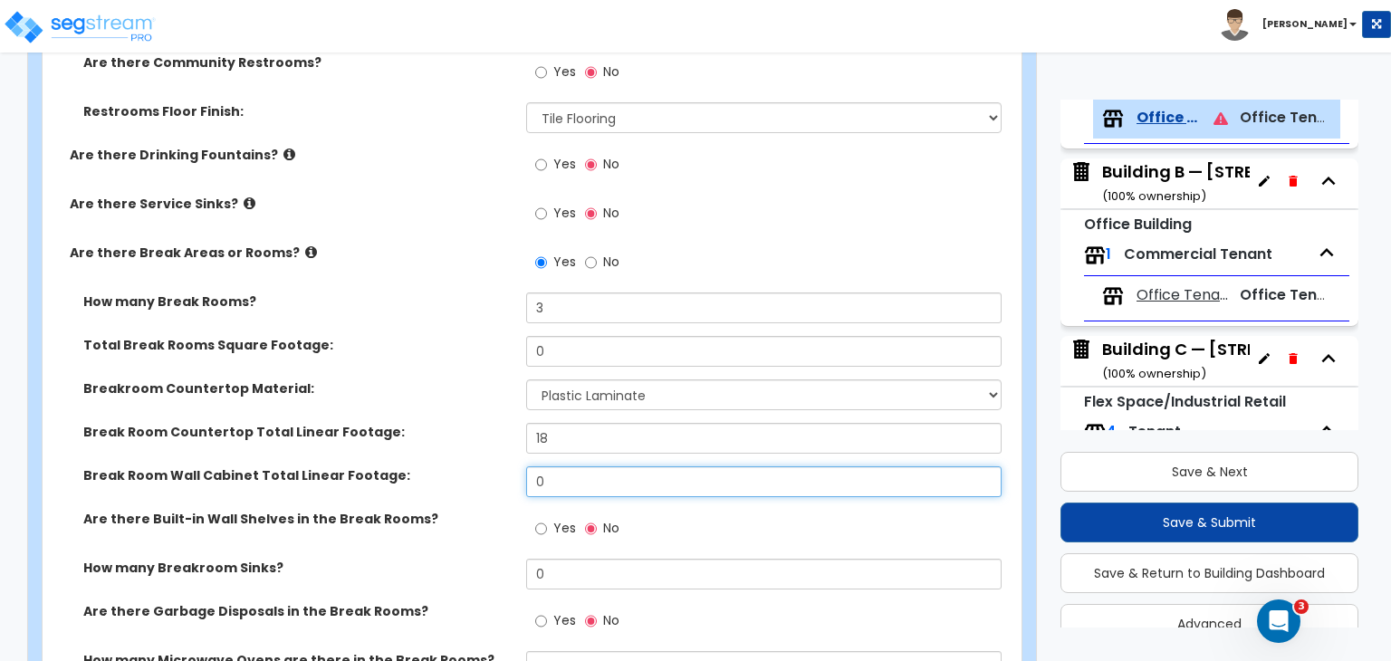
drag, startPoint x: 568, startPoint y: 460, endPoint x: 441, endPoint y: 460, distance: 126.8
click at [441, 466] on div "Break Room Wall Cabinet Total Linear Footage: 0" at bounding box center [527, 487] width 968 height 43
type input "18"
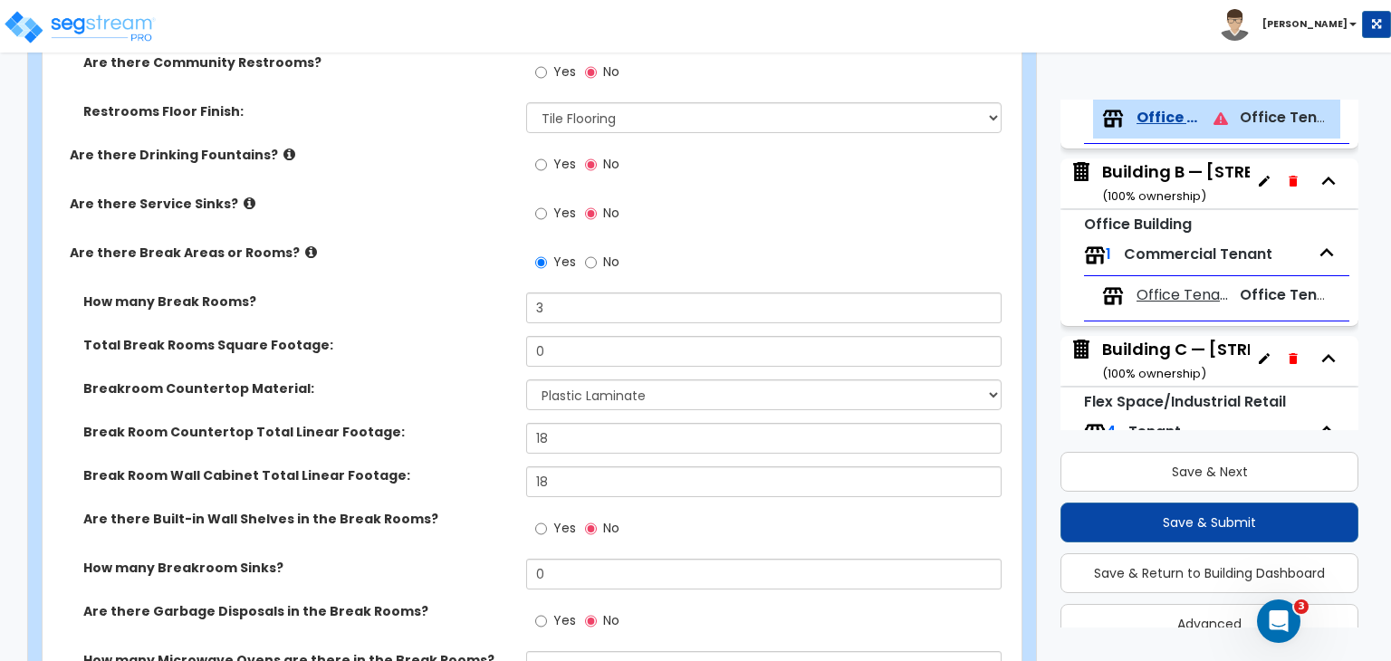
click at [449, 472] on div "Break Room Wall Cabinet Total Linear Footage: 18" at bounding box center [527, 487] width 968 height 43
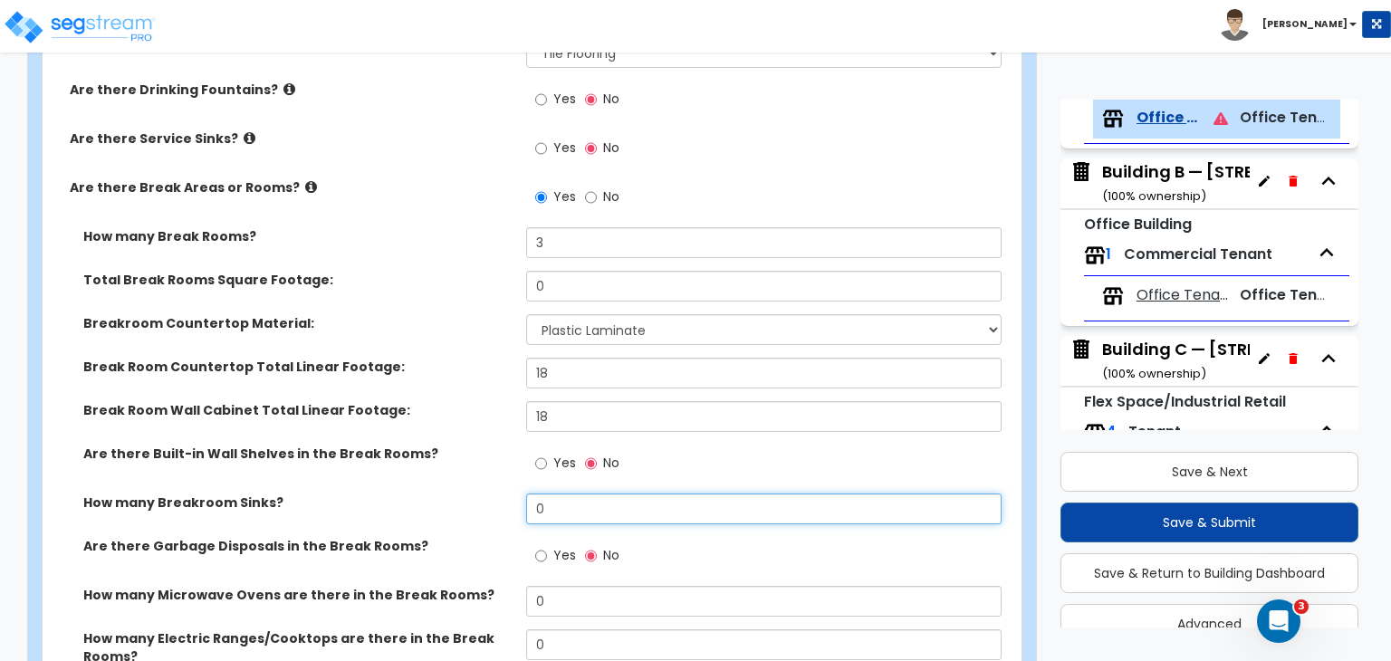
drag, startPoint x: 560, startPoint y: 487, endPoint x: 441, endPoint y: 486, distance: 119.5
click at [441, 493] on div "How many Breakroom Sinks? 0" at bounding box center [527, 514] width 968 height 43
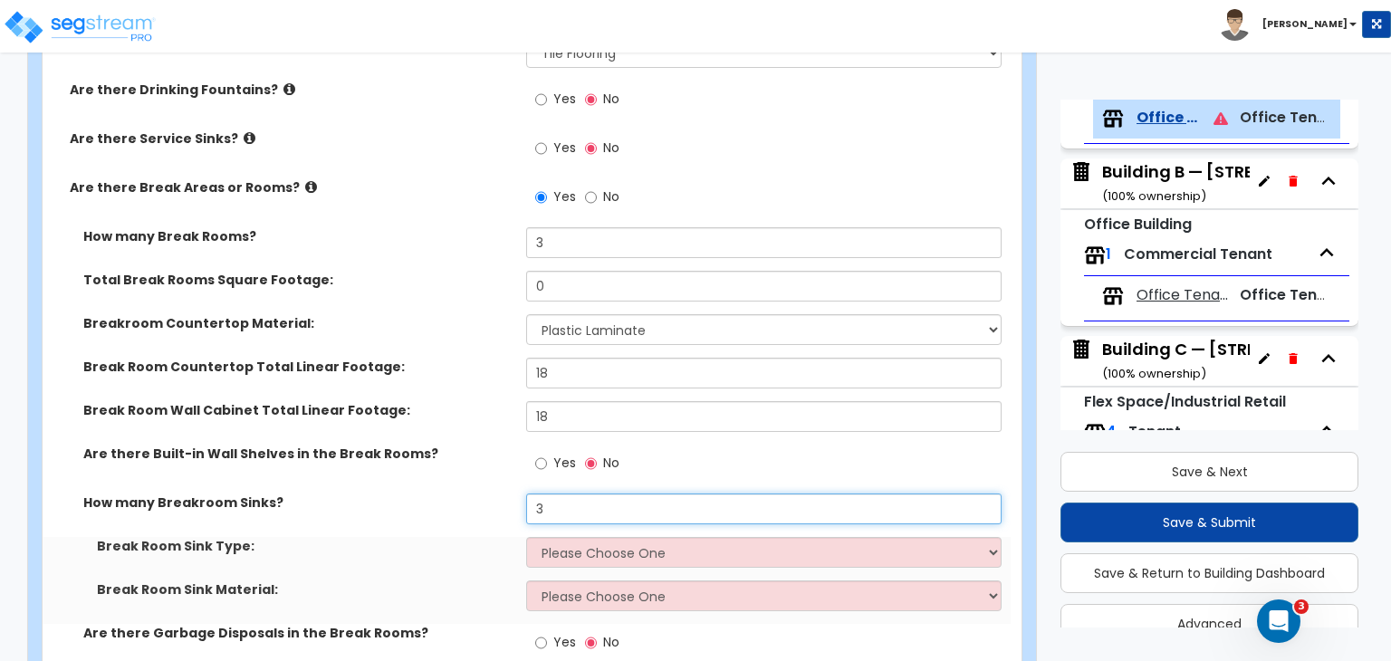
type input "3"
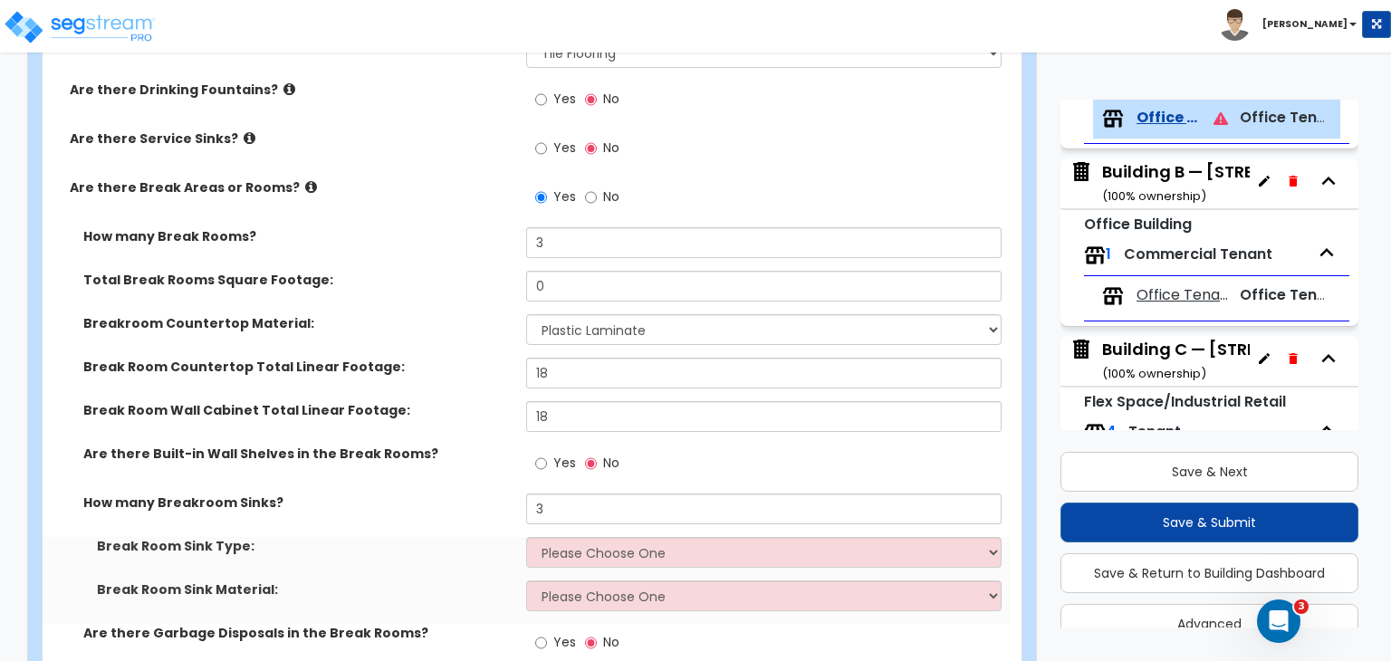
click at [474, 460] on div "Are there Built-in Wall Shelves in the Break Rooms? Yes No" at bounding box center [527, 469] width 968 height 49
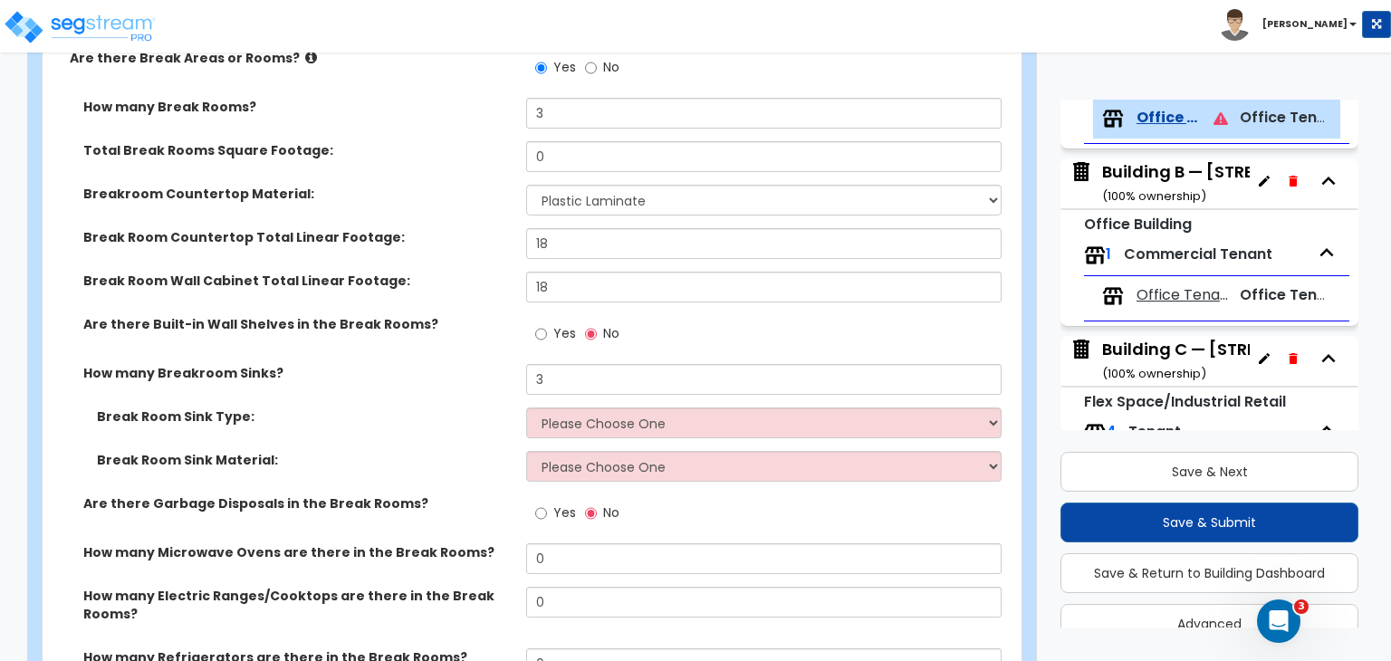
scroll to position [2966, 0]
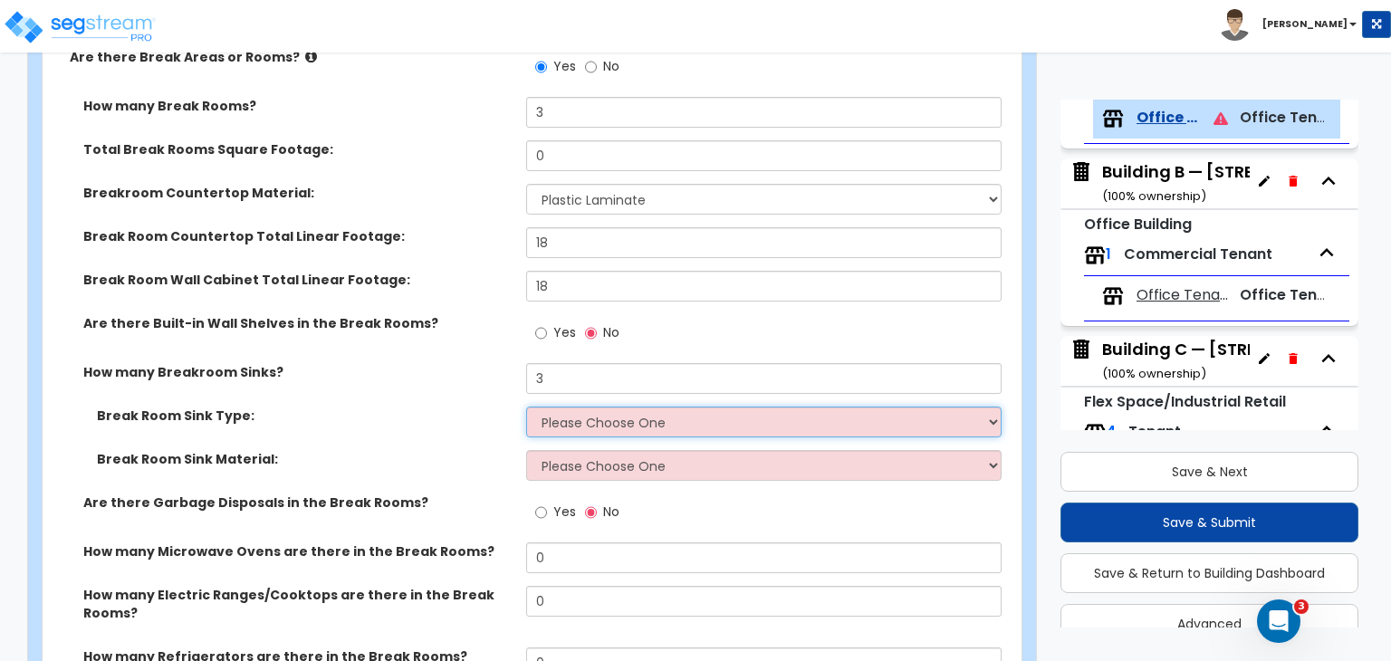
click at [619, 407] on select "Please Choose One Single Sink Double Sink" at bounding box center [763, 422] width 474 height 31
select select "1"
click at [526, 407] on select "Please Choose One Single Sink Double Sink" at bounding box center [763, 422] width 474 height 31
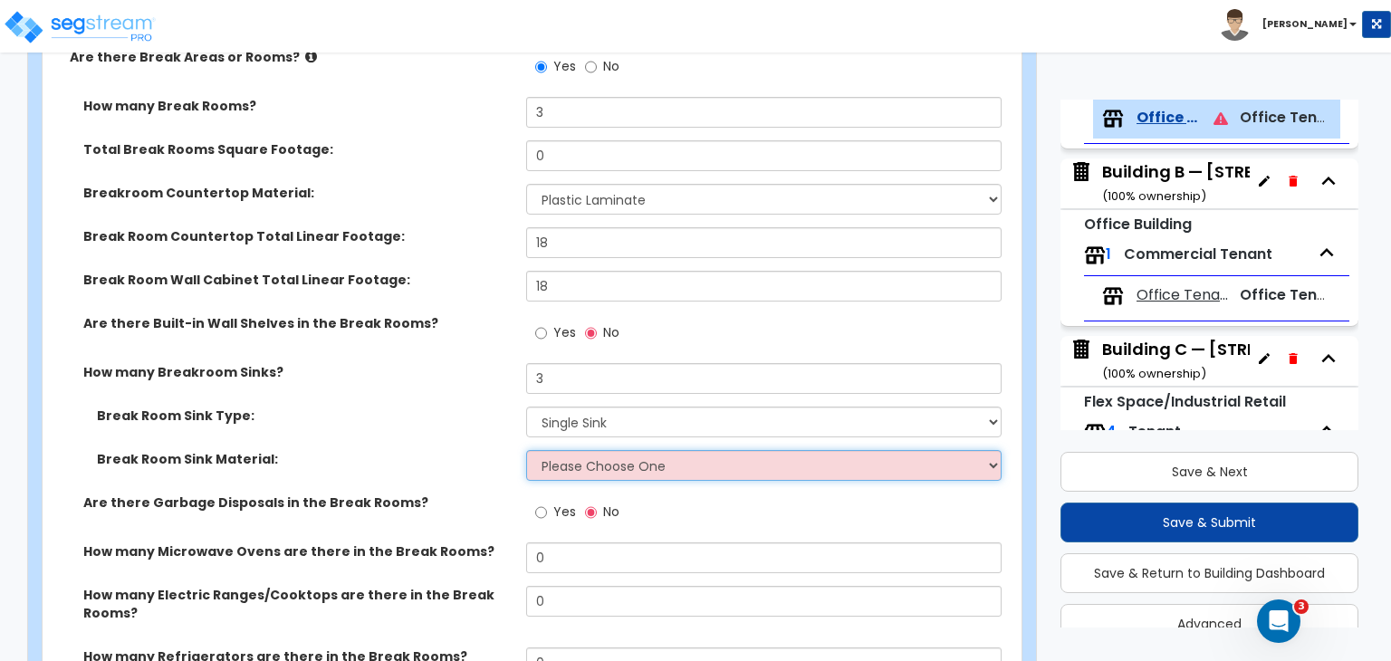
click at [612, 452] on select "Please Choose One Stainless Steel Porcelain Enamel Cast Iron" at bounding box center [763, 465] width 474 height 31
select select "1"
click at [526, 450] on select "Please Choose One Stainless Steel Porcelain Enamel Cast Iron" at bounding box center [763, 465] width 474 height 31
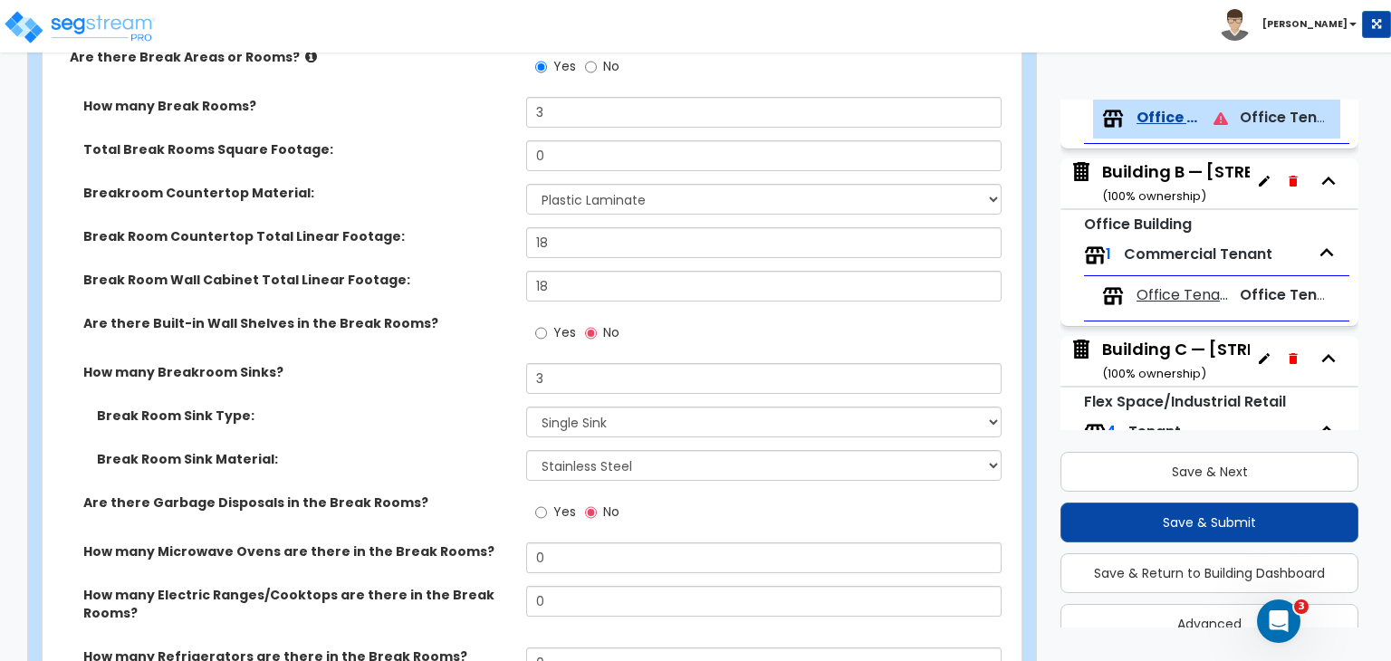
click at [457, 419] on div "Break Room Sink Type: Please Choose One Single Sink Double Sink" at bounding box center [527, 428] width 968 height 43
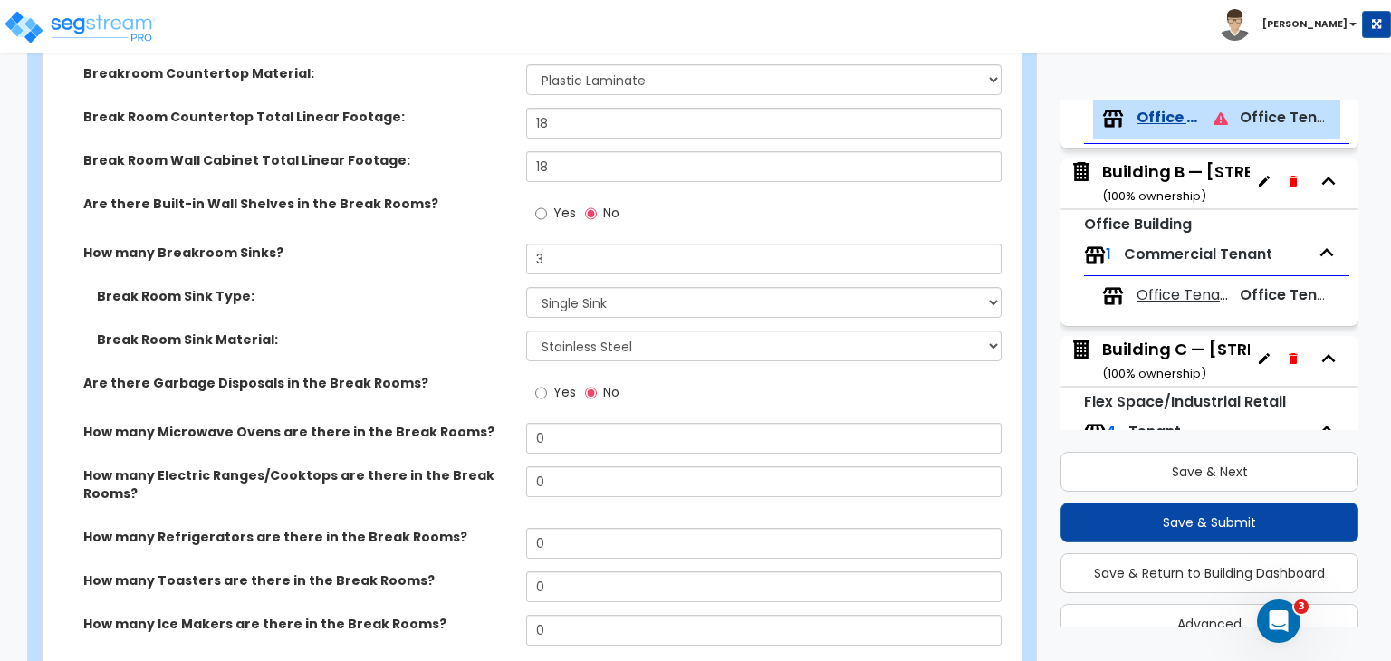
scroll to position [3107, 0]
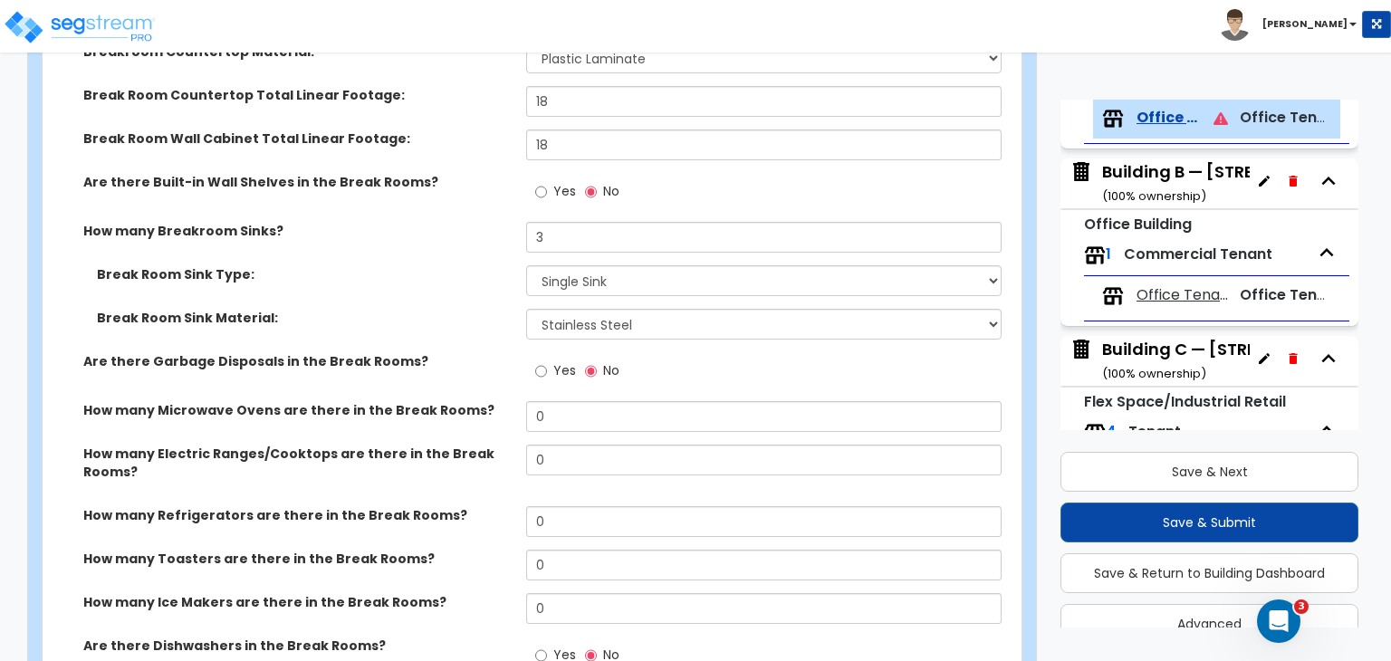
click at [427, 328] on div "Break Room Sink Material: Please Choose One Stainless Steel Porcelain Enamel Ca…" at bounding box center [527, 330] width 968 height 43
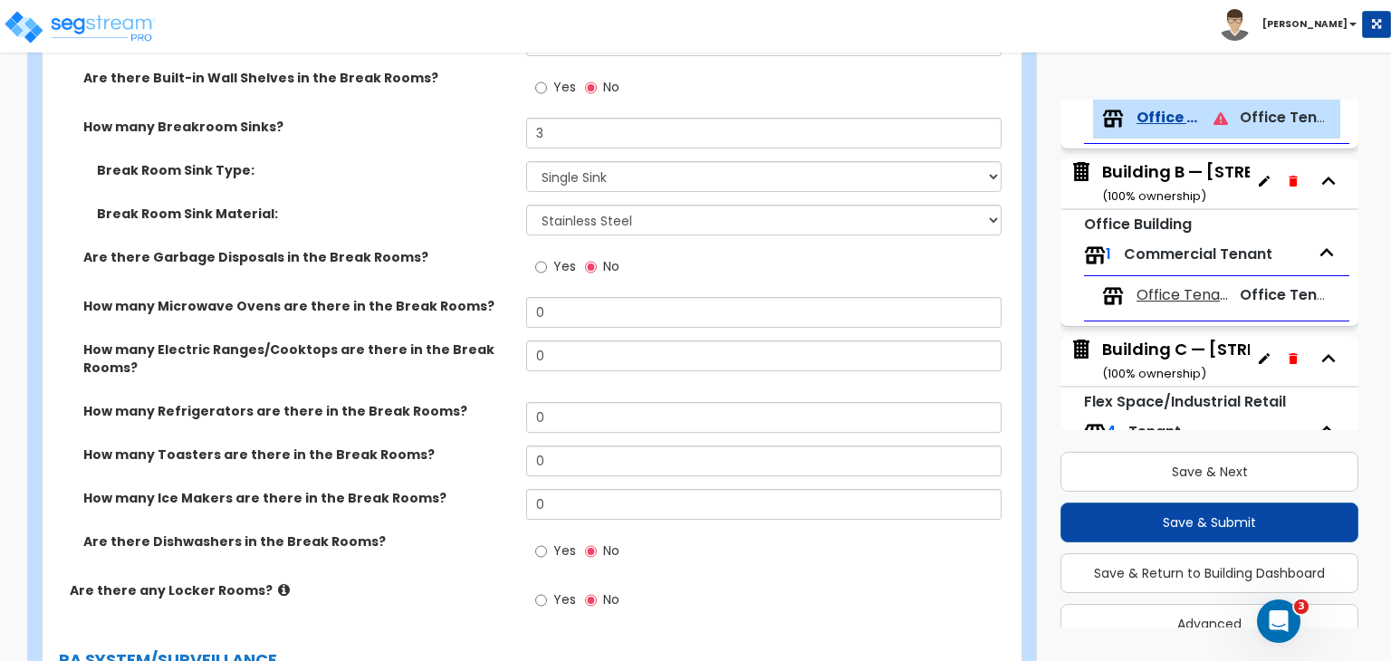
scroll to position [3212, 0]
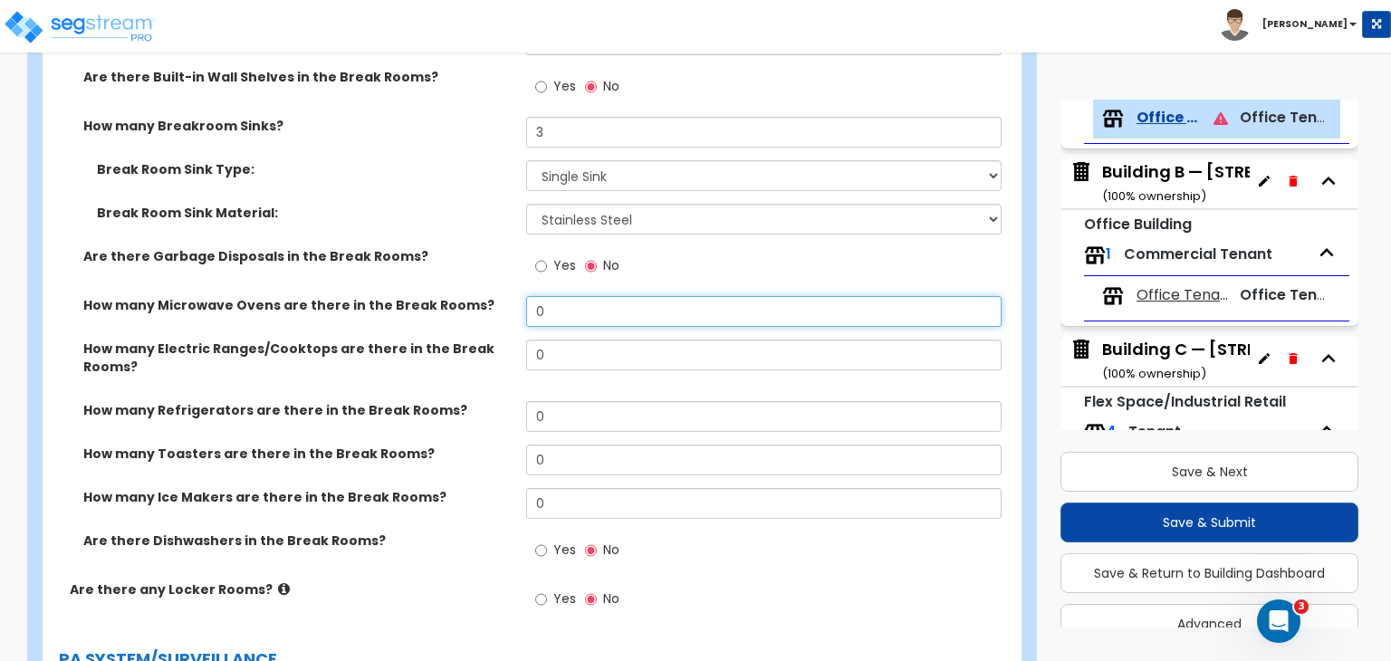
drag, startPoint x: 563, startPoint y: 291, endPoint x: 408, endPoint y: 291, distance: 154.8
click at [408, 296] on div "How many Microwave Ovens are there in the Break Rooms? 0" at bounding box center [527, 317] width 968 height 43
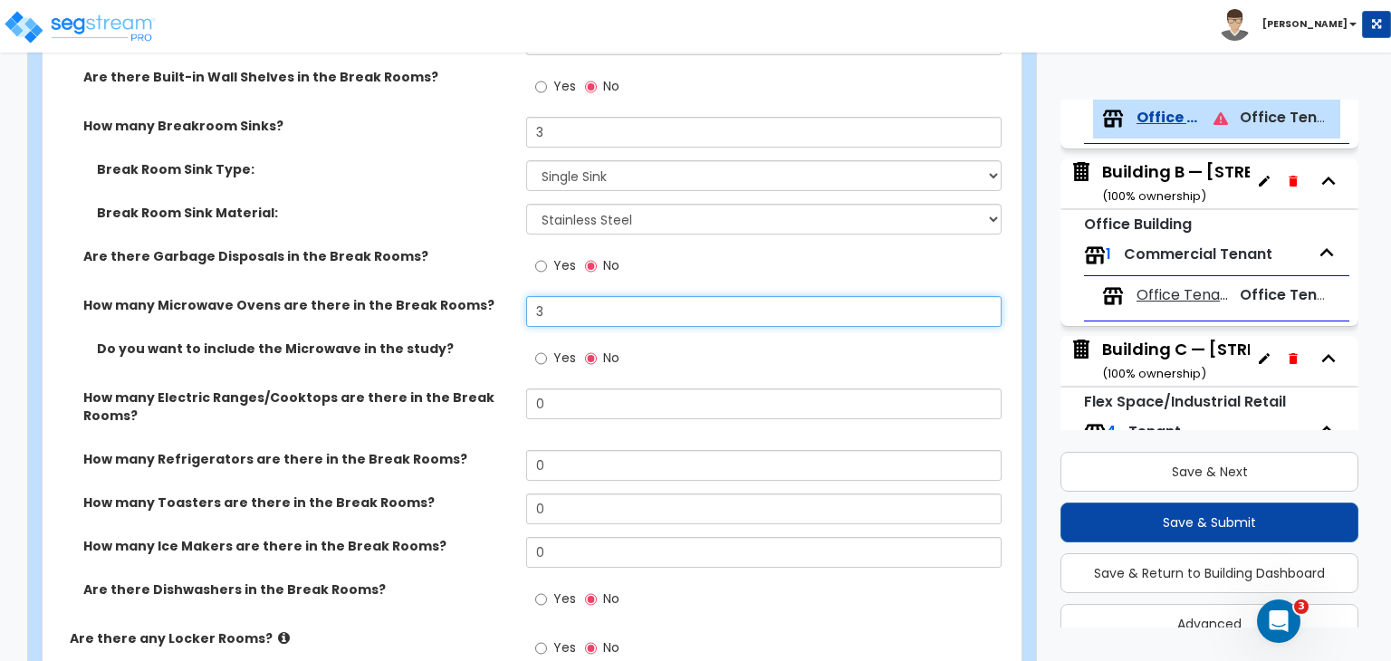
type input "3"
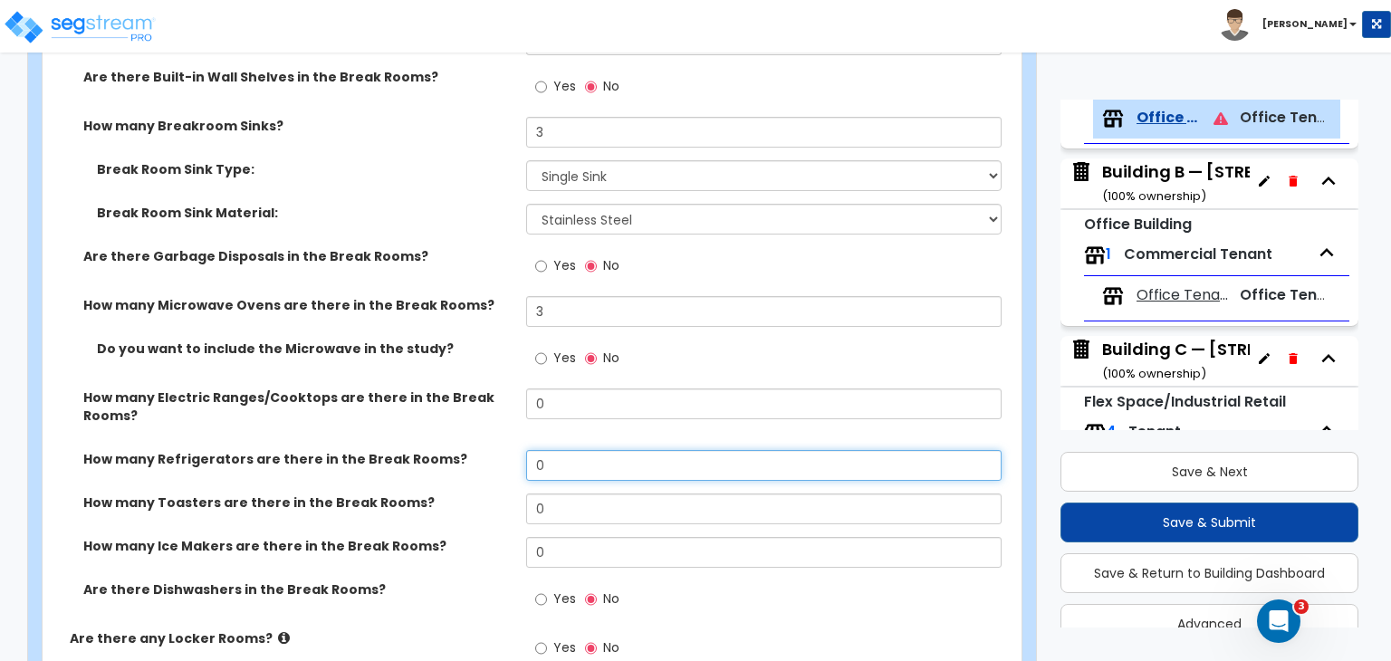
drag, startPoint x: 561, startPoint y: 446, endPoint x: 457, endPoint y: 450, distance: 104.2
click at [457, 450] on div "How many Refrigerators are there in the Break Rooms? 0" at bounding box center [527, 471] width 968 height 43
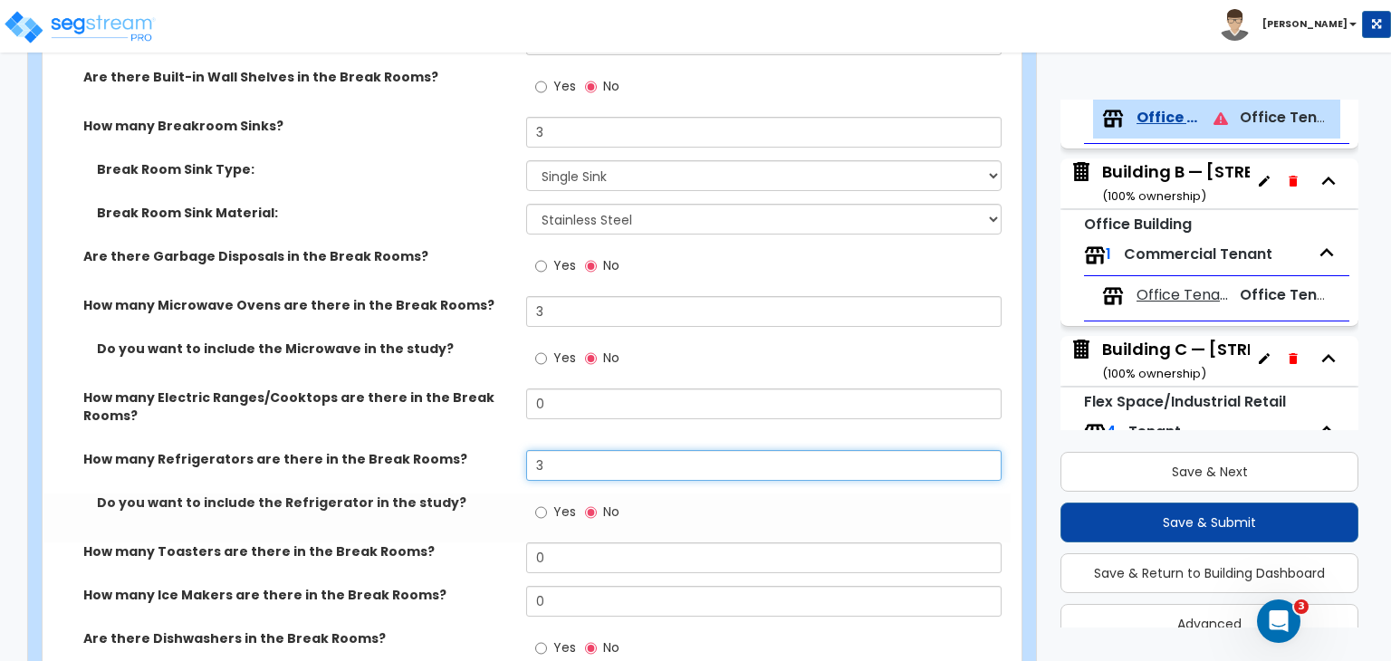
type input "3"
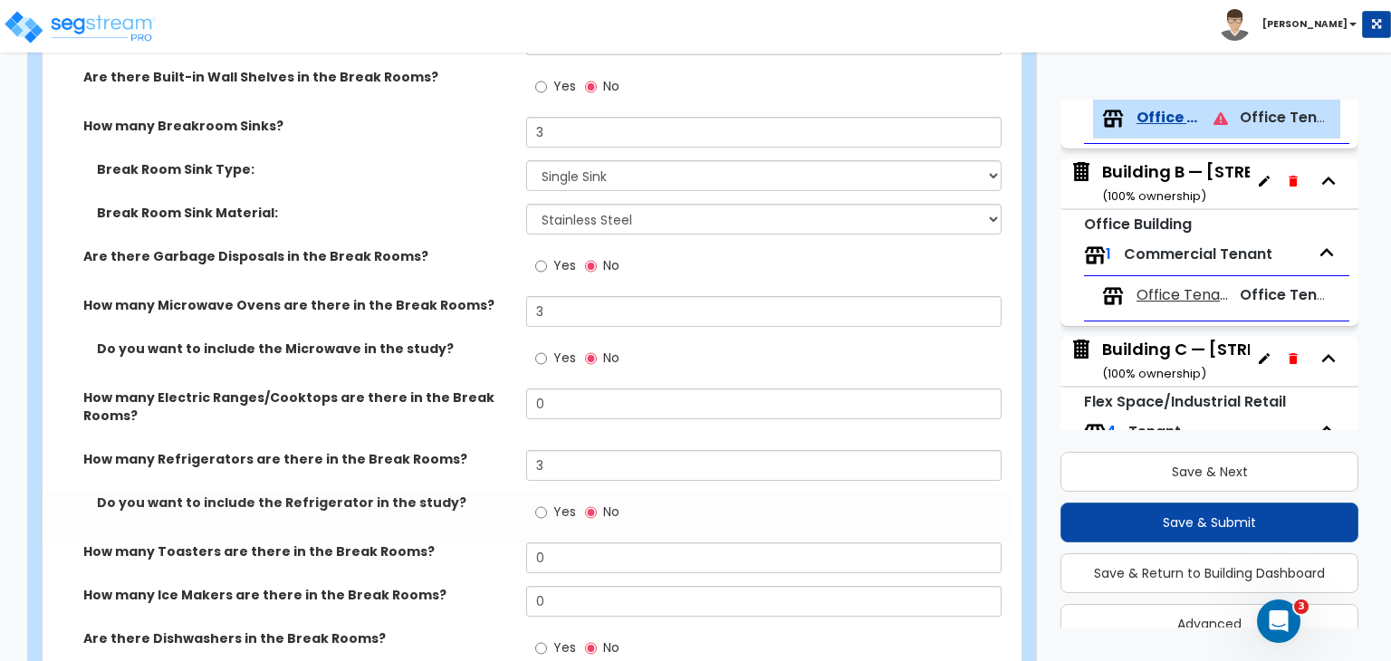
click at [488, 426] on div "How many Electric Ranges/Cooktops are there in the Break Rooms? 0" at bounding box center [527, 419] width 968 height 62
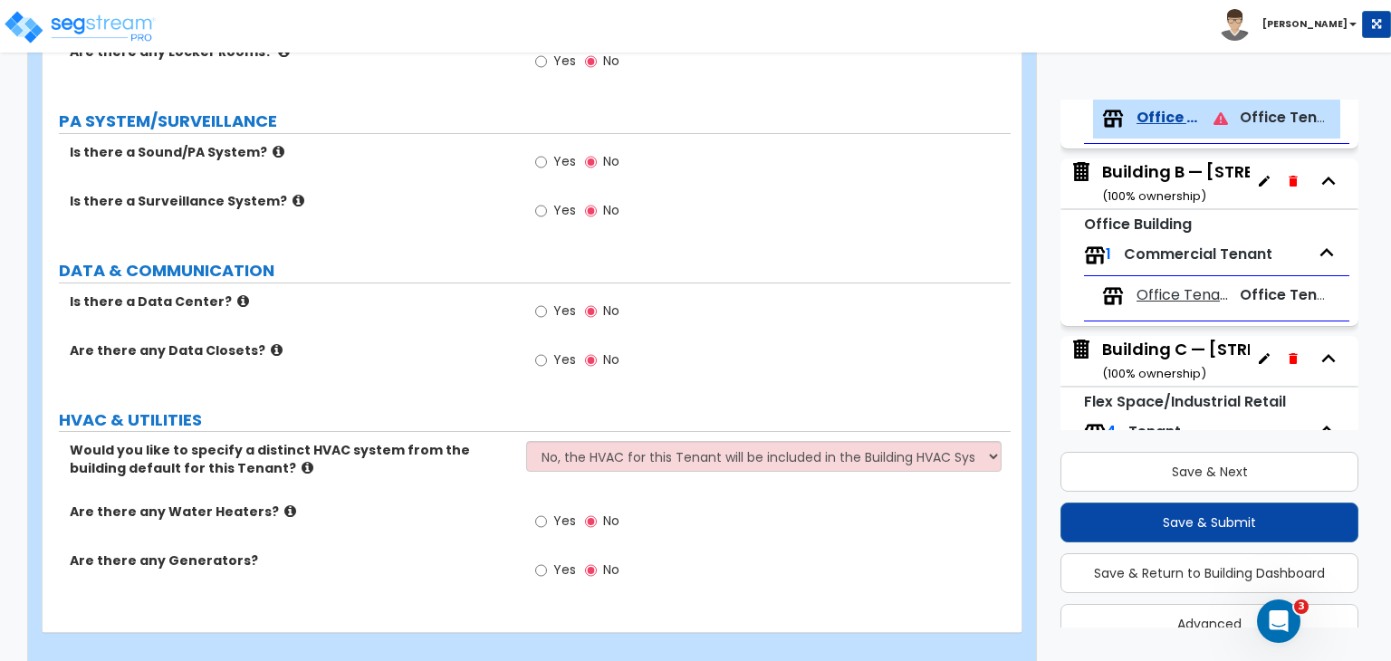
scroll to position [3850, 0]
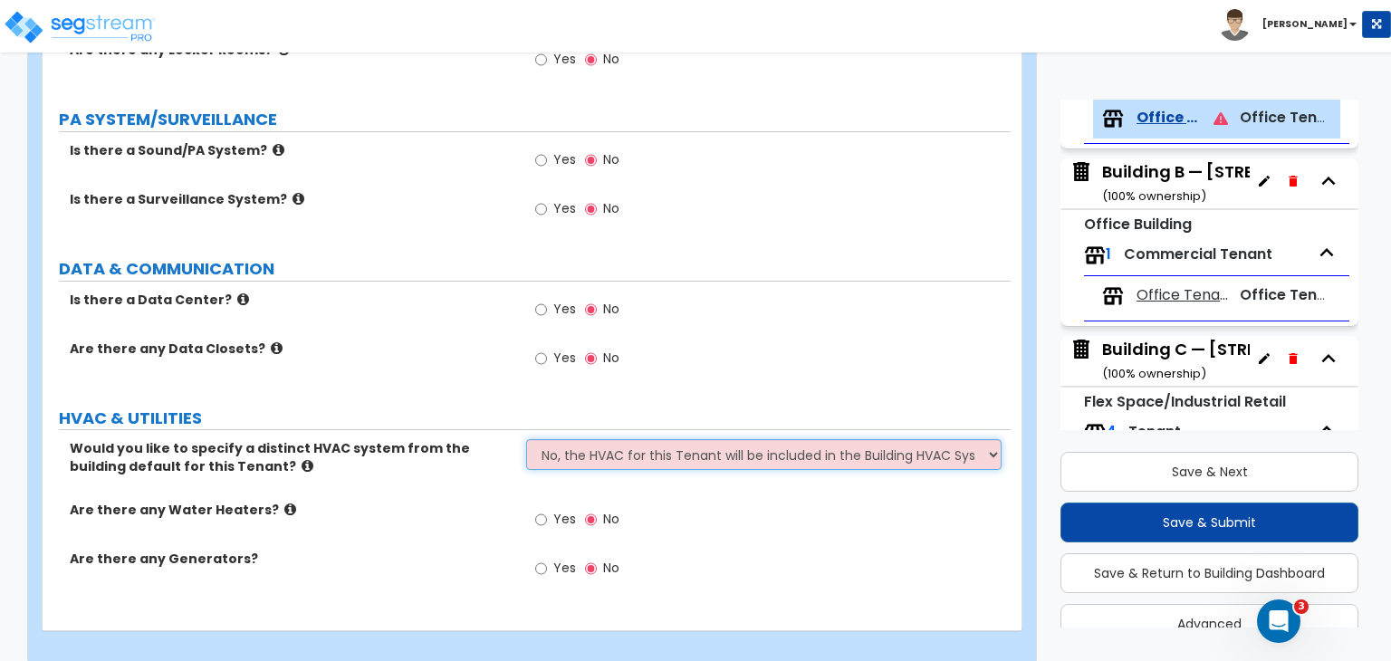
click at [590, 439] on select "No, the HVAC for this Tenant will be included in the Building HVAC System Yes, …" at bounding box center [763, 454] width 474 height 31
select select "1"
click at [526, 439] on select "No, the HVAC for this Tenant will be included in the Building HVAC System Yes, …" at bounding box center [763, 454] width 474 height 31
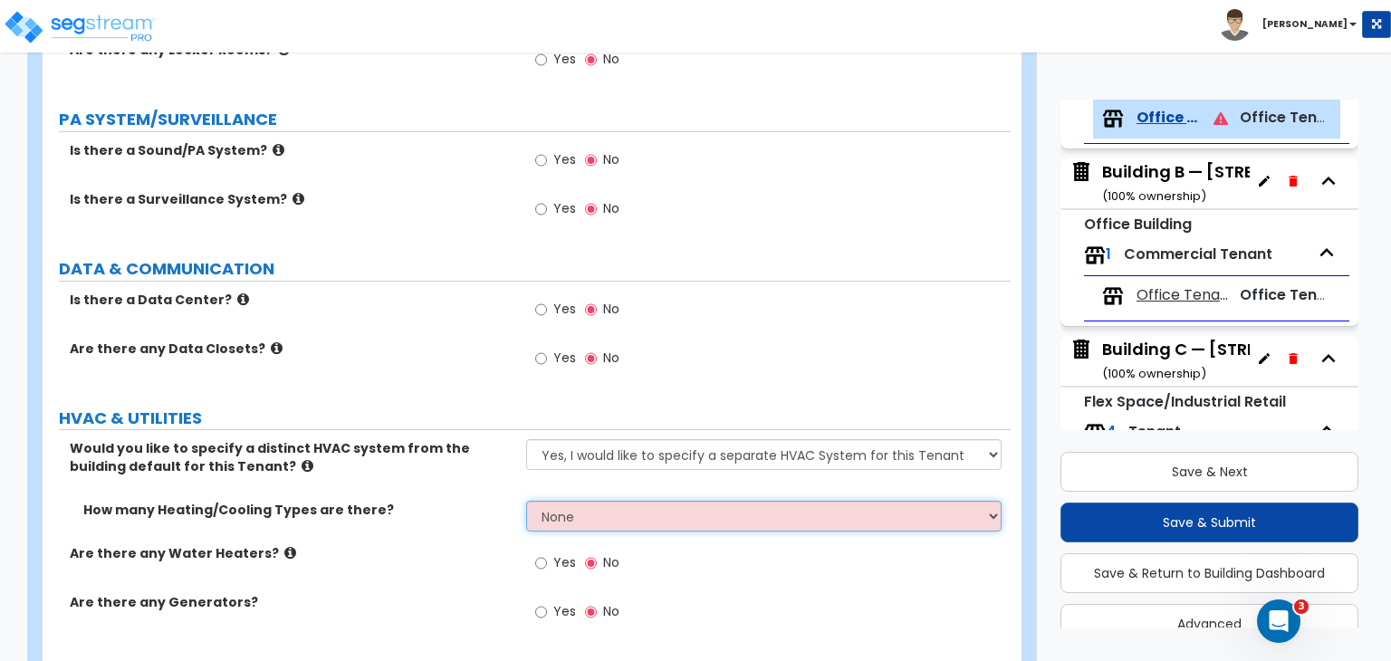
click at [582, 501] on select "None 1 2 3" at bounding box center [763, 516] width 474 height 31
select select "1"
click at [526, 501] on select "None 1 2 3" at bounding box center [763, 516] width 474 height 31
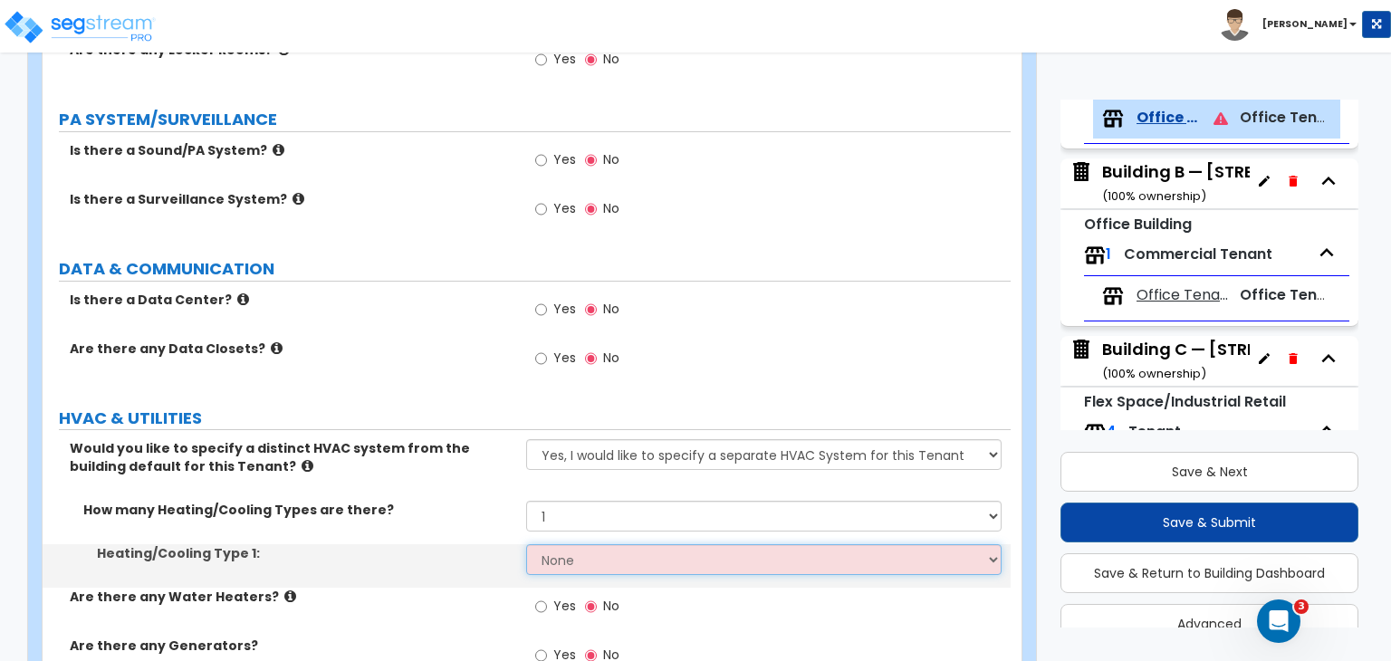
click at [583, 544] on select "None Heat Only Centralized Heating & Cooling Thru Wall Air Conditioners Mini Sp…" at bounding box center [763, 559] width 474 height 31
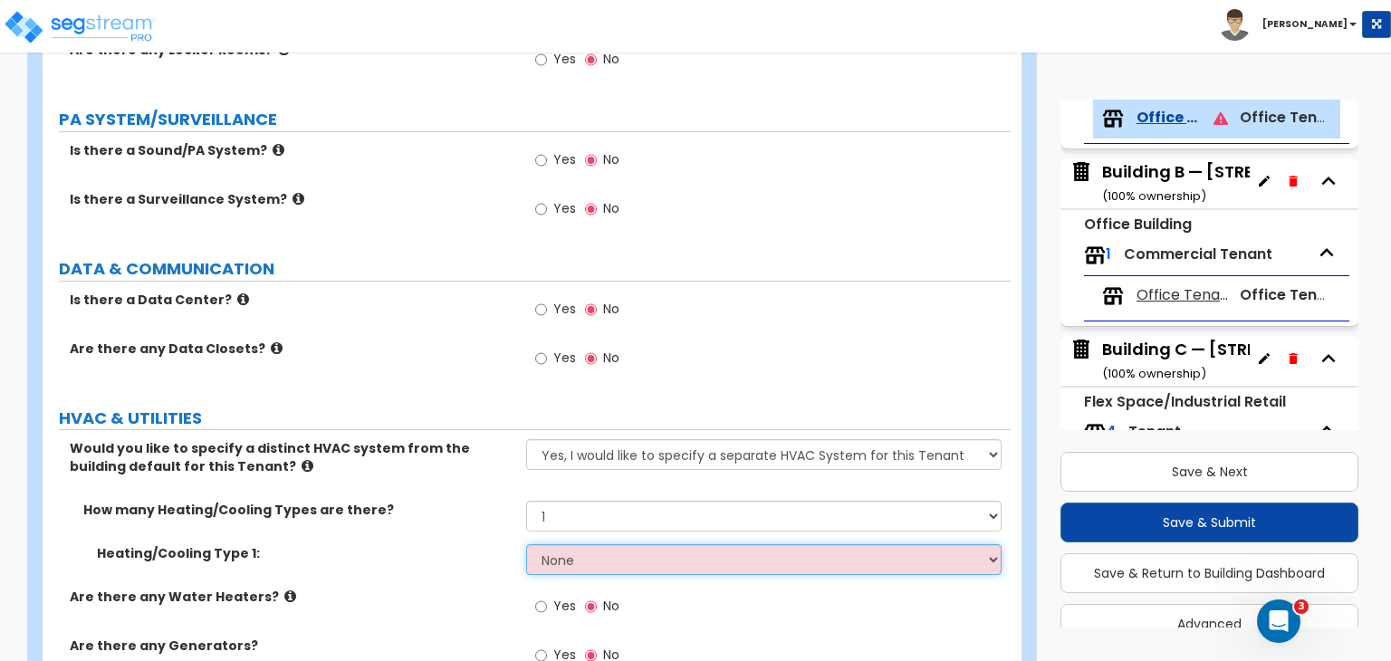
select select "2"
click at [526, 544] on select "None Heat Only Centralized Heating & Cooling Thru Wall Air Conditioners Mini Sp…" at bounding box center [763, 559] width 474 height 31
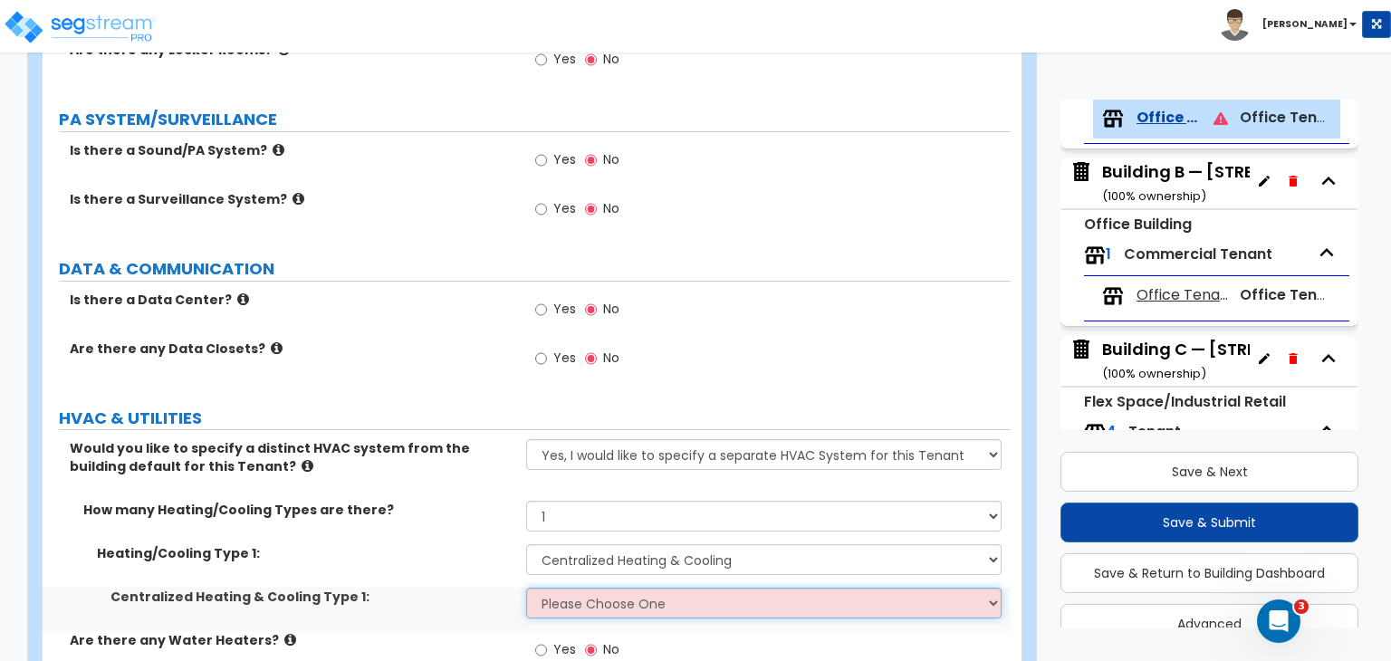
click at [582, 588] on select "Please Choose One Rooftop Unit Furnace-Condenser Forced Air Split Heating/Cooli…" at bounding box center [763, 603] width 474 height 31
select select "1"
click at [526, 588] on select "Please Choose One Rooftop Unit Furnace-Condenser Forced Air Split Heating/Cooli…" at bounding box center [763, 603] width 474 height 31
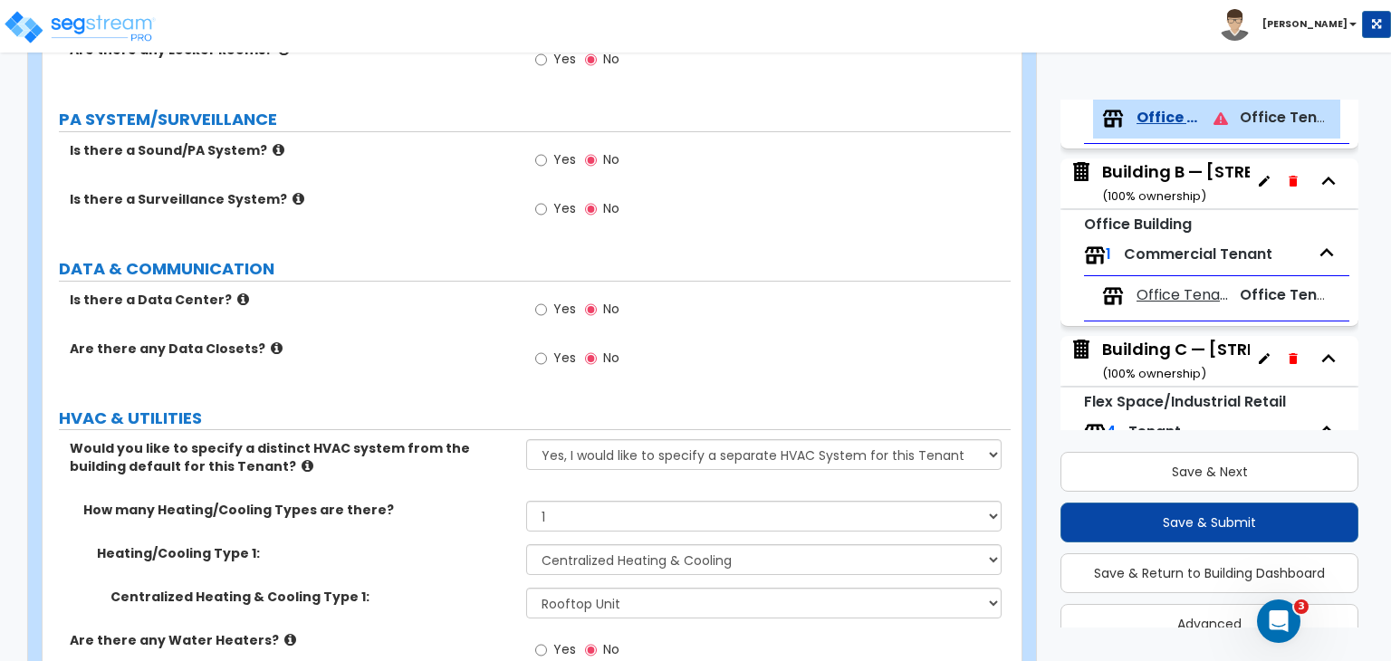
click at [471, 512] on div "How many Heating/Cooling Types are there? None 1 2 3" at bounding box center [527, 522] width 968 height 43
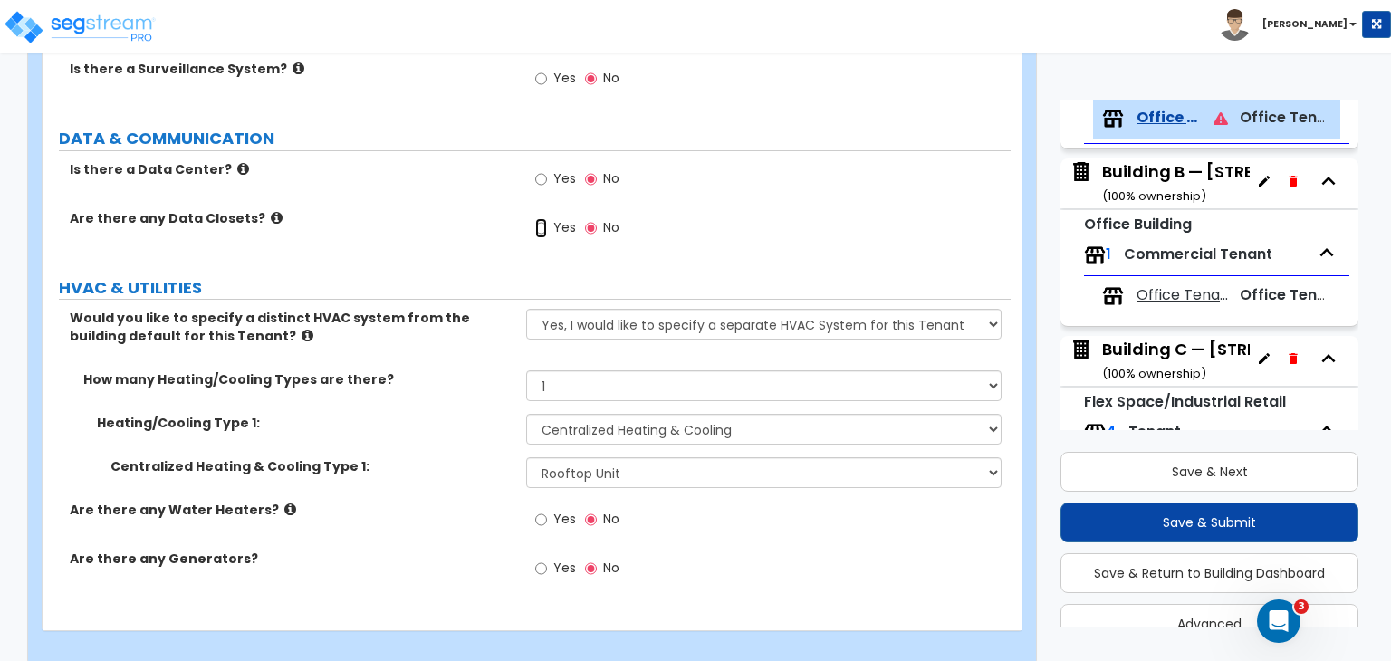
click at [539, 218] on input "Yes" at bounding box center [541, 228] width 12 height 20
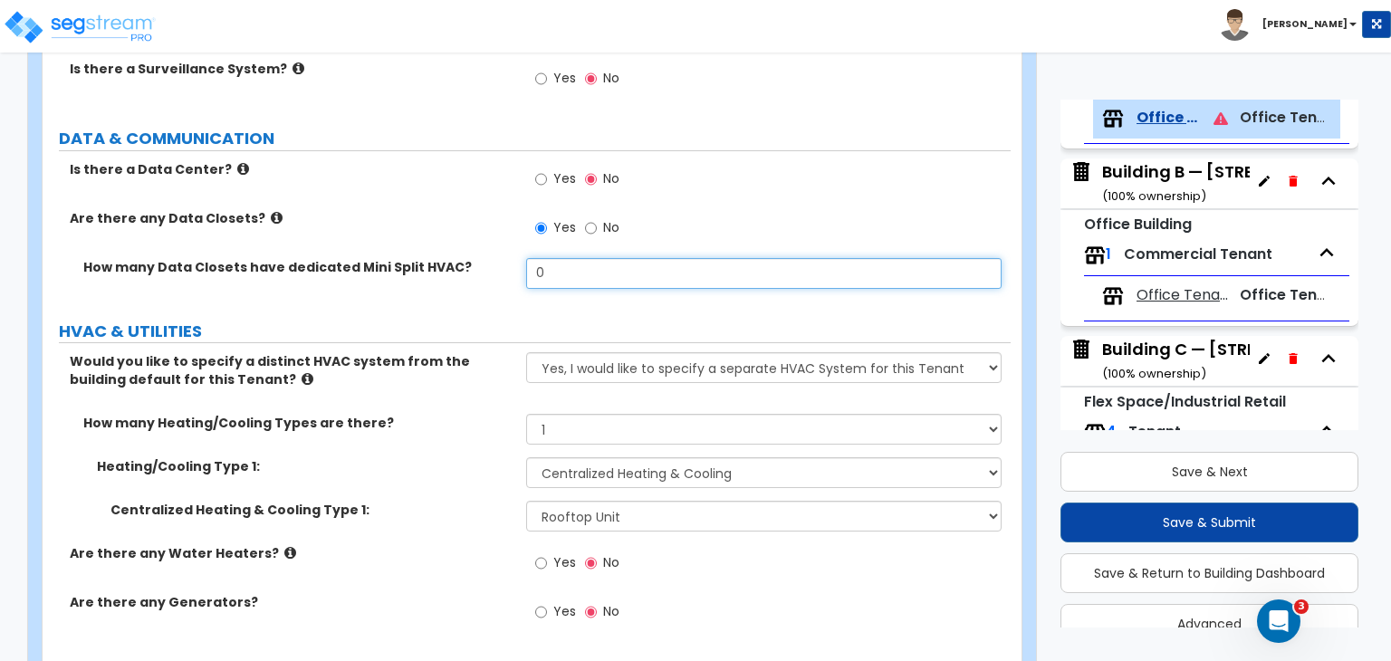
drag, startPoint x: 560, startPoint y: 250, endPoint x: 598, endPoint y: 261, distance: 38.7
click at [598, 261] on input "0" at bounding box center [763, 273] width 474 height 31
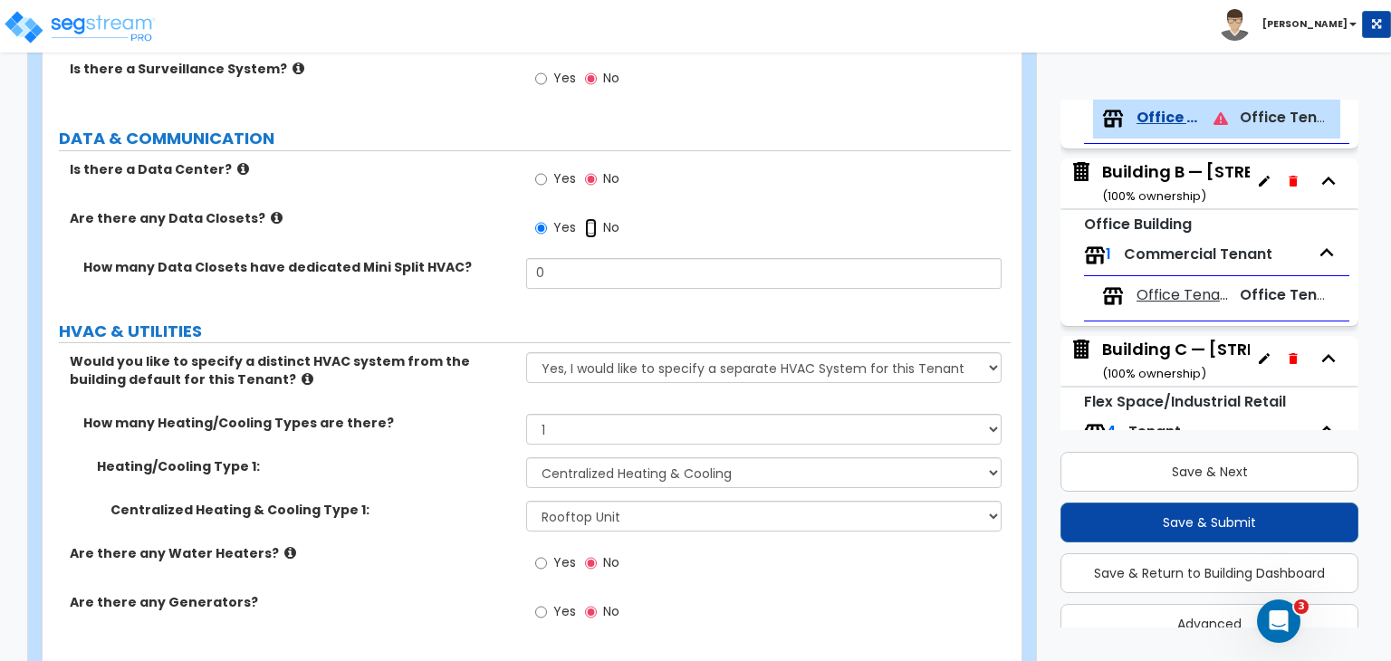
click at [586, 218] on input "No" at bounding box center [591, 228] width 12 height 20
radio input "false"
radio input "true"
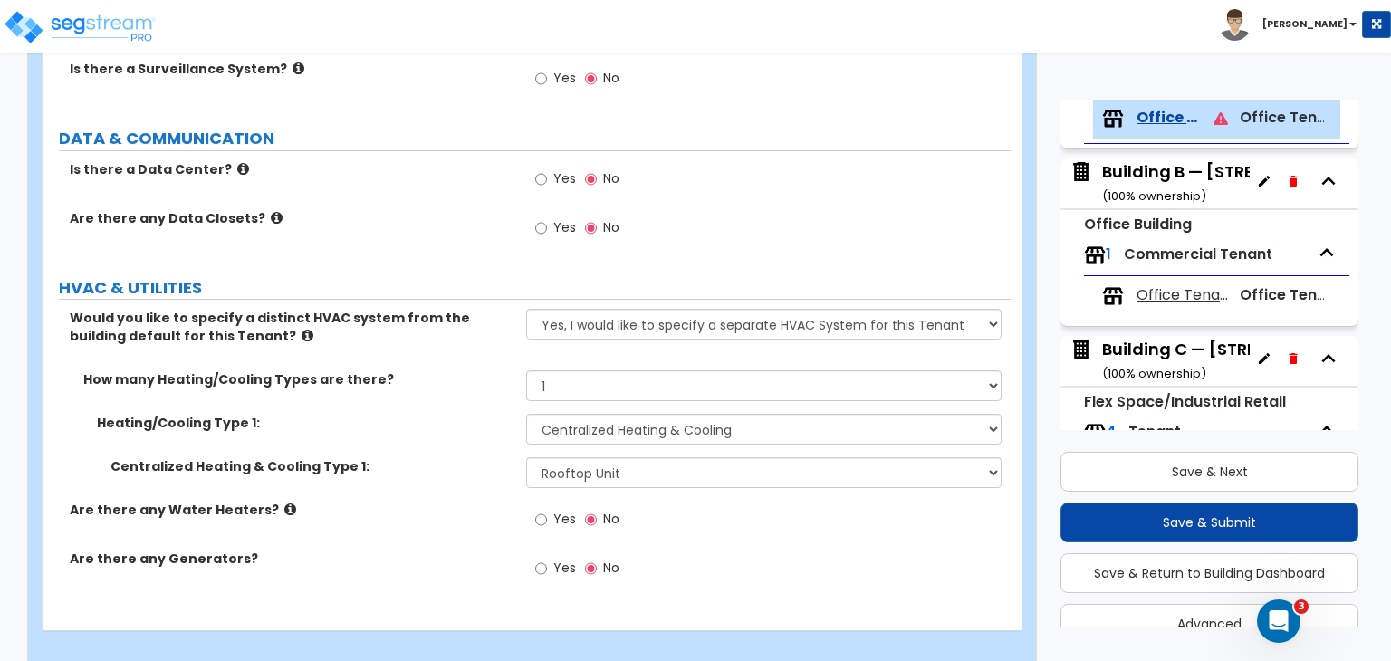
click at [457, 276] on label "HVAC & UTILITIES" at bounding box center [535, 288] width 952 height 24
click at [541, 510] on input "Yes" at bounding box center [541, 520] width 12 height 20
radio input "true"
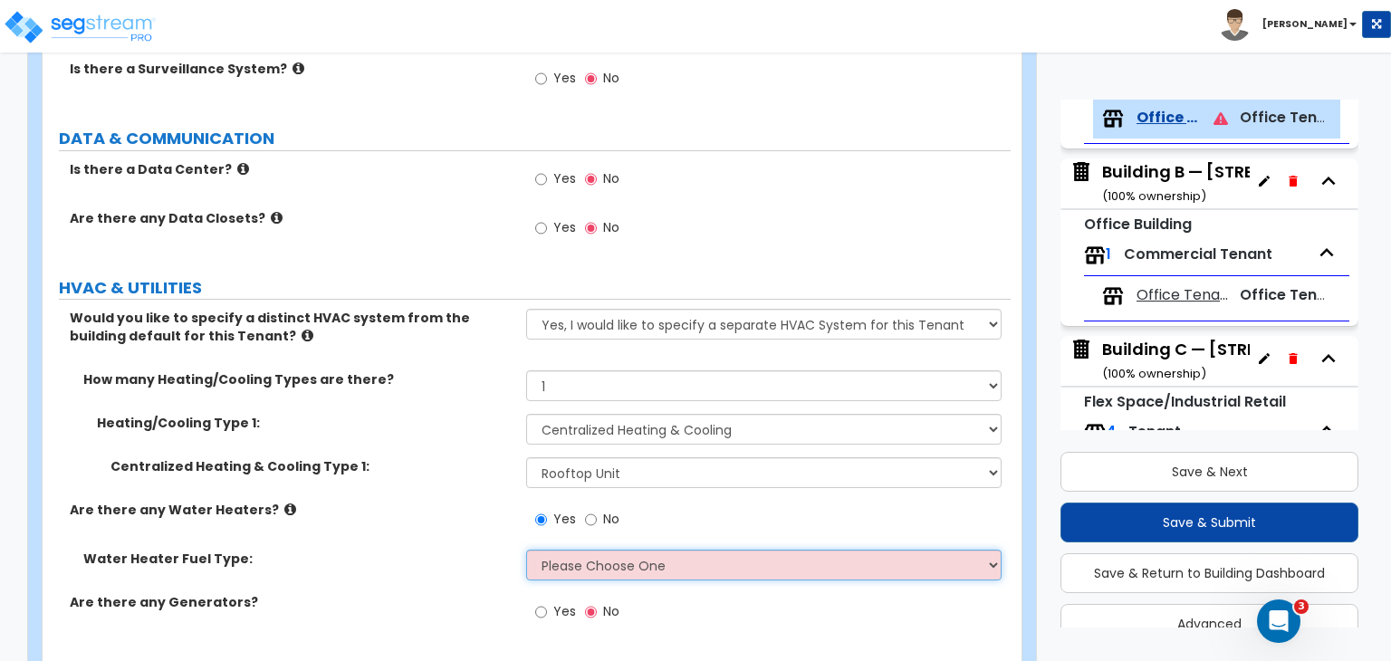
click at [576, 550] on select "Please Choose One Gas Electric" at bounding box center [763, 565] width 474 height 31
select select "2"
click at [526, 550] on select "Please Choose One Gas Electric" at bounding box center [763, 565] width 474 height 31
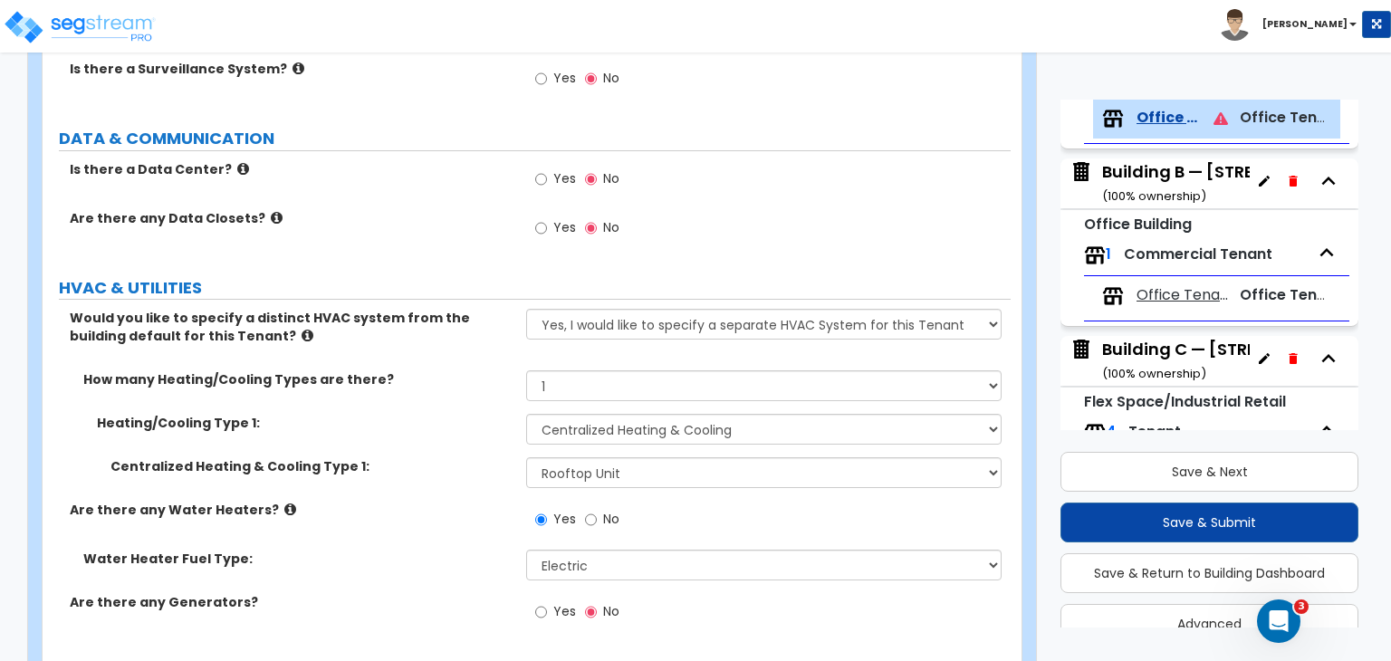
click at [427, 501] on label "Are there any Water Heaters?" at bounding box center [291, 510] width 443 height 18
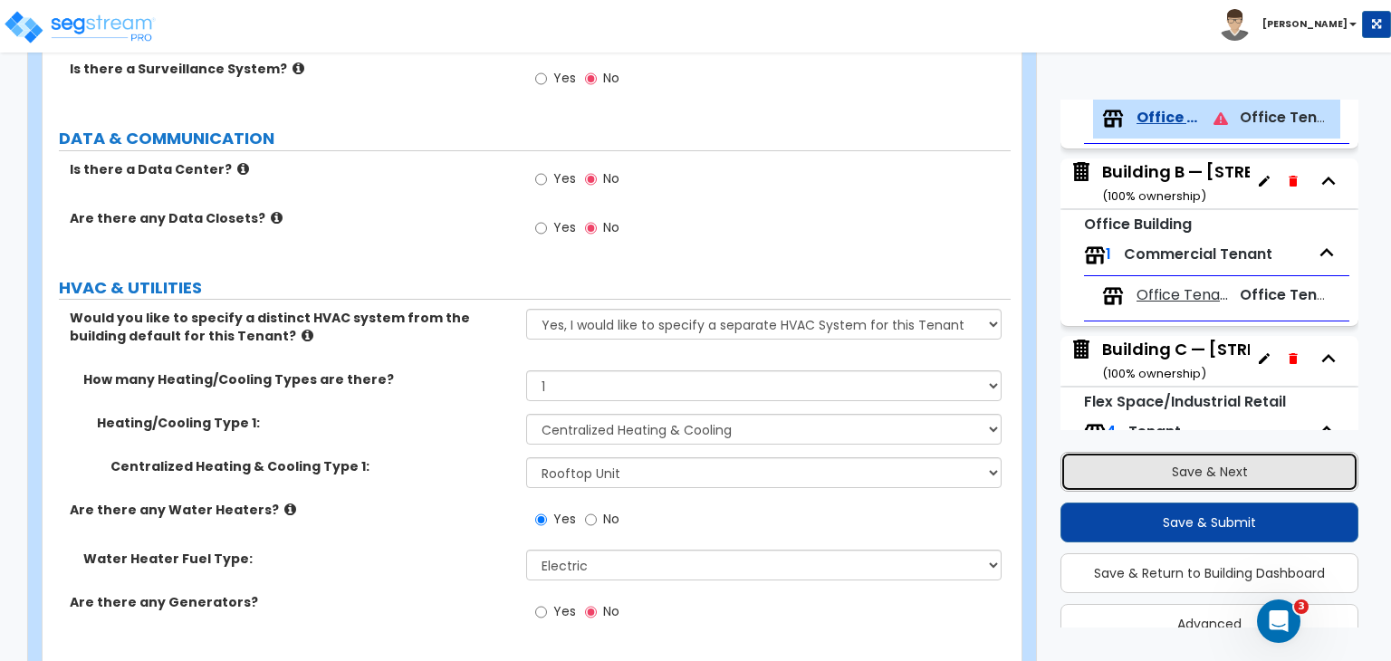
click at [1155, 470] on button "Save & Next" at bounding box center [1209, 472] width 298 height 40
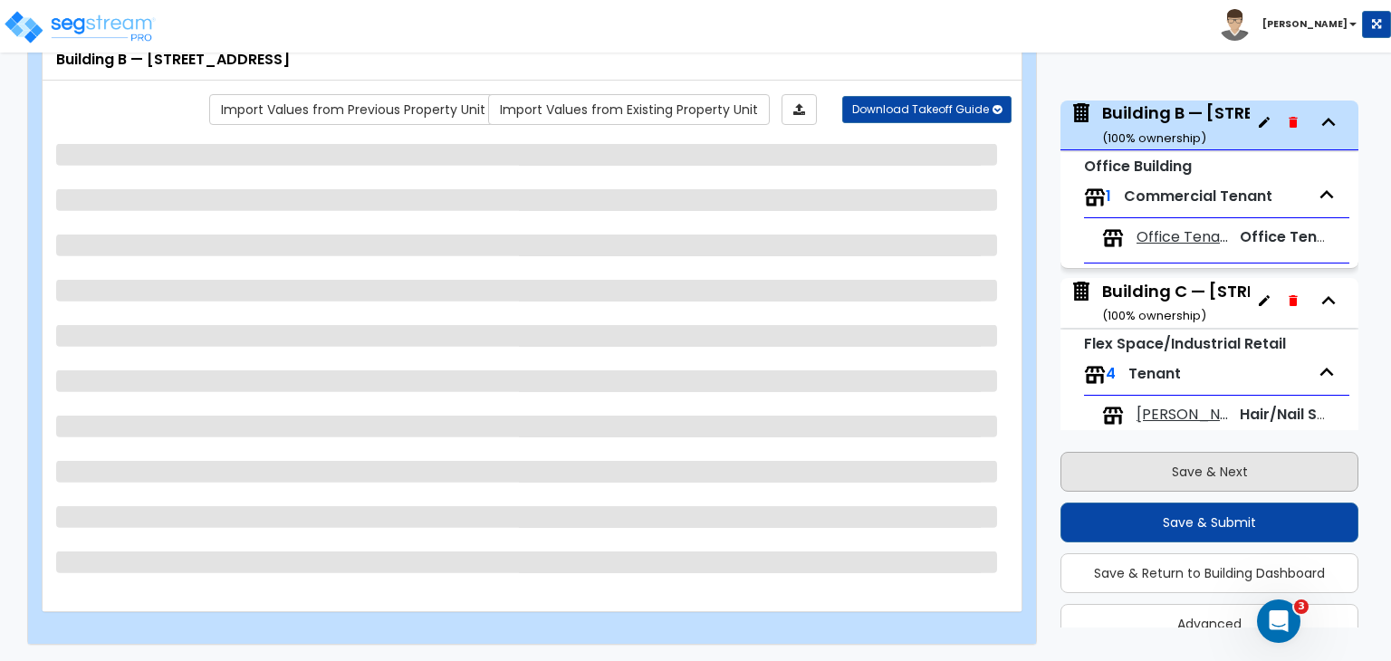
scroll to position [472, 0]
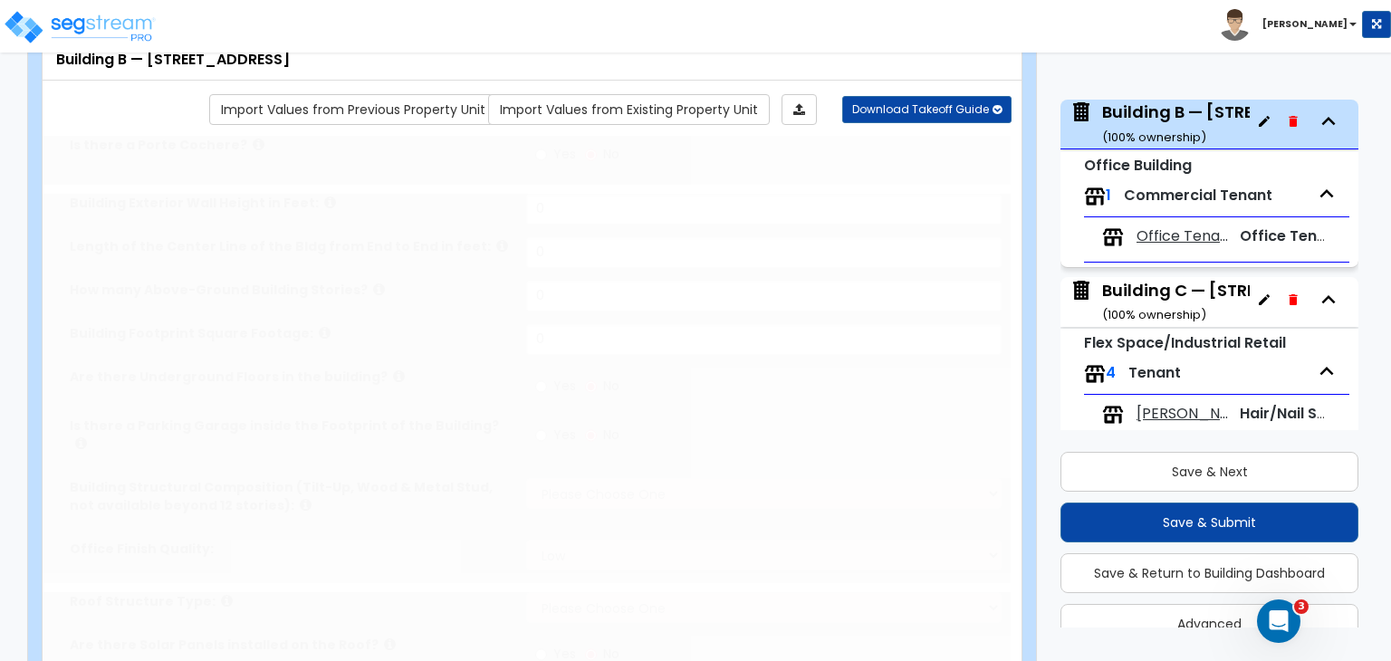
type input "1"
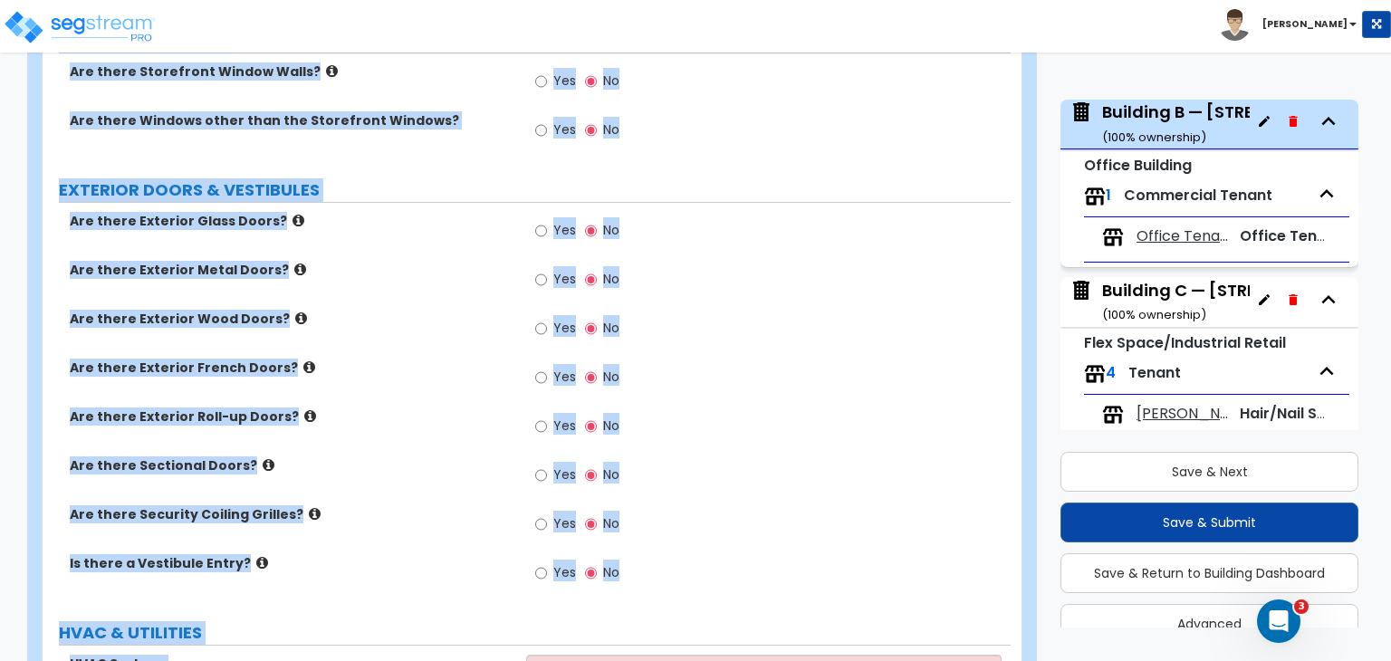
scroll to position [1525, 0]
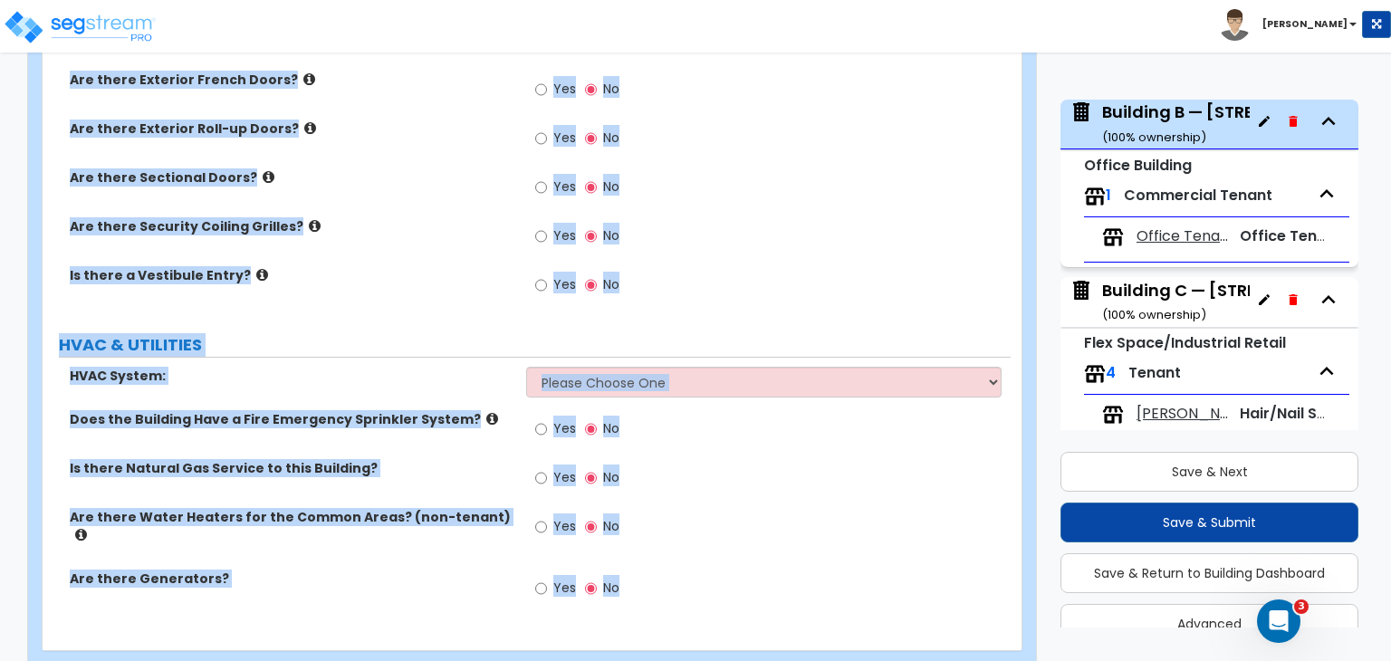
drag, startPoint x: 50, startPoint y: 181, endPoint x: 1180, endPoint y: 703, distance: 1244.5
copy div "Is there a Porte Cochere? Yes No GENERAL BUILDING DETAILS Building Exterior Wal…"
click at [500, 168] on div "Are there Sectional Doors? Yes No" at bounding box center [527, 192] width 968 height 49
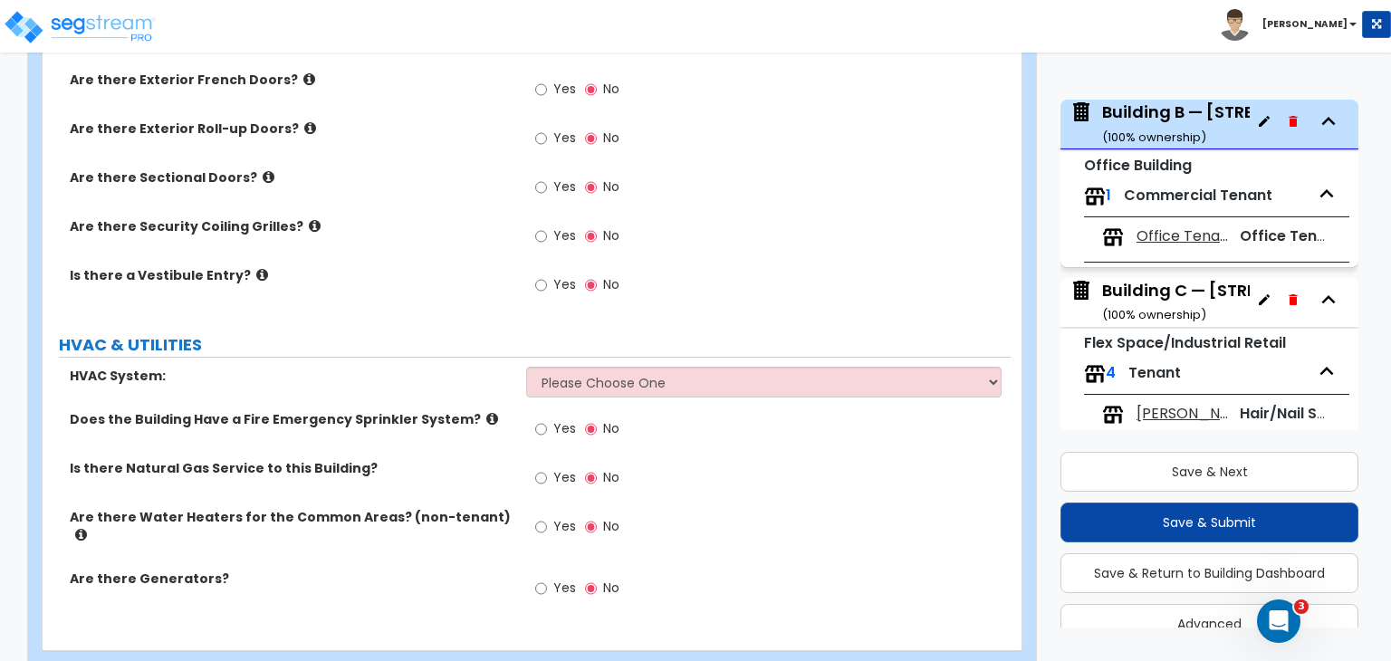
drag, startPoint x: 929, startPoint y: 233, endPoint x: 662, endPoint y: 239, distance: 267.2
click at [929, 233] on div "Yes No" at bounding box center [767, 241] width 483 height 49
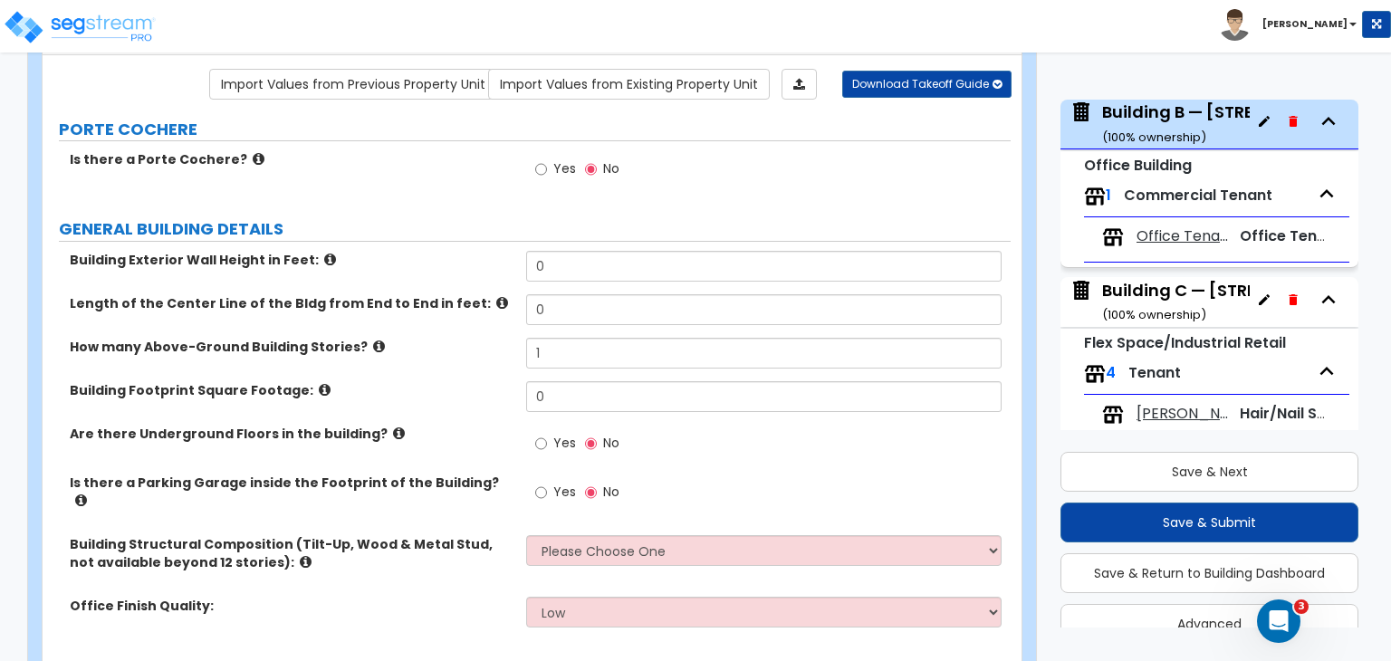
scroll to position [202, 0]
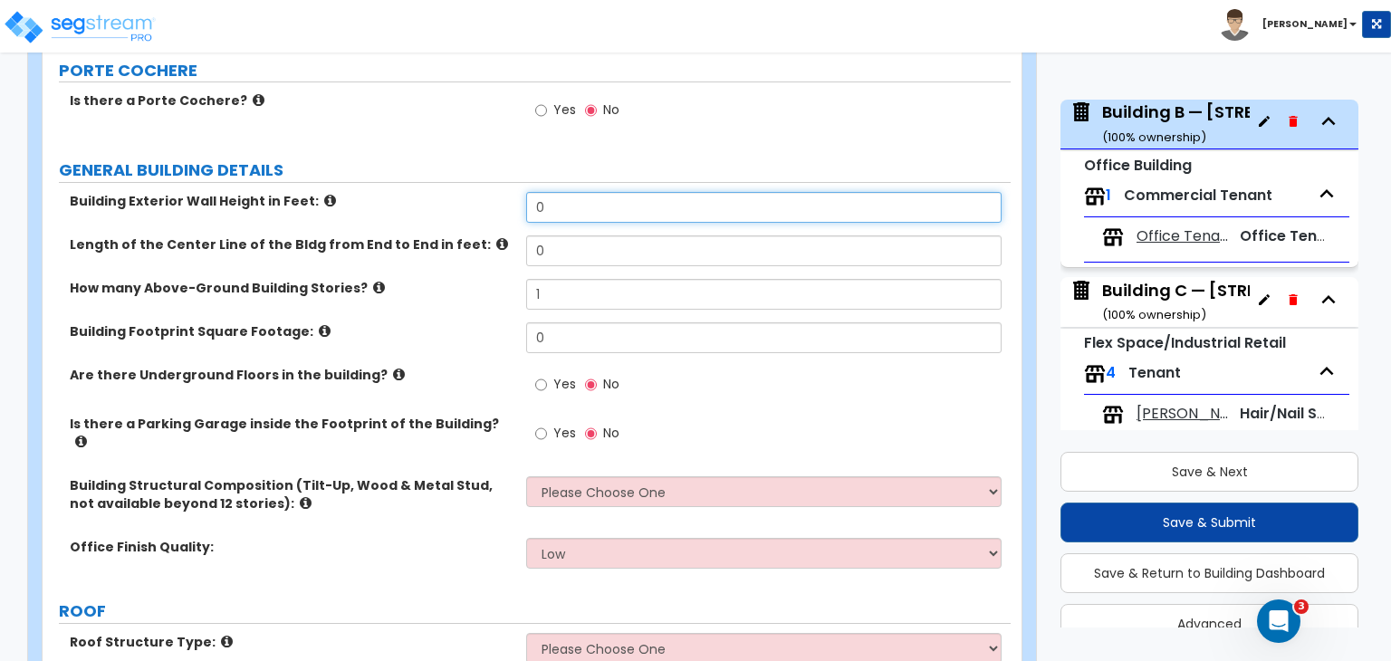
click at [577, 219] on input "0" at bounding box center [763, 207] width 474 height 31
drag, startPoint x: 577, startPoint y: 219, endPoint x: 515, endPoint y: 205, distance: 63.2
click at [515, 205] on div "Building Exterior Wall Height in Feet: 0" at bounding box center [527, 213] width 968 height 43
type input "16"
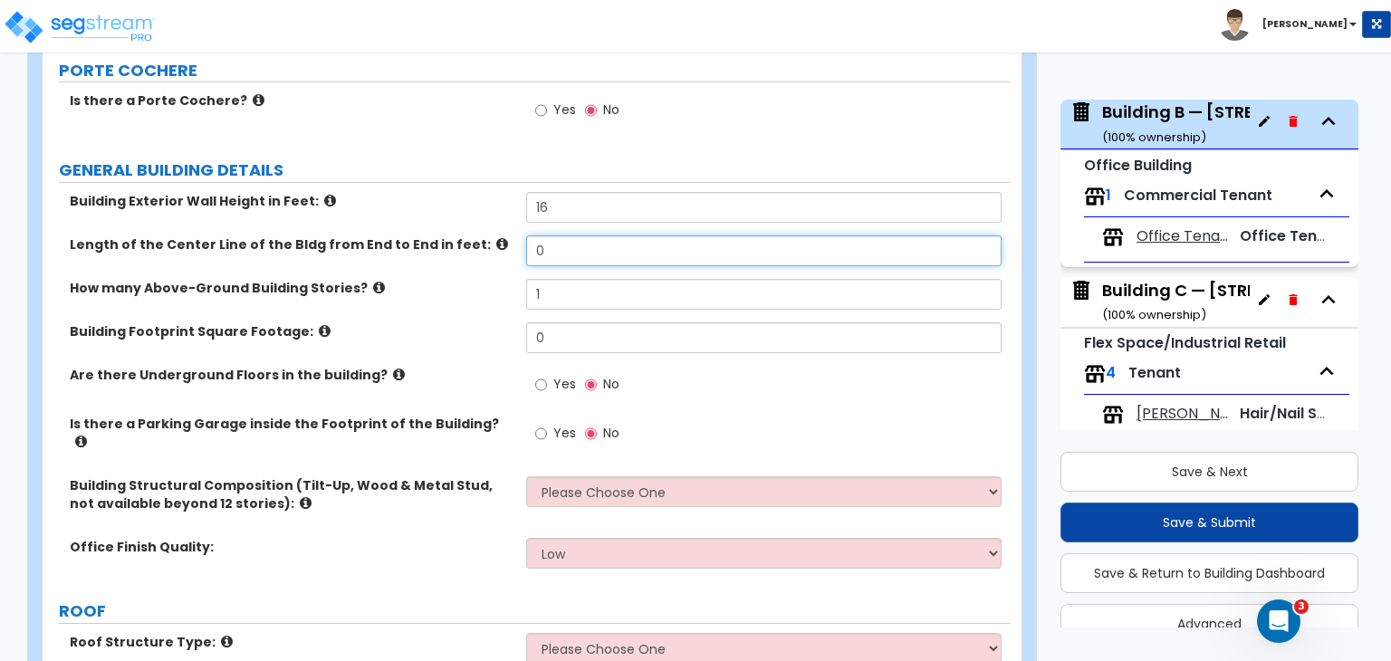
click at [560, 251] on input "0" at bounding box center [763, 250] width 474 height 31
drag, startPoint x: 560, startPoint y: 251, endPoint x: 371, endPoint y: 244, distance: 189.4
click at [371, 244] on div "Length of the Center Line of the Bldg from End to End in feet: 0" at bounding box center [527, 256] width 968 height 43
type input "520"
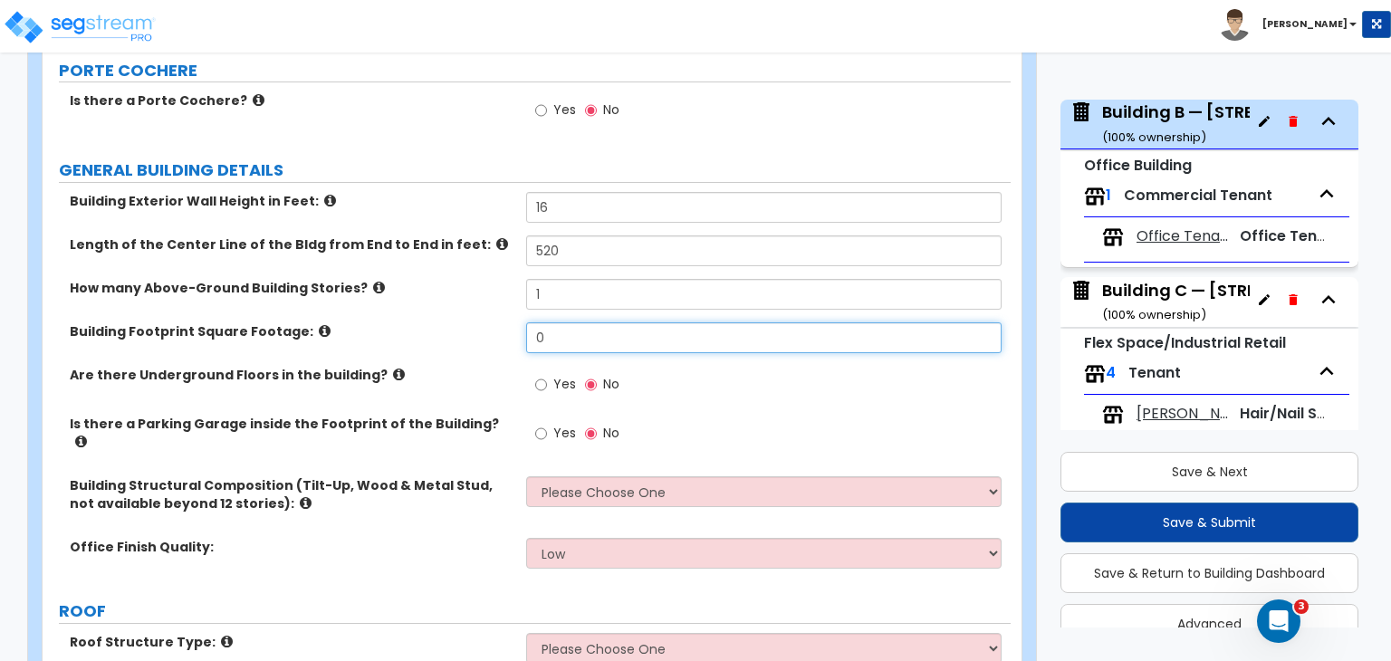
drag, startPoint x: 573, startPoint y: 338, endPoint x: 479, endPoint y: 327, distance: 94.8
click at [479, 327] on div "Building Footprint Square Footage: 0" at bounding box center [527, 343] width 968 height 43
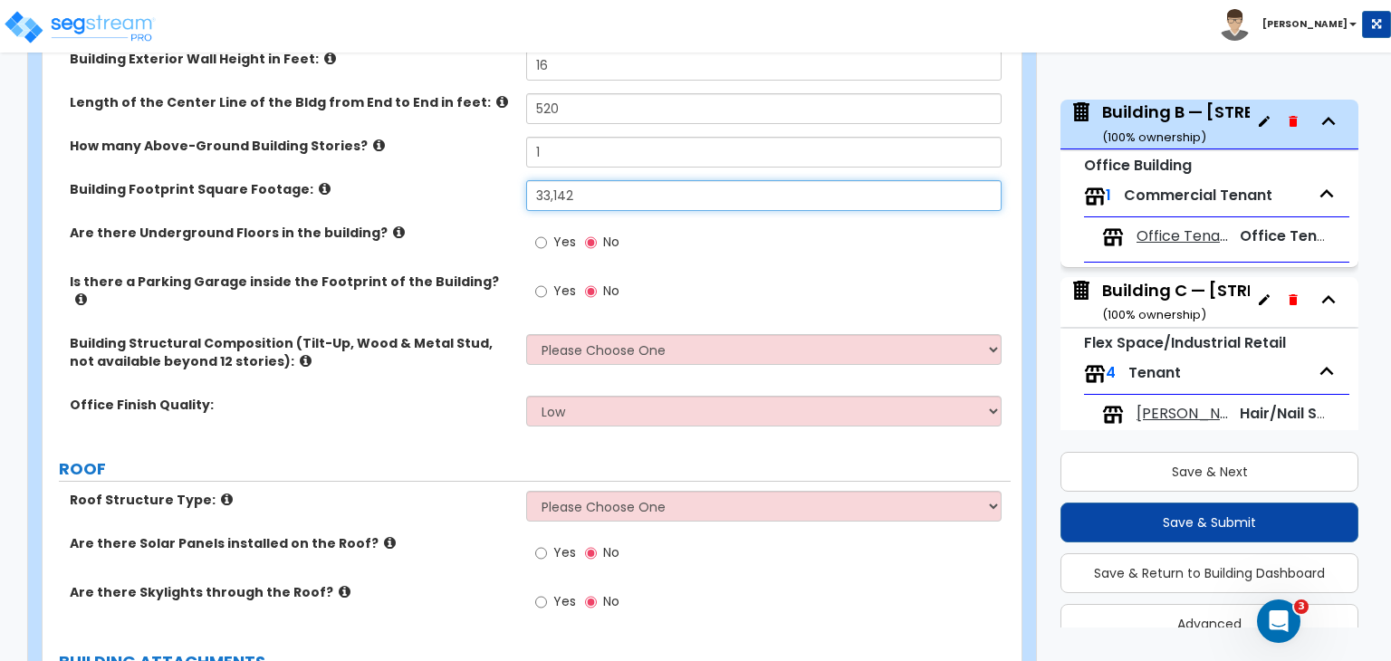
scroll to position [386, 0]
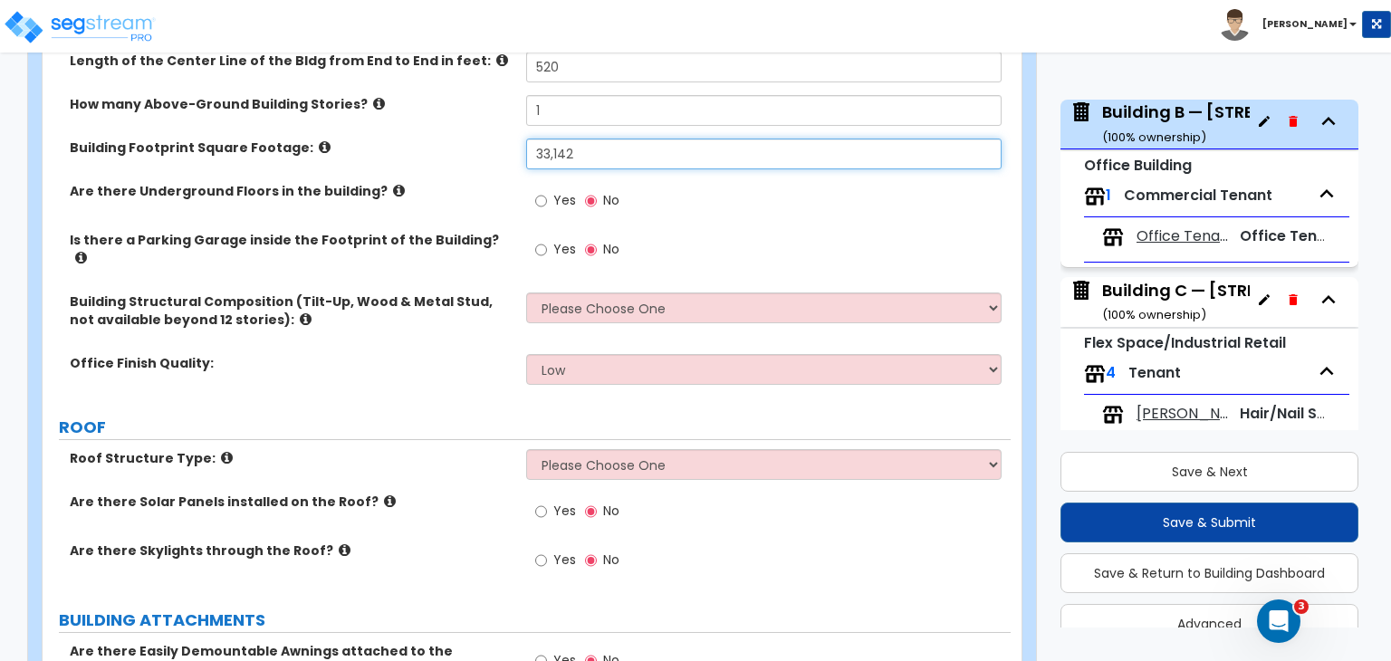
type input "33,142"
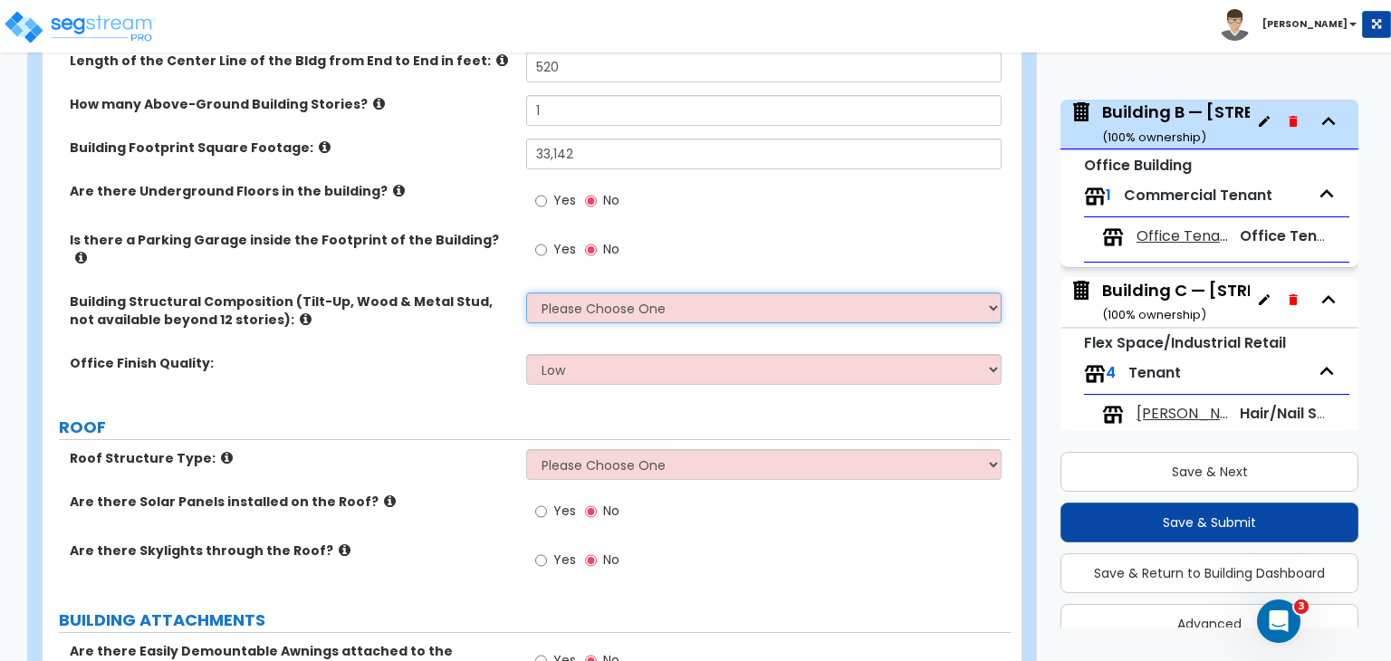
click at [607, 299] on select "Please Choose One Tilt-up Wall Construction Reinforced Concrete Structural Stee…" at bounding box center [763, 307] width 474 height 31
select select "2"
click at [526, 292] on select "Please Choose One Tilt-up Wall Construction Reinforced Concrete Structural Stee…" at bounding box center [763, 307] width 474 height 31
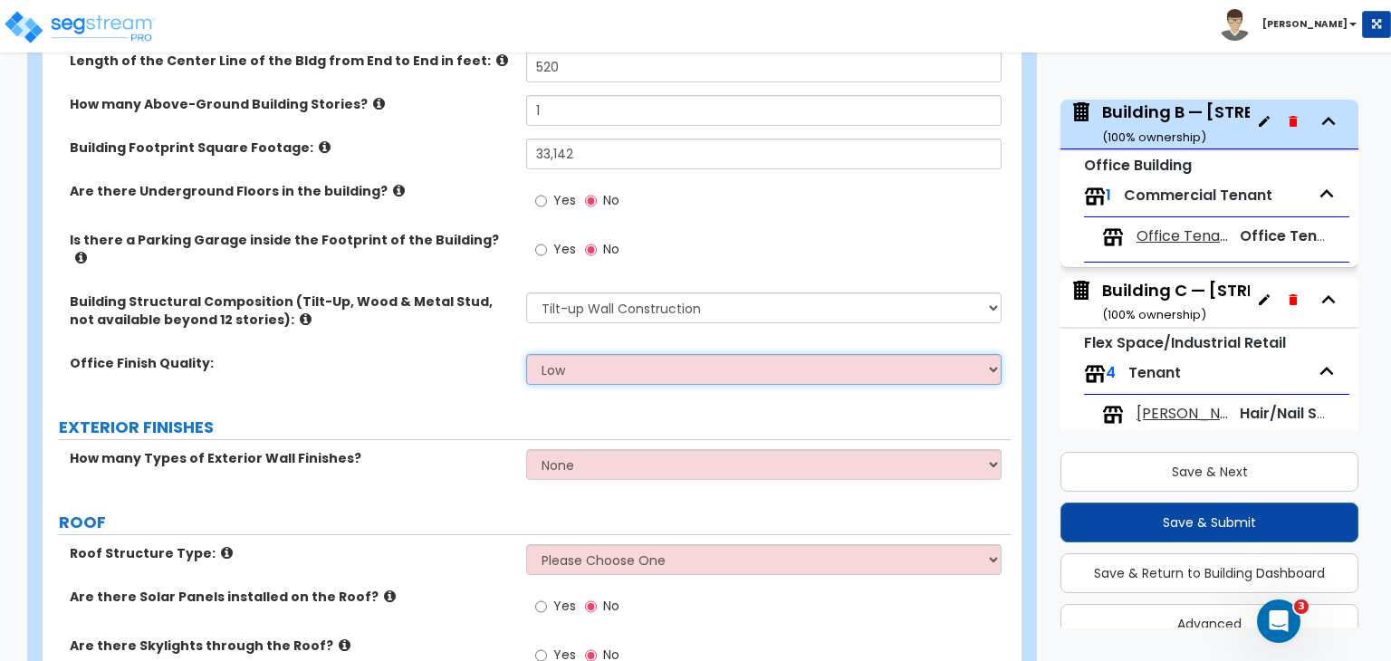
click at [561, 354] on select "Low Average High" at bounding box center [763, 369] width 474 height 31
select select "1"
click at [526, 354] on select "Low Average High" at bounding box center [763, 369] width 474 height 31
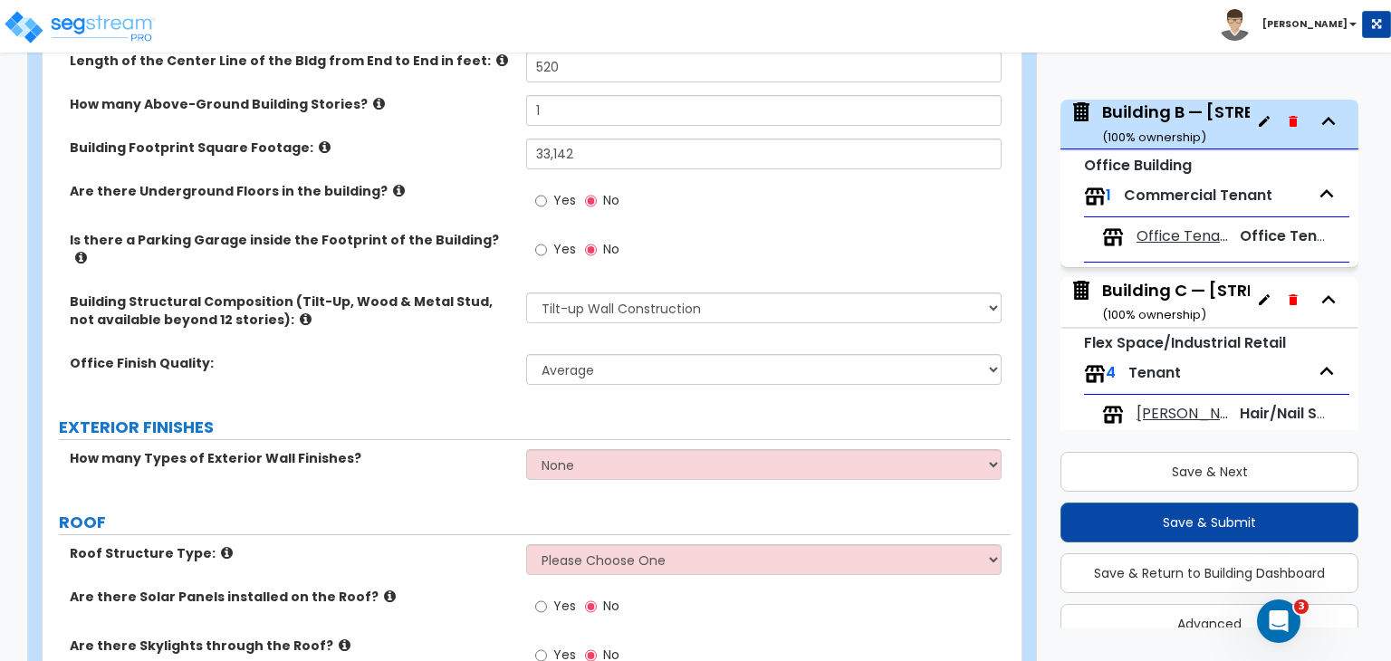
click at [448, 368] on div "Office Finish Quality: Low Average High" at bounding box center [527, 375] width 968 height 43
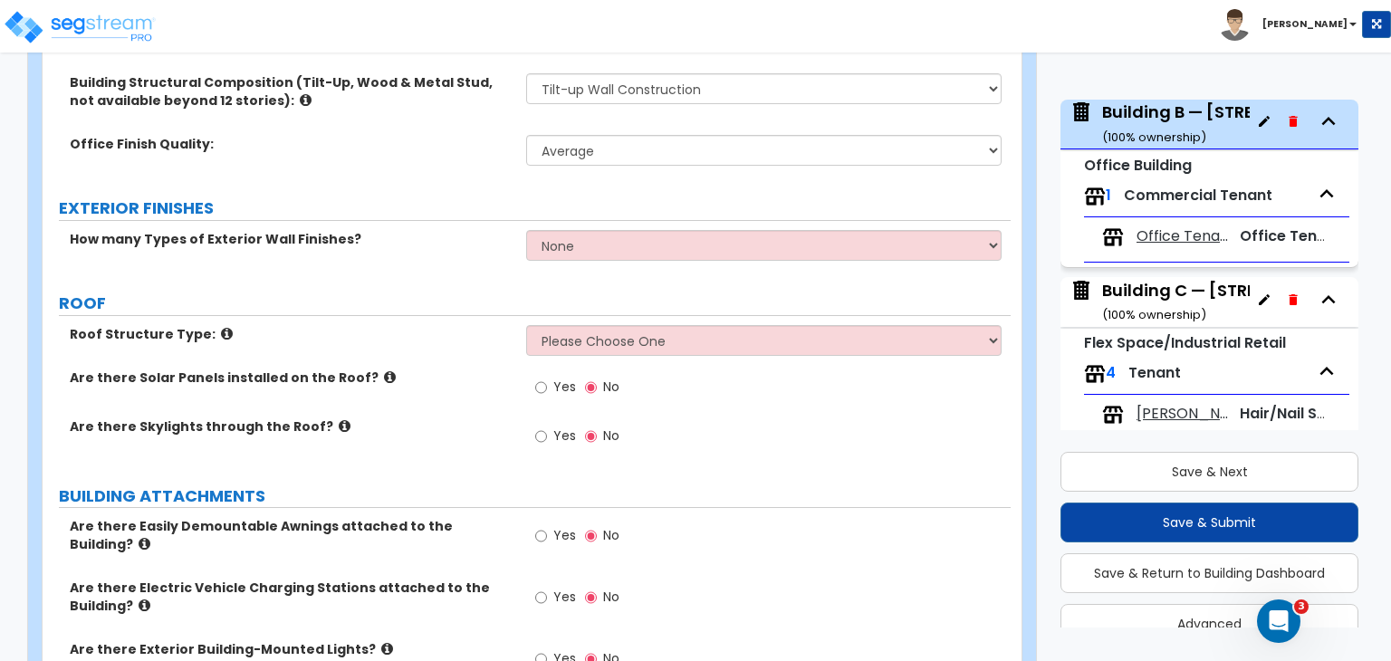
scroll to position [611, 0]
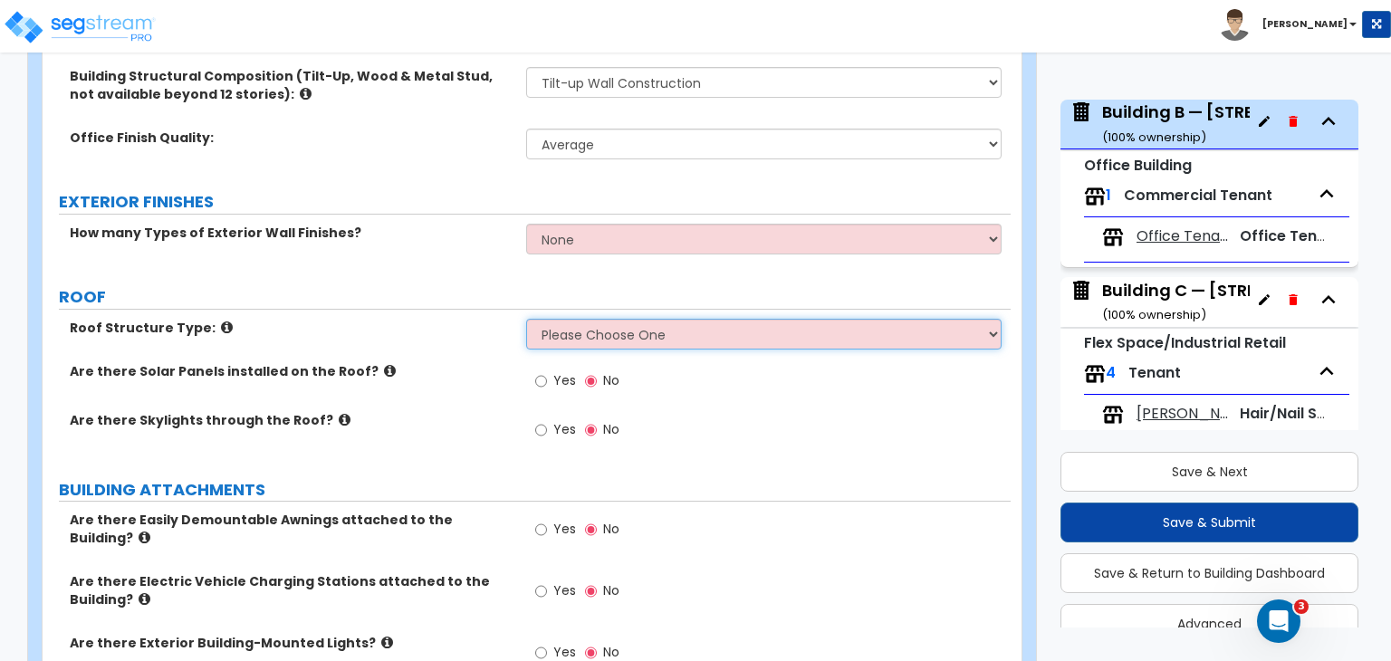
click at [561, 322] on select "Please Choose One [PERSON_NAME] Roof Flat Roof Hybrid [PERSON_NAME] & Flat Roof" at bounding box center [763, 334] width 474 height 31
select select "2"
click at [526, 319] on select "Please Choose One [PERSON_NAME] Roof Flat Roof Hybrid [PERSON_NAME] & Flat Roof" at bounding box center [763, 334] width 474 height 31
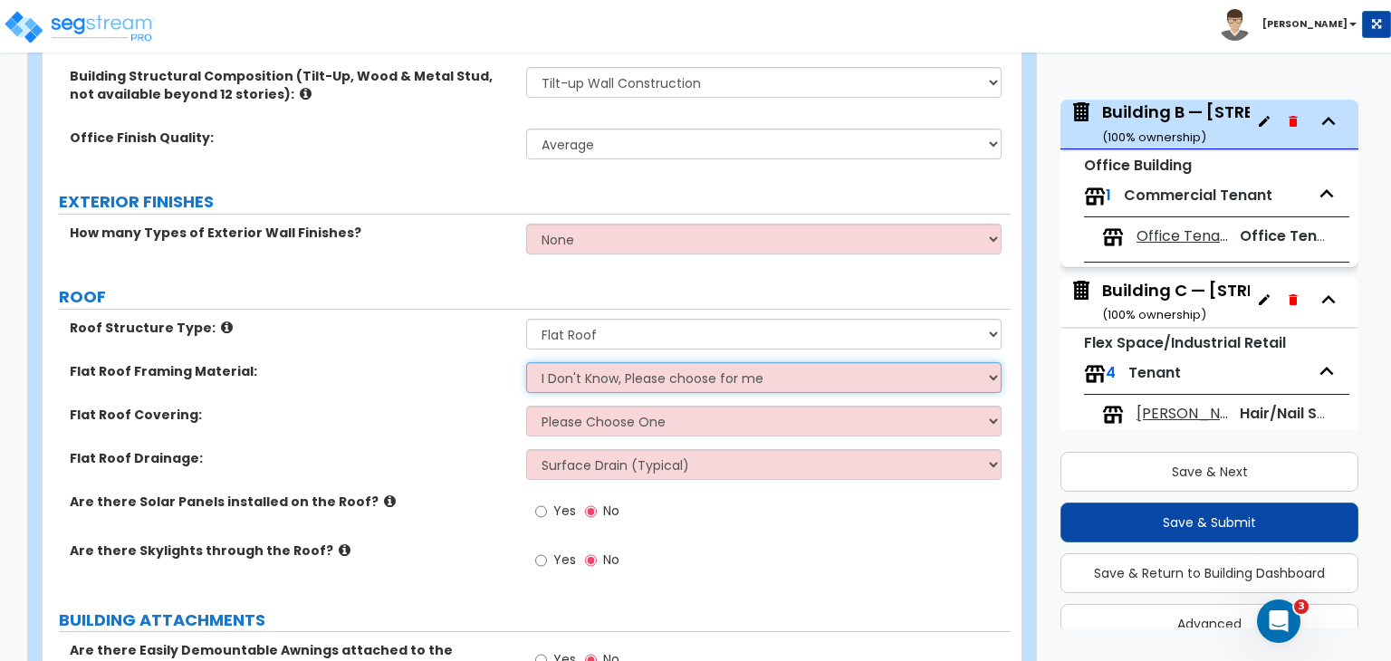
click at [577, 363] on select "I Don't Know, Please choose for me Metal Wood" at bounding box center [763, 377] width 474 height 31
select select "1"
click at [526, 362] on select "I Don't Know, Please choose for me Metal Wood" at bounding box center [763, 377] width 474 height 31
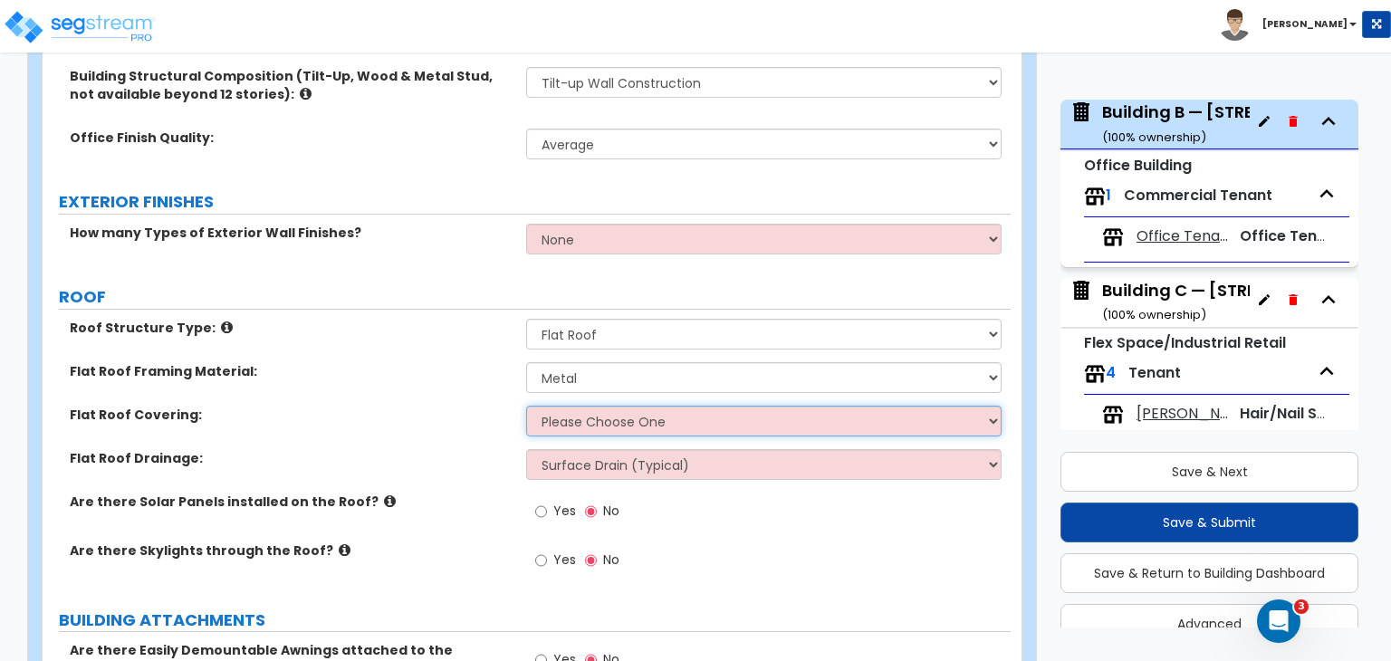
click at [588, 407] on select "Please Choose One Rolled Asphalt PVC Membrane Plastic (EPDM) Membrane Asphalt F…" at bounding box center [763, 421] width 474 height 31
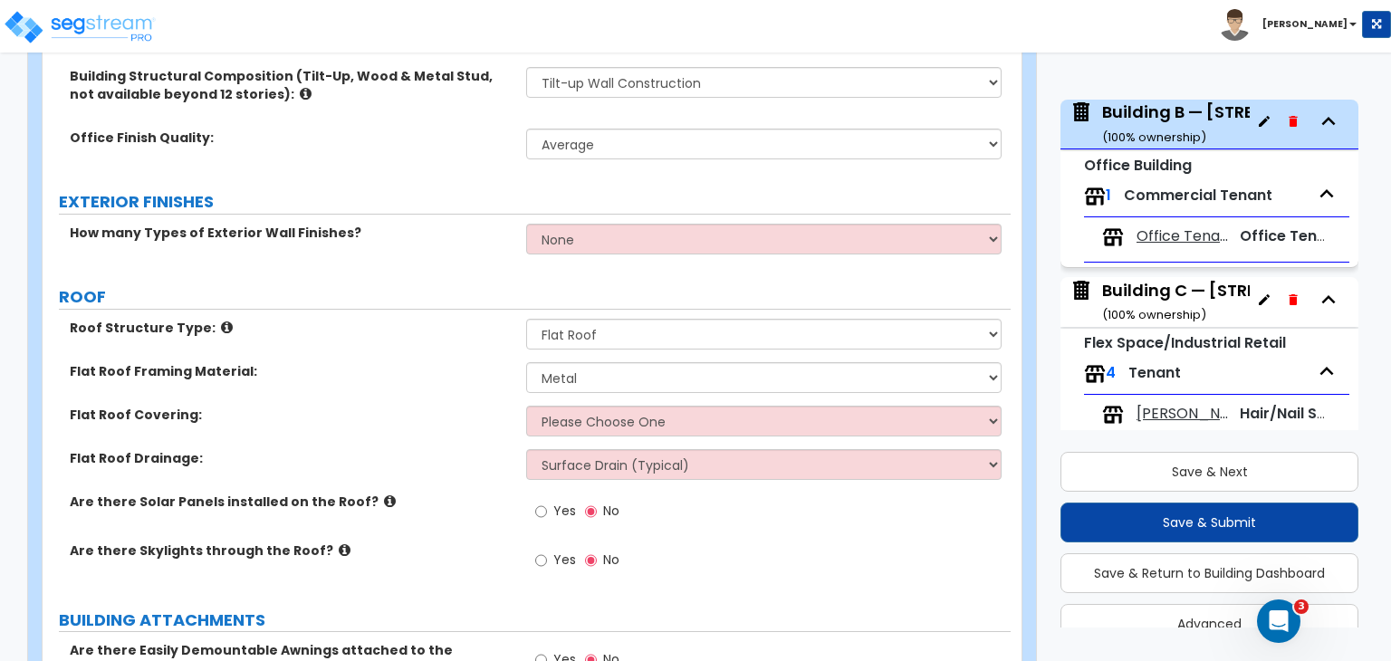
click at [426, 408] on div "Flat Roof Covering: Please Choose One Rolled Asphalt PVC Membrane Plastic (EPDM…" at bounding box center [527, 427] width 968 height 43
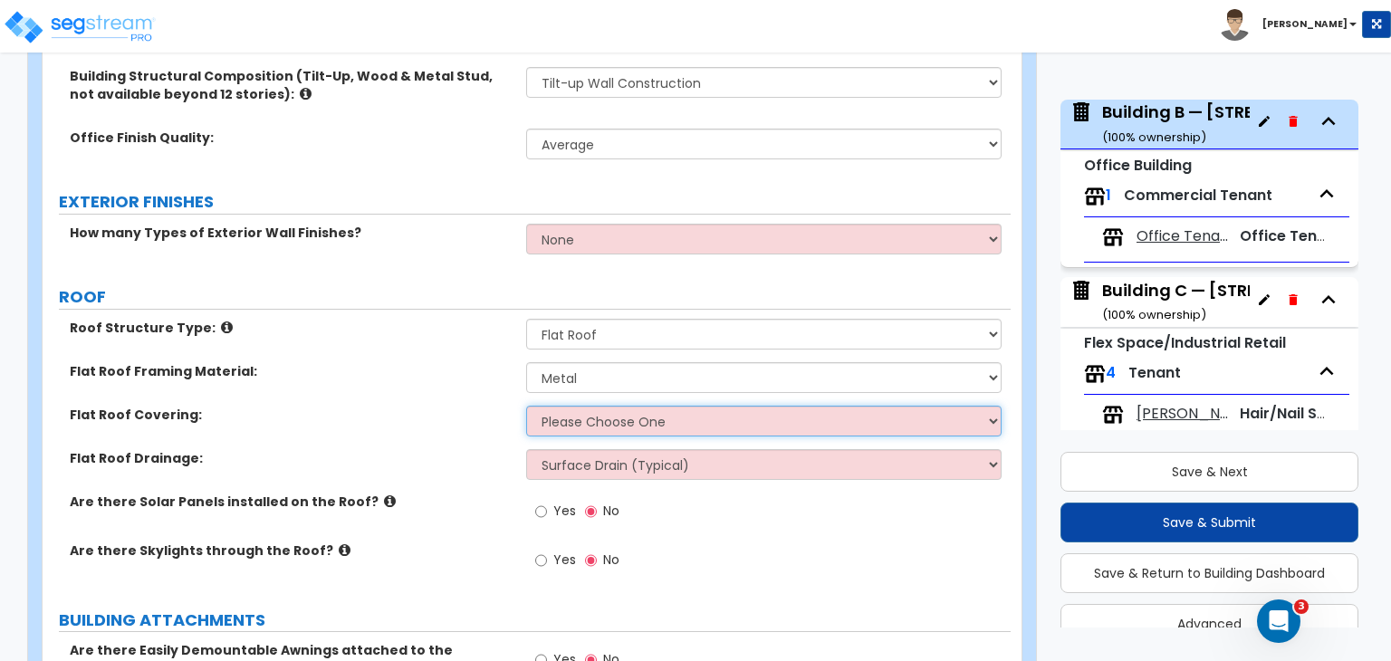
click at [596, 406] on select "Please Choose One Rolled Asphalt PVC Membrane Plastic (EPDM) Membrane Asphalt F…" at bounding box center [763, 421] width 474 height 31
select select "1"
click at [526, 406] on select "Please Choose One Rolled Asphalt PVC Membrane Plastic (EPDM) Membrane Asphalt F…" at bounding box center [763, 421] width 474 height 31
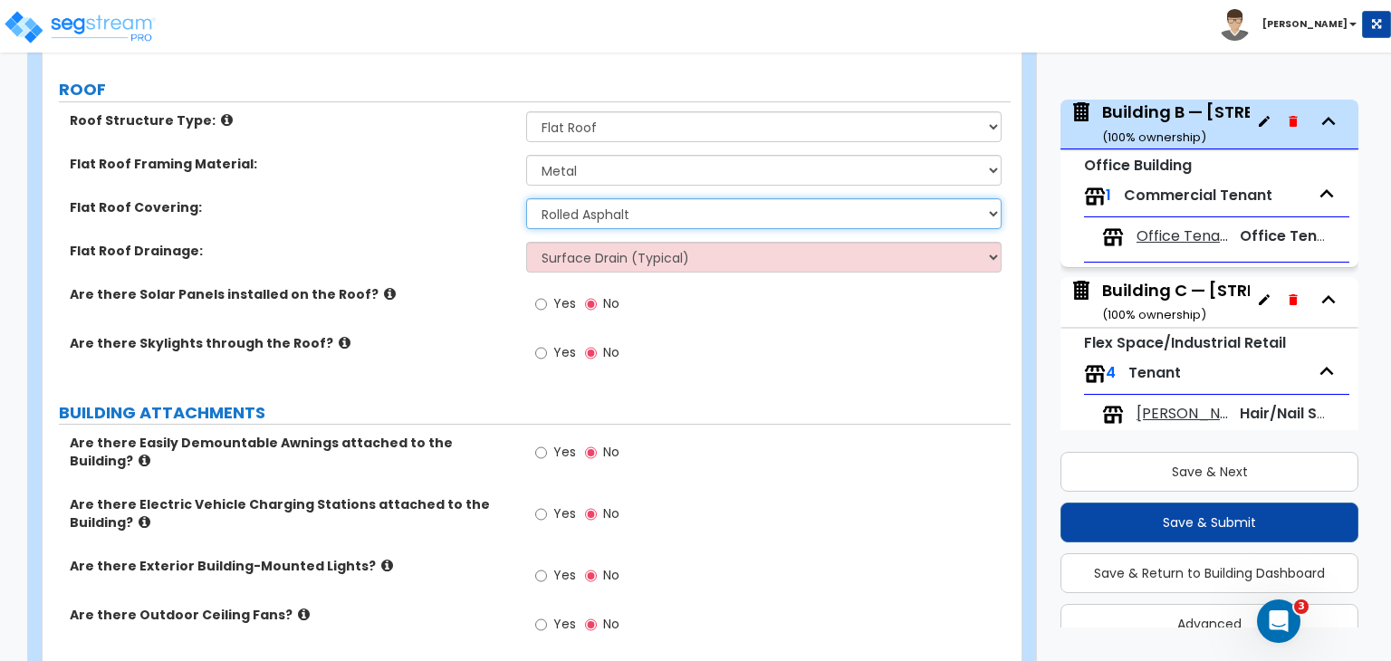
scroll to position [818, 0]
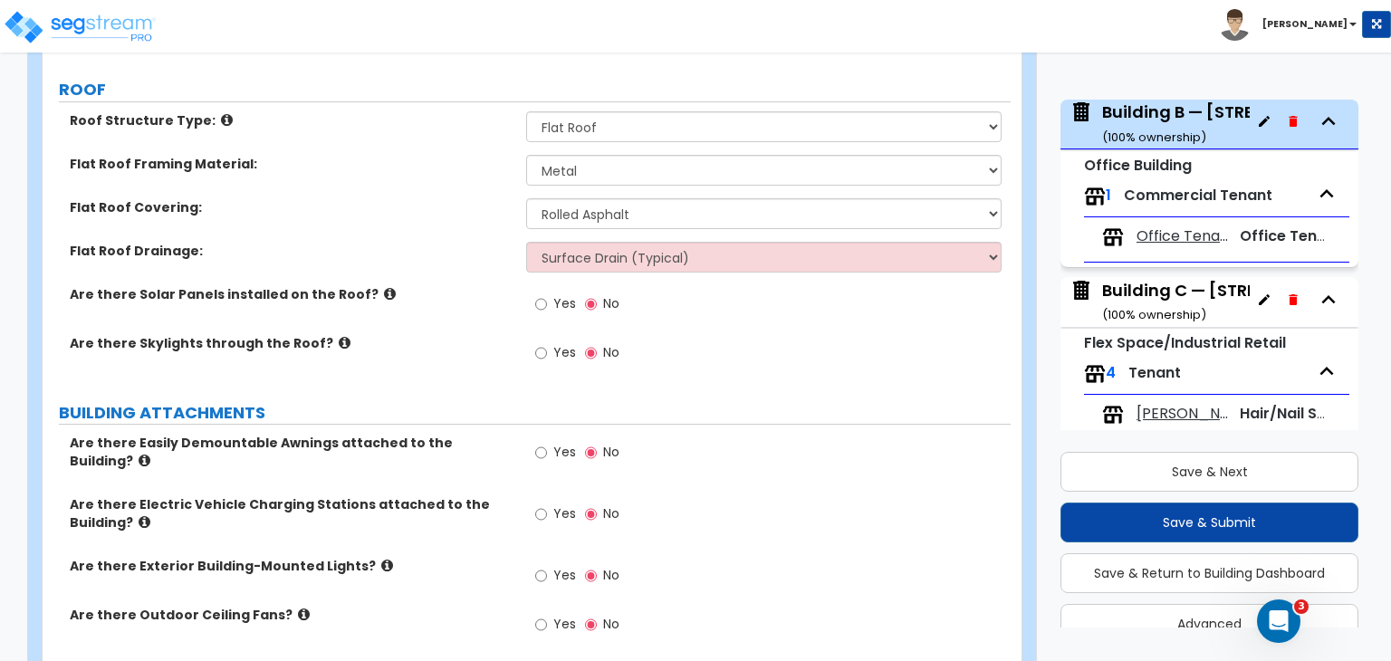
click at [420, 351] on div "Are there Skylights through the Roof? Yes No" at bounding box center [527, 358] width 968 height 49
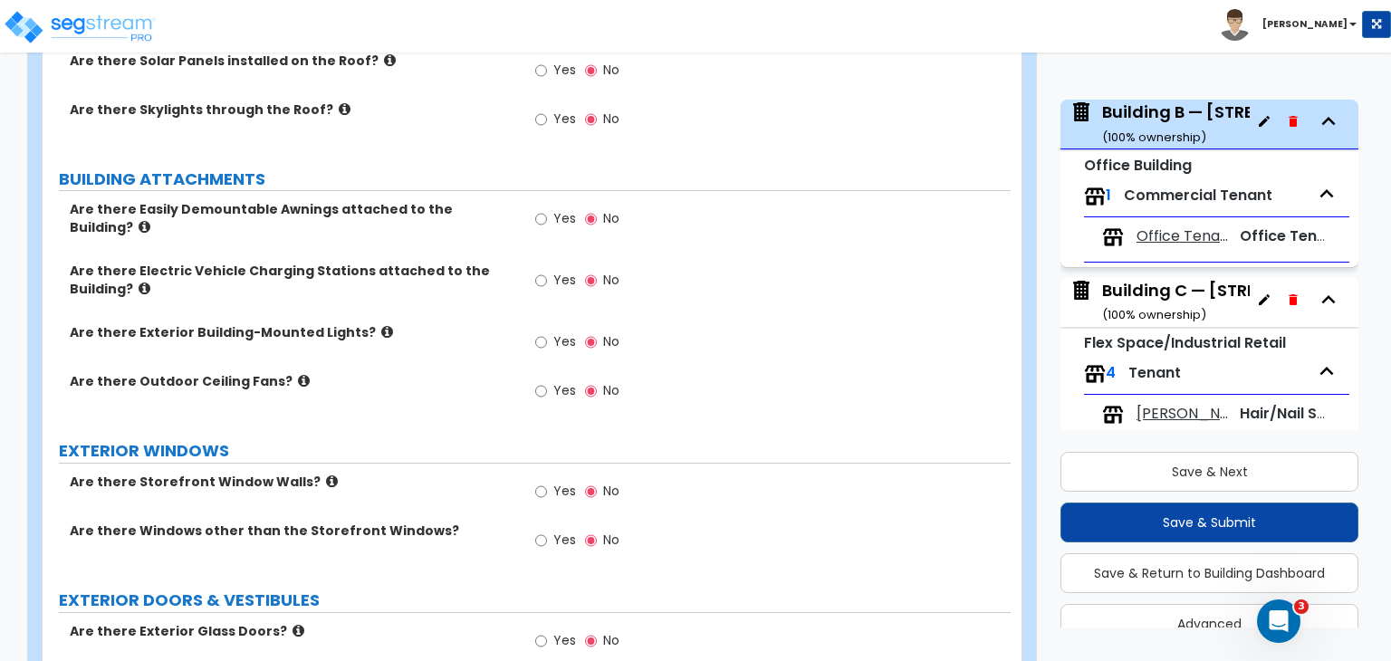
scroll to position [1053, 0]
click at [538, 331] on input "Yes" at bounding box center [541, 341] width 12 height 20
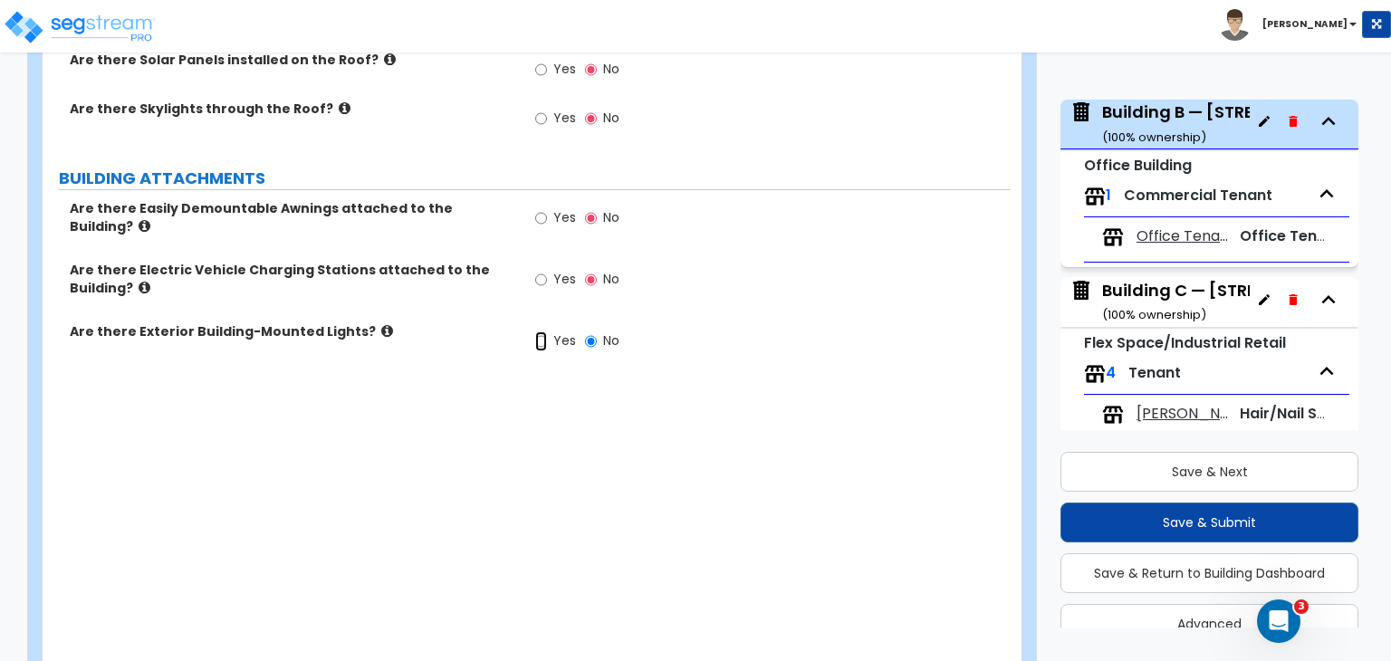
radio input "true"
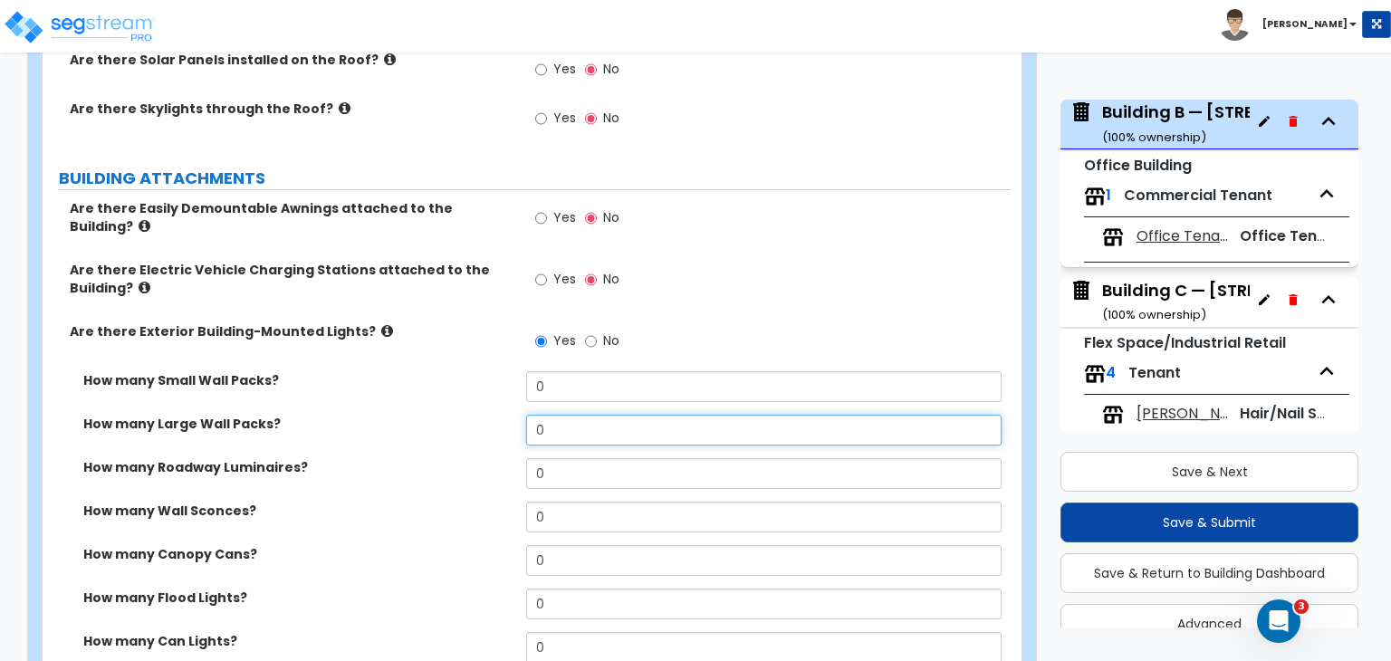
drag, startPoint x: 565, startPoint y: 401, endPoint x: 455, endPoint y: 396, distance: 110.6
click at [455, 415] on div "How many Large Wall Packs? 0" at bounding box center [527, 436] width 968 height 43
type input "6"
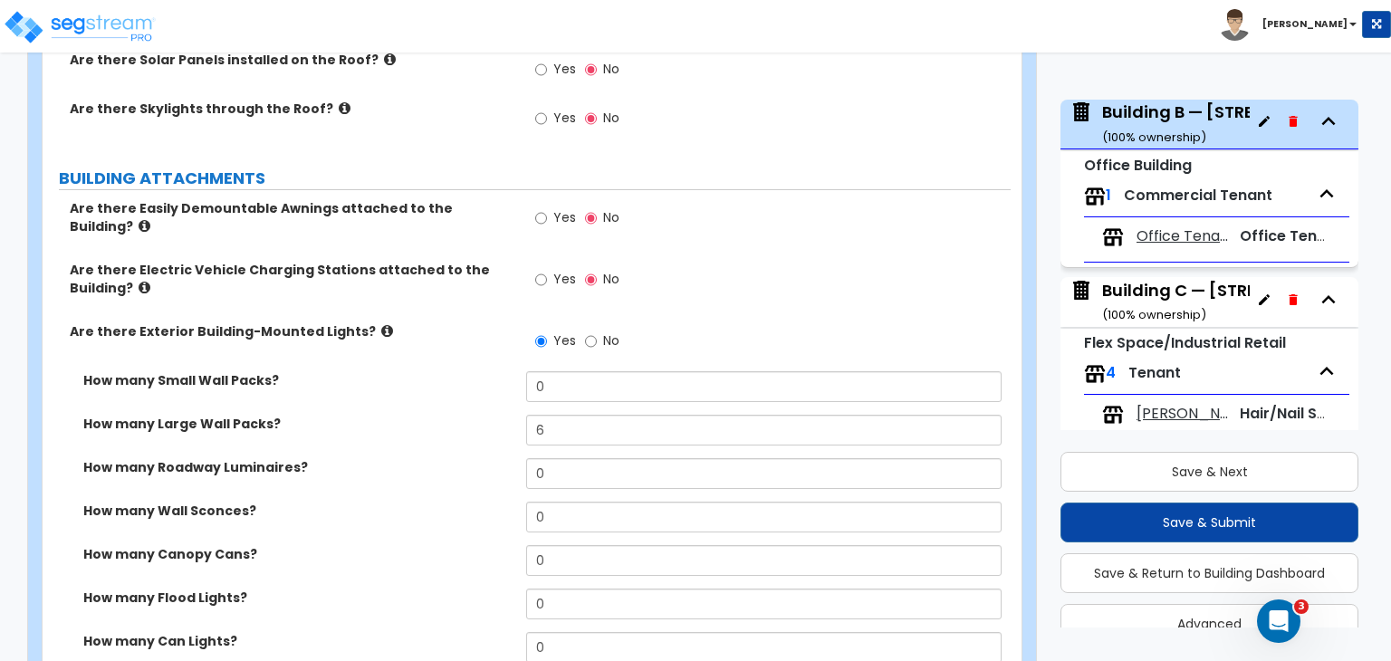
click at [454, 415] on div "How many Large Wall Packs? 6" at bounding box center [527, 436] width 968 height 43
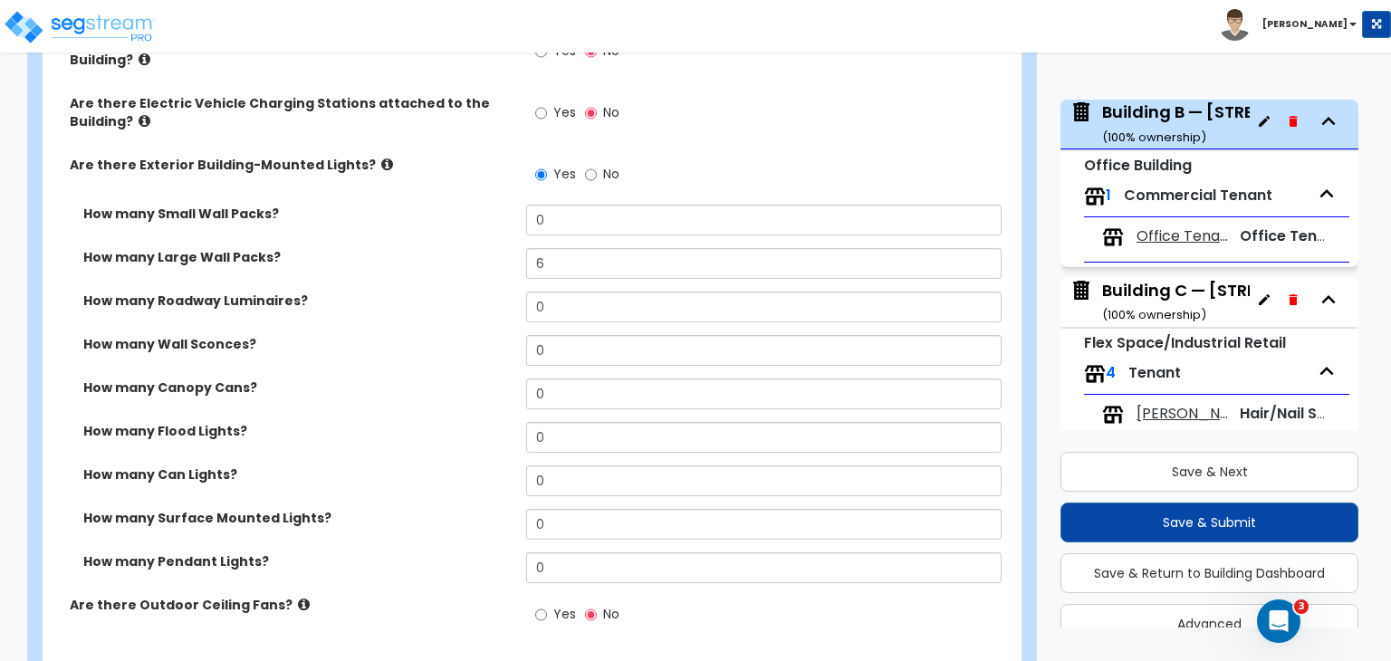
scroll to position [1220, 0]
click at [401, 378] on label "How many Canopy Cans?" at bounding box center [297, 387] width 429 height 18
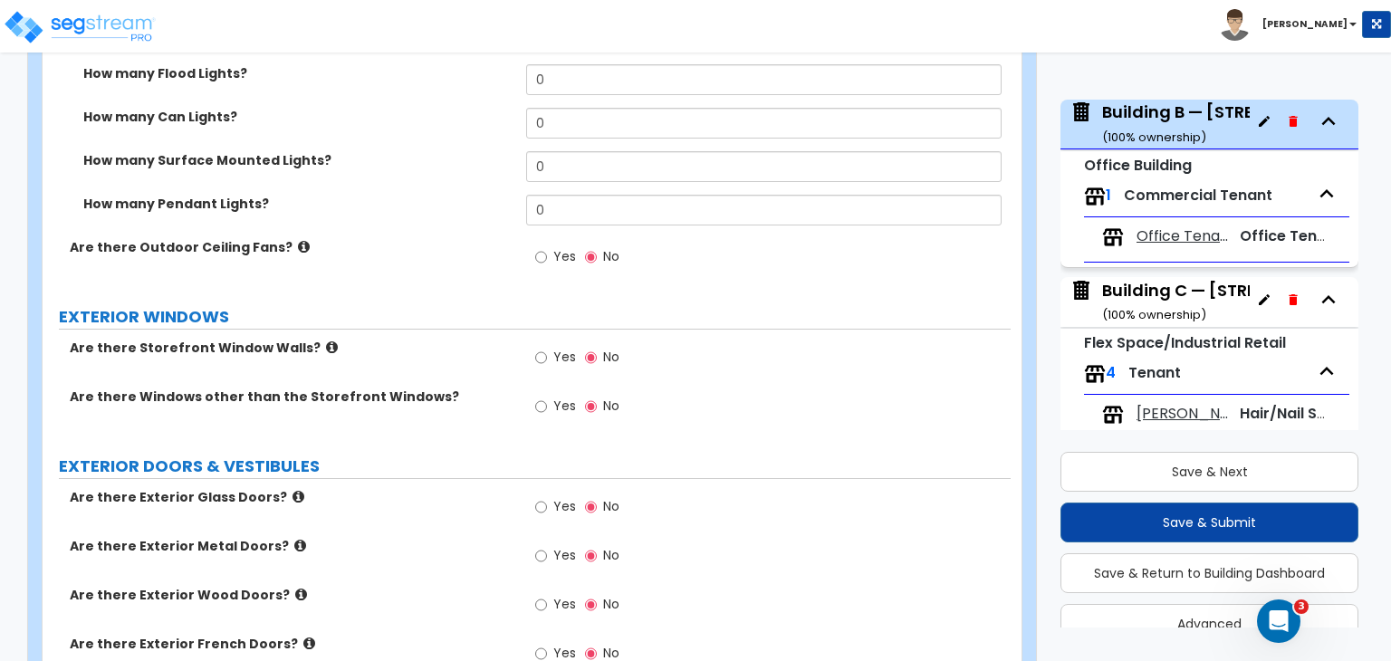
scroll to position [1578, 0]
click at [540, 347] on input "Yes" at bounding box center [541, 357] width 12 height 20
radio input "true"
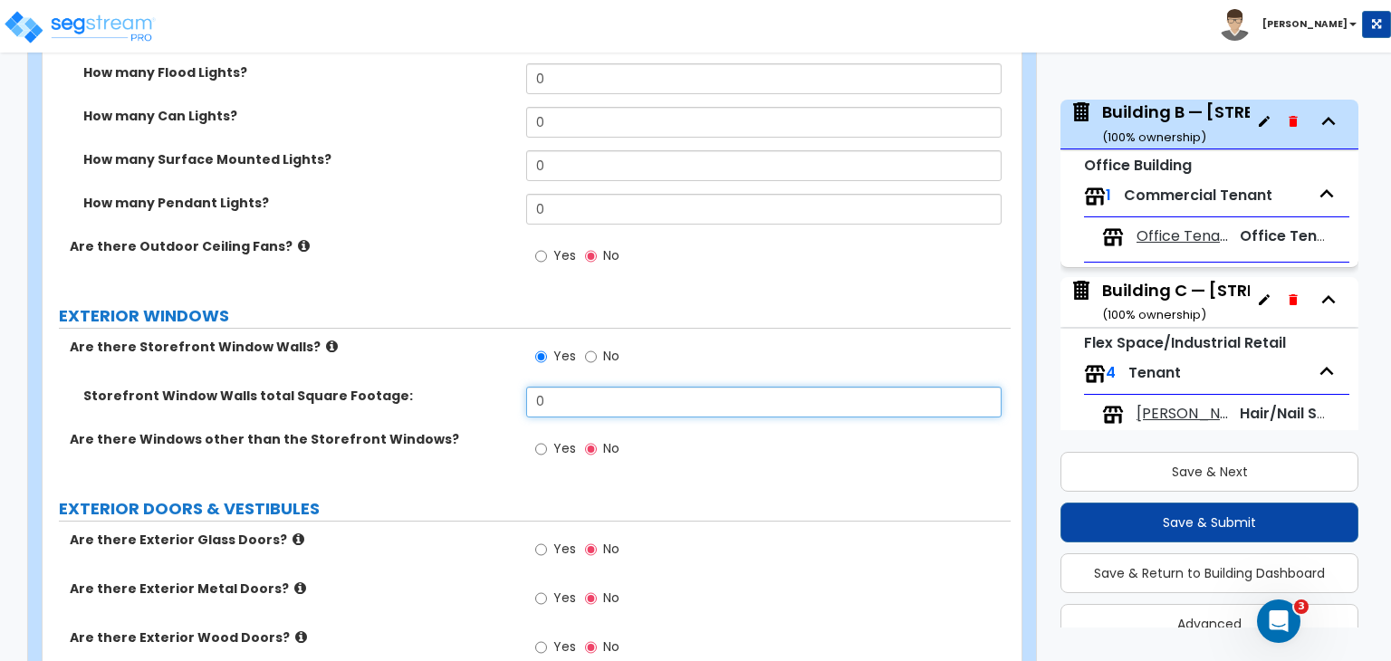
drag, startPoint x: 567, startPoint y: 372, endPoint x: 401, endPoint y: 363, distance: 165.9
click at [401, 387] on div "Storefront Window Walls total Square Footage: 0" at bounding box center [527, 408] width 968 height 43
type input "3,520"
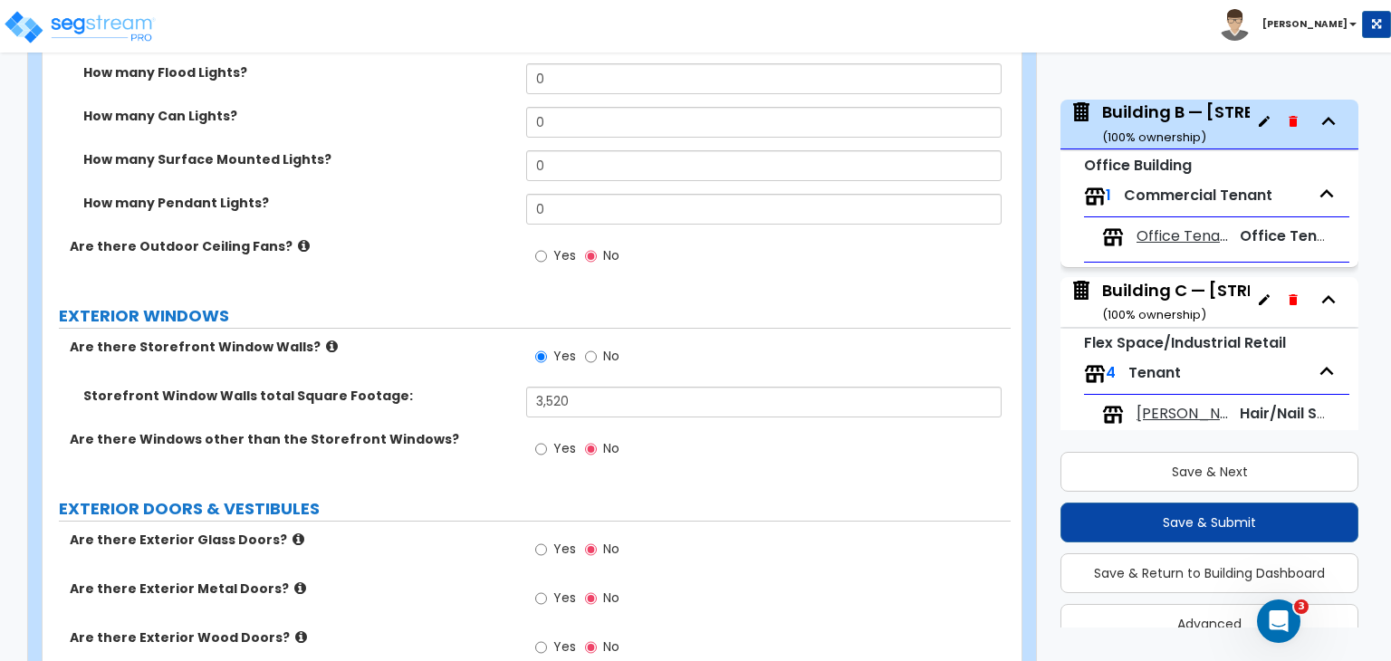
click at [385, 497] on label "EXTERIOR DOORS & VESTIBULES" at bounding box center [535, 509] width 952 height 24
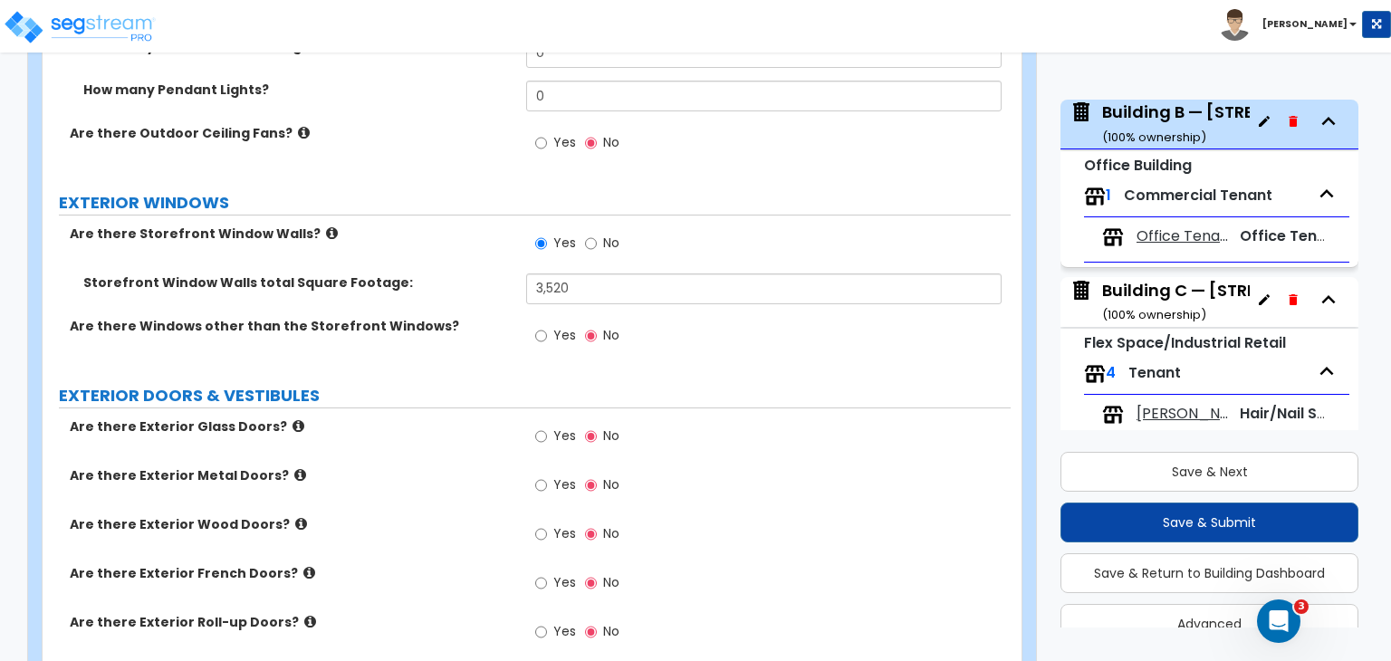
scroll to position [1691, 0]
click at [539, 426] on input "Yes" at bounding box center [541, 436] width 12 height 20
radio input "true"
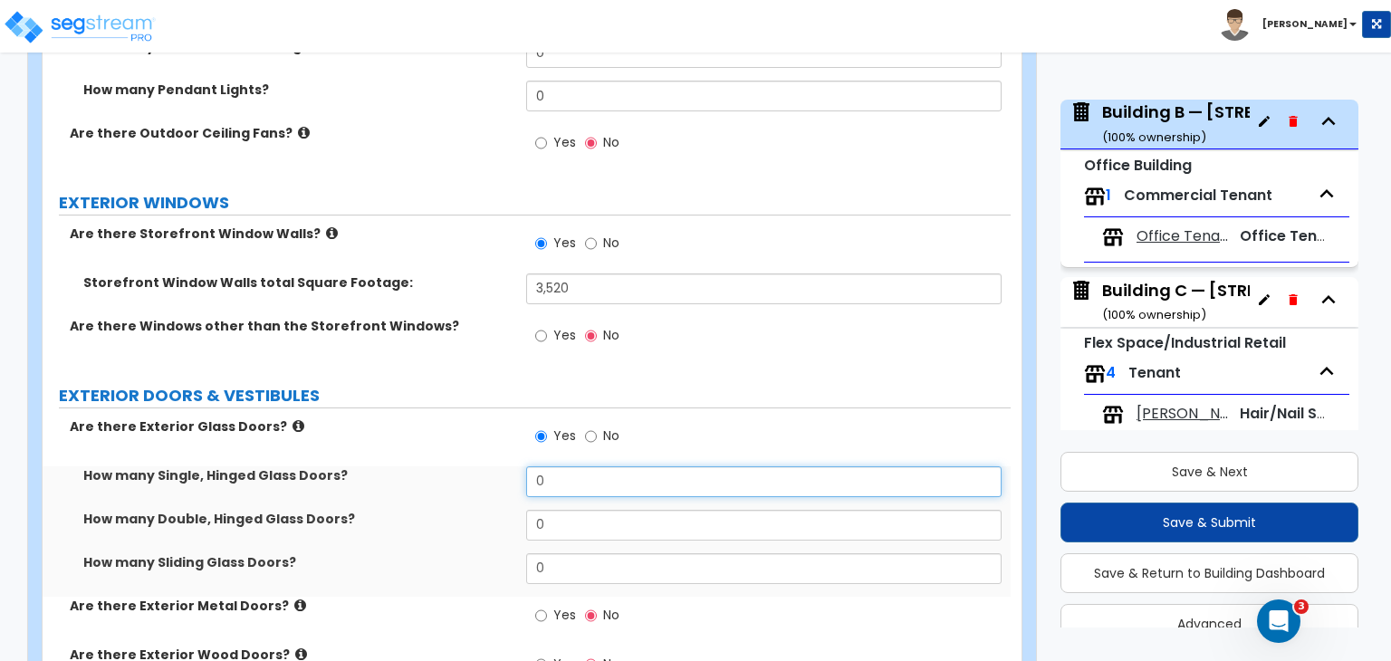
drag, startPoint x: 587, startPoint y: 461, endPoint x: 354, endPoint y: 480, distance: 233.5
click at [354, 480] on div "How many Single, Hinged Glass Doors? 0 How many Double, Hinged Glass Doors? 0 H…" at bounding box center [526, 531] width 941 height 130
type input "20"
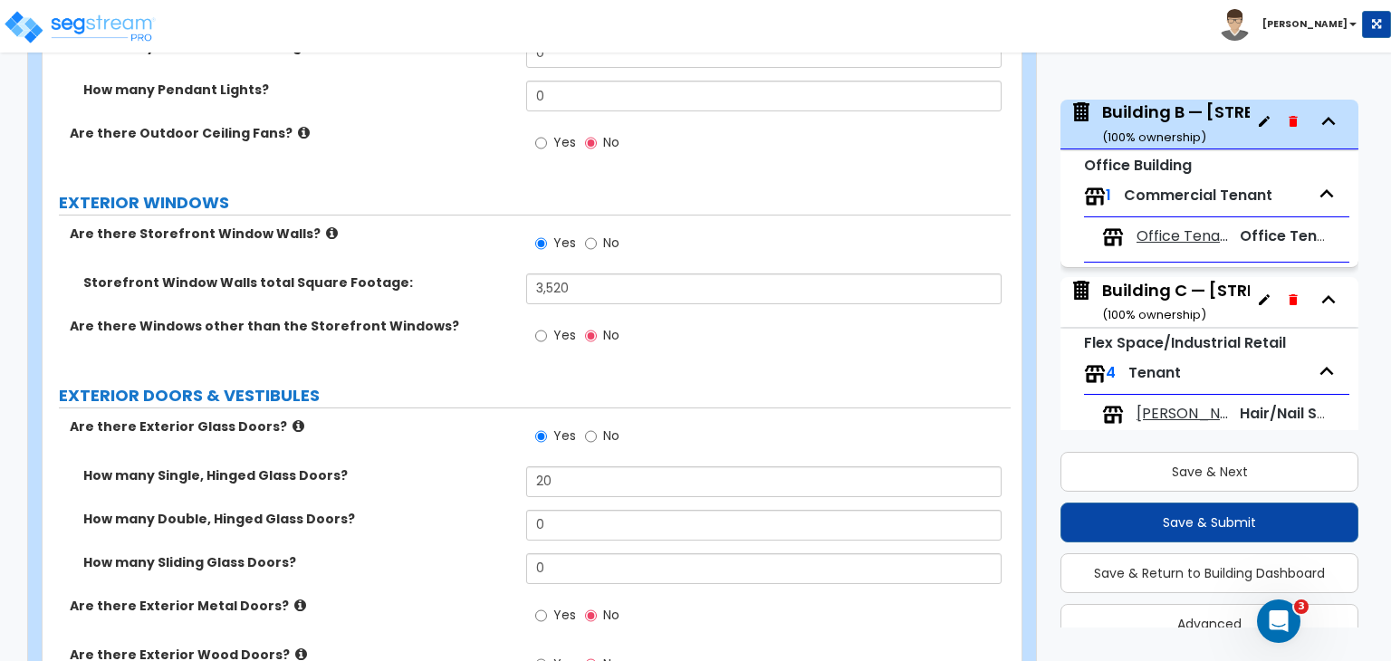
click at [396, 510] on label "How many Double, Hinged Glass Doors?" at bounding box center [297, 519] width 429 height 18
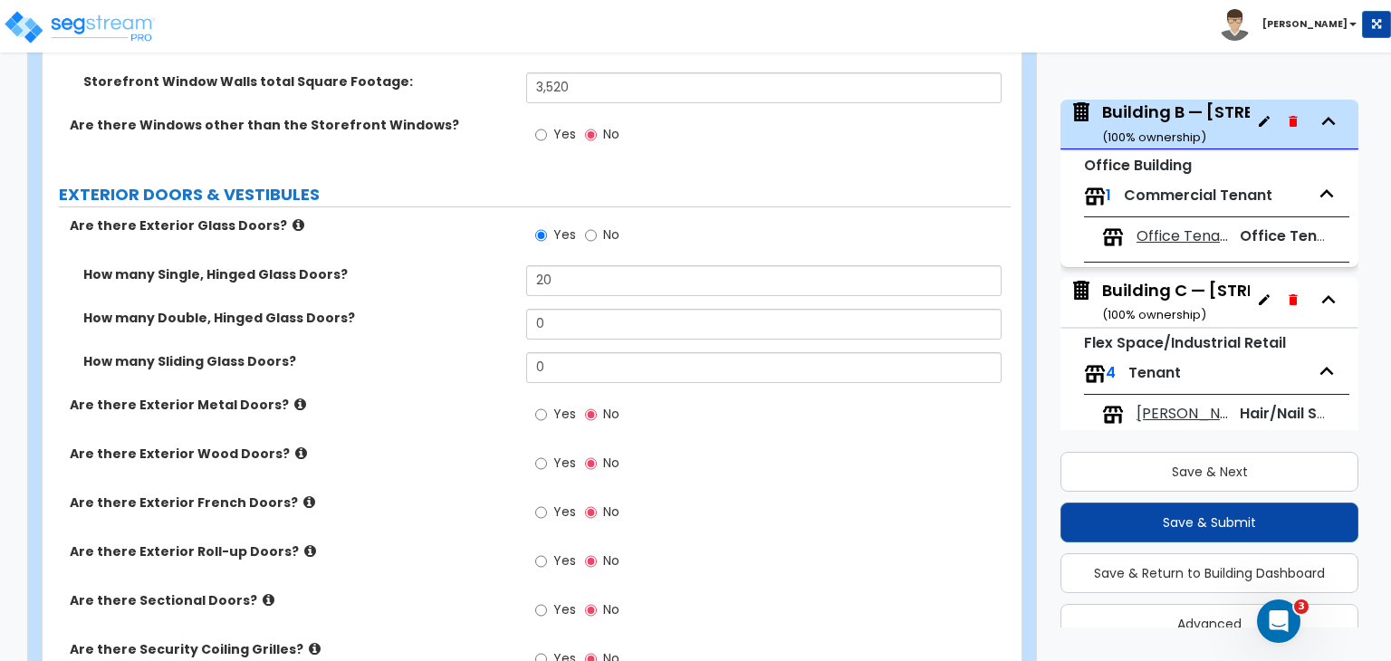
scroll to position [1903, 0]
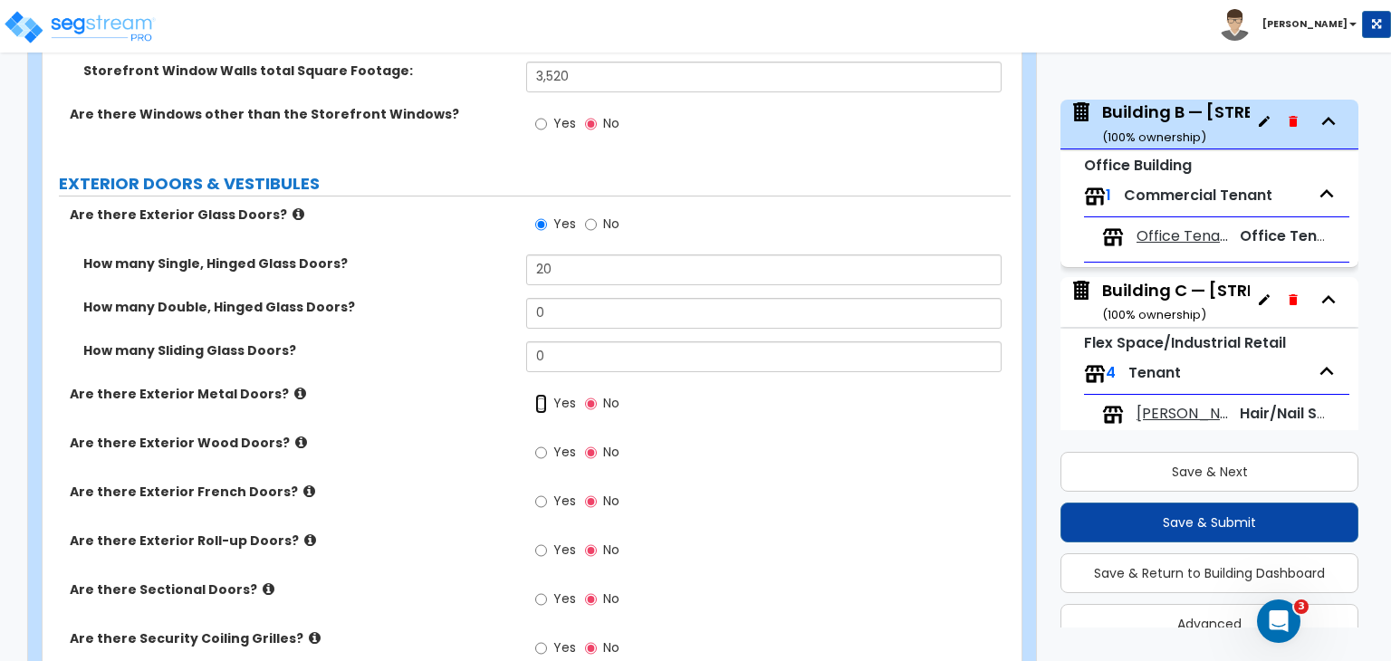
click at [540, 394] on input "Yes" at bounding box center [541, 404] width 12 height 20
radio input "true"
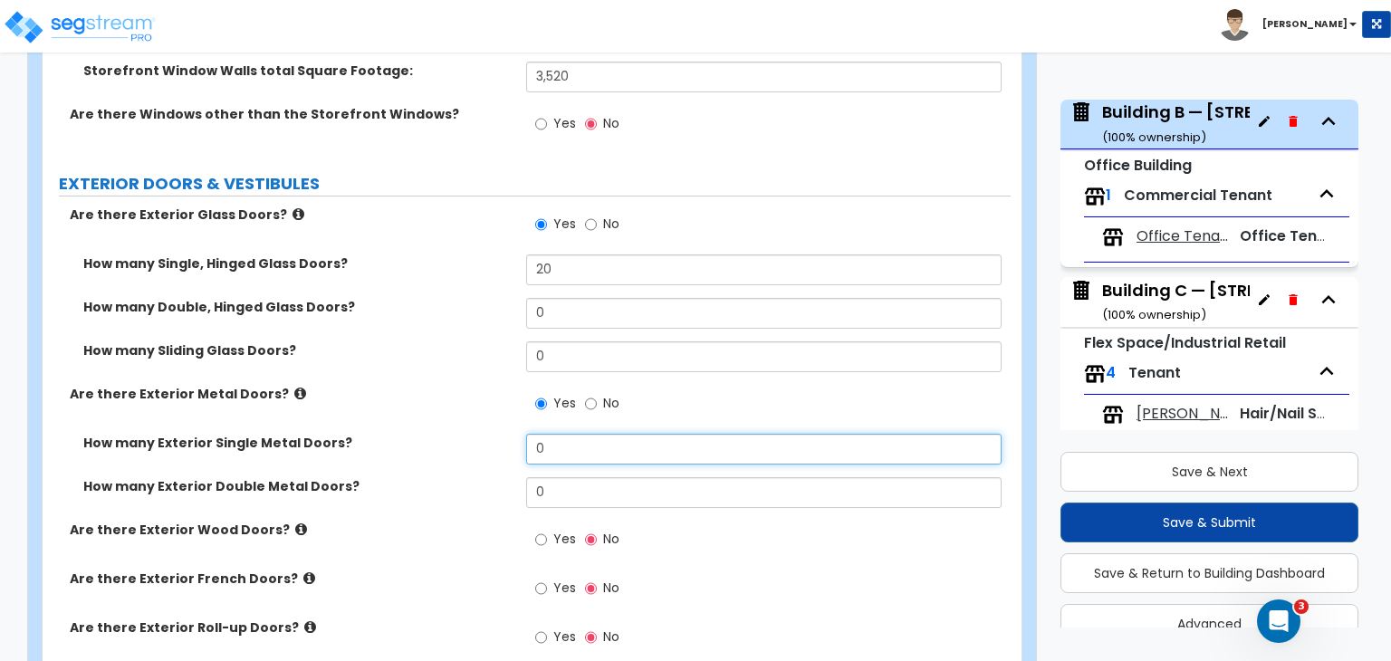
drag, startPoint x: 565, startPoint y: 421, endPoint x: 430, endPoint y: 426, distance: 135.0
click at [430, 434] on div "How many Exterior Single Metal Doors? 0" at bounding box center [527, 455] width 968 height 43
type input "20"
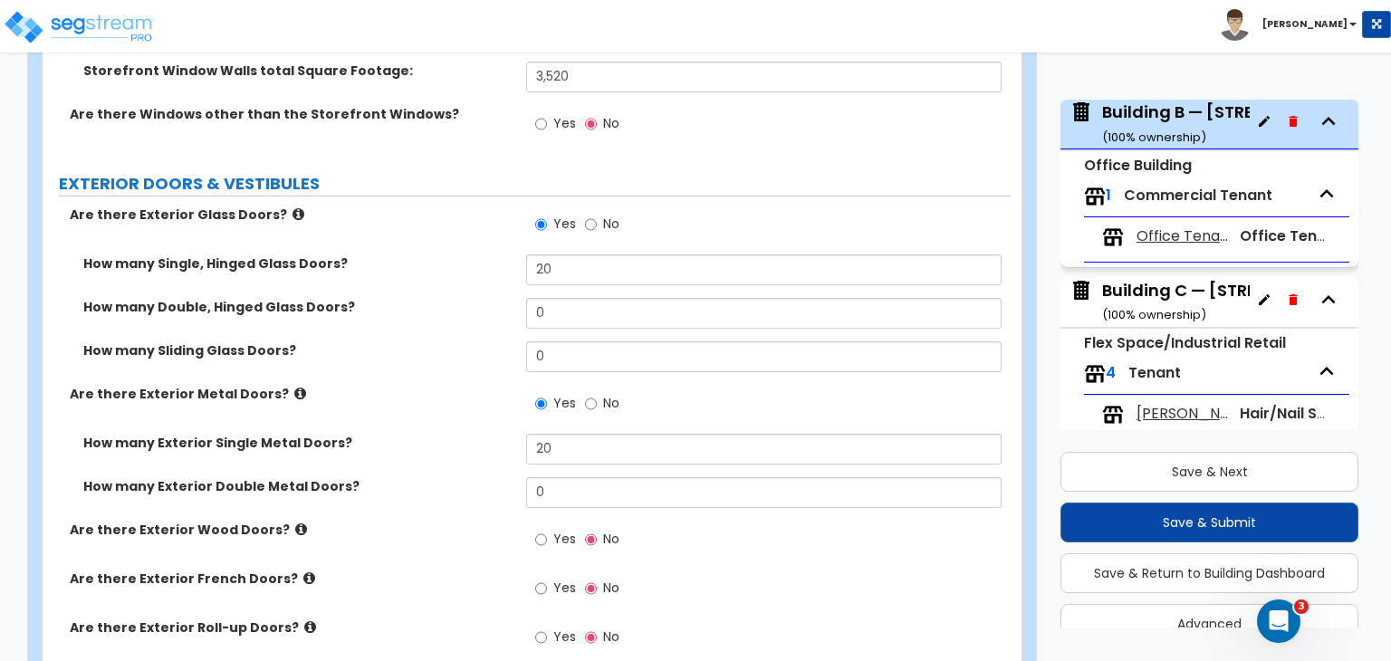
click at [445, 438] on div "How many Exterior Single Metal Doors? 20" at bounding box center [527, 455] width 968 height 43
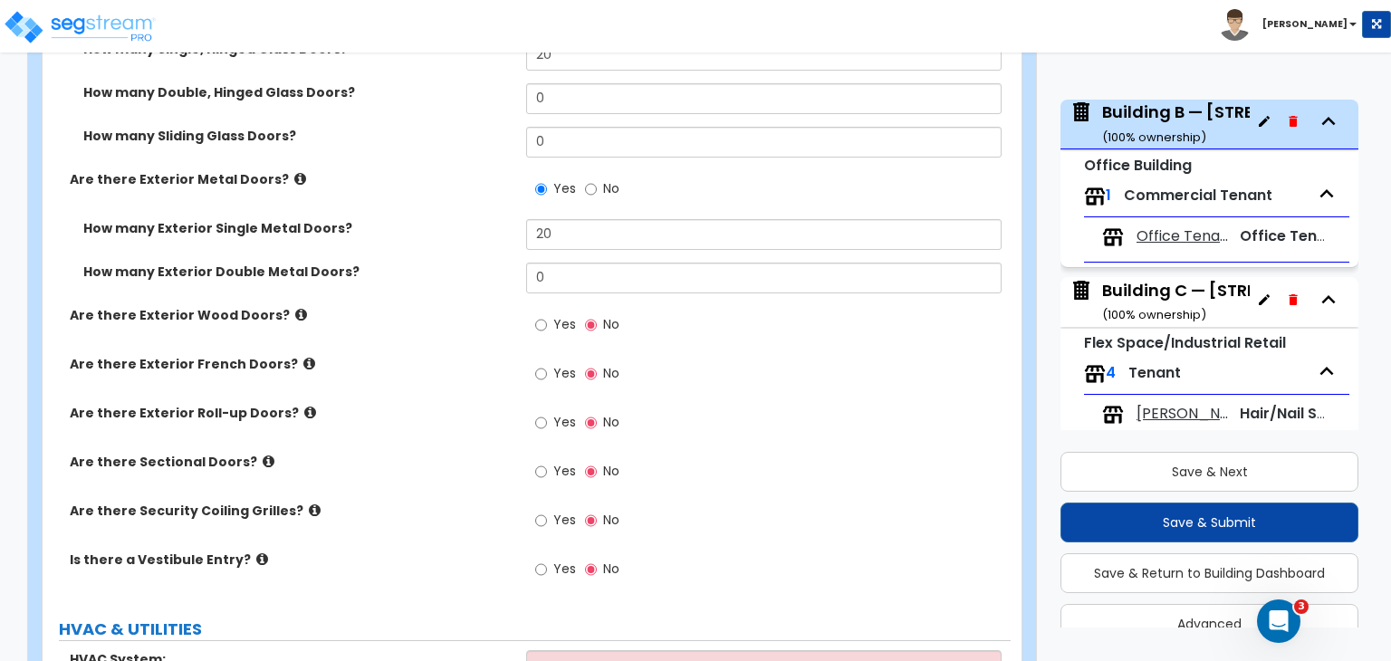
scroll to position [2120, 0]
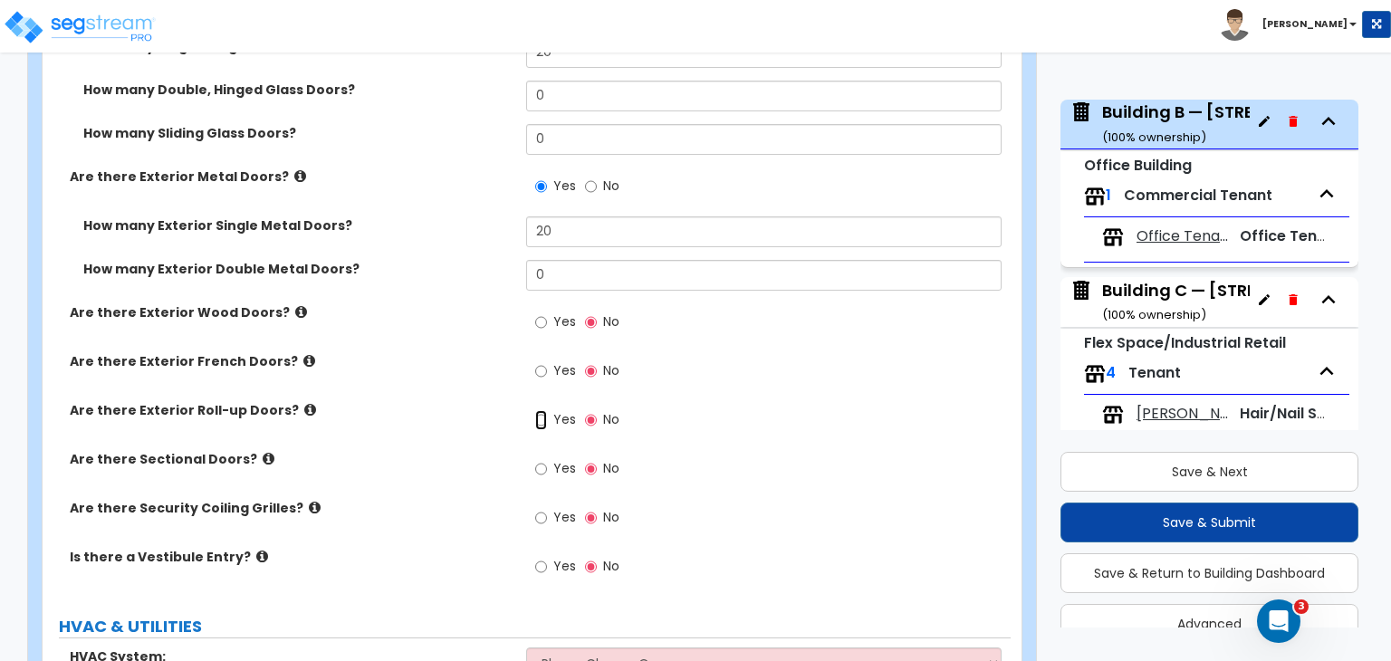
click at [542, 410] on input "Yes" at bounding box center [541, 420] width 12 height 20
radio input "true"
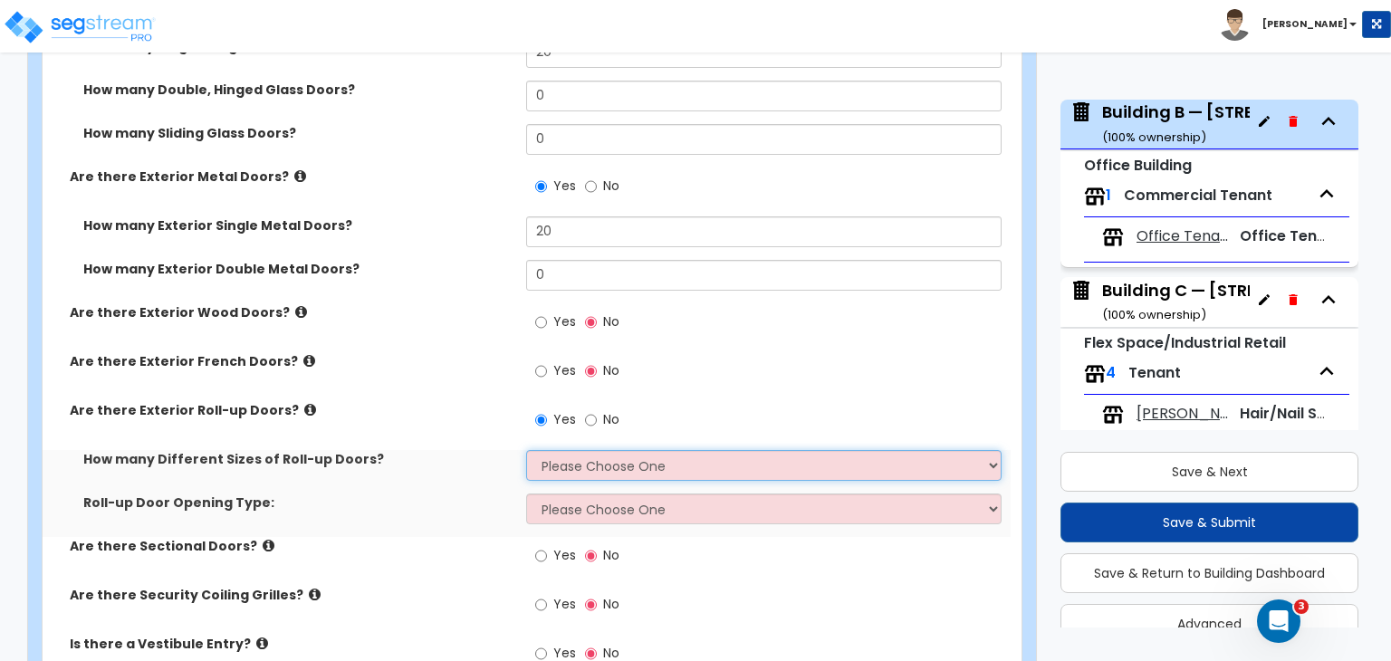
click at [578, 450] on select "Please Choose One 1 2 3" at bounding box center [763, 465] width 474 height 31
select select "1"
click at [526, 450] on select "Please Choose One 1 2 3" at bounding box center [763, 465] width 474 height 31
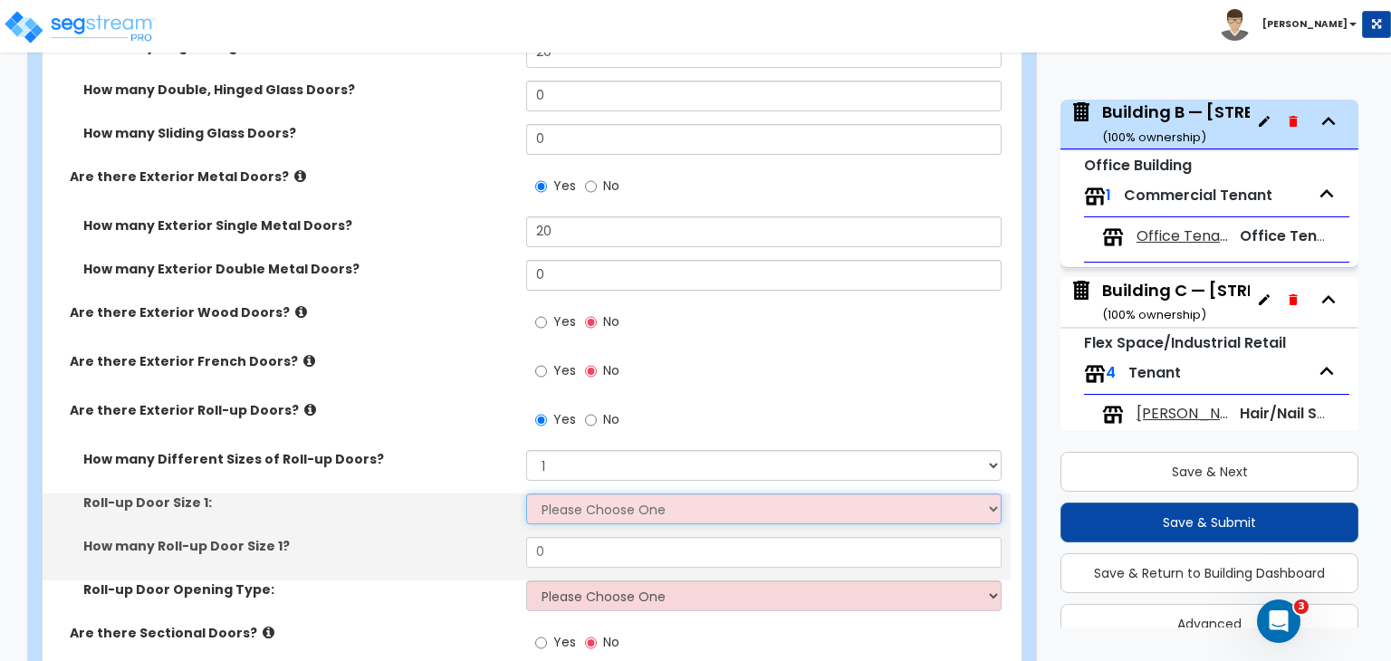
click at [581, 493] on select "Please Choose One 8' x 8' 10' x 10' 12' x 12' 14' x 14' 20' x 12' 20' x 16'" at bounding box center [763, 508] width 474 height 31
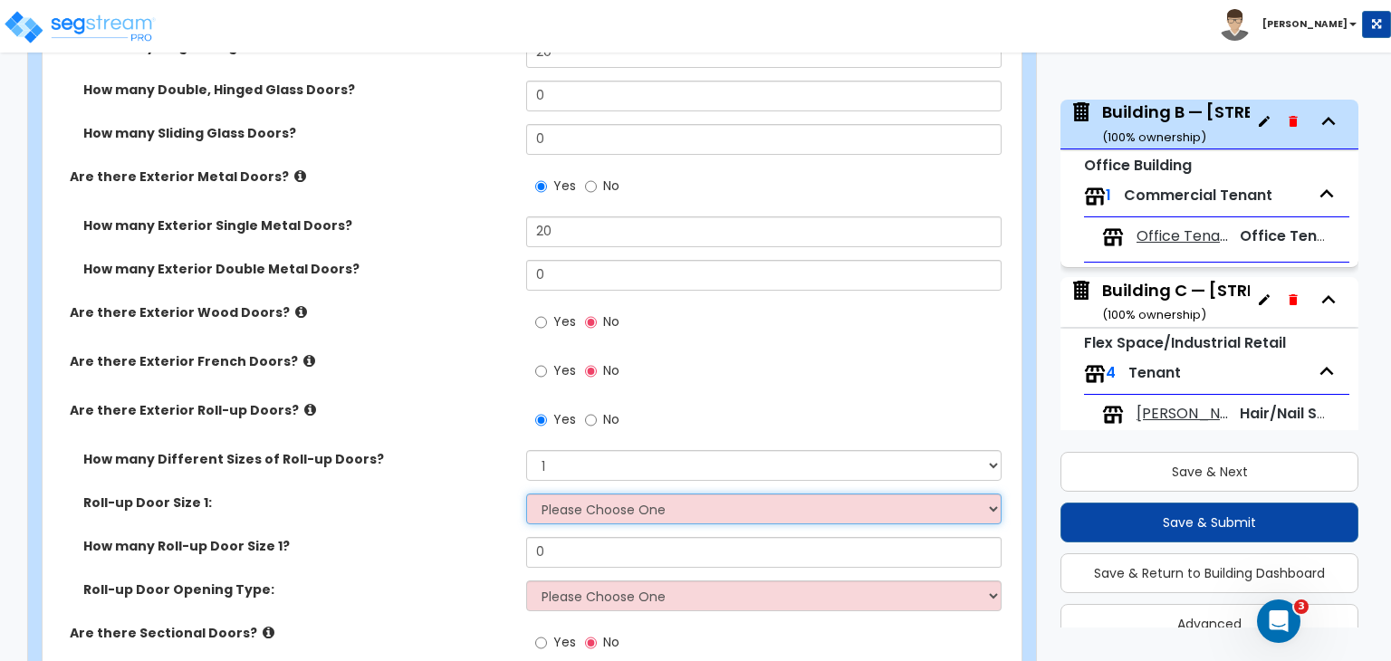
select select "2"
click at [526, 493] on select "Please Choose One 8' x 8' 10' x 10' 12' x 12' 14' x 14' 20' x 12' 20' x 16'" at bounding box center [763, 508] width 474 height 31
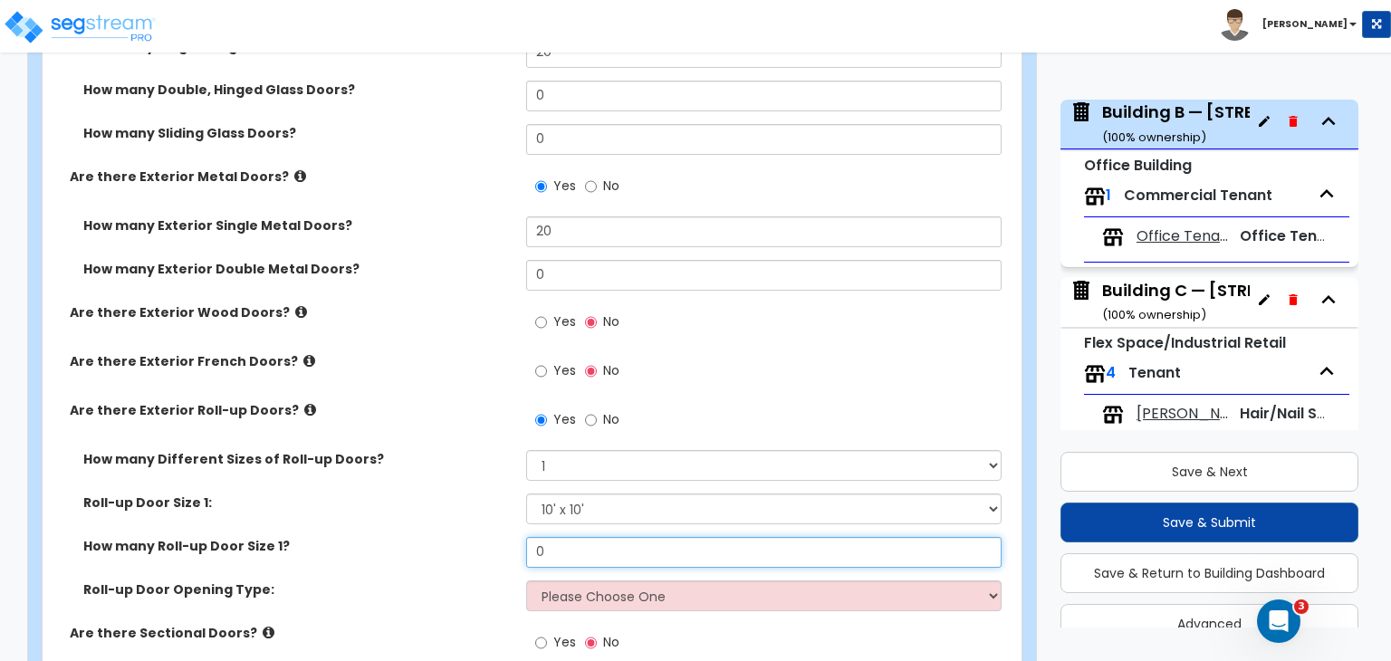
drag, startPoint x: 558, startPoint y: 522, endPoint x: 417, endPoint y: 537, distance: 141.2
click at [417, 537] on div "How many Roll-up Door Size 1? 0" at bounding box center [527, 558] width 968 height 43
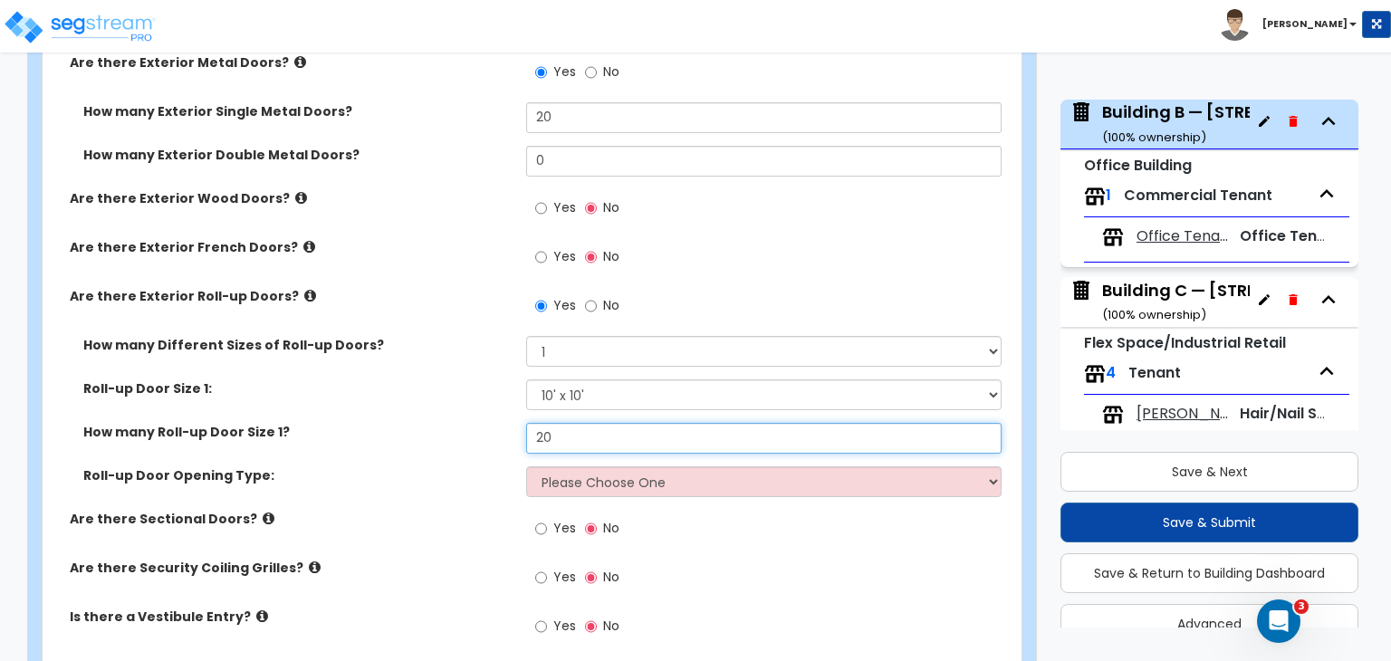
scroll to position [2240, 0]
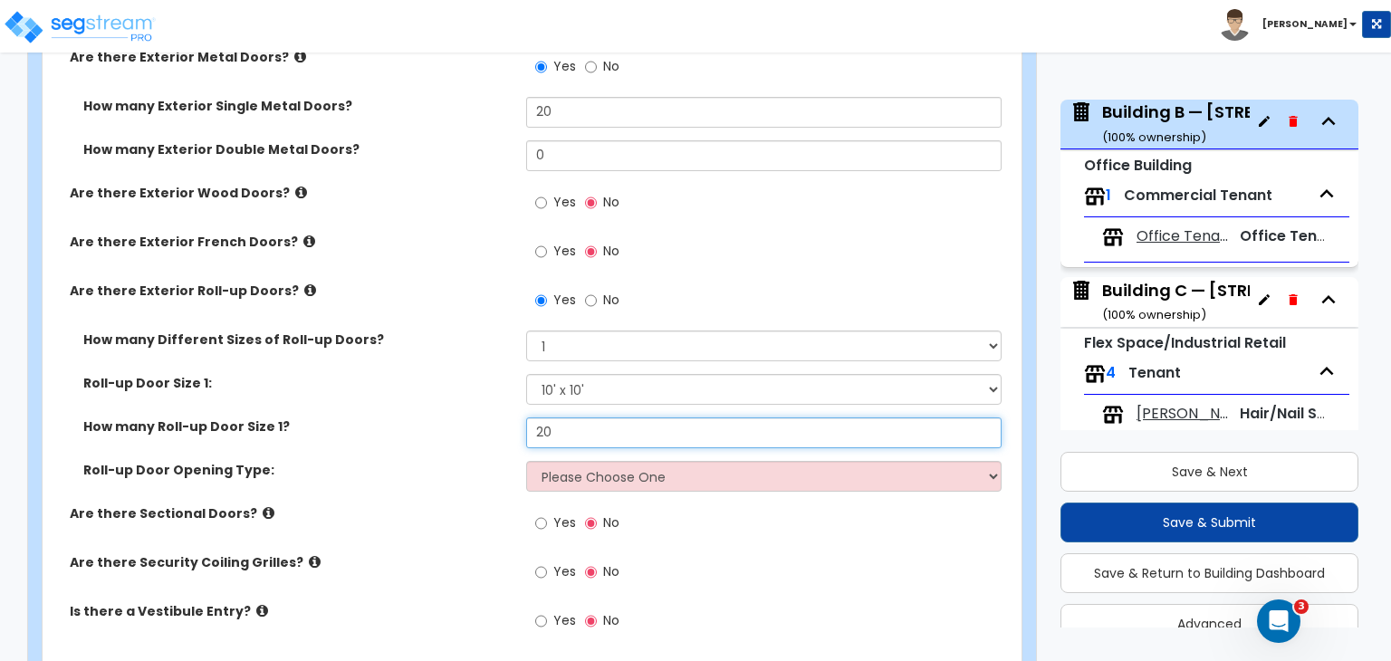
type input "20"
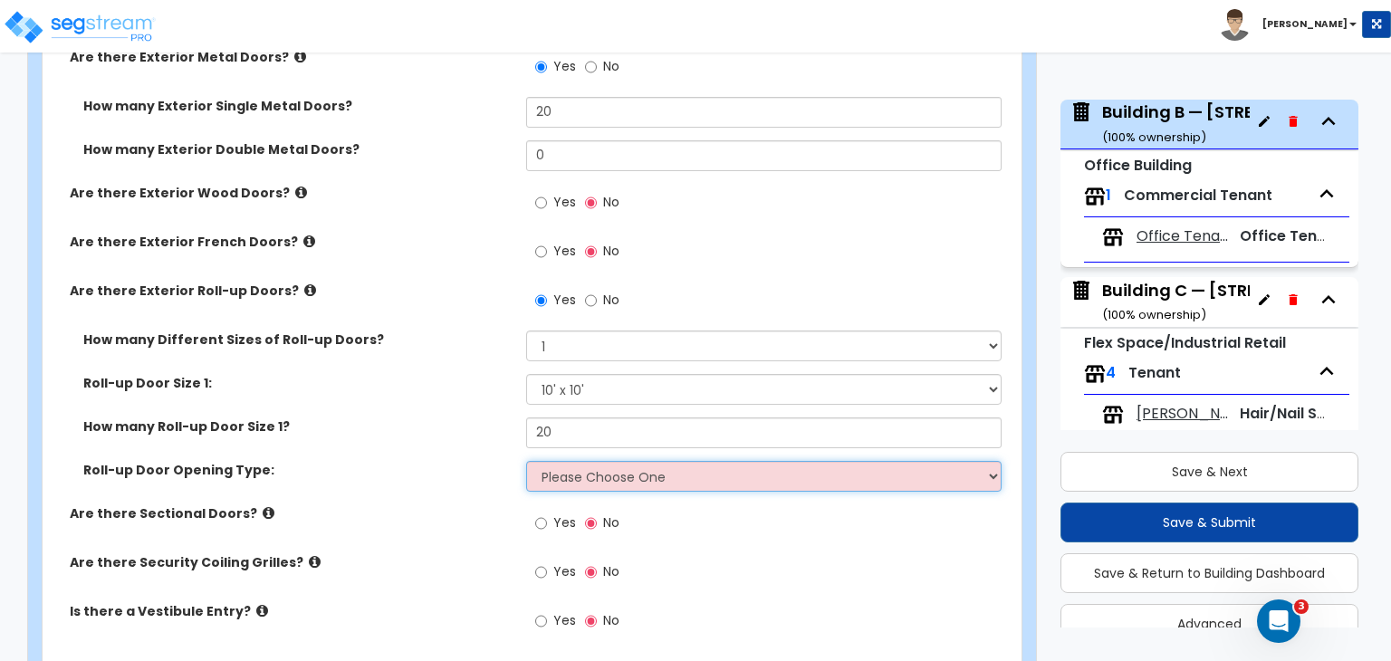
click at [607, 461] on select "Please Choose One All Manual All Motorized Some are Motorized" at bounding box center [763, 476] width 474 height 31
select select "1"
click at [526, 461] on select "Please Choose One All Manual All Motorized Some are Motorized" at bounding box center [763, 476] width 474 height 31
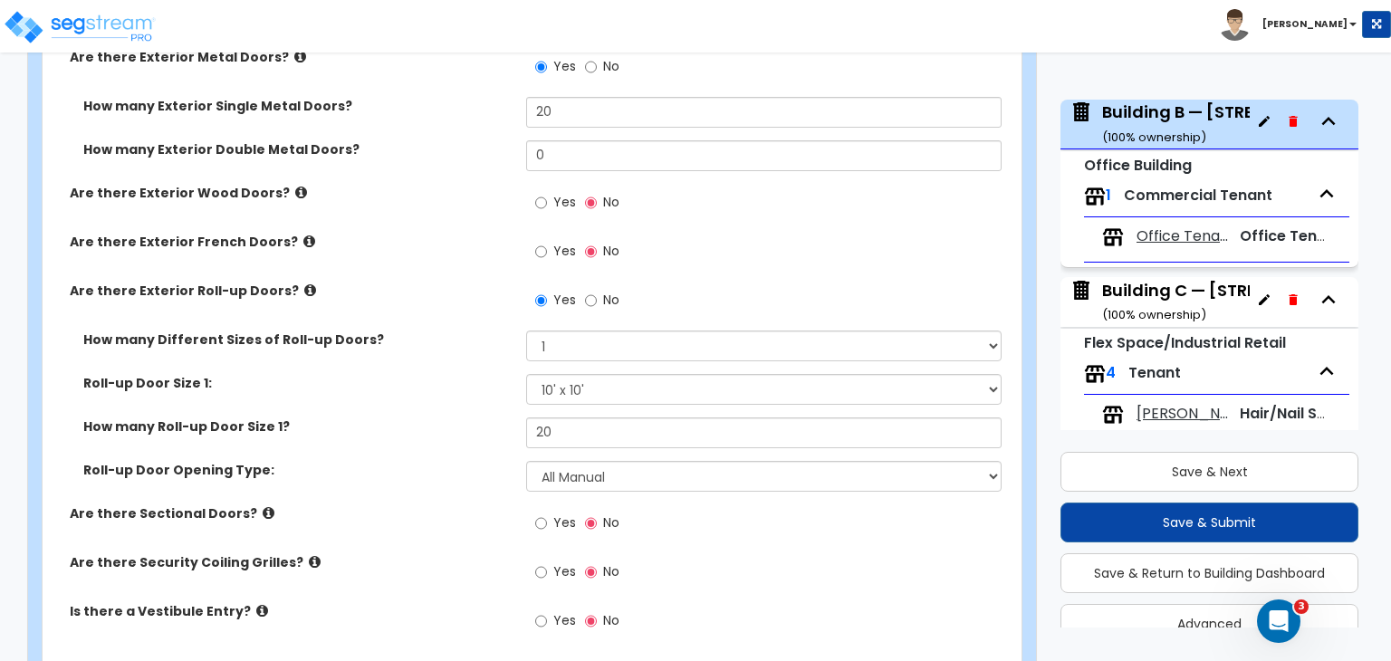
click at [416, 461] on label "Roll-up Door Opening Type:" at bounding box center [297, 470] width 429 height 18
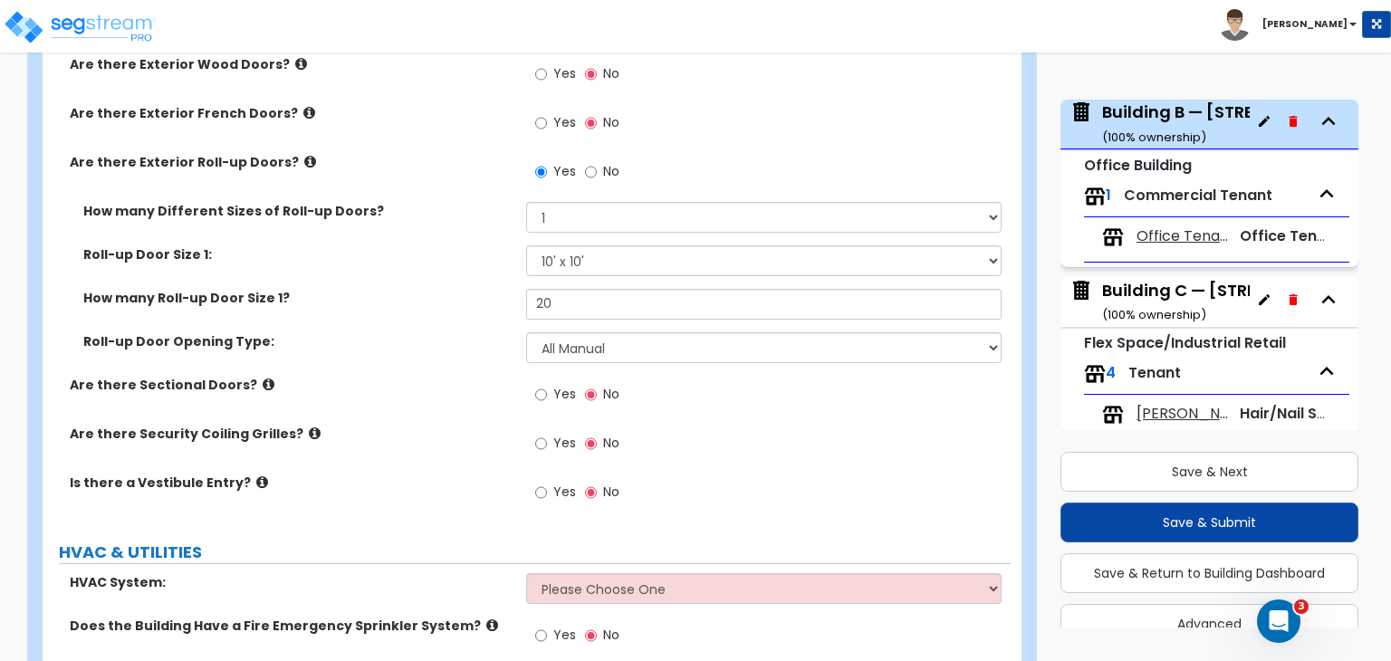
scroll to position [2486, 0]
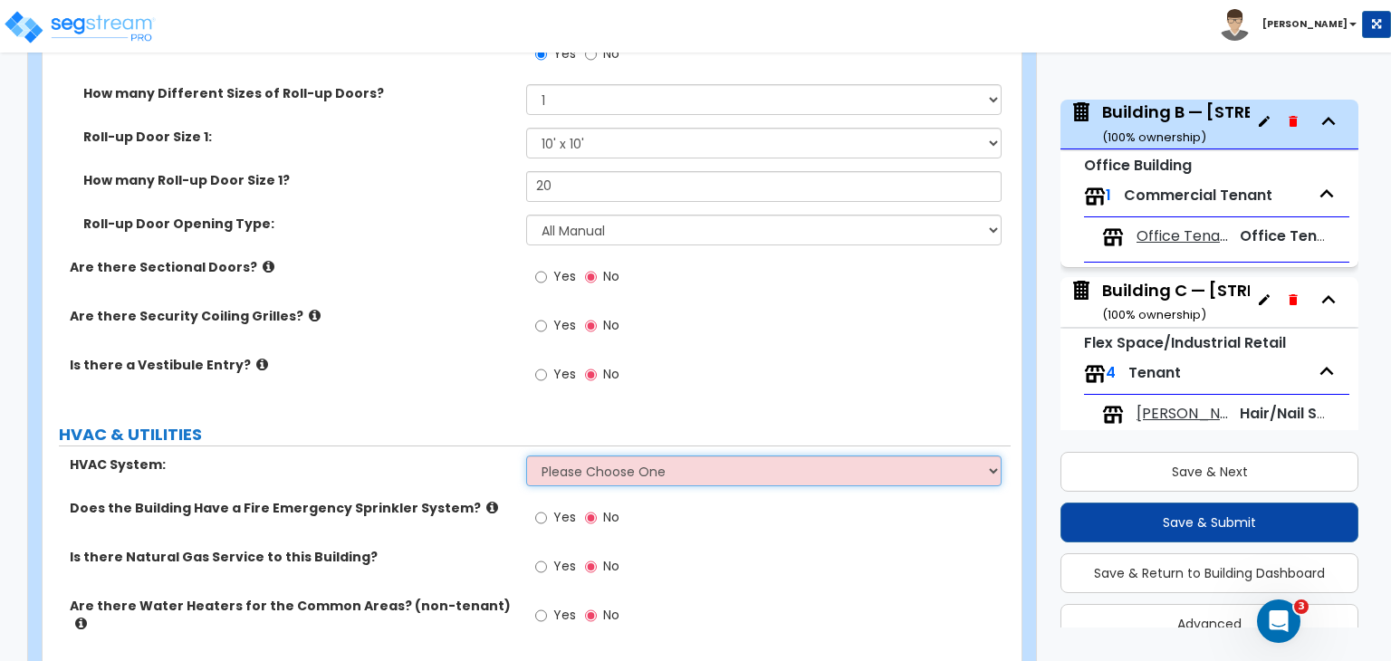
click at [562, 455] on select "Please Choose One Rooftop Unit Furnace-Condenser Forced Air Split Heating/Cooli…" at bounding box center [763, 470] width 474 height 31
select select "1"
click at [526, 455] on select "Please Choose One Rooftop Unit Furnace-Condenser Forced Air Split Heating/Cooli…" at bounding box center [763, 470] width 474 height 31
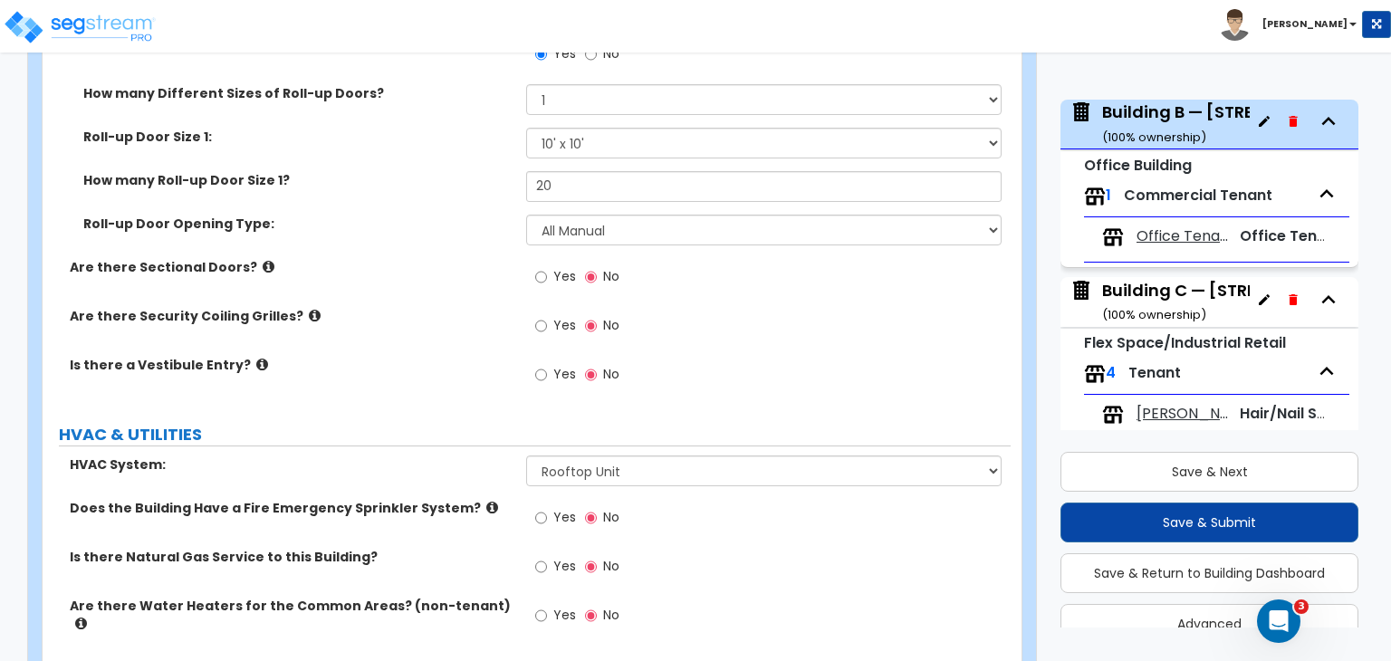
click at [449, 455] on label "HVAC System:" at bounding box center [291, 464] width 443 height 18
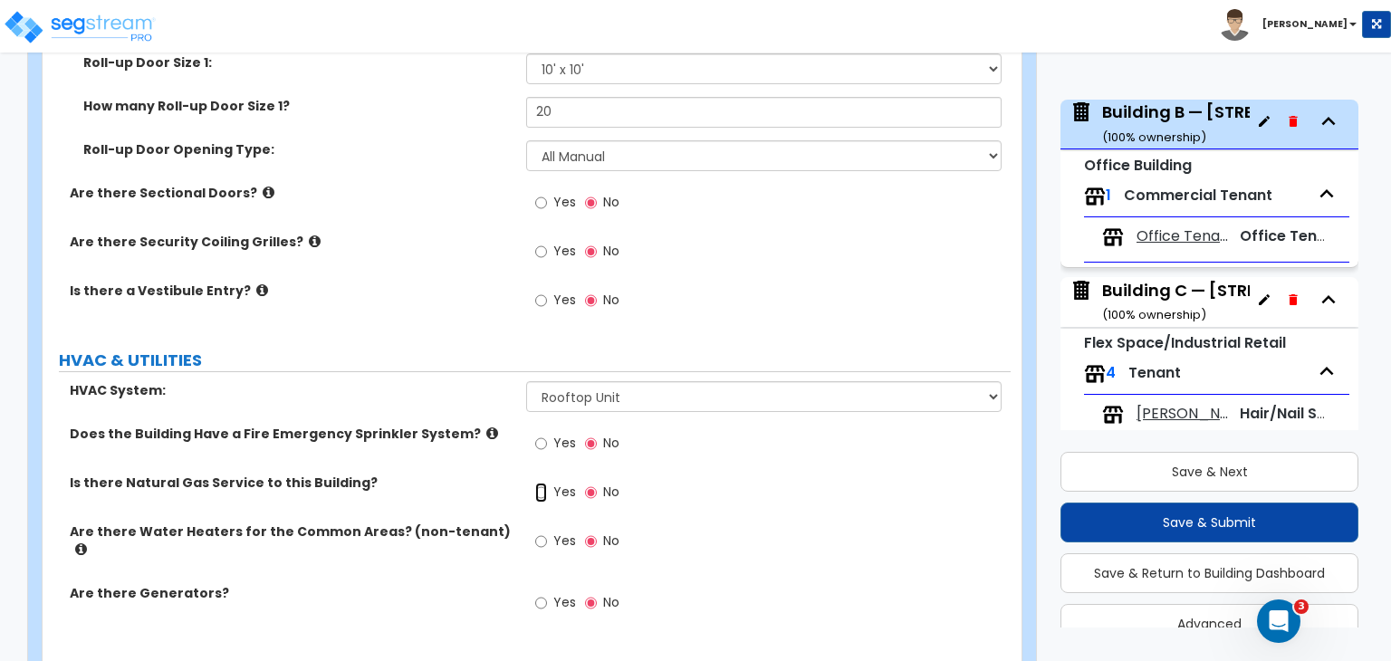
click at [541, 483] on input "Yes" at bounding box center [541, 493] width 12 height 20
radio input "true"
click at [484, 474] on label "Is there Natural Gas Service to this Building?" at bounding box center [291, 483] width 443 height 18
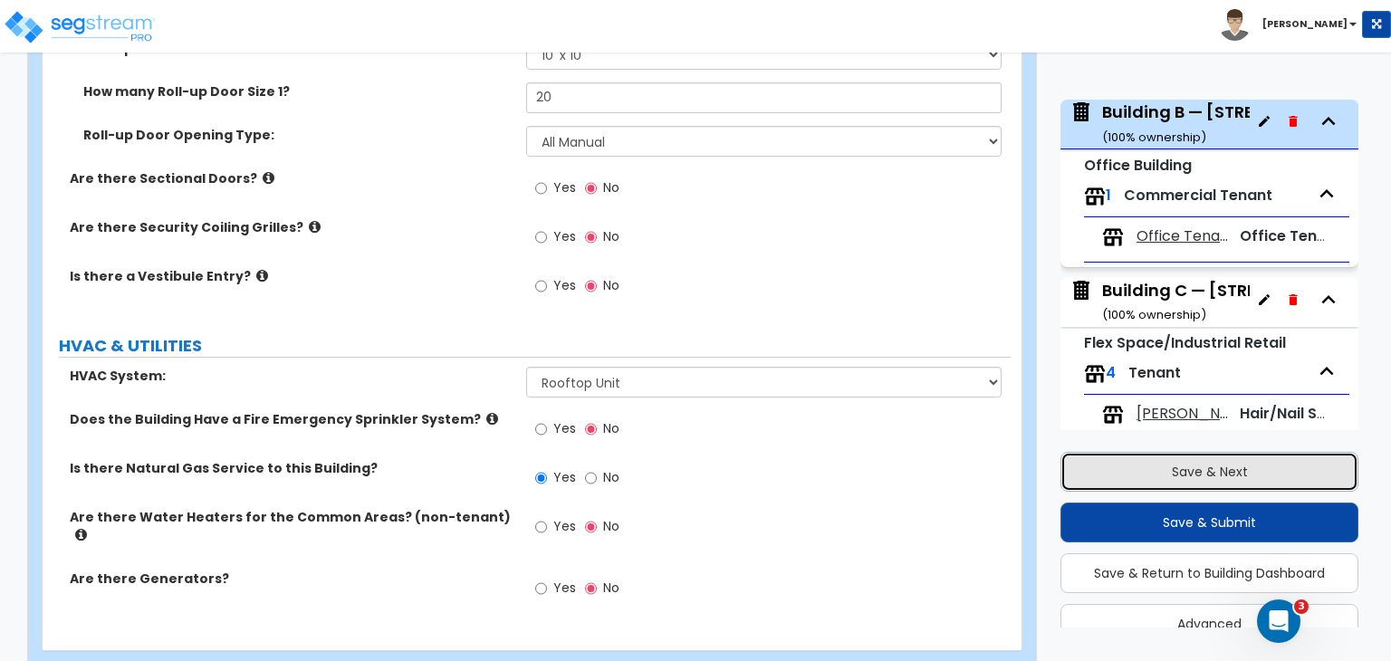
click at [1115, 473] on button "Save & Next" at bounding box center [1209, 472] width 298 height 40
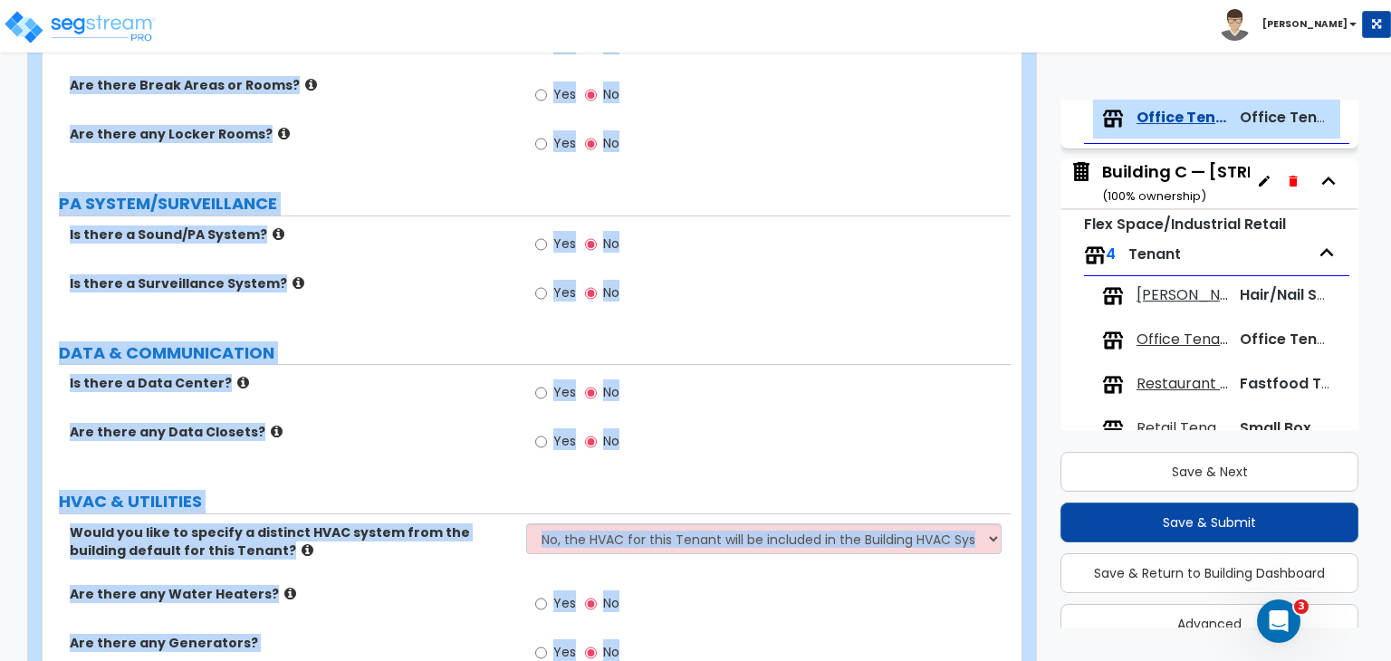
scroll to position [1973, 0]
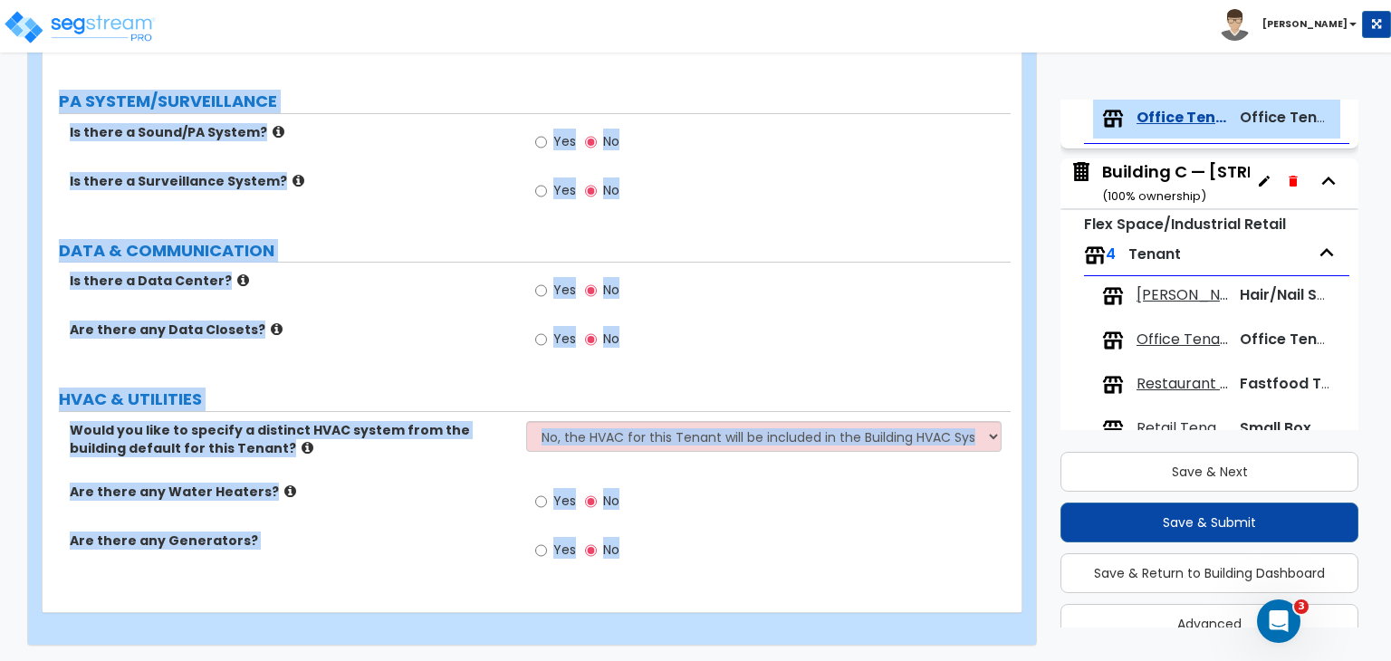
drag, startPoint x: 63, startPoint y: 291, endPoint x: 866, endPoint y: 703, distance: 901.8
copy div "Office total Square Footage: Is there a Vestibule Entry? Yes No RECEPTION & CON…"
click at [455, 272] on label "Is there a Data Center?" at bounding box center [291, 281] width 443 height 18
